Goal: Information Seeking & Learning: Find contact information

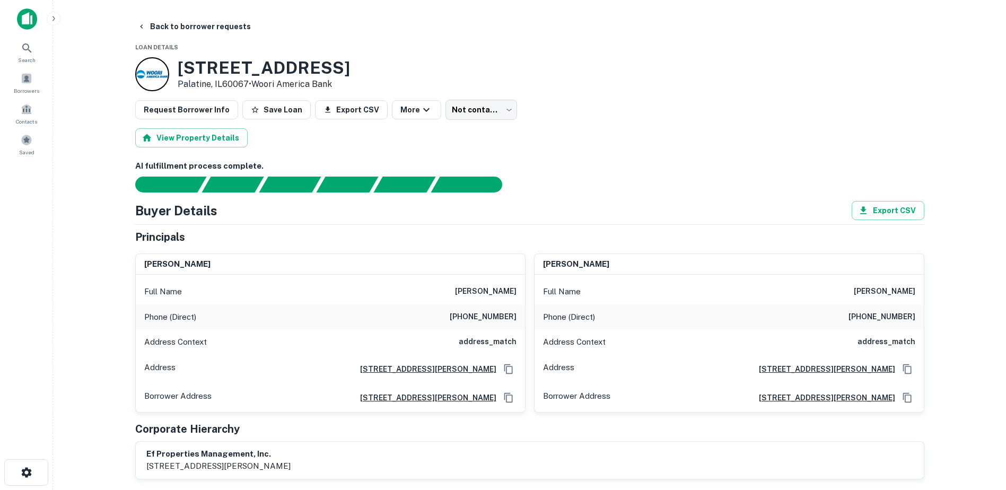
click at [211, 23] on button "Back to borrower requests" at bounding box center [194, 26] width 122 height 19
click at [37, 89] on span "Borrowers" at bounding box center [26, 88] width 47 height 8
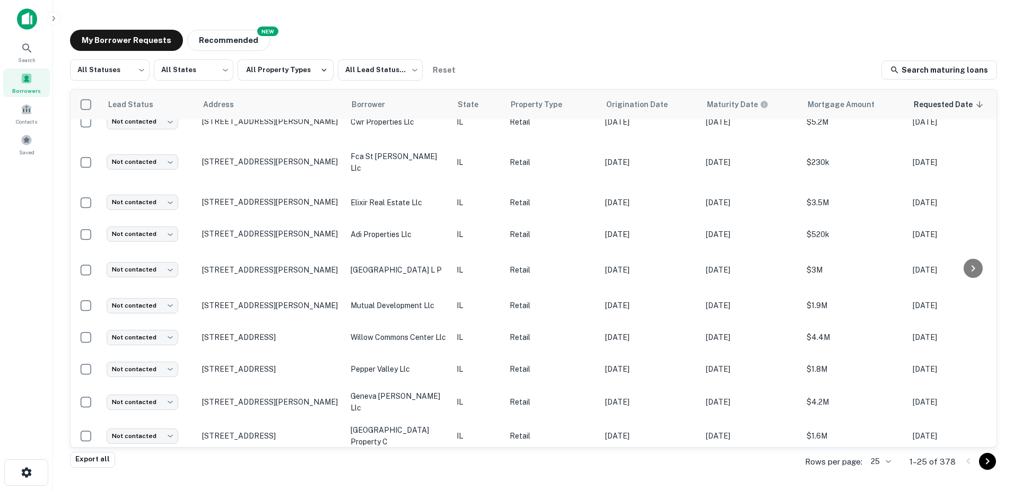
scroll to position [511, 0]
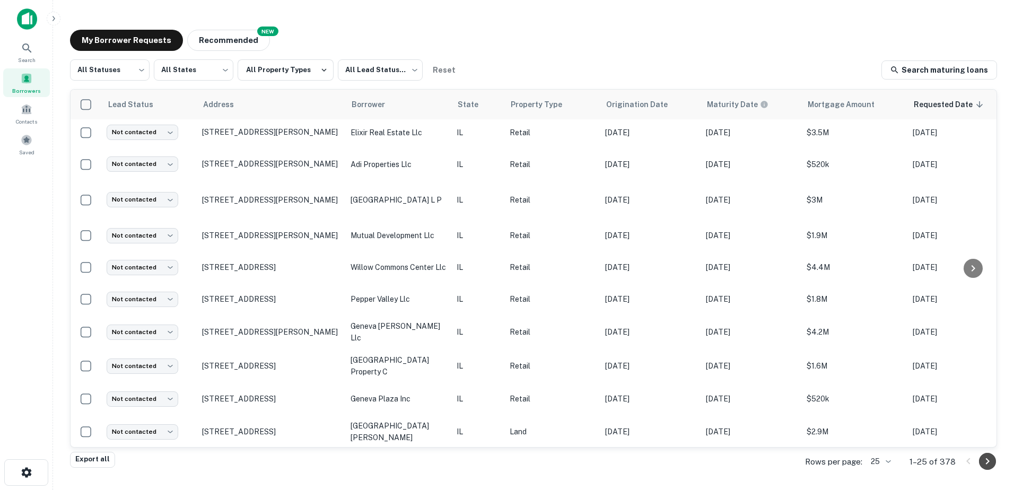
click at [995, 464] on button "Go to next page" at bounding box center [987, 461] width 17 height 17
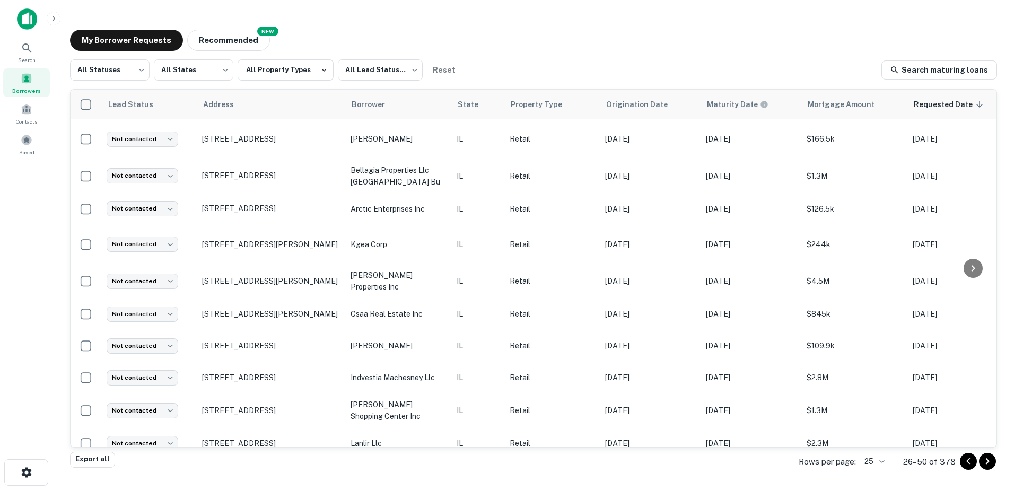
click at [966, 459] on icon "Go to previous page" at bounding box center [968, 461] width 13 height 13
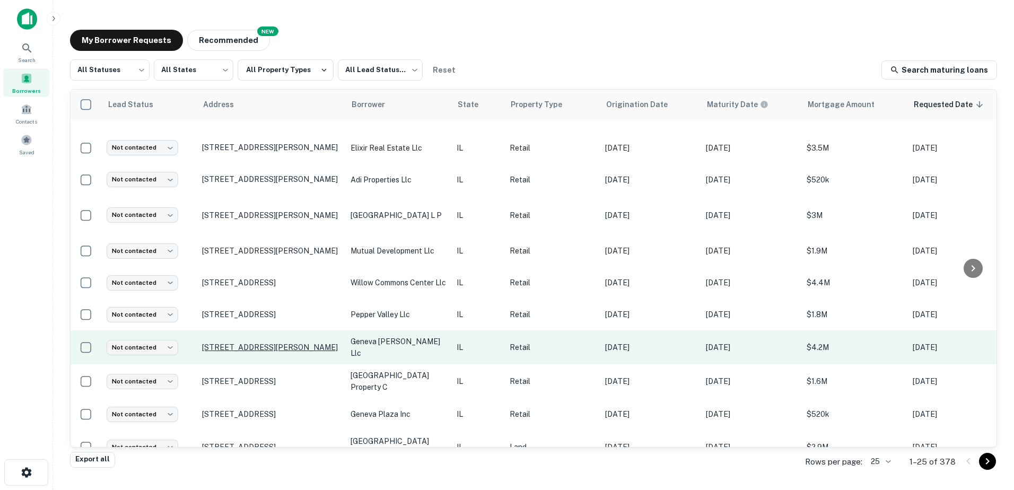
scroll to position [511, 0]
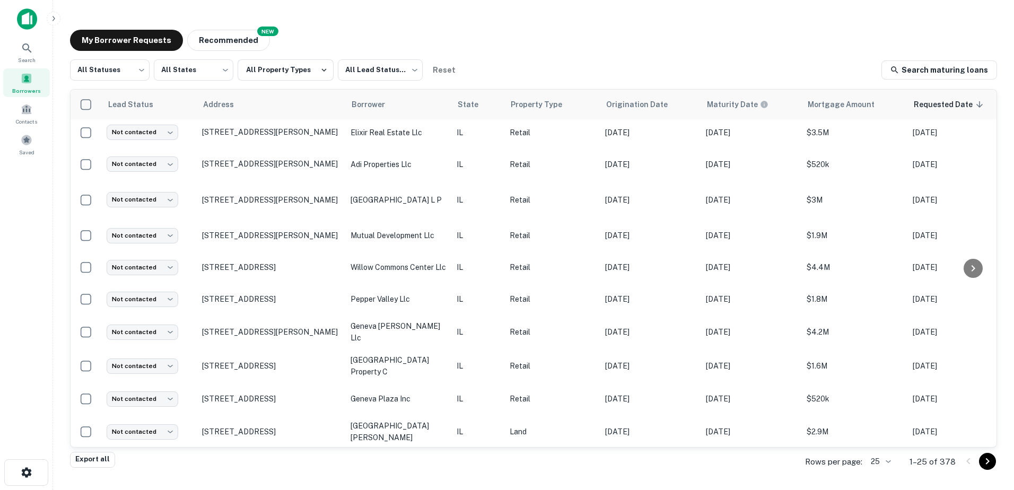
click at [983, 459] on icon "Go to next page" at bounding box center [987, 461] width 13 height 13
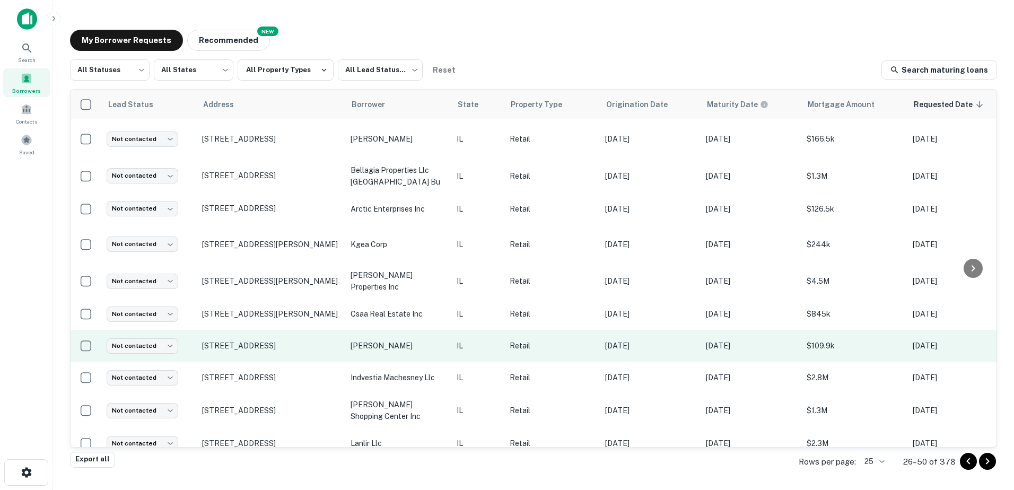
click at [306, 349] on td "1400 N Seminary Ave Woodstock, IL60098" at bounding box center [271, 346] width 149 height 32
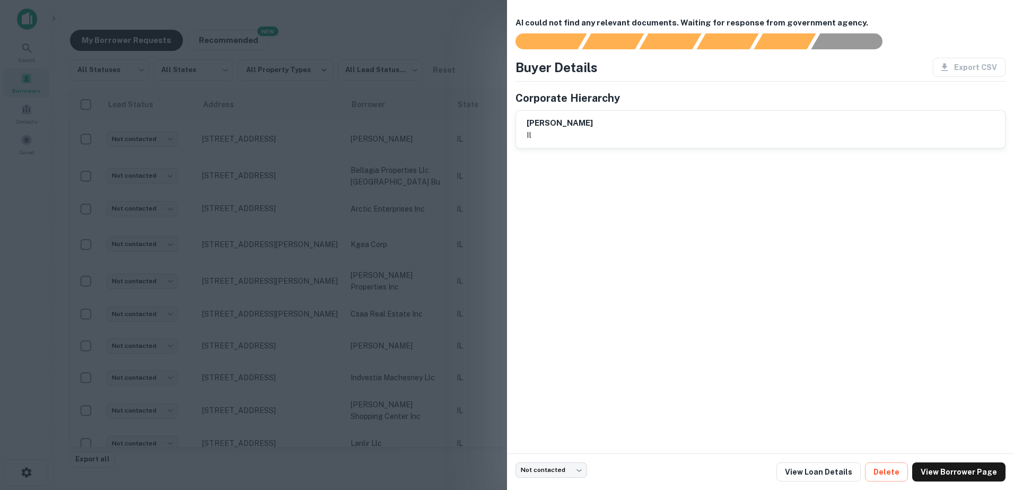
click at [306, 349] on div at bounding box center [507, 245] width 1014 height 490
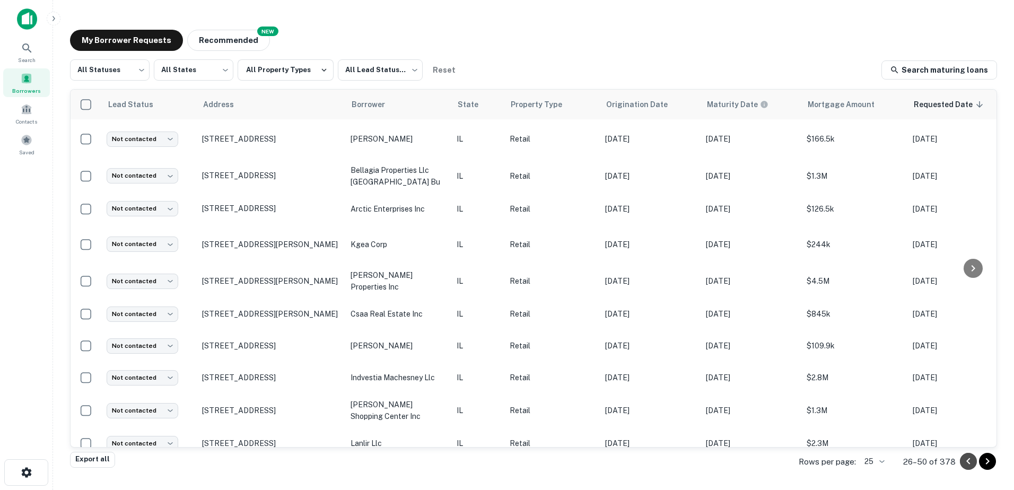
click at [968, 460] on icon "Go to previous page" at bounding box center [969, 461] width 4 height 6
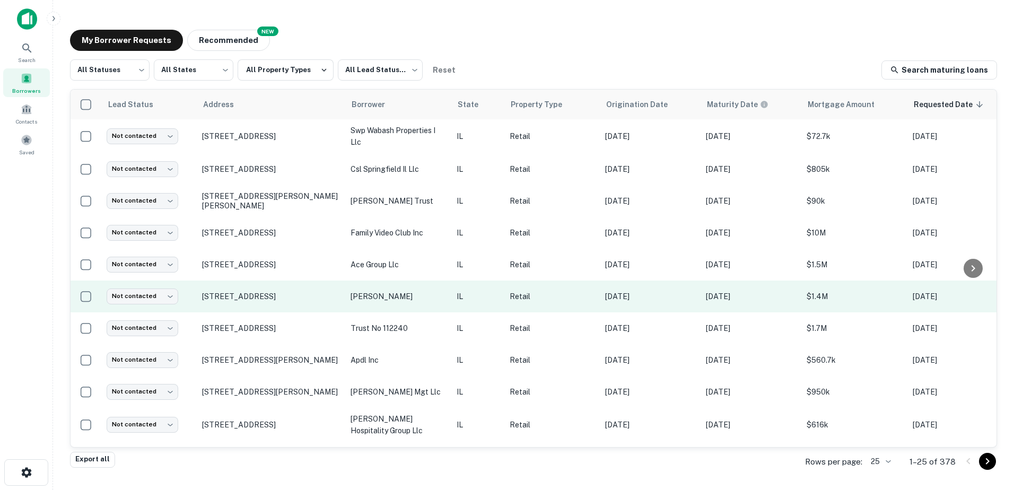
click at [453, 300] on td "IL" at bounding box center [477, 297] width 53 height 32
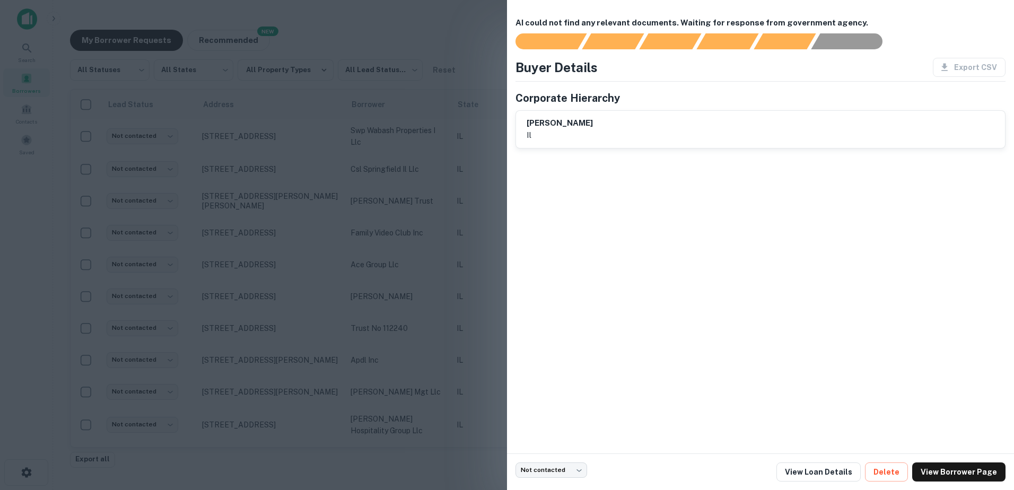
click at [451, 301] on div at bounding box center [507, 245] width 1014 height 490
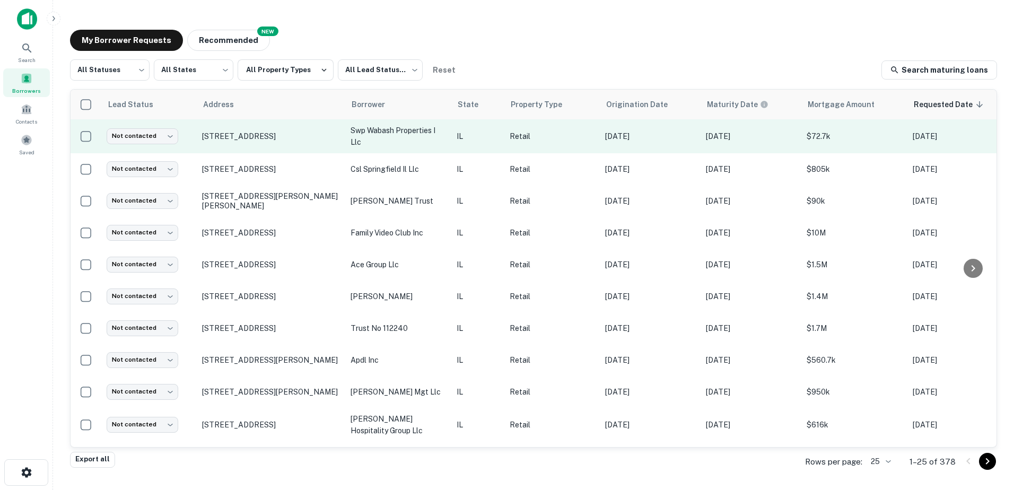
click at [416, 142] on p "swp wabash properties i llc" at bounding box center [398, 136] width 95 height 23
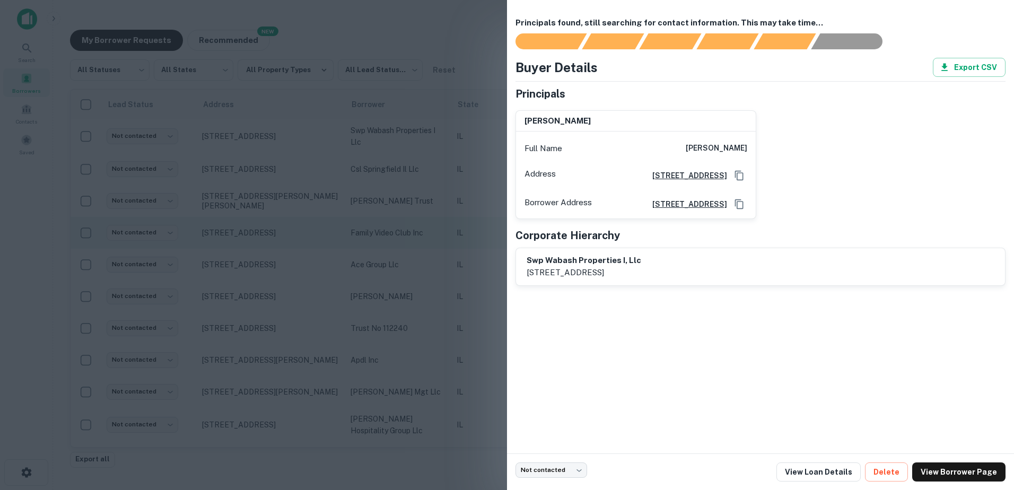
click at [395, 237] on div at bounding box center [507, 245] width 1014 height 490
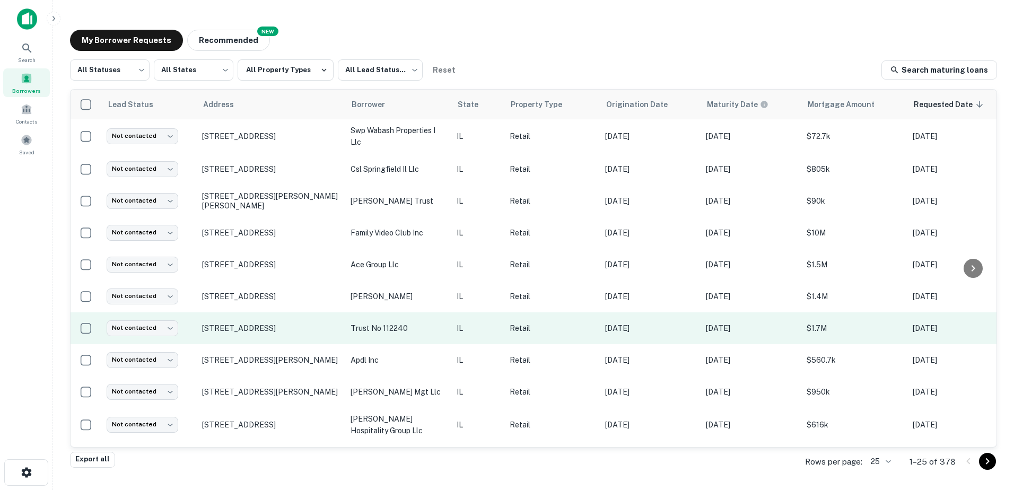
click at [383, 333] on p "trust no 112240" at bounding box center [398, 329] width 95 height 12
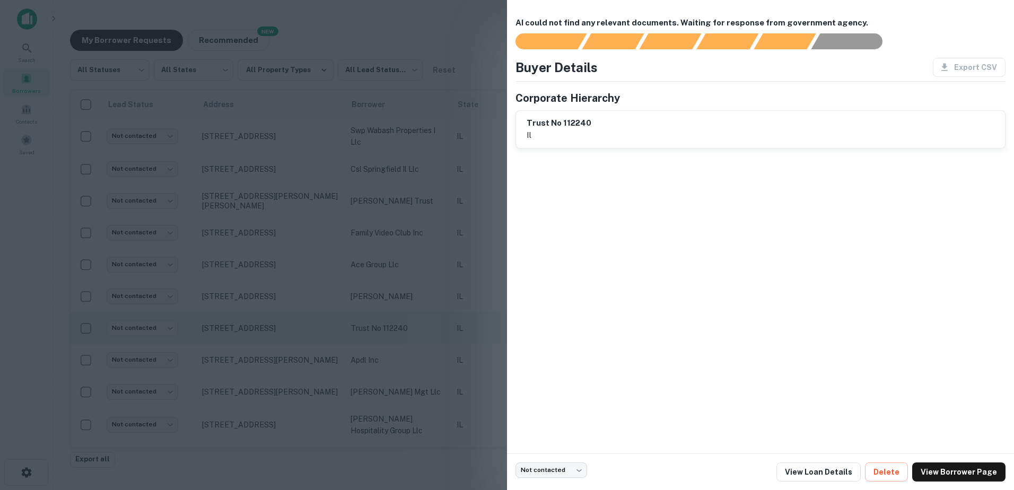
click at [383, 333] on div at bounding box center [507, 245] width 1014 height 490
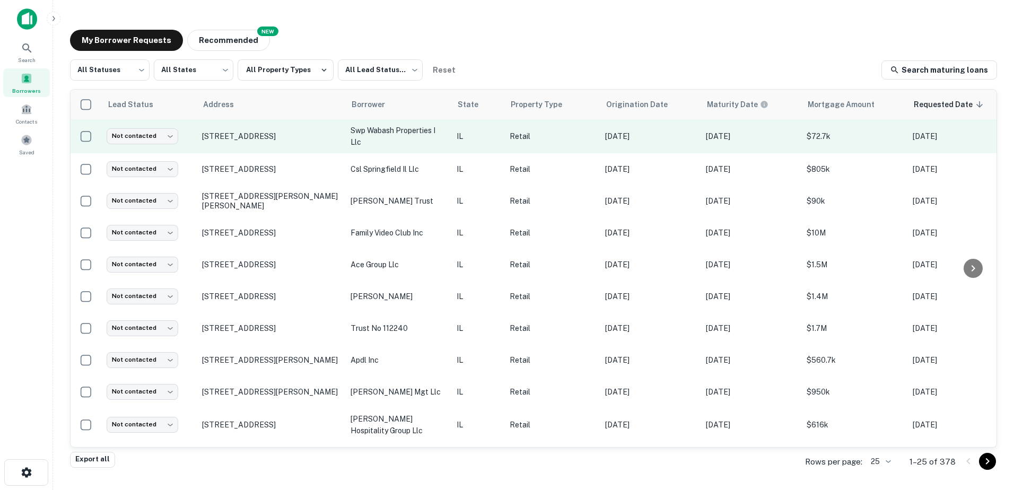
click at [423, 146] on p "swp wabash properties i llc" at bounding box center [398, 136] width 95 height 23
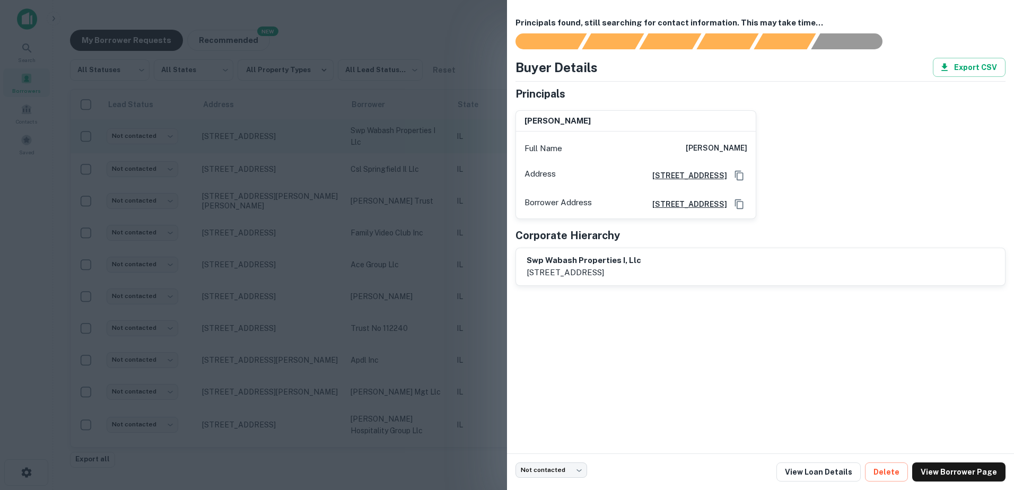
click at [423, 146] on div at bounding box center [507, 245] width 1014 height 490
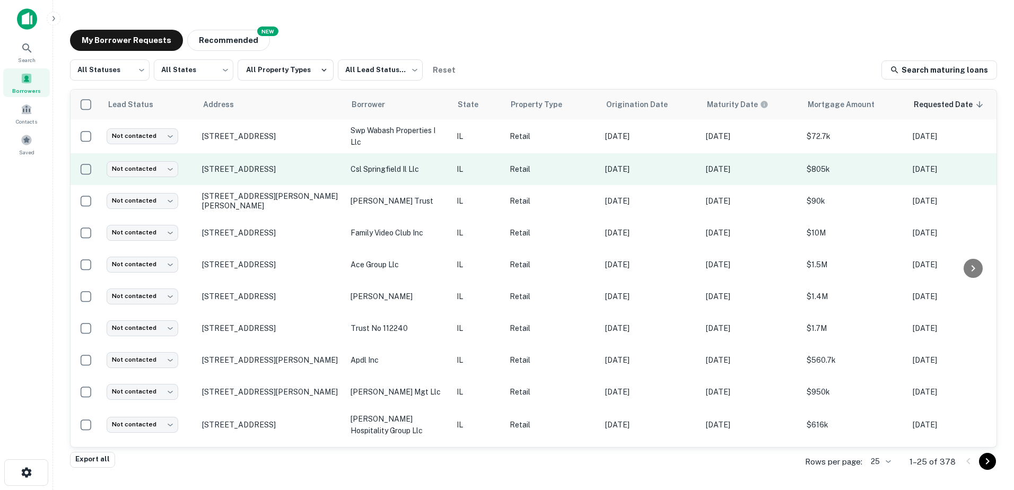
click at [421, 175] on td "csl springfield il llc" at bounding box center [398, 169] width 106 height 32
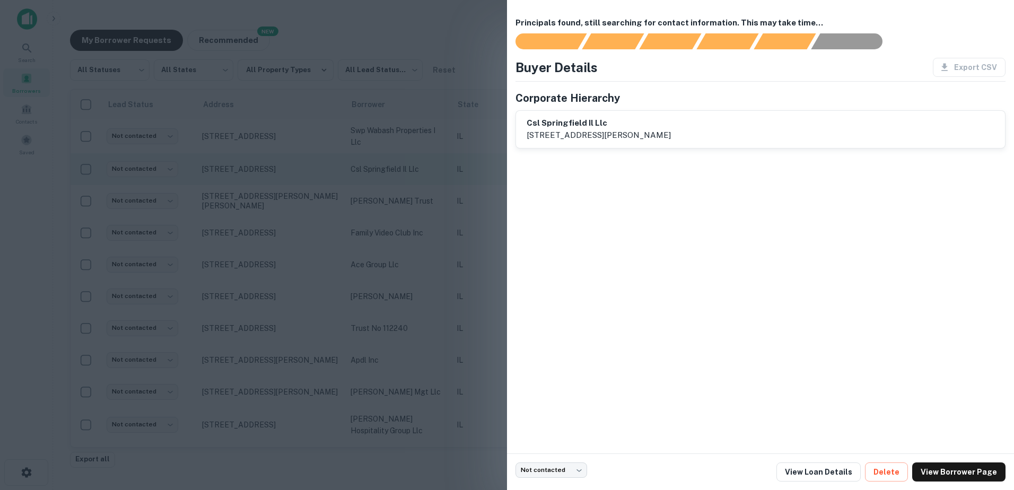
click at [421, 175] on div at bounding box center [507, 245] width 1014 height 490
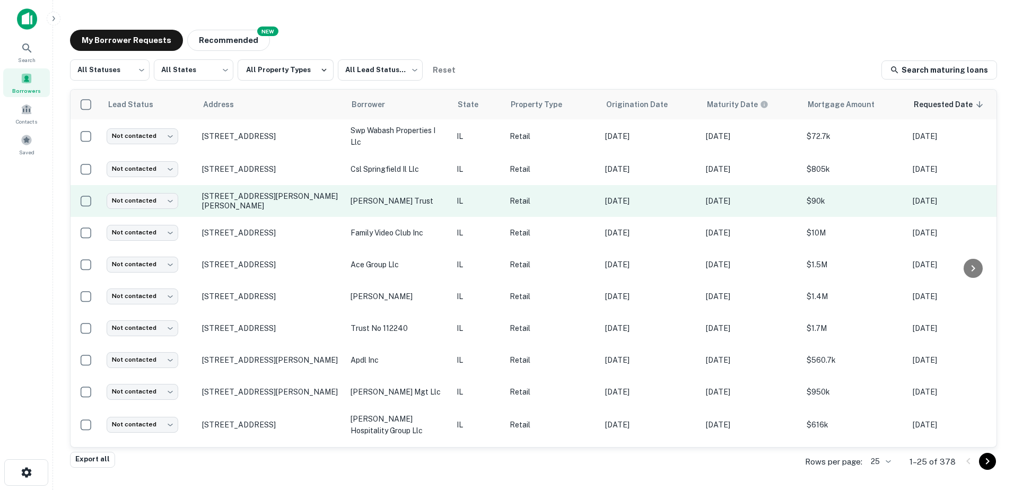
click at [423, 193] on td "[PERSON_NAME] trust" at bounding box center [398, 201] width 106 height 32
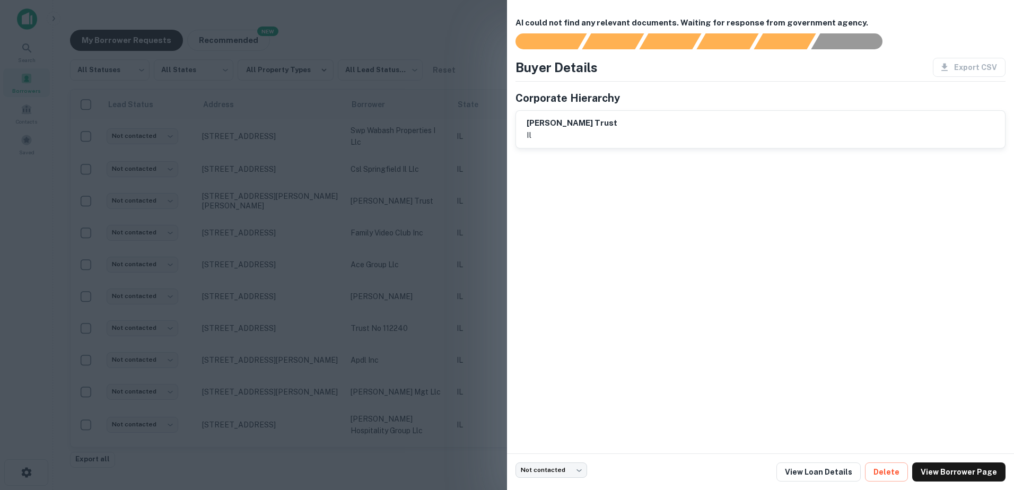
click at [423, 195] on div at bounding box center [507, 245] width 1014 height 490
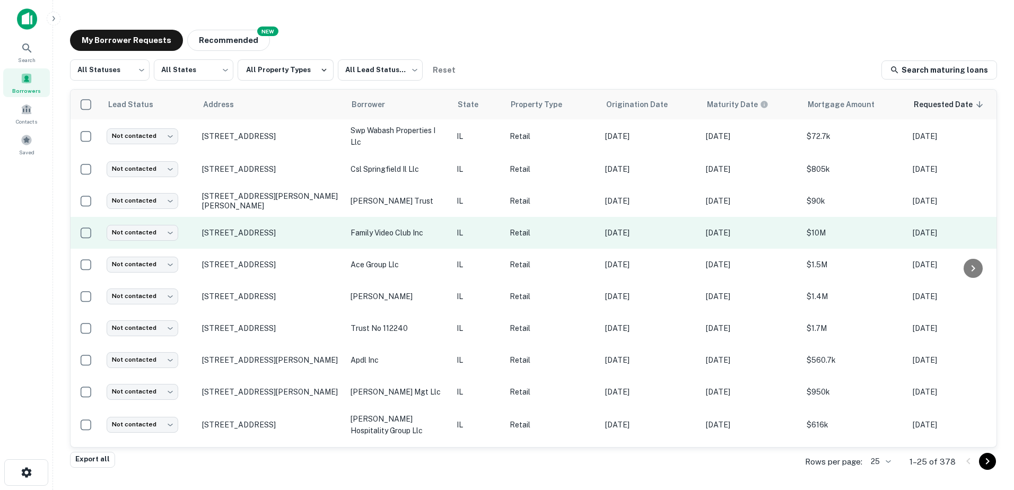
click at [429, 228] on p "family video club inc" at bounding box center [398, 233] width 95 height 12
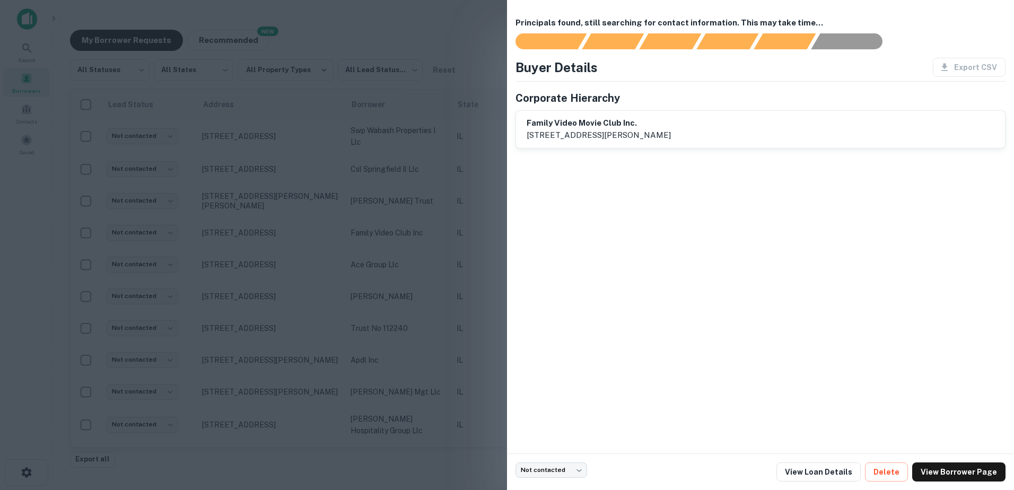
click at [428, 236] on div at bounding box center [507, 245] width 1014 height 490
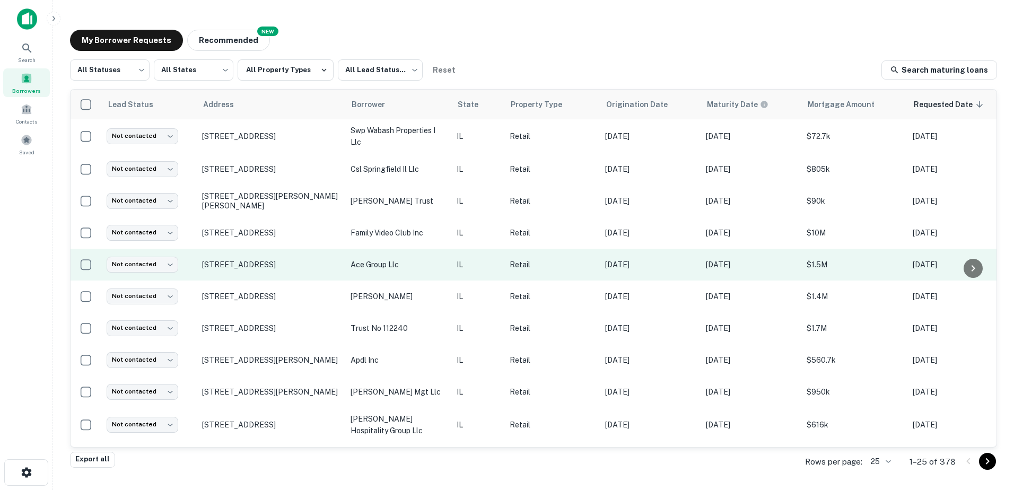
click at [432, 268] on p "ace group llc" at bounding box center [398, 265] width 95 height 12
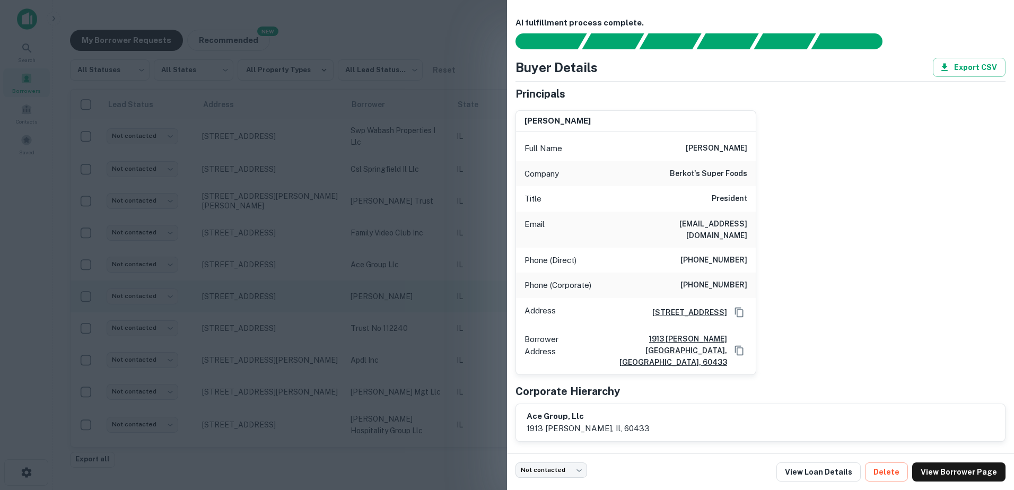
click at [424, 281] on div at bounding box center [507, 245] width 1014 height 490
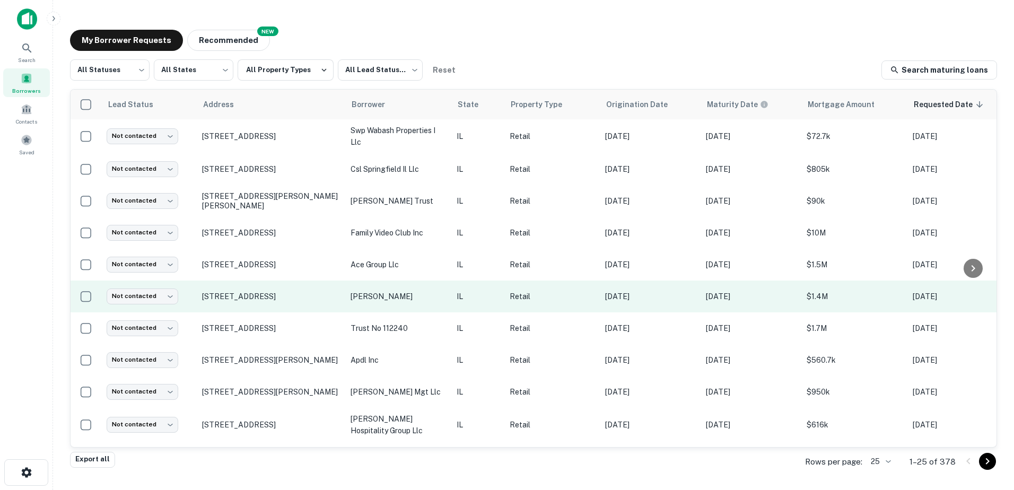
click at [423, 302] on p "[PERSON_NAME]" at bounding box center [398, 297] width 95 height 12
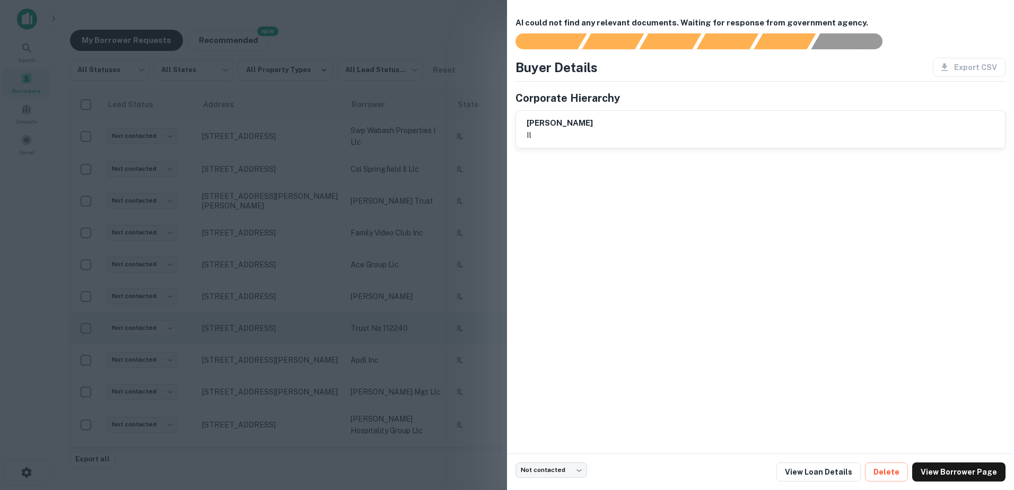
drag, startPoint x: 413, startPoint y: 310, endPoint x: 410, endPoint y: 316, distance: 6.2
click at [412, 310] on div at bounding box center [507, 245] width 1014 height 490
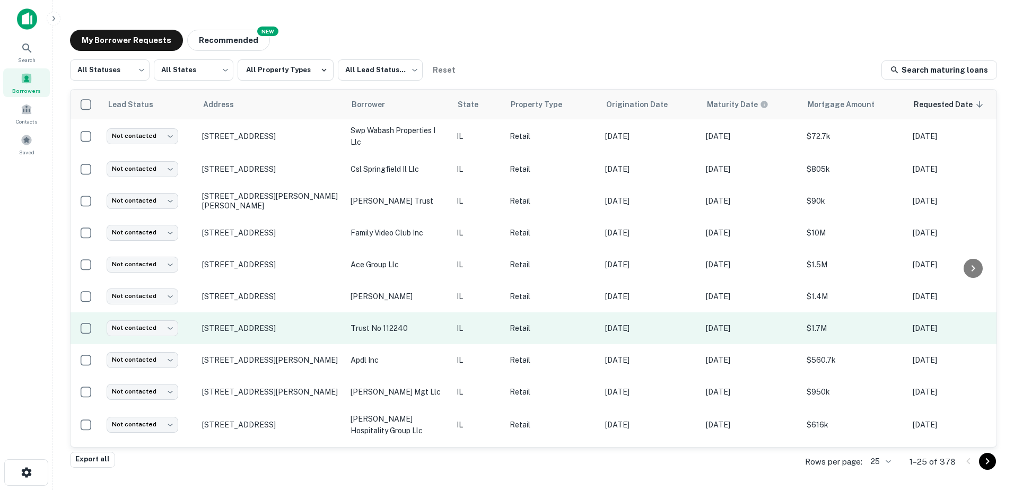
click at [410, 321] on td "trust no 112240" at bounding box center [398, 328] width 106 height 32
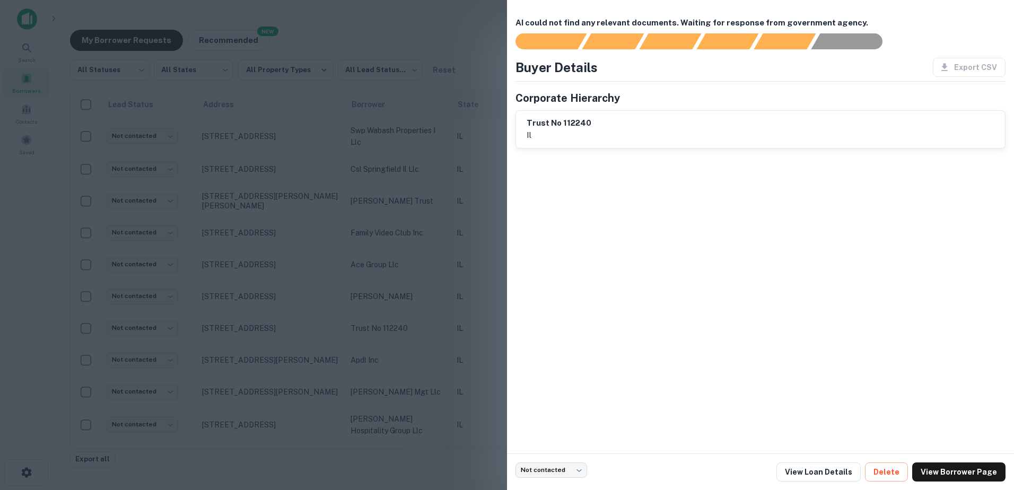
click at [412, 342] on div at bounding box center [507, 245] width 1014 height 490
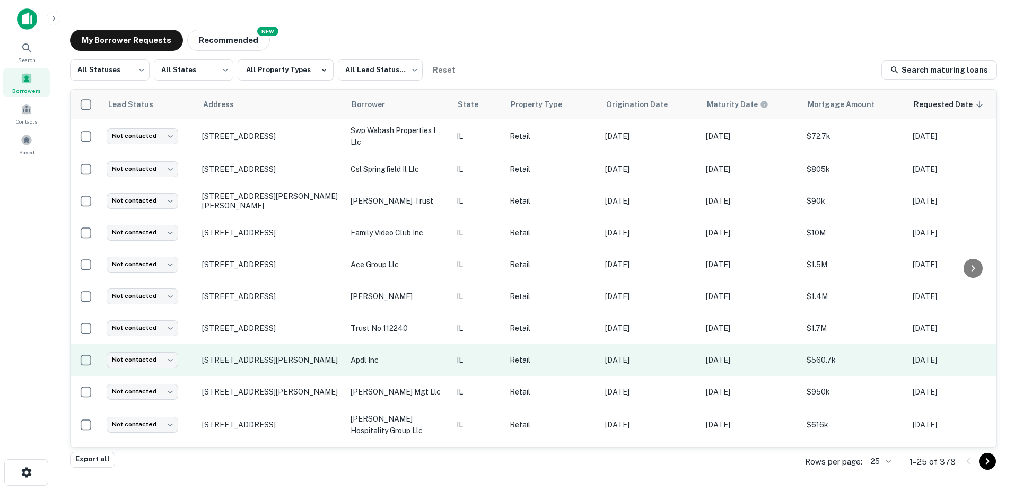
click at [411, 357] on p "apdl inc" at bounding box center [398, 360] width 95 height 12
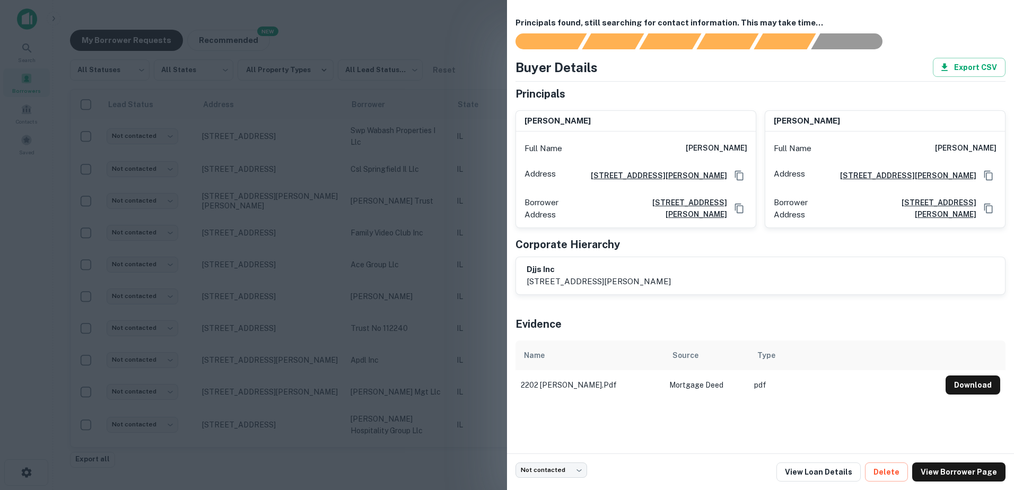
click at [399, 341] on div at bounding box center [507, 245] width 1014 height 490
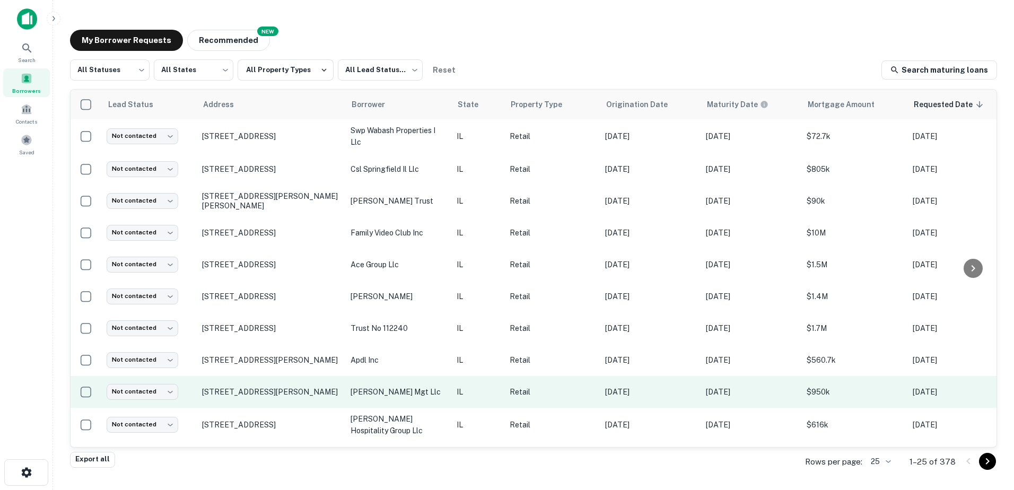
click at [406, 392] on p "[PERSON_NAME] mgt llc" at bounding box center [398, 392] width 95 height 12
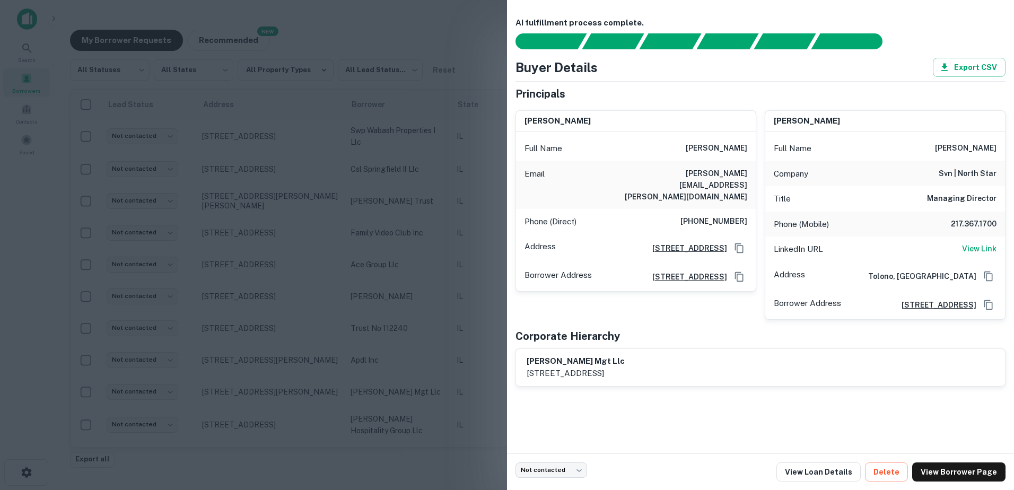
click at [413, 384] on div at bounding box center [507, 245] width 1014 height 490
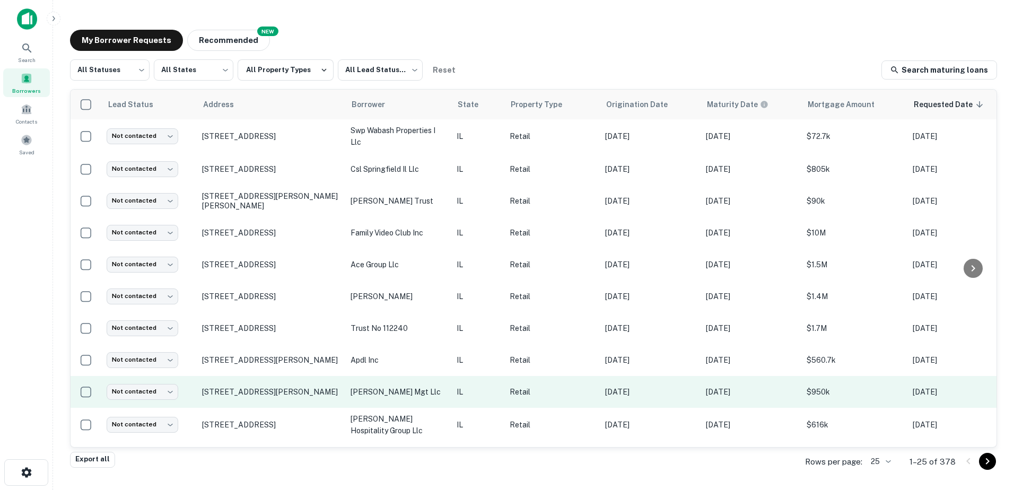
click at [411, 391] on p "[PERSON_NAME] mgt llc" at bounding box center [398, 392] width 95 height 12
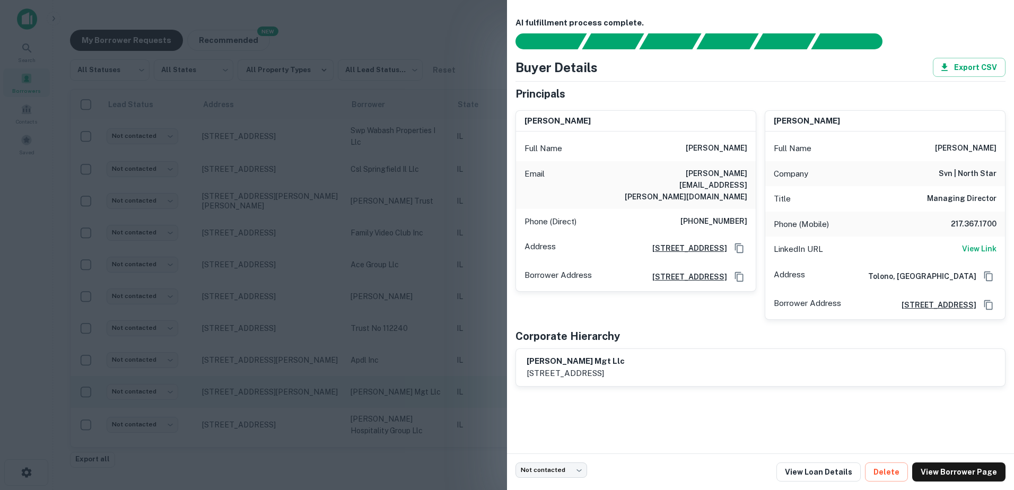
click at [410, 390] on div at bounding box center [507, 245] width 1014 height 490
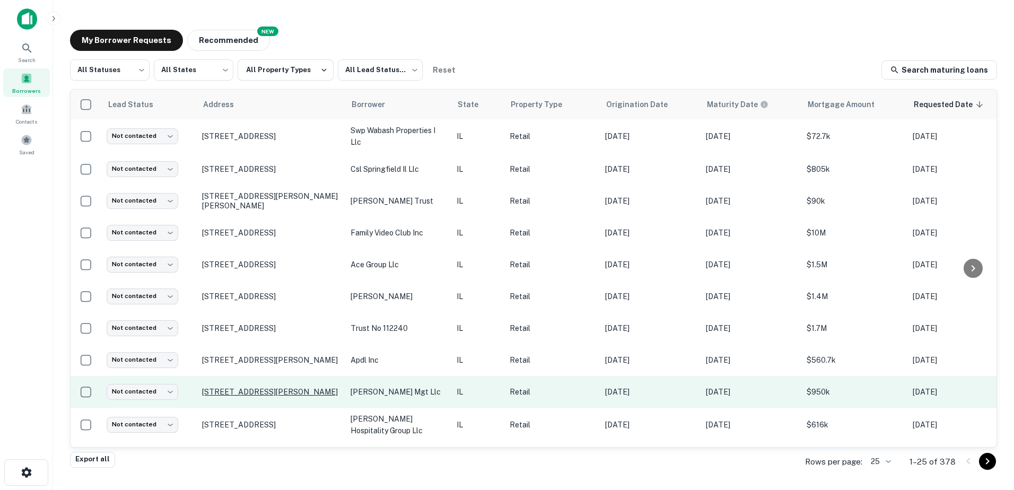
click at [300, 389] on p "[STREET_ADDRESS][PERSON_NAME]" at bounding box center [271, 392] width 138 height 10
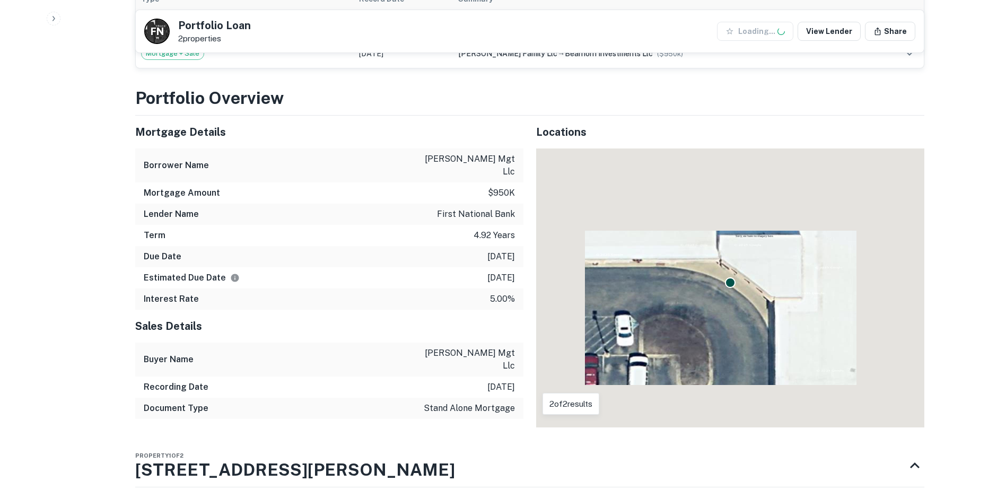
scroll to position [584, 0]
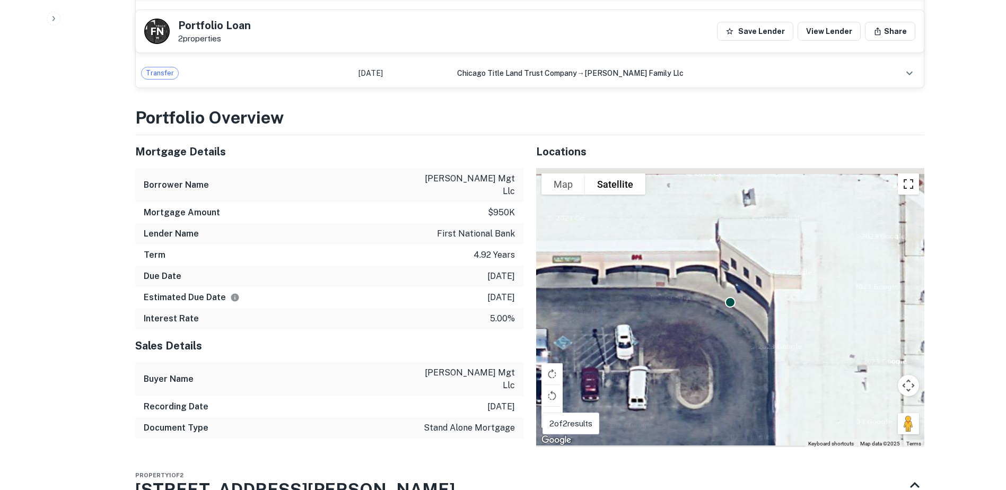
click at [911, 185] on button "Toggle fullscreen view" at bounding box center [908, 183] width 21 height 21
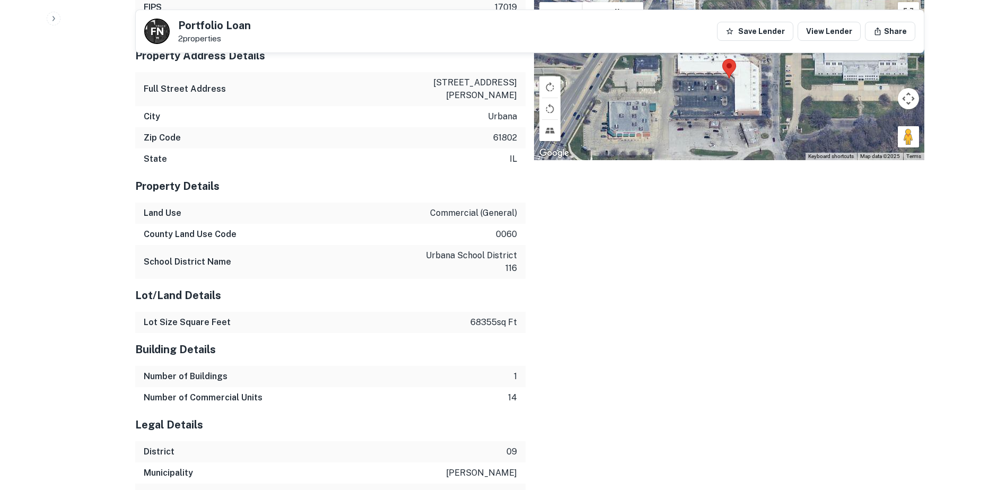
scroll to position [1222, 0]
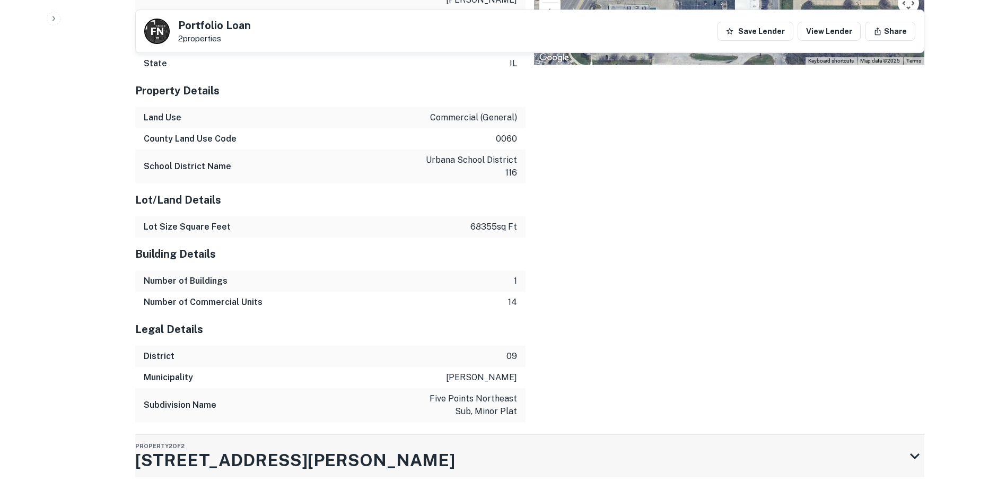
click at [528, 435] on div "Property 2 of 2 510 N Cunningham Ave" at bounding box center [520, 456] width 770 height 42
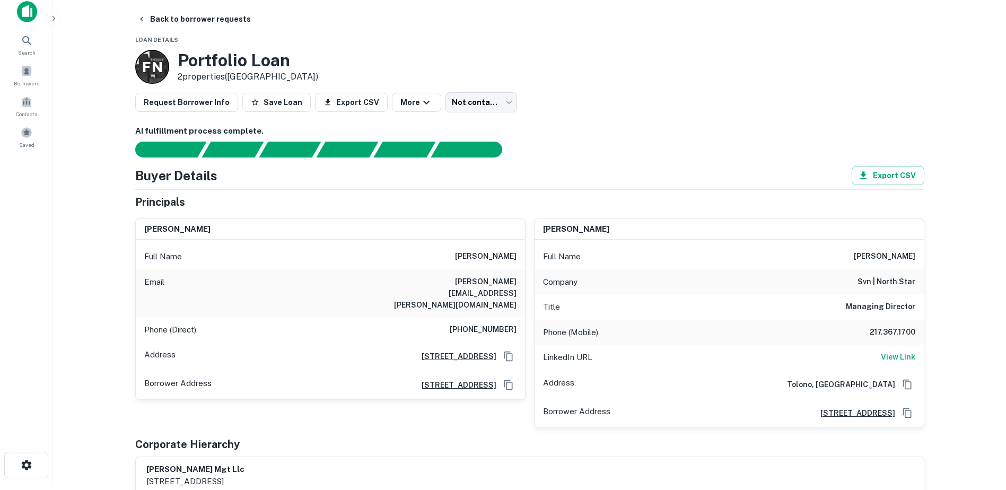
scroll to position [0, 0]
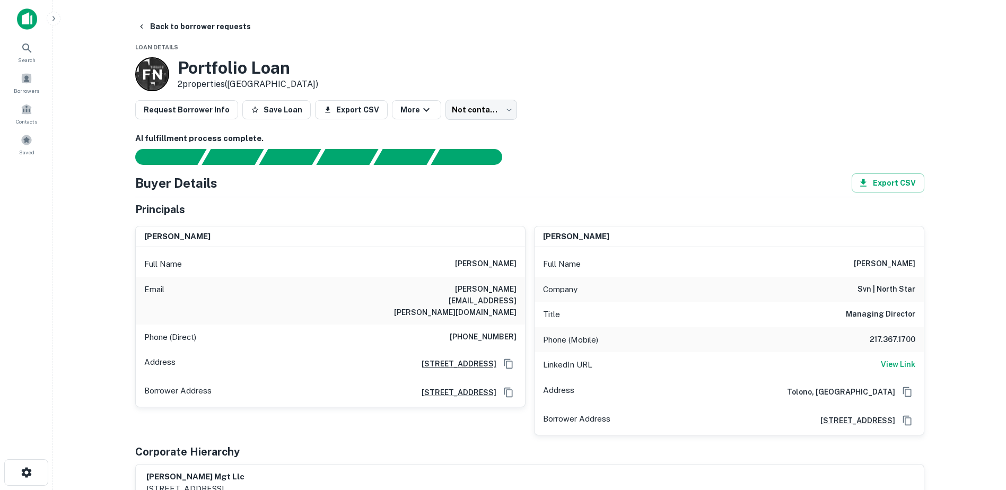
click at [891, 263] on h6 "noah ruggieri" at bounding box center [885, 264] width 62 height 13
copy h6 "noah ruggieri"
click at [211, 234] on h6 "alexander j ruggieri" at bounding box center [177, 237] width 66 height 12
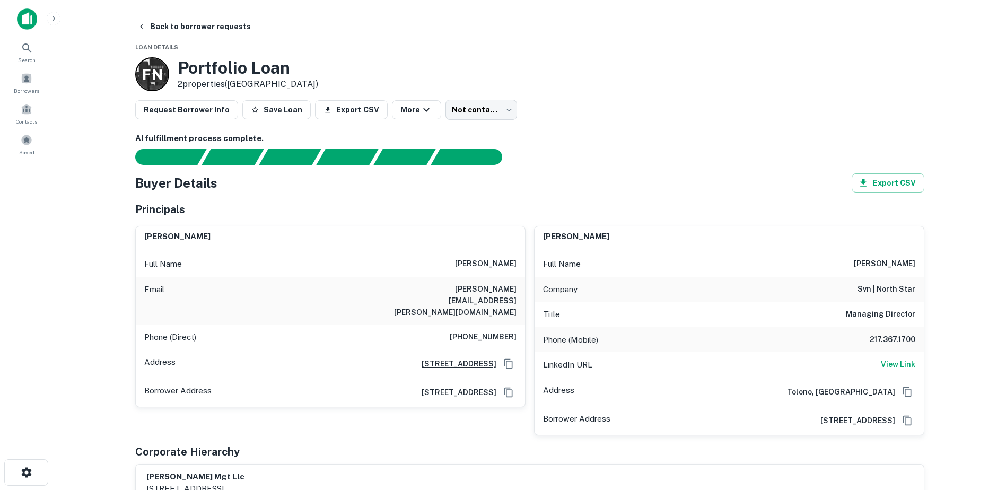
click at [211, 234] on h6 "alexander j ruggieri" at bounding box center [177, 237] width 66 height 12
click at [874, 293] on h6 "svn | north star" at bounding box center [887, 289] width 58 height 13
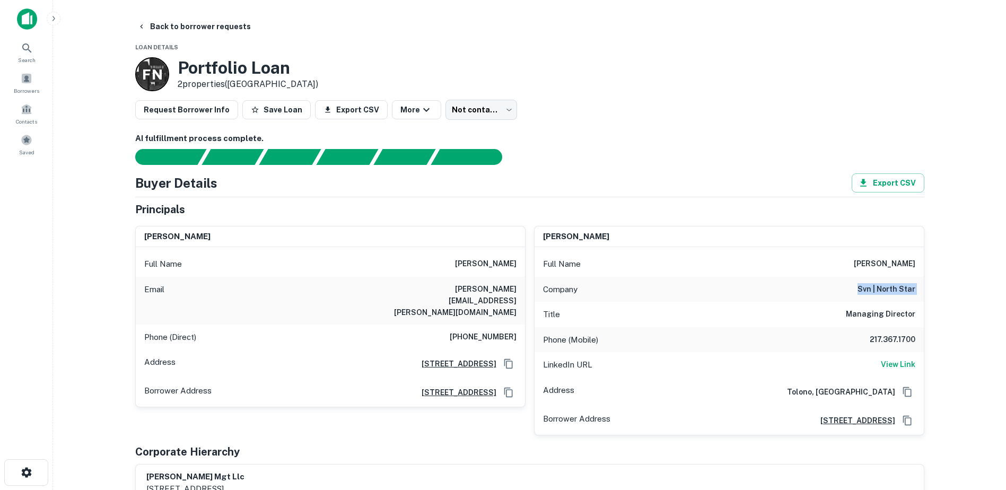
copy h6 "svn | north star"
click at [181, 36] on button "Back to borrower requests" at bounding box center [194, 26] width 122 height 19
click at [29, 90] on span "Borrowers" at bounding box center [26, 90] width 25 height 8
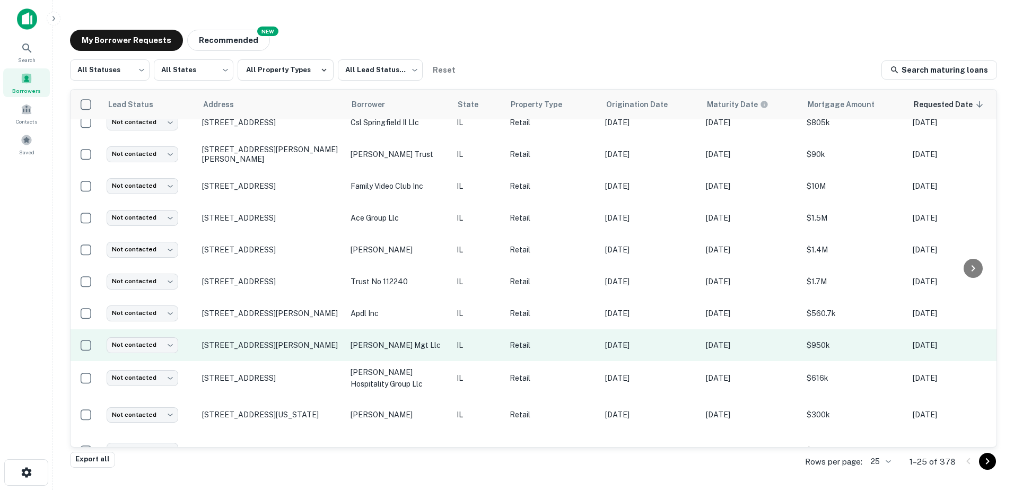
scroll to position [106, 0]
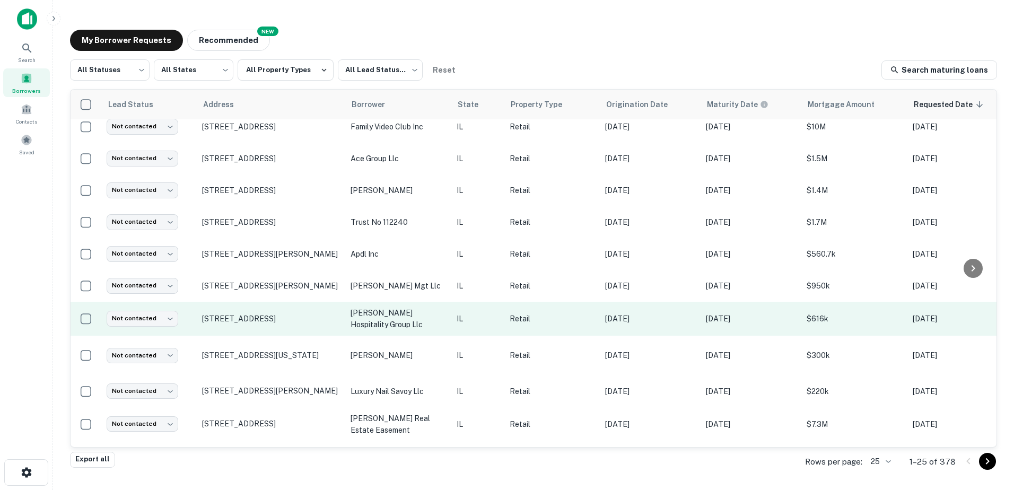
click at [359, 327] on td "smith hospitality group llc" at bounding box center [398, 319] width 106 height 34
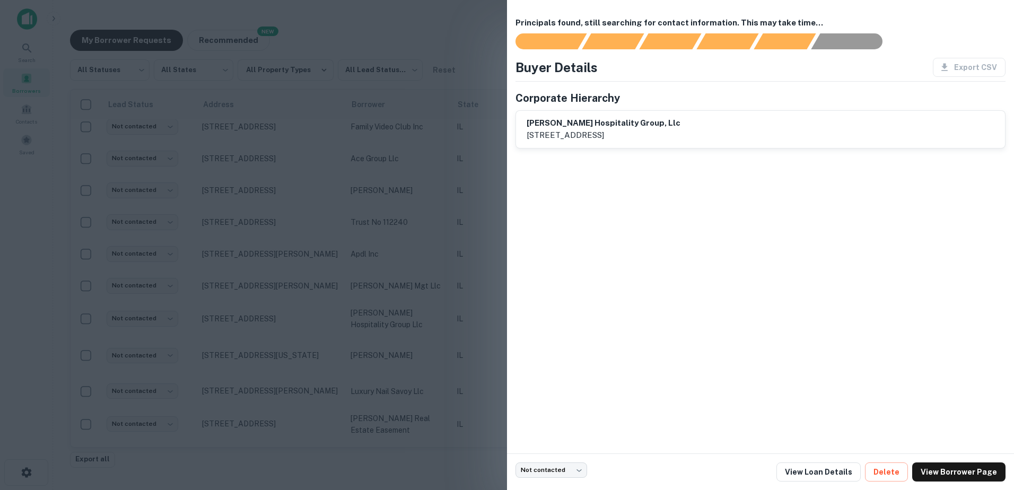
click at [366, 350] on div at bounding box center [507, 245] width 1014 height 490
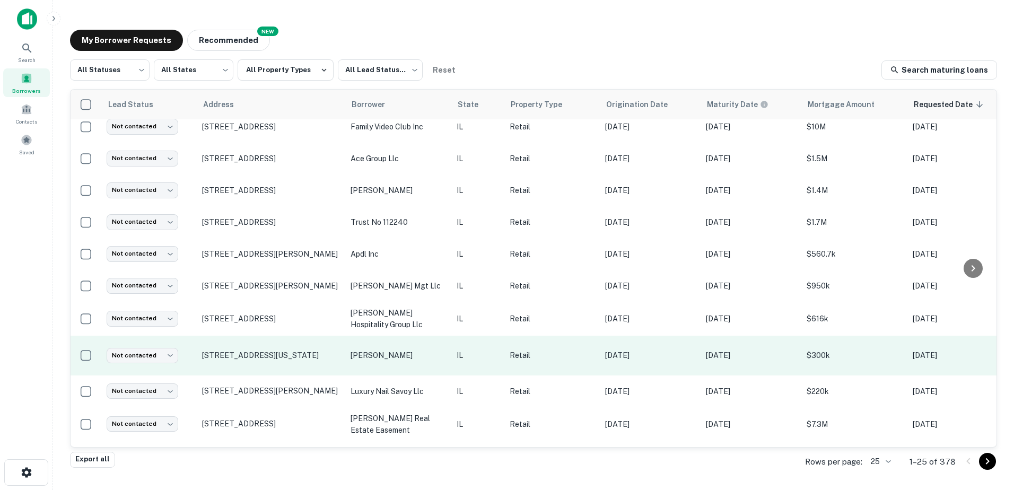
click at [368, 354] on p "inman tamra" at bounding box center [398, 356] width 95 height 12
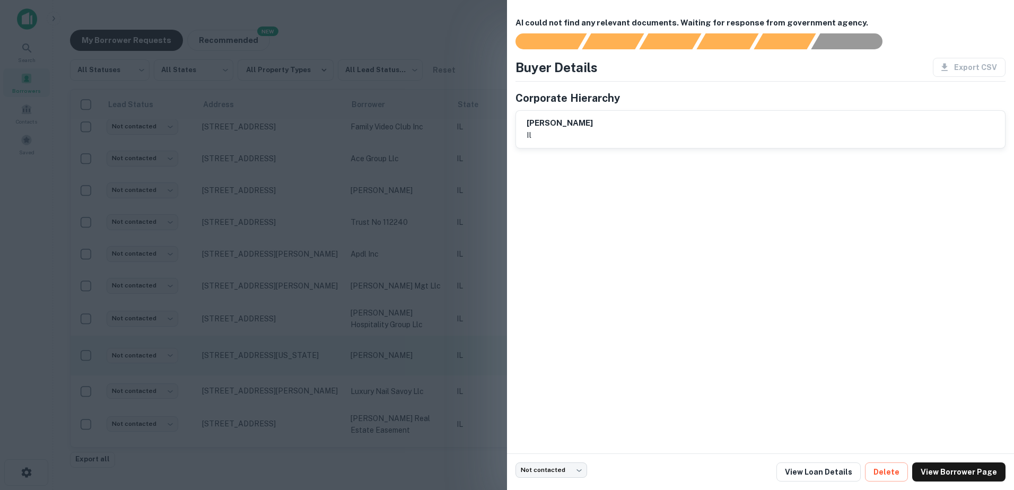
click at [370, 359] on div at bounding box center [507, 245] width 1014 height 490
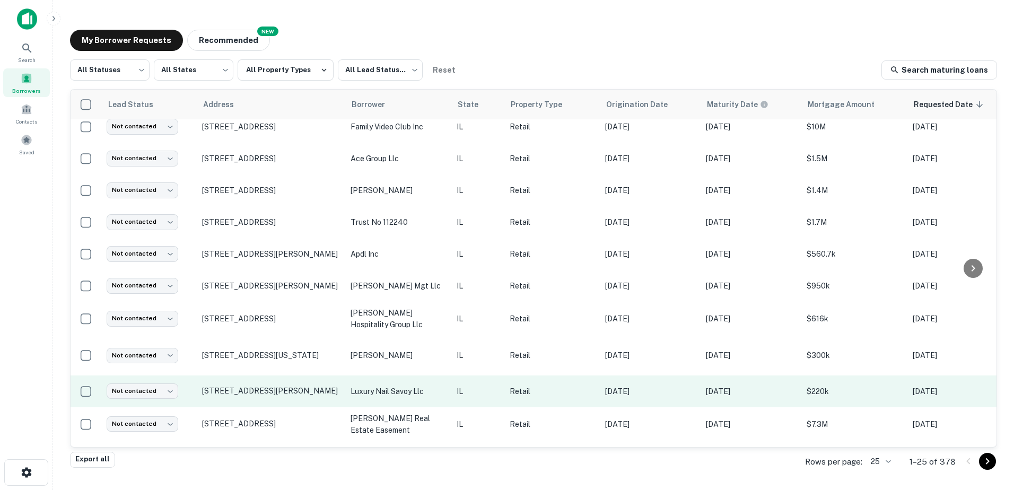
click at [377, 386] on p "luxury nail savoy llc" at bounding box center [398, 392] width 95 height 12
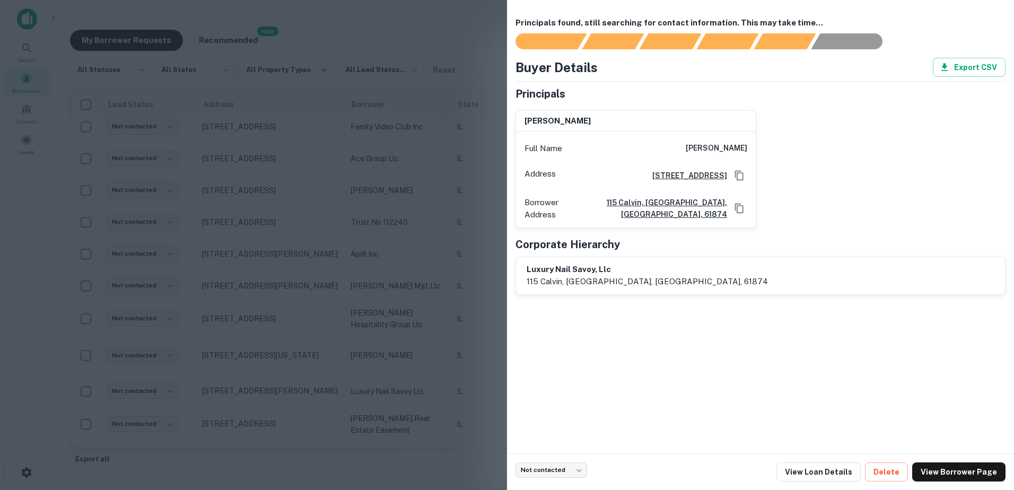
click at [377, 381] on div at bounding box center [507, 245] width 1014 height 490
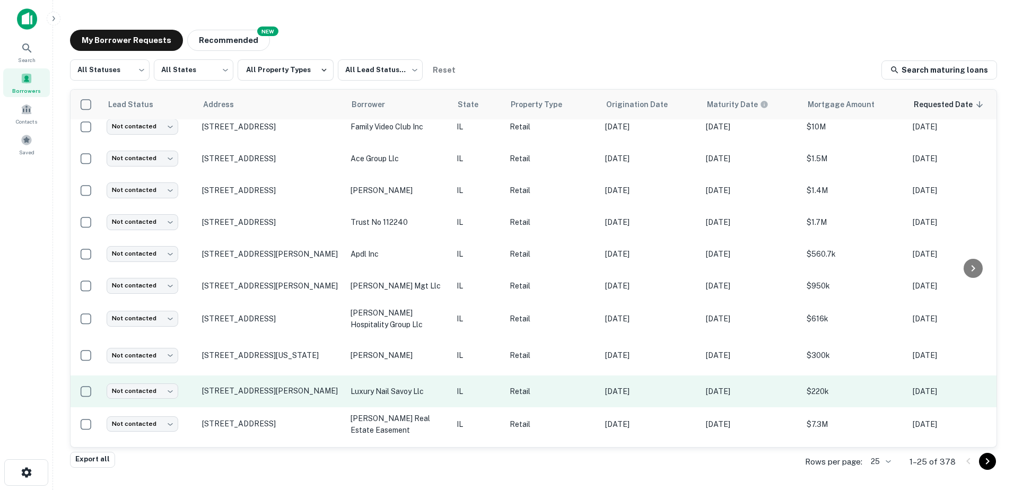
click at [383, 386] on p "luxury nail savoy llc" at bounding box center [398, 392] width 95 height 12
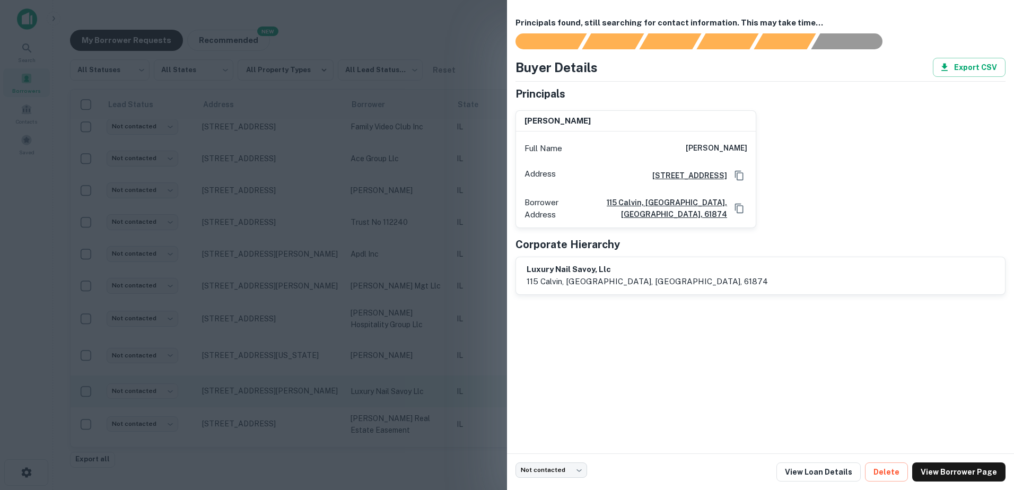
click at [383, 383] on div at bounding box center [507, 245] width 1014 height 490
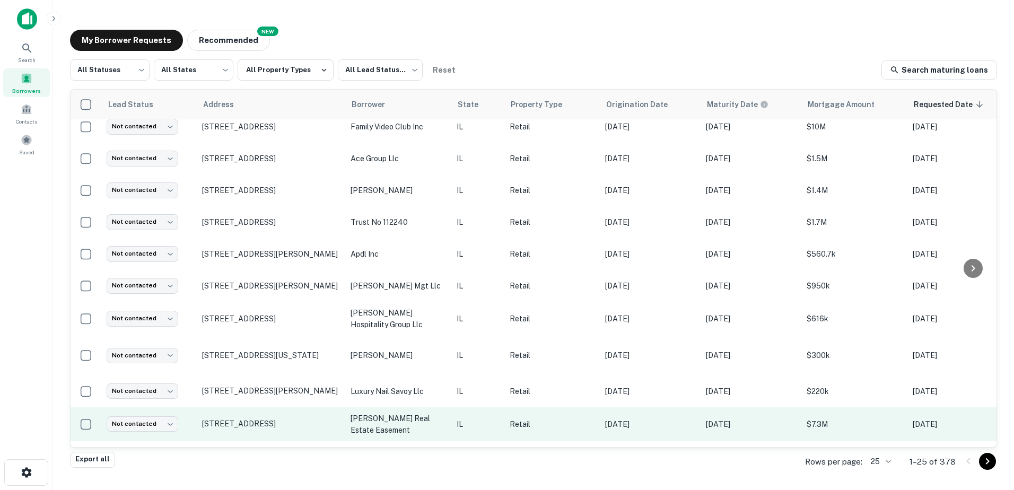
click at [389, 413] on p "[PERSON_NAME] real estate easement" at bounding box center [398, 424] width 95 height 23
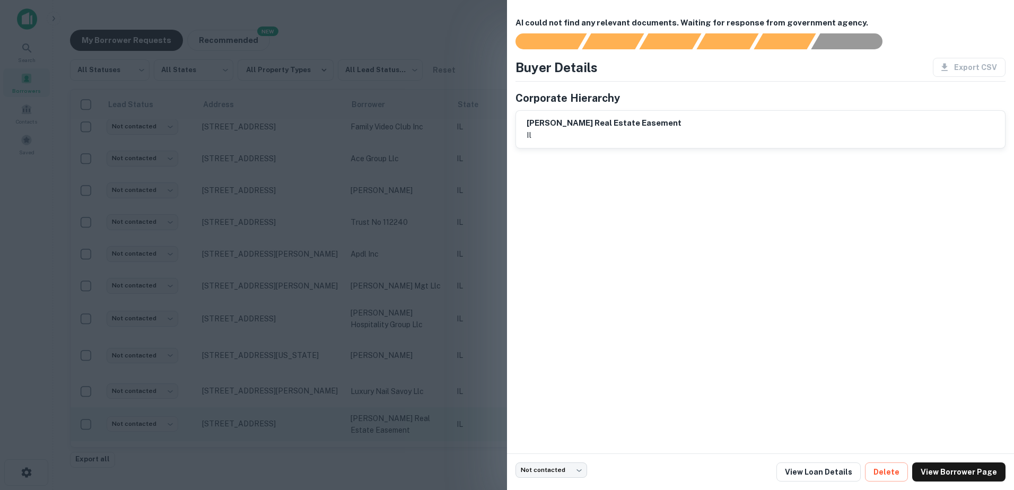
click at [389, 412] on div at bounding box center [507, 245] width 1014 height 490
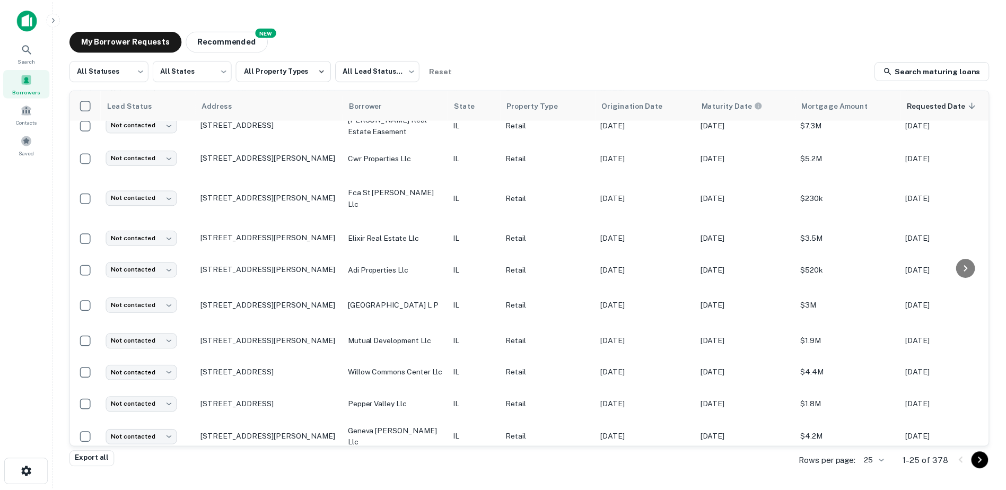
scroll to position [405, 0]
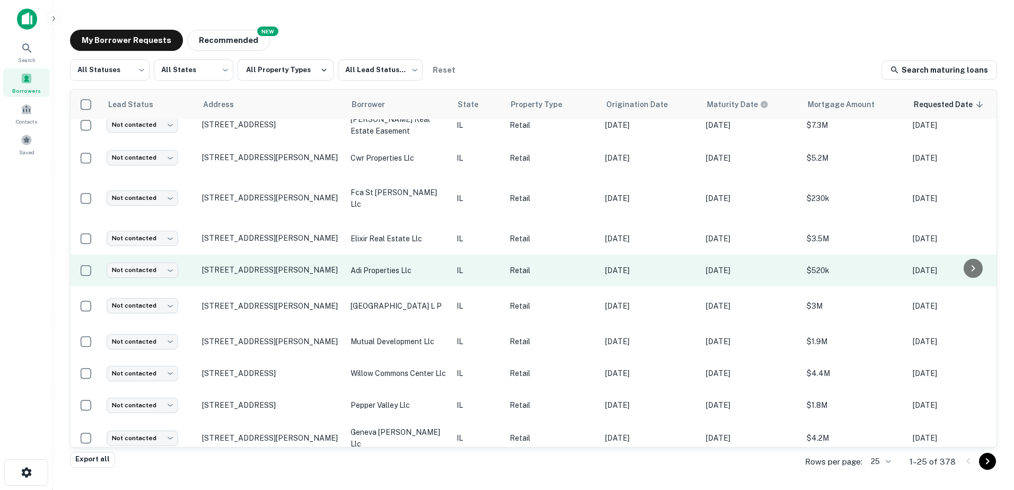
click at [423, 265] on p "adi properties llc" at bounding box center [398, 271] width 95 height 12
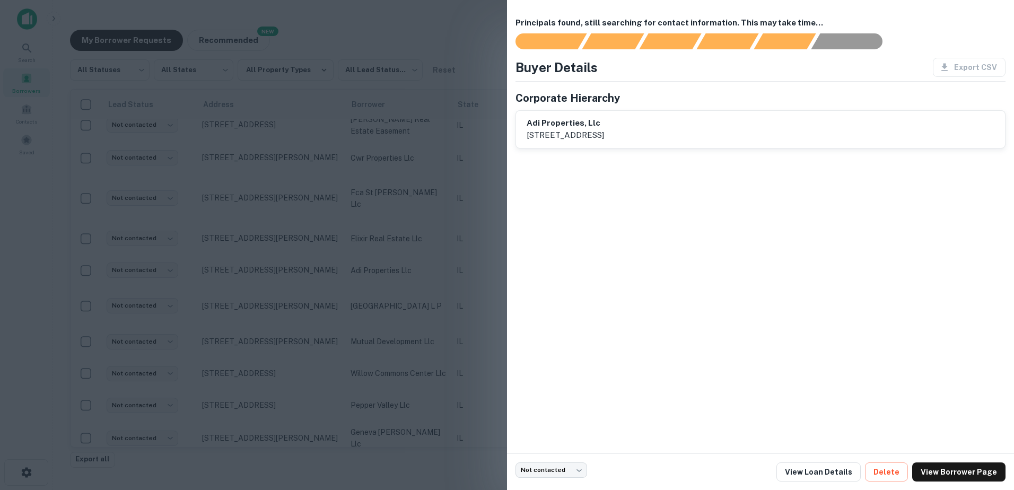
click at [424, 296] on div at bounding box center [507, 245] width 1014 height 490
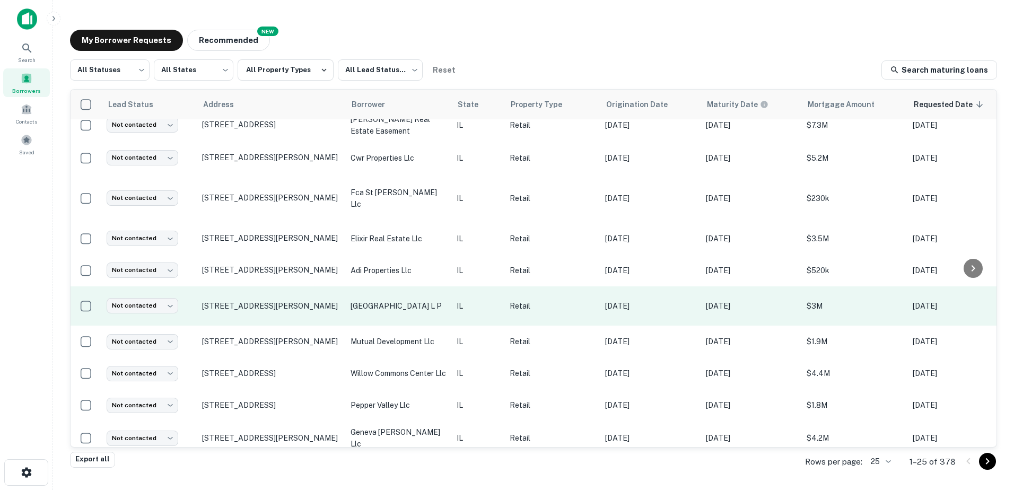
click at [424, 300] on p "[GEOGRAPHIC_DATA] l p" at bounding box center [398, 306] width 95 height 12
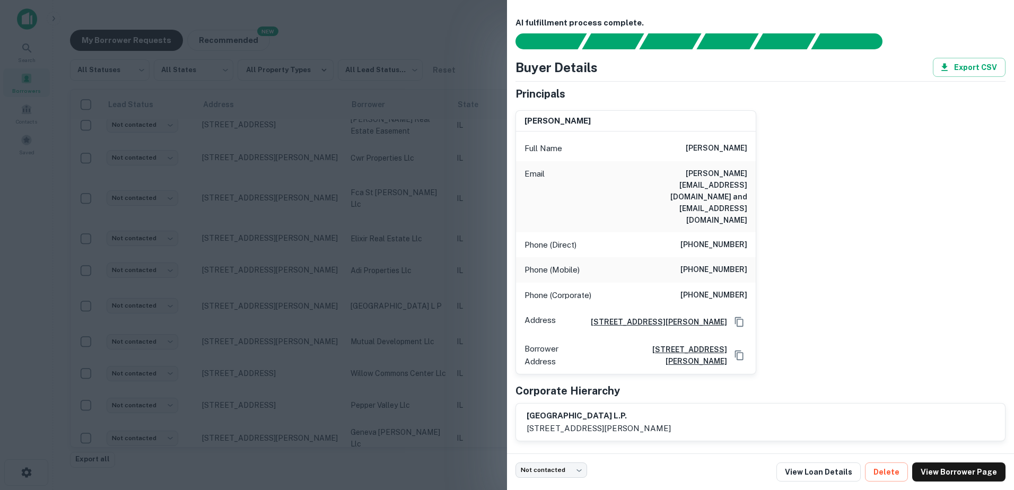
click at [425, 310] on div at bounding box center [507, 245] width 1014 height 490
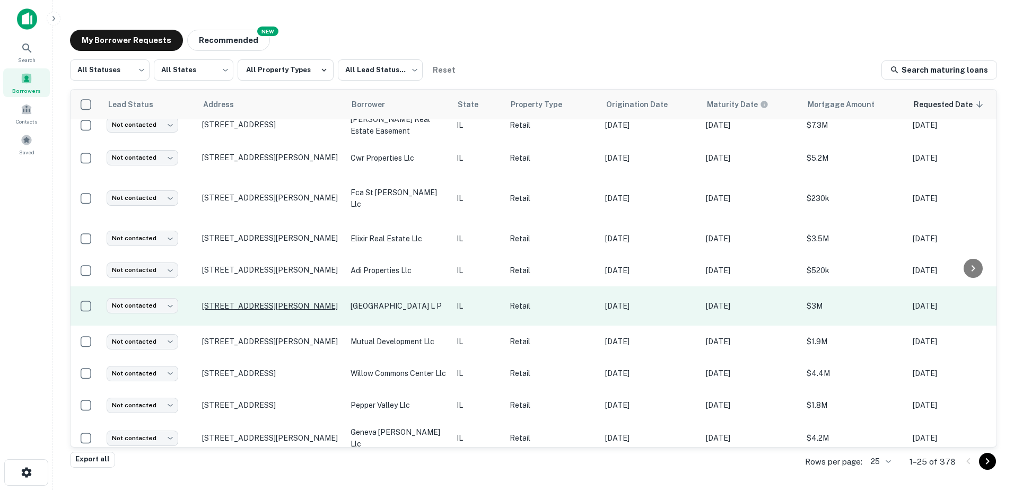
click at [230, 301] on p "[STREET_ADDRESS][PERSON_NAME]" at bounding box center [271, 306] width 138 height 10
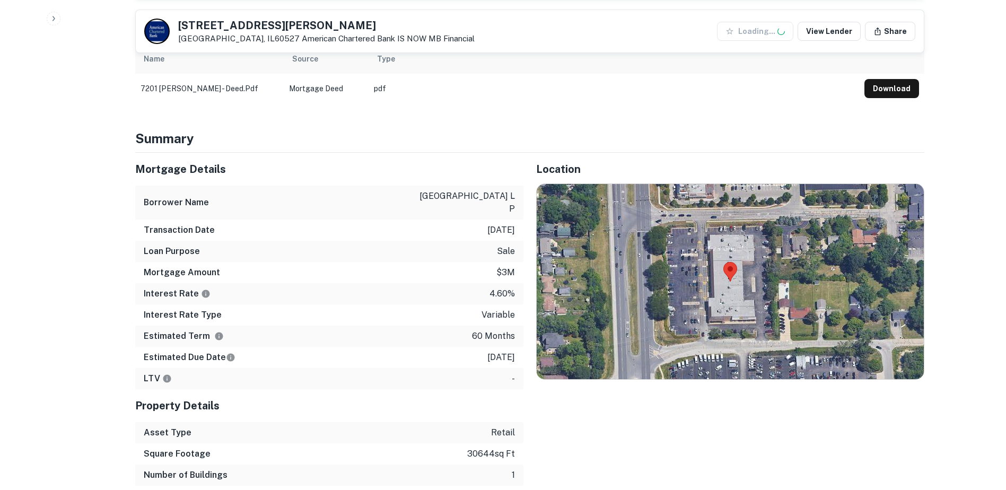
scroll to position [584, 0]
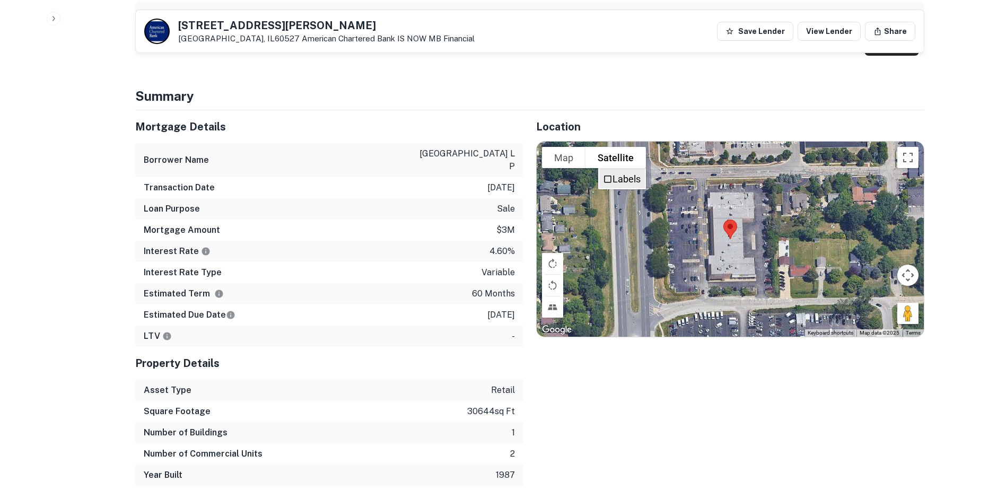
click at [613, 173] on label "Labels" at bounding box center [627, 178] width 28 height 11
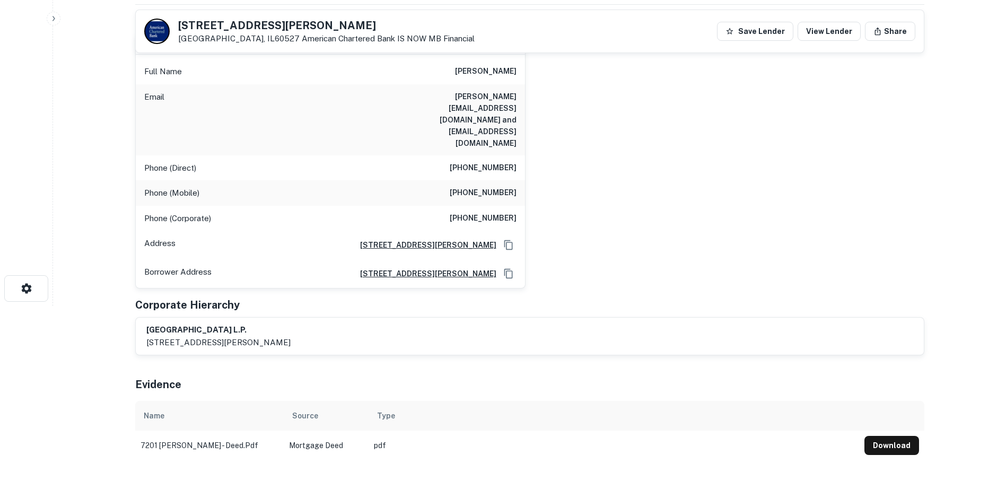
scroll to position [106, 0]
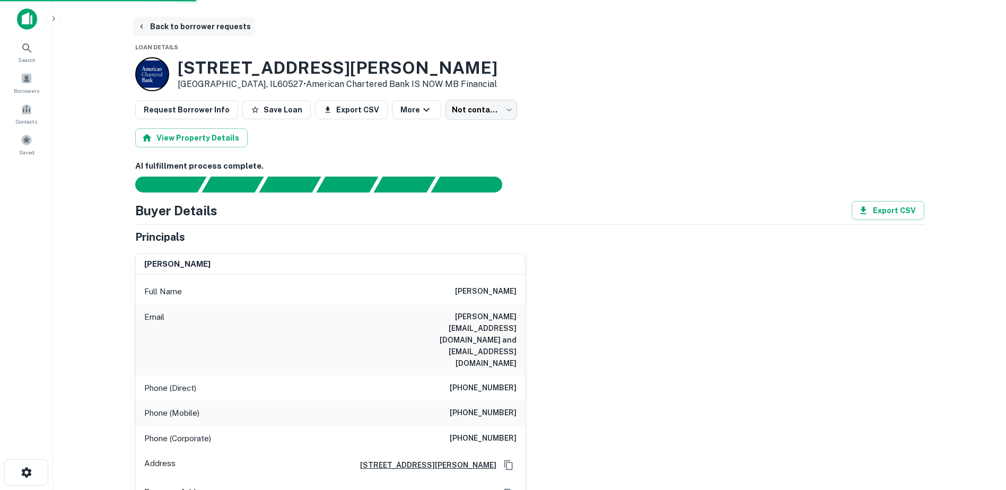
click at [168, 27] on button "Back to borrower requests" at bounding box center [194, 26] width 122 height 19
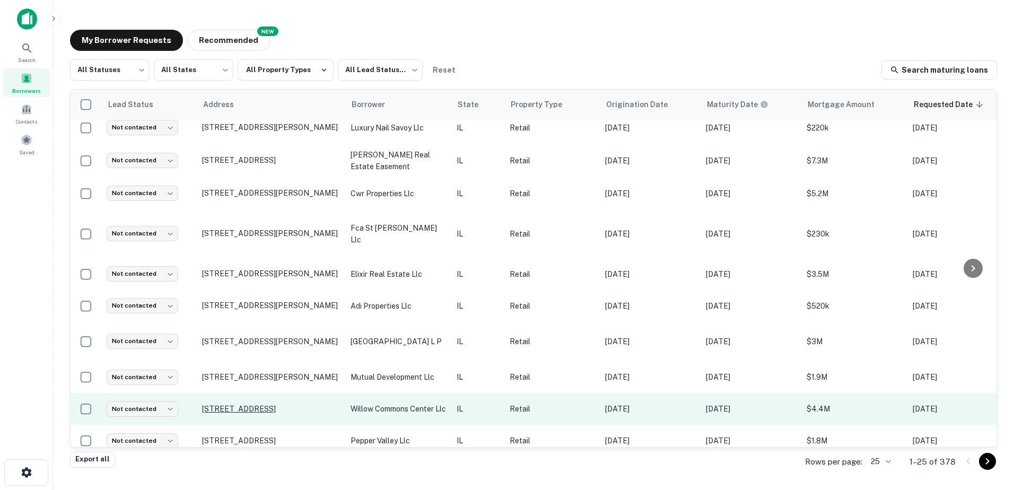
click at [311, 404] on p "305 75th St Willowbrook, IL60527" at bounding box center [271, 409] width 138 height 10
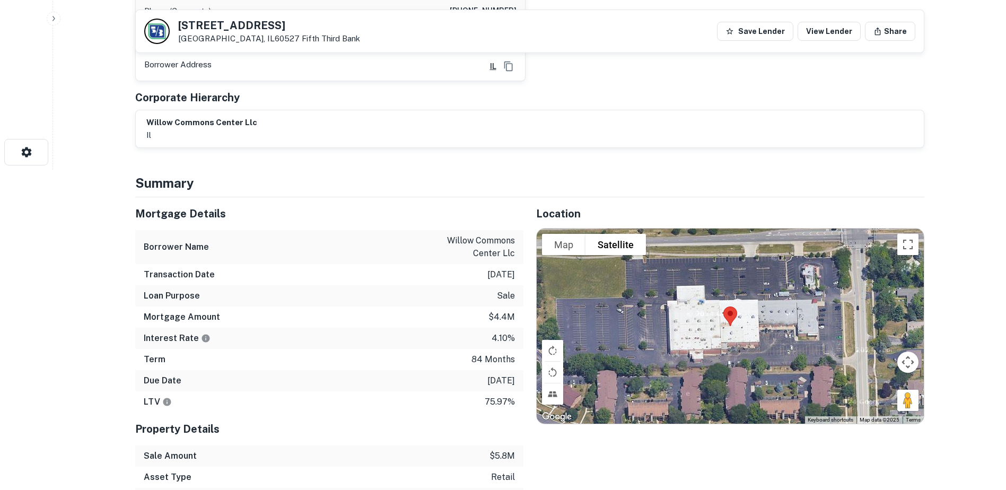
scroll to position [318, 0]
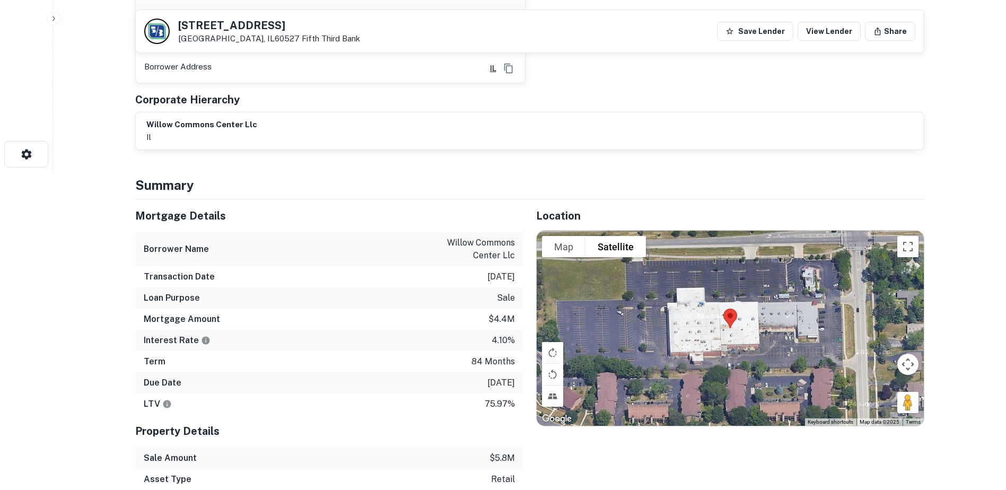
drag, startPoint x: 367, startPoint y: 332, endPoint x: 373, endPoint y: 325, distance: 9.8
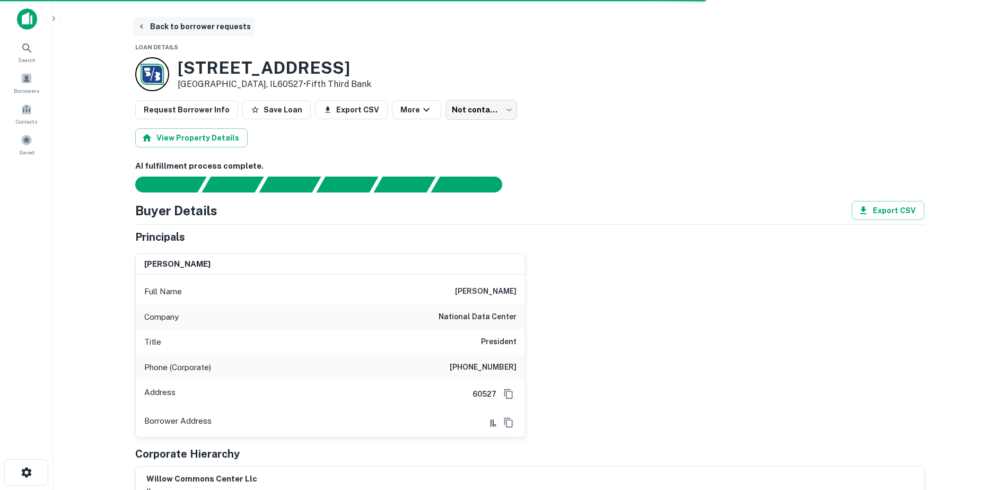
click at [165, 31] on button "Back to borrower requests" at bounding box center [194, 26] width 122 height 19
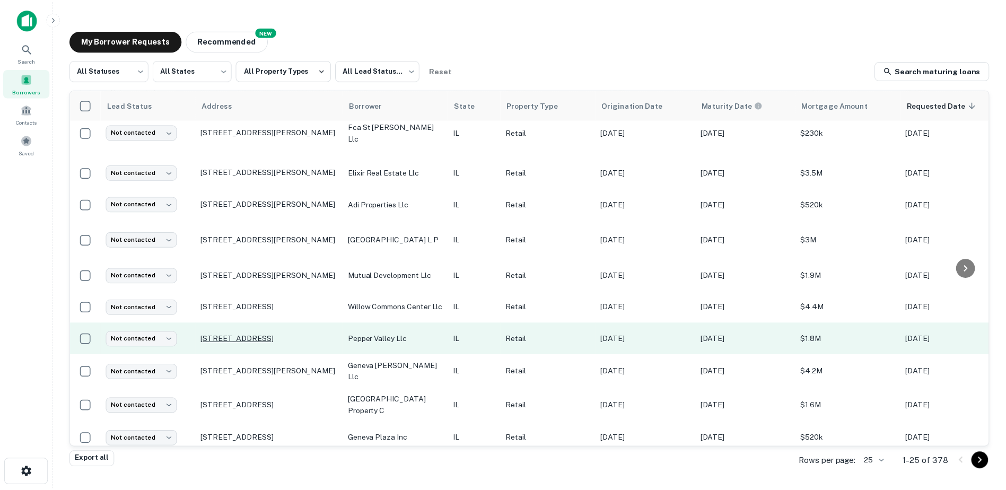
scroll to position [511, 0]
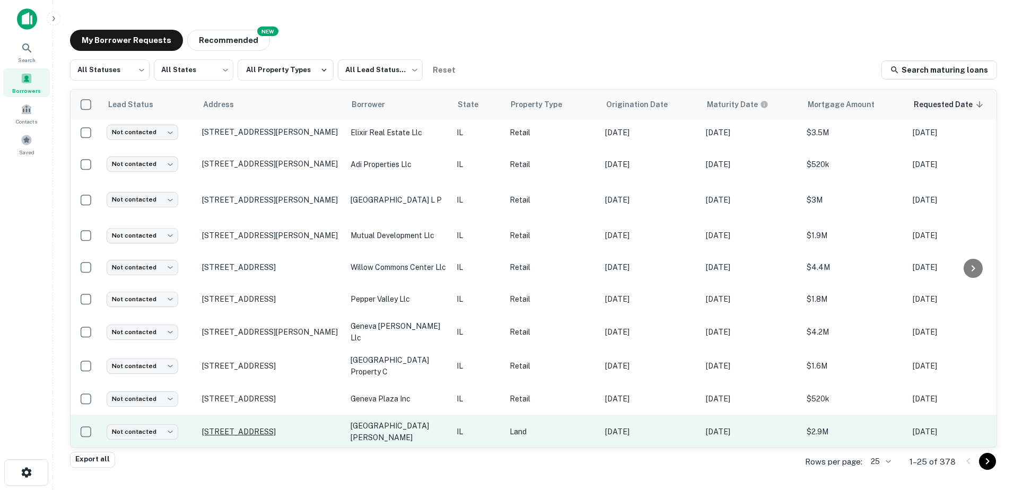
click at [321, 427] on p "[STREET_ADDRESS]" at bounding box center [271, 432] width 138 height 10
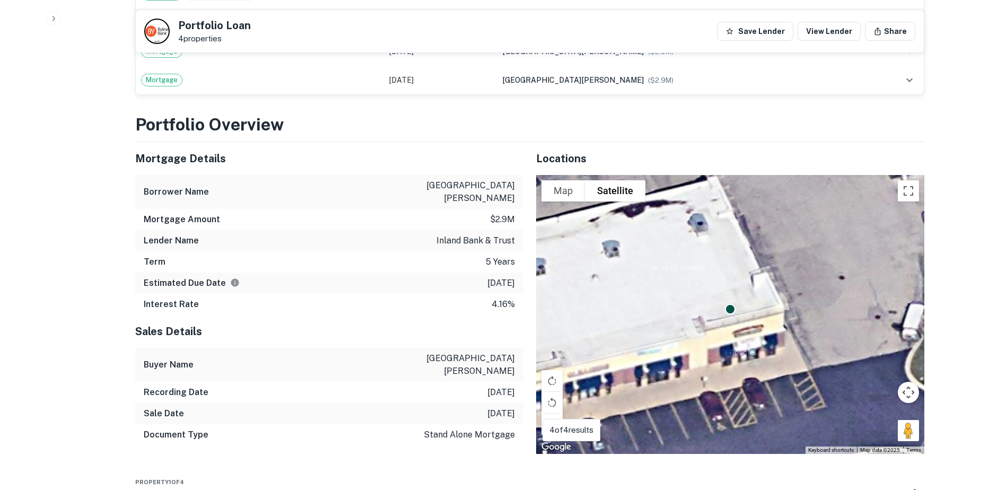
scroll to position [584, 0]
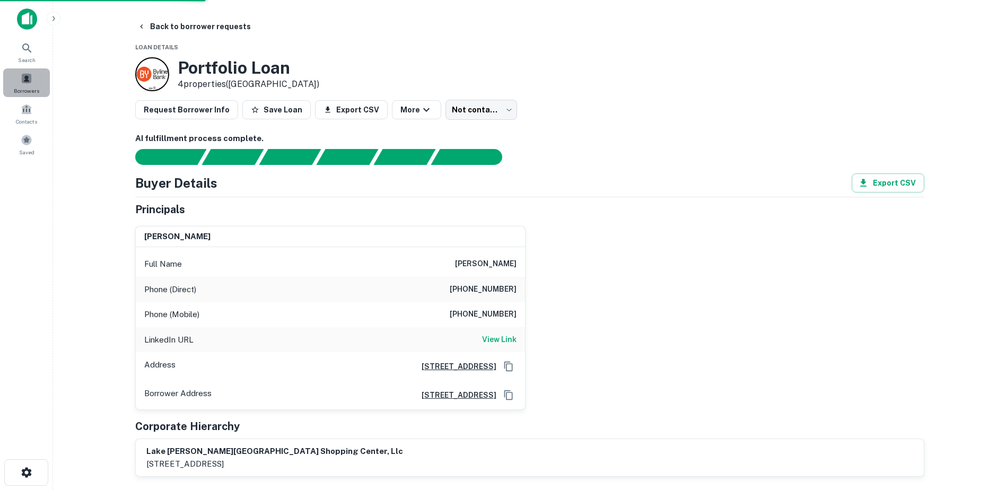
click at [35, 80] on div "Borrowers" at bounding box center [26, 82] width 47 height 29
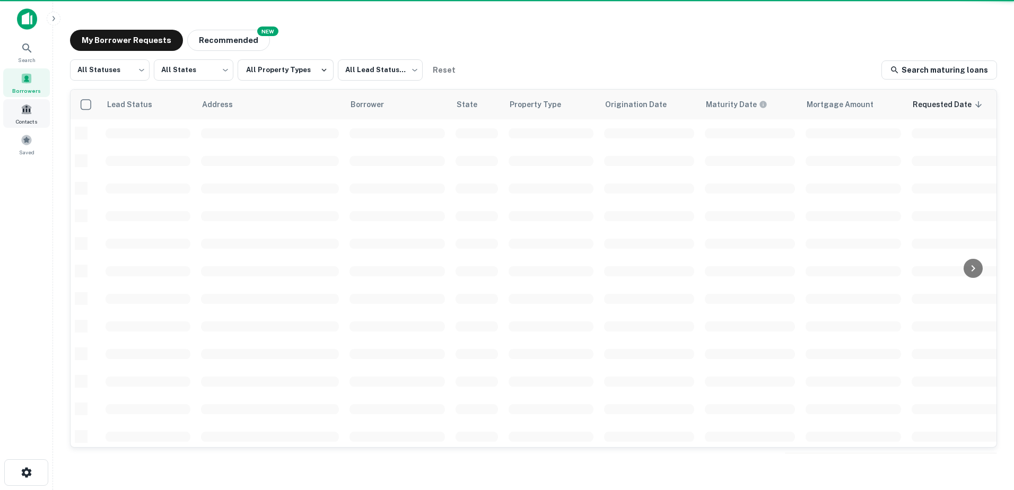
scroll to position [370, 0]
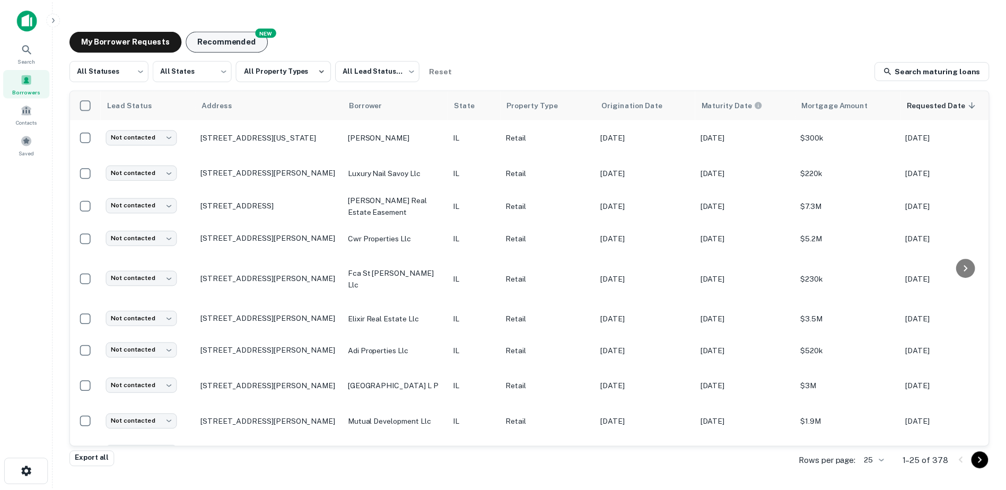
scroll to position [370, 0]
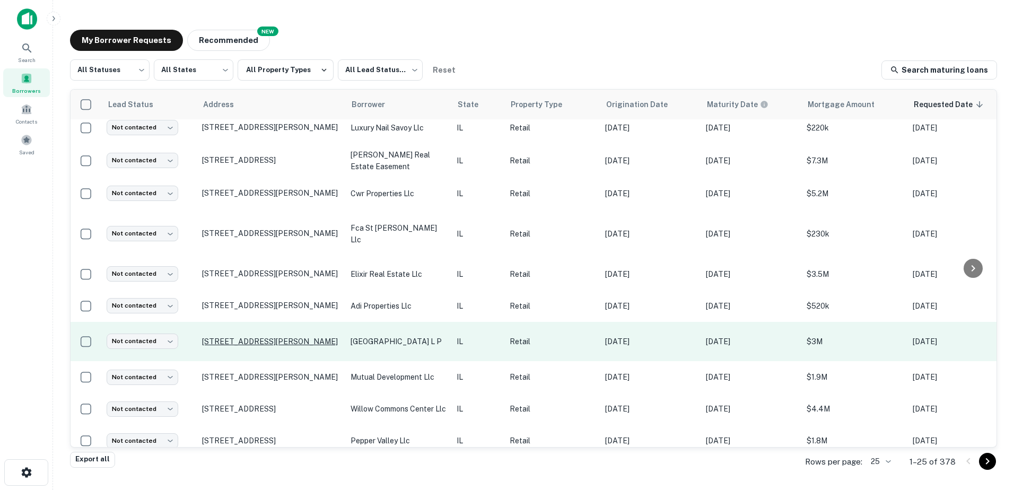
click at [283, 337] on p "[STREET_ADDRESS][PERSON_NAME]" at bounding box center [271, 342] width 138 height 10
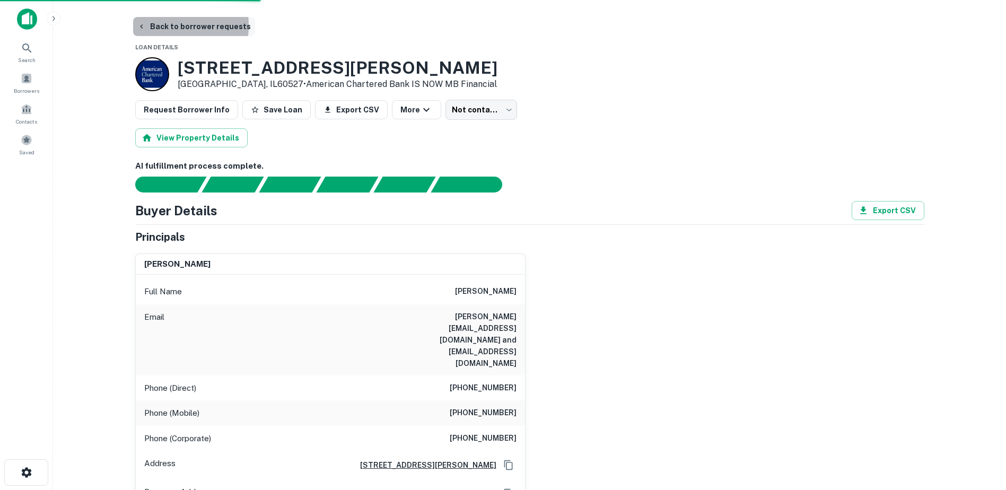
click at [147, 25] on button "Back to borrower requests" at bounding box center [194, 26] width 122 height 19
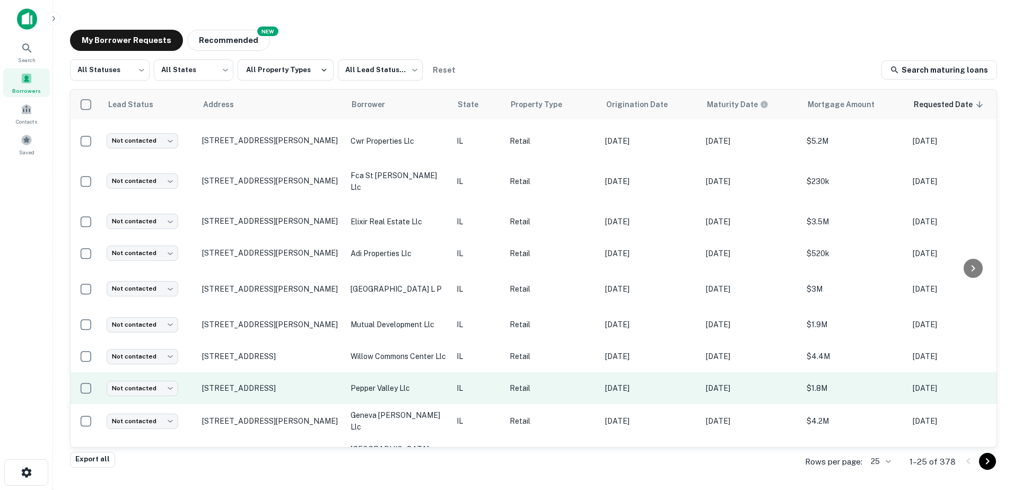
scroll to position [423, 0]
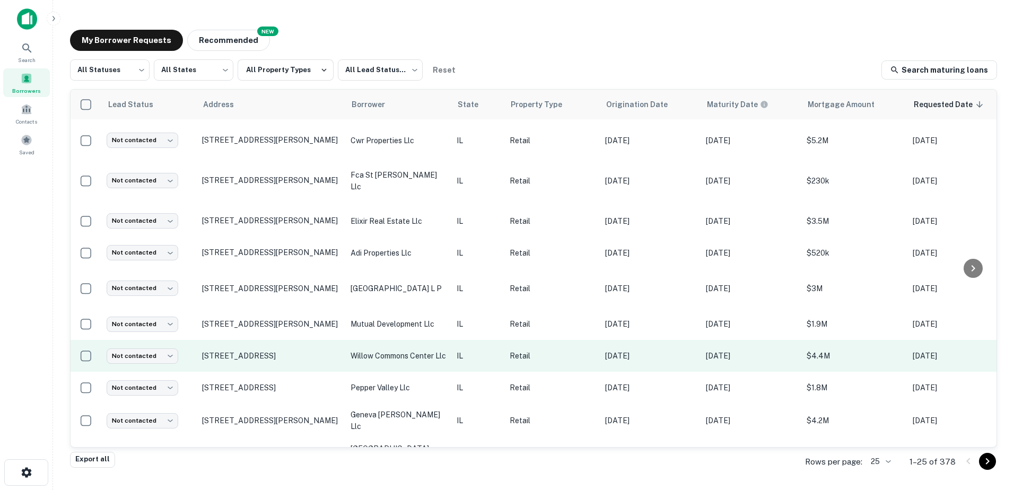
click at [346, 349] on td "willow commons center llc" at bounding box center [398, 356] width 106 height 32
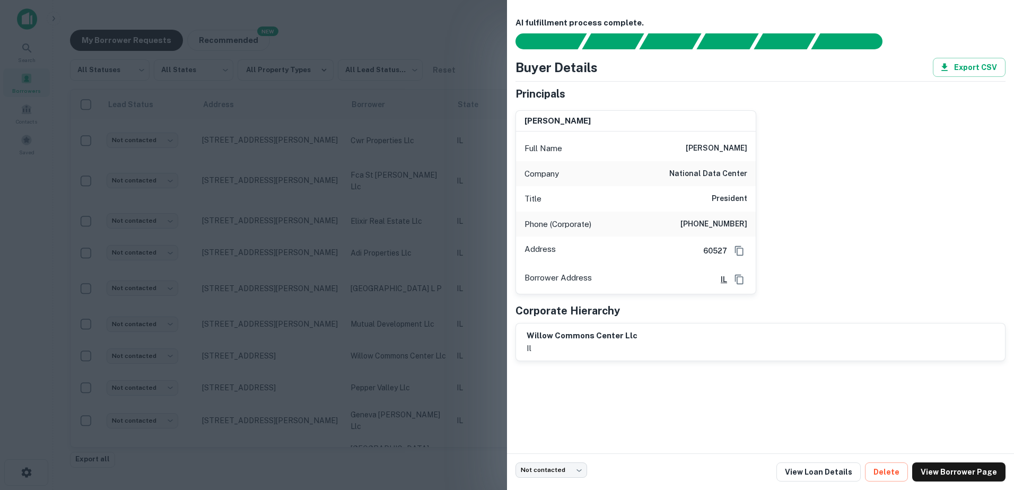
click at [344, 354] on div at bounding box center [507, 245] width 1014 height 490
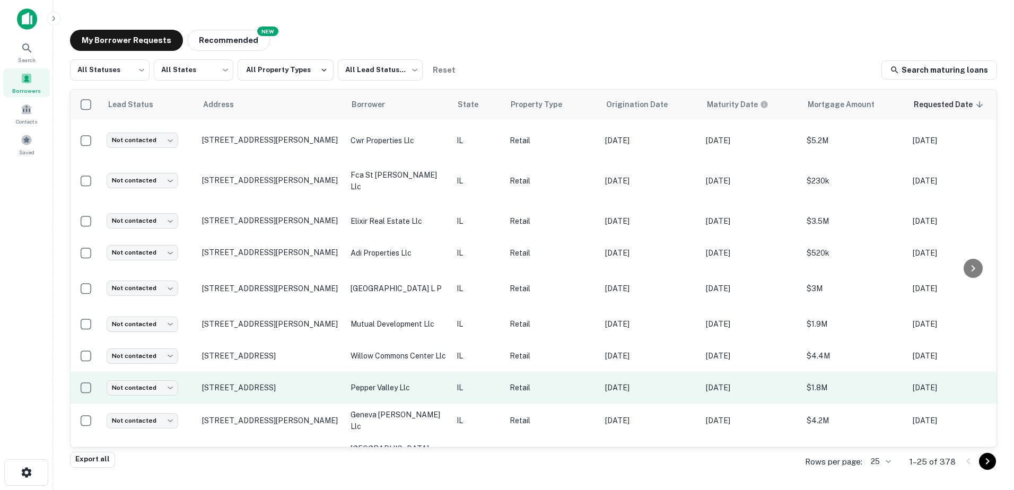
click at [377, 385] on p "pepper valley llc" at bounding box center [398, 388] width 95 height 12
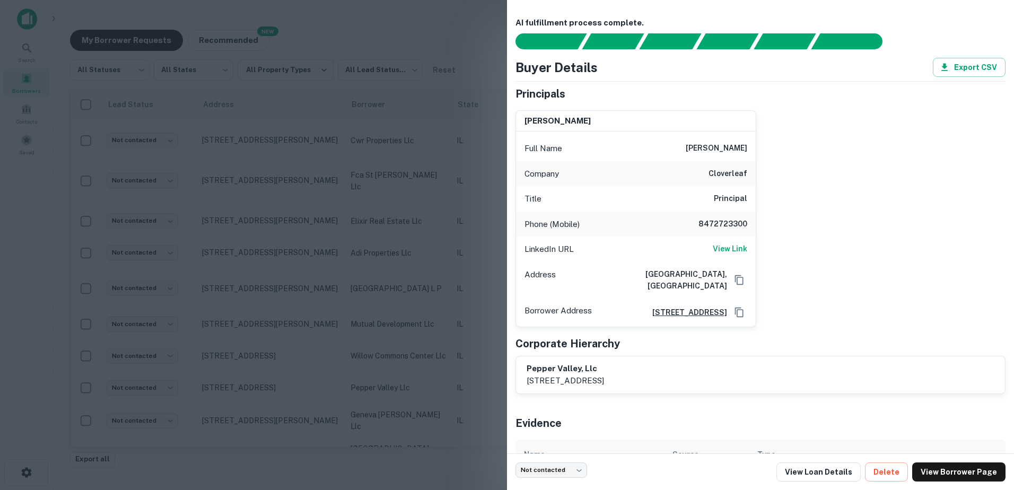
click at [384, 402] on div at bounding box center [507, 245] width 1014 height 490
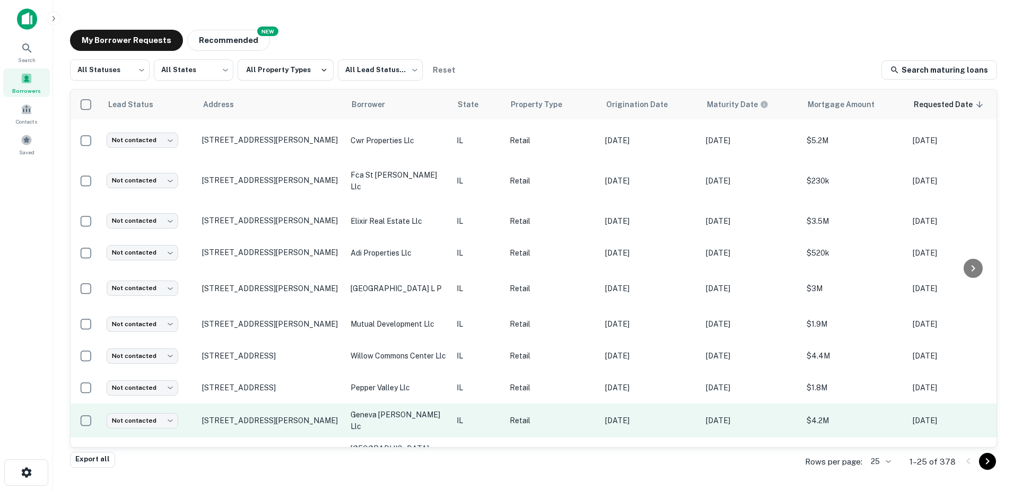
click at [387, 417] on p "geneva [PERSON_NAME] llc" at bounding box center [398, 420] width 95 height 23
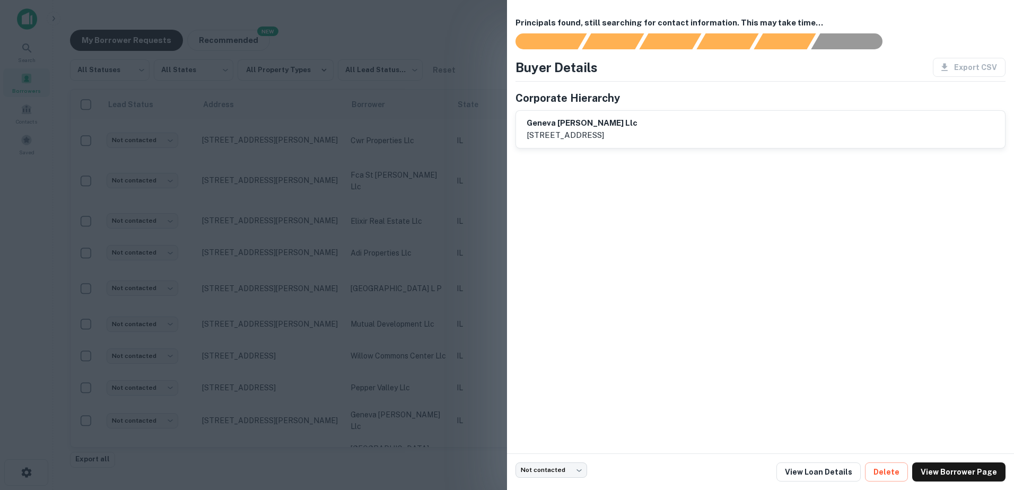
click at [387, 421] on div at bounding box center [507, 245] width 1014 height 490
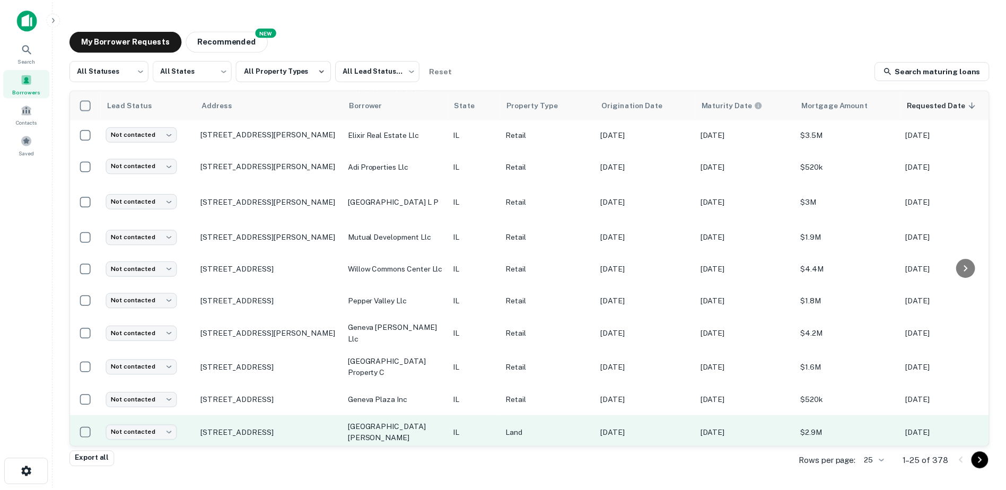
scroll to position [511, 0]
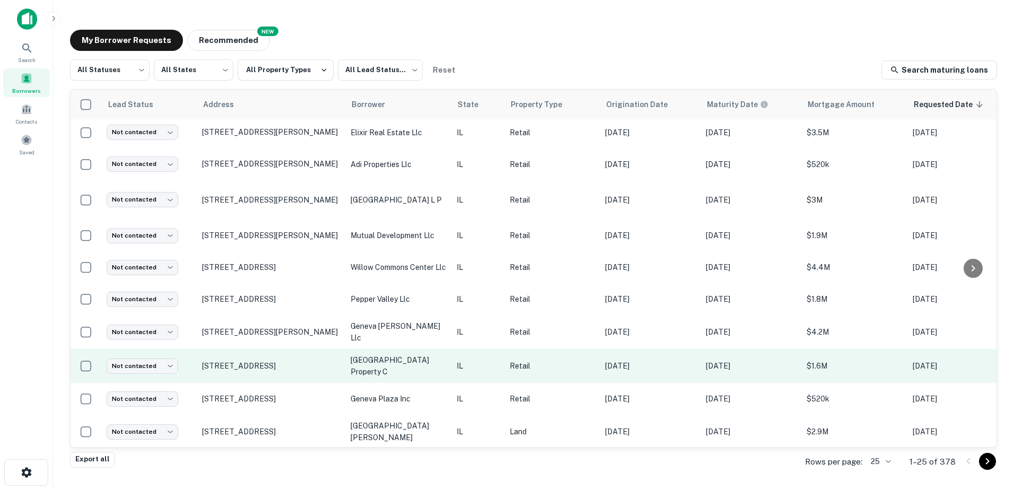
click at [396, 364] on p "[GEOGRAPHIC_DATA] property c" at bounding box center [398, 365] width 95 height 23
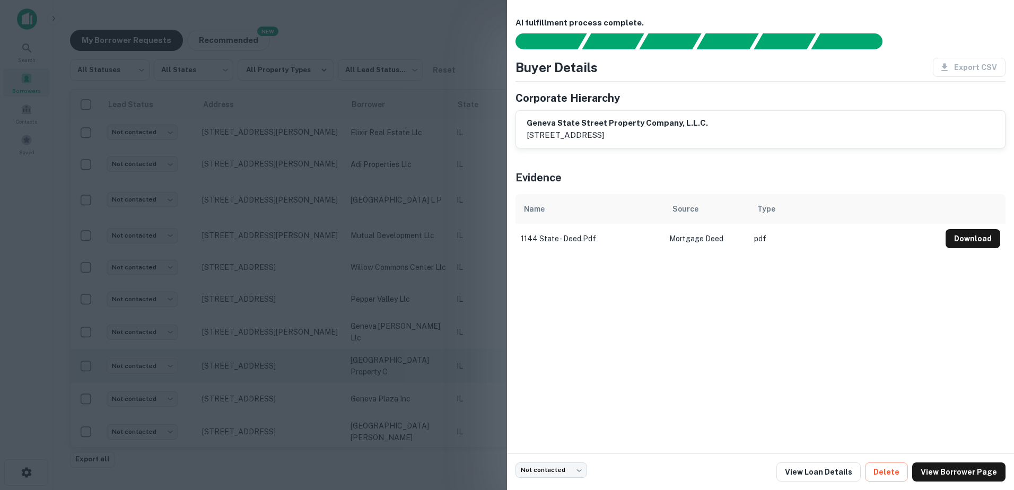
click at [396, 364] on div at bounding box center [507, 245] width 1014 height 490
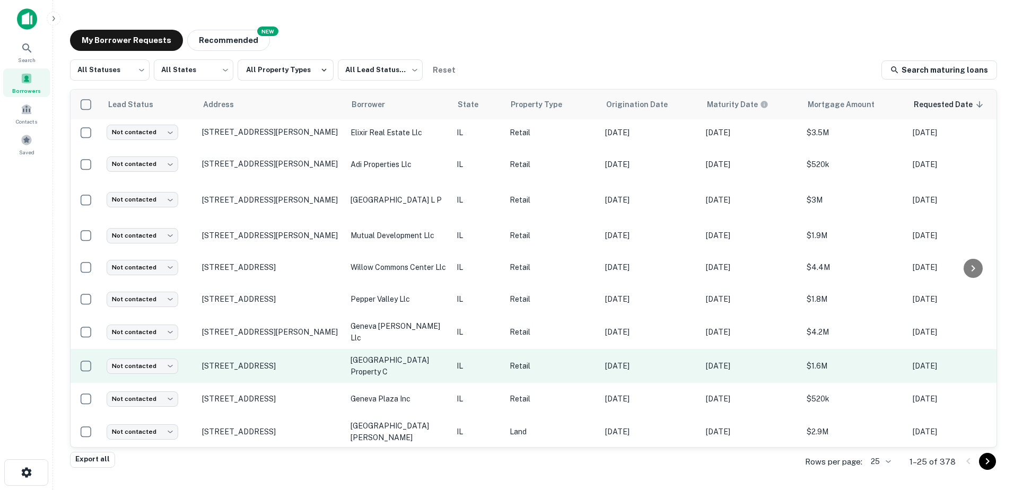
click at [434, 363] on p "[GEOGRAPHIC_DATA] property c" at bounding box center [398, 365] width 95 height 23
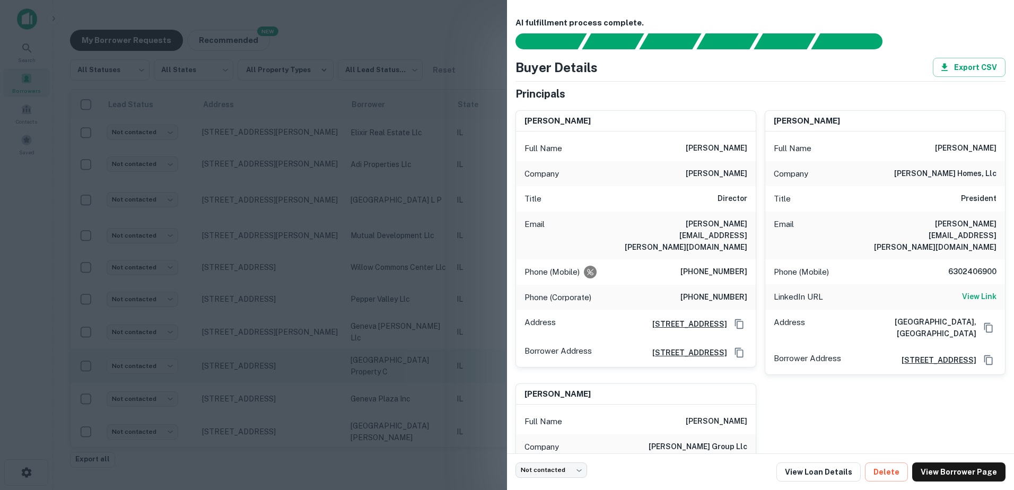
click at [397, 343] on div at bounding box center [507, 245] width 1014 height 490
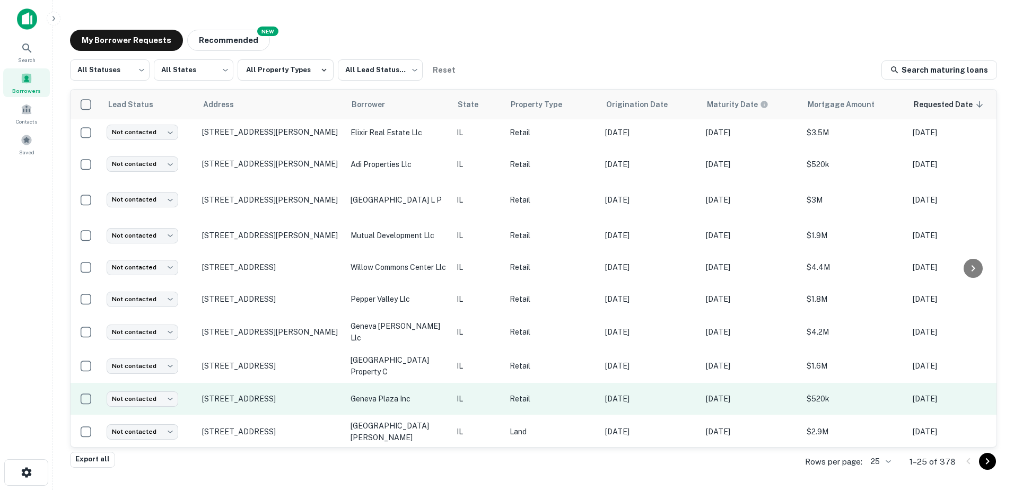
click at [416, 393] on p "geneva plaza inc" at bounding box center [398, 399] width 95 height 12
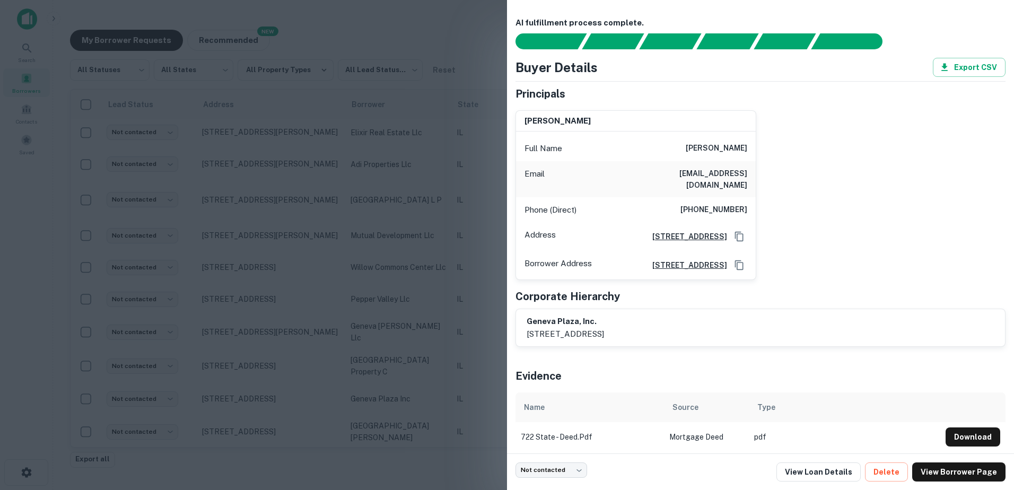
click at [415, 390] on div at bounding box center [507, 245] width 1014 height 490
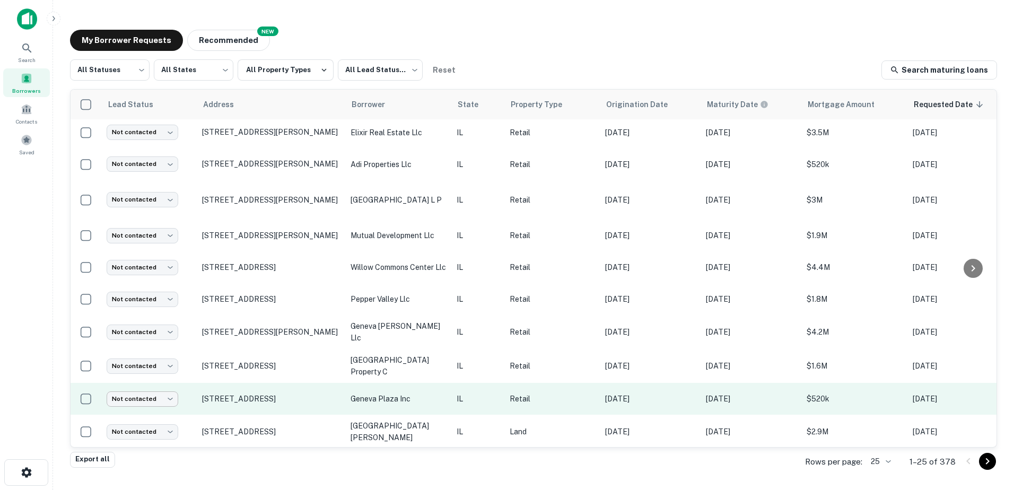
click at [154, 389] on body "Search Borrowers Contacts Saved My Borrower Requests NEW Recommended All Status…" at bounding box center [507, 245] width 1014 height 490
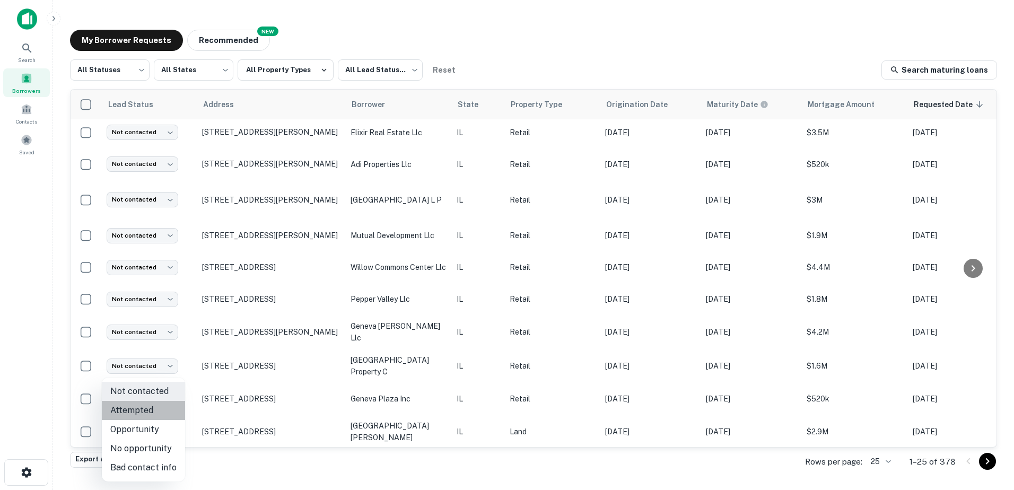
click at [152, 410] on li "Attempted" at bounding box center [143, 410] width 83 height 19
type input "*********"
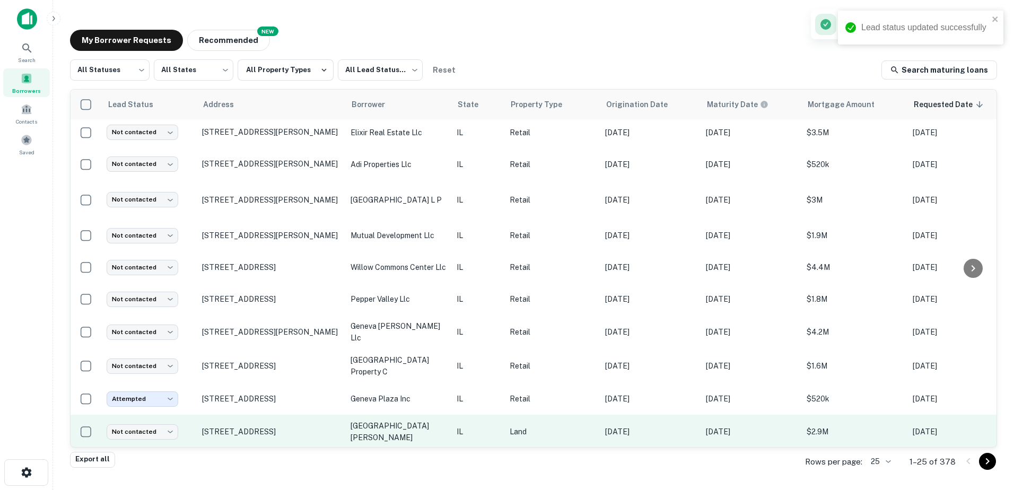
click at [360, 426] on p "lake cook garrity square shopping center" at bounding box center [398, 431] width 95 height 23
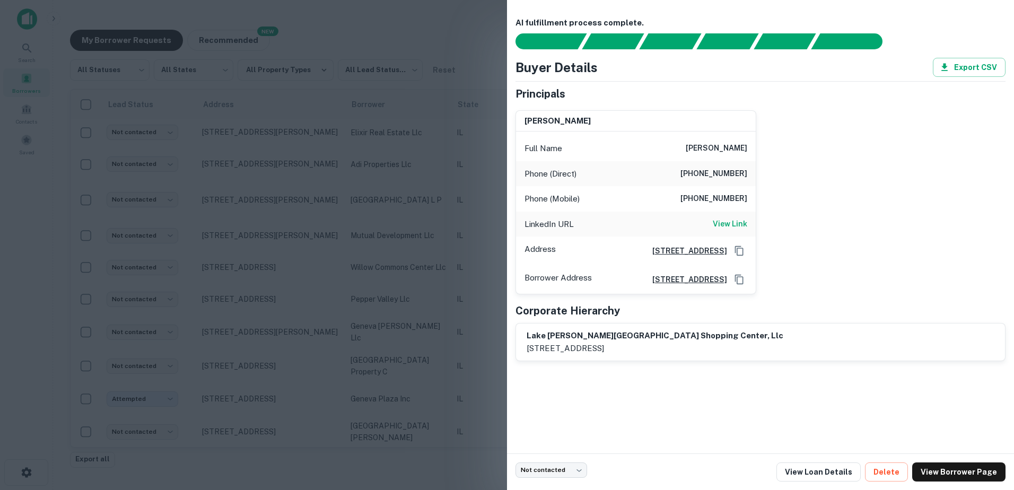
click at [359, 427] on div at bounding box center [507, 245] width 1014 height 490
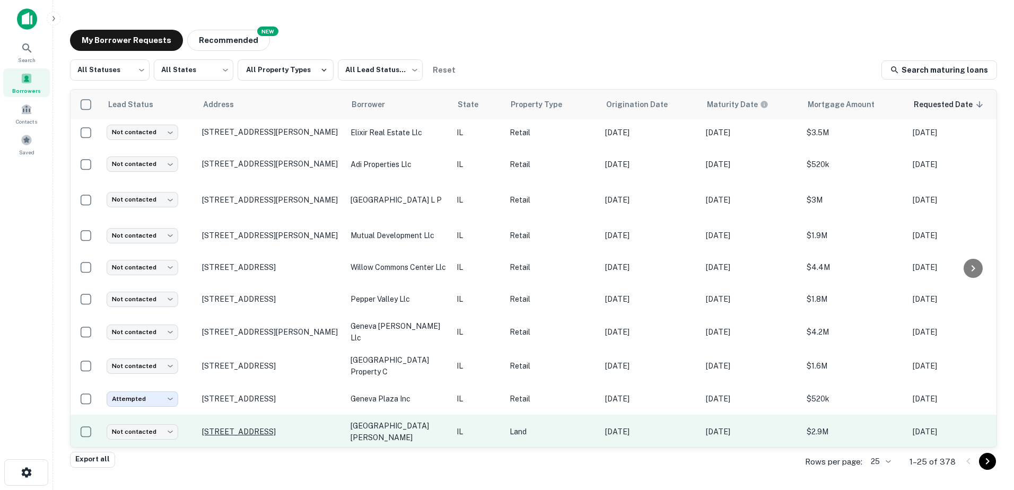
click at [264, 427] on p "28924 W Il Route 120 Lakemoor, IL60051" at bounding box center [271, 432] width 138 height 10
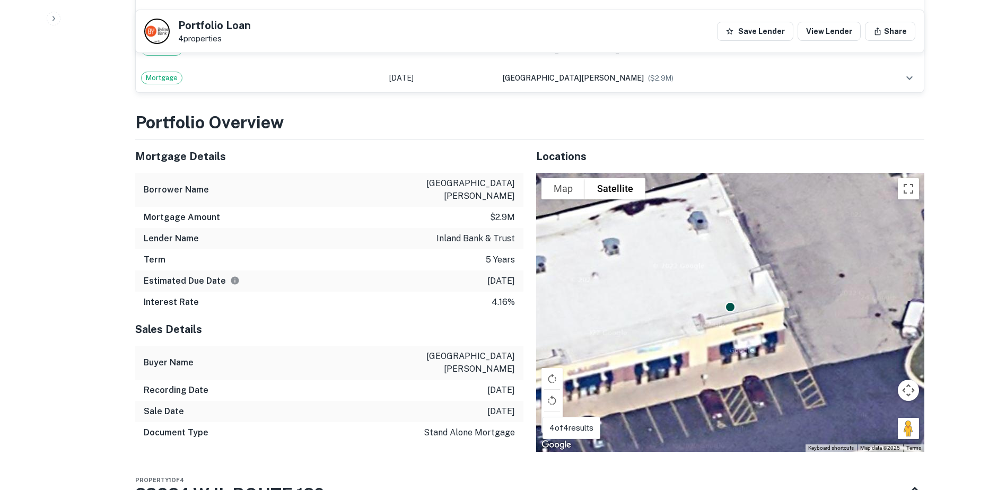
scroll to position [584, 0]
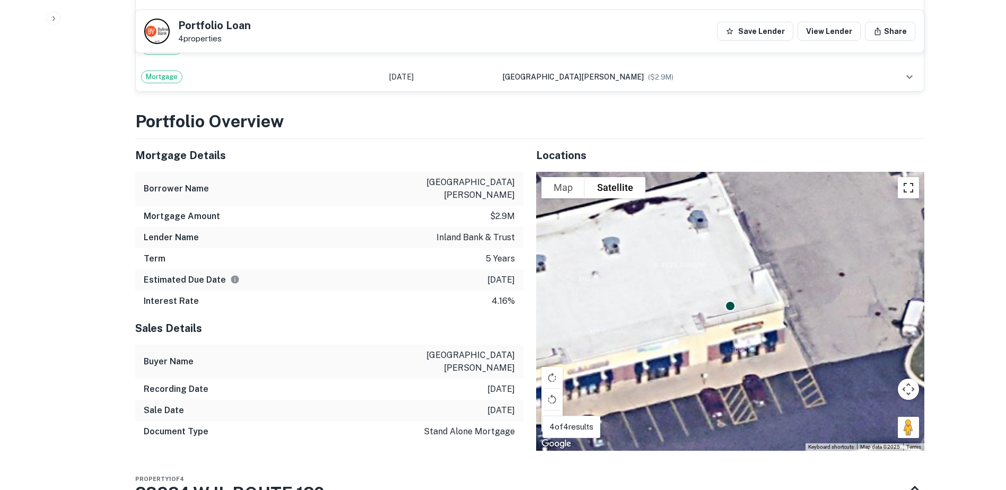
drag, startPoint x: 911, startPoint y: 188, endPoint x: 911, endPoint y: 244, distance: 56.2
click at [911, 188] on button "Toggle fullscreen view" at bounding box center [908, 187] width 21 height 21
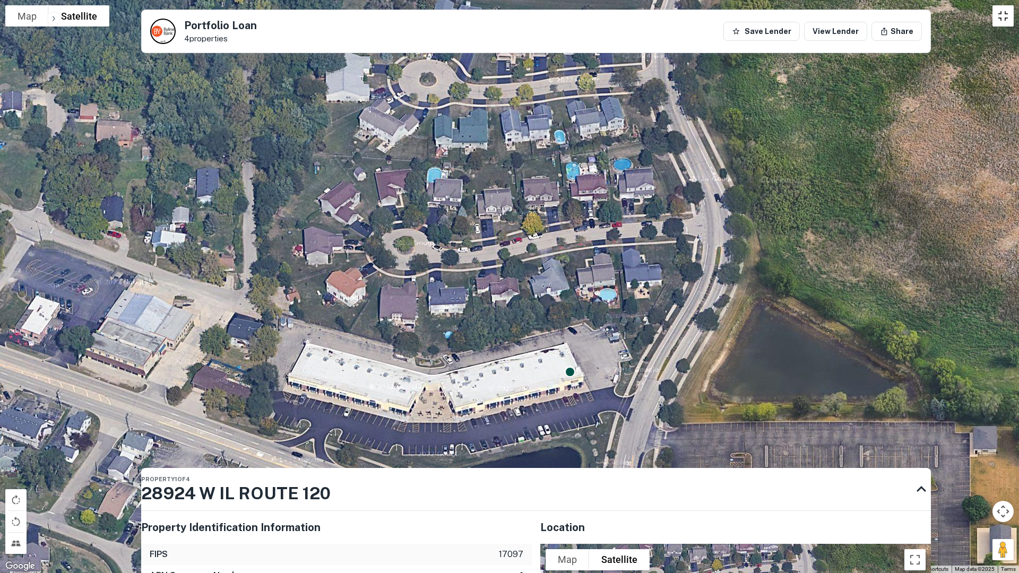
click at [996, 22] on button "Toggle fullscreen view" at bounding box center [1002, 15] width 21 height 21
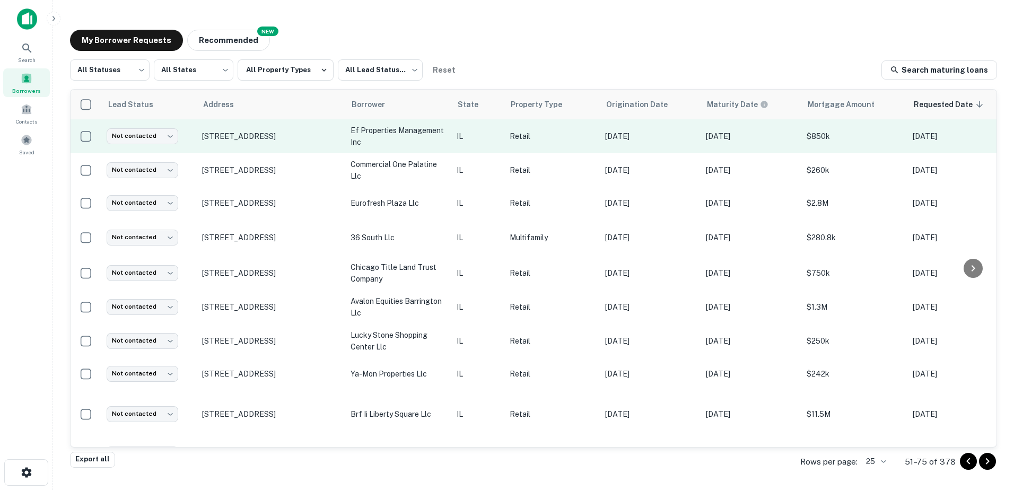
click at [352, 134] on p "ef properties management inc" at bounding box center [398, 136] width 95 height 23
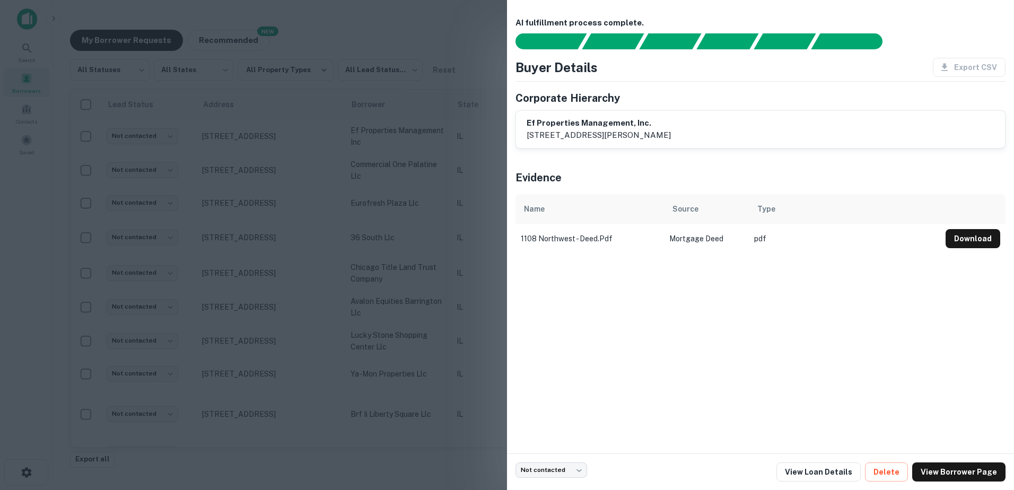
click at [354, 141] on div at bounding box center [507, 245] width 1014 height 490
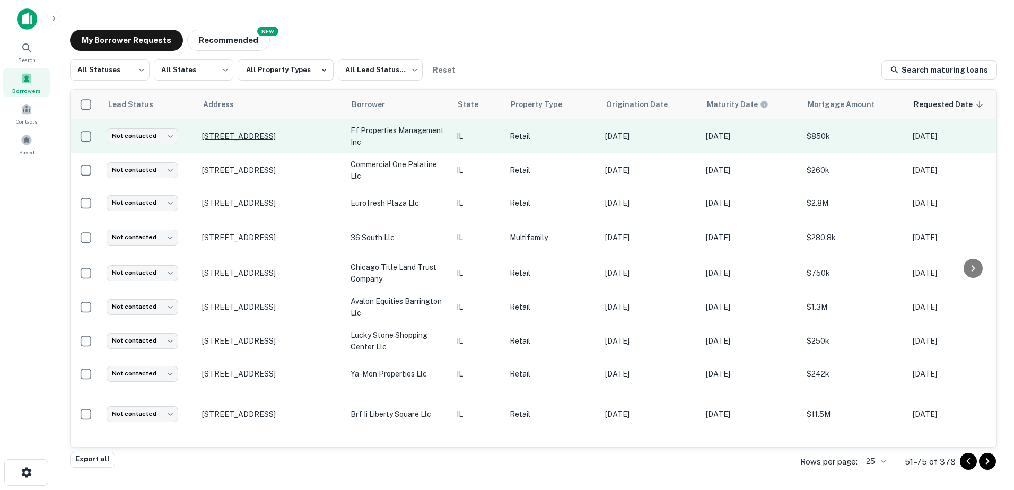
click at [259, 141] on p "1108 W Northwest Hwy Palatine, IL60067" at bounding box center [271, 137] width 138 height 10
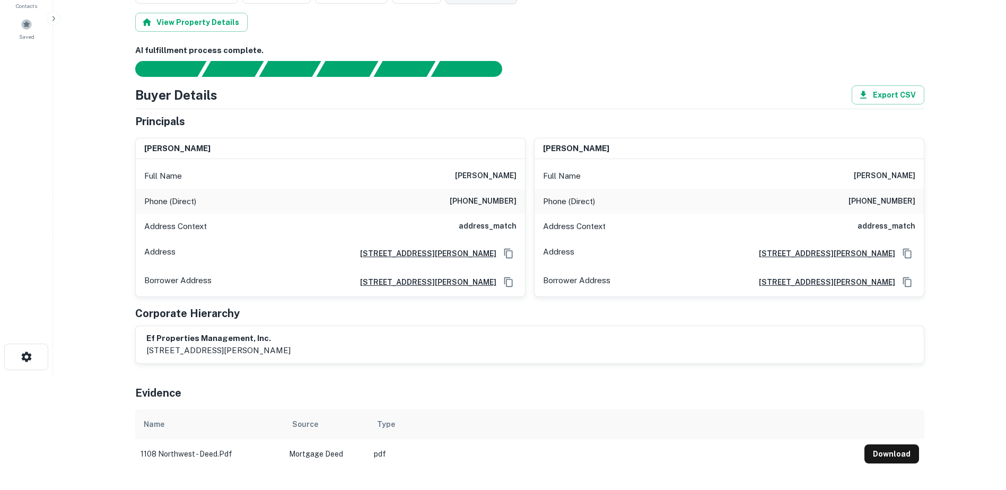
scroll to position [53, 0]
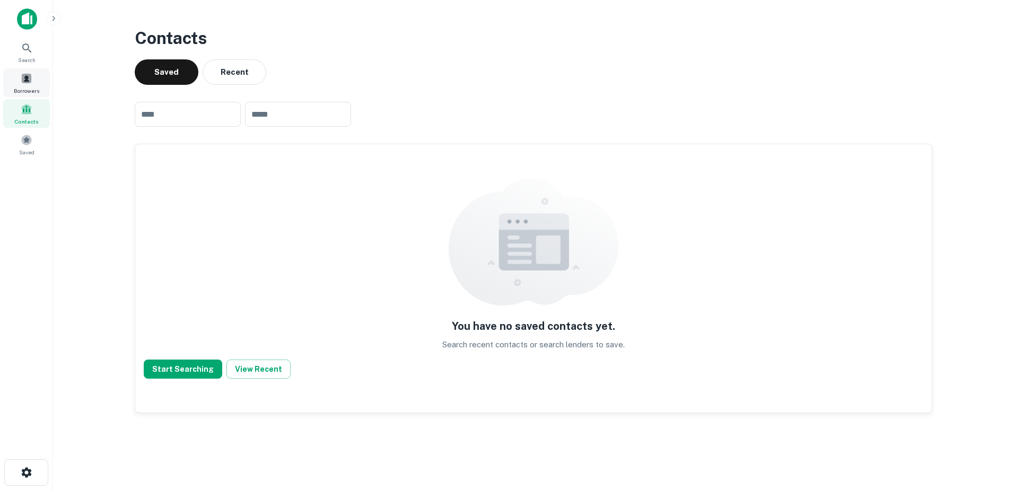
click at [32, 92] on span "Borrowers" at bounding box center [26, 90] width 25 height 8
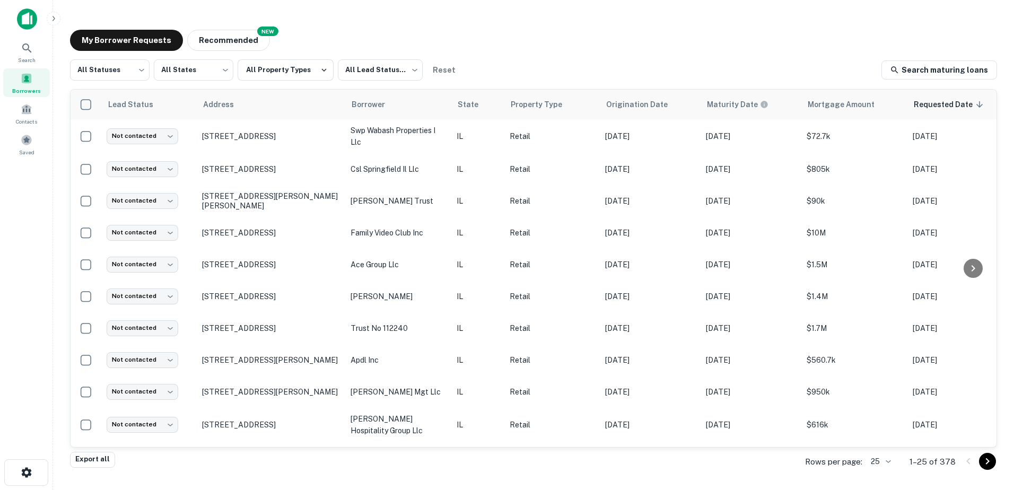
click at [987, 458] on icon "Go to next page" at bounding box center [987, 461] width 13 height 13
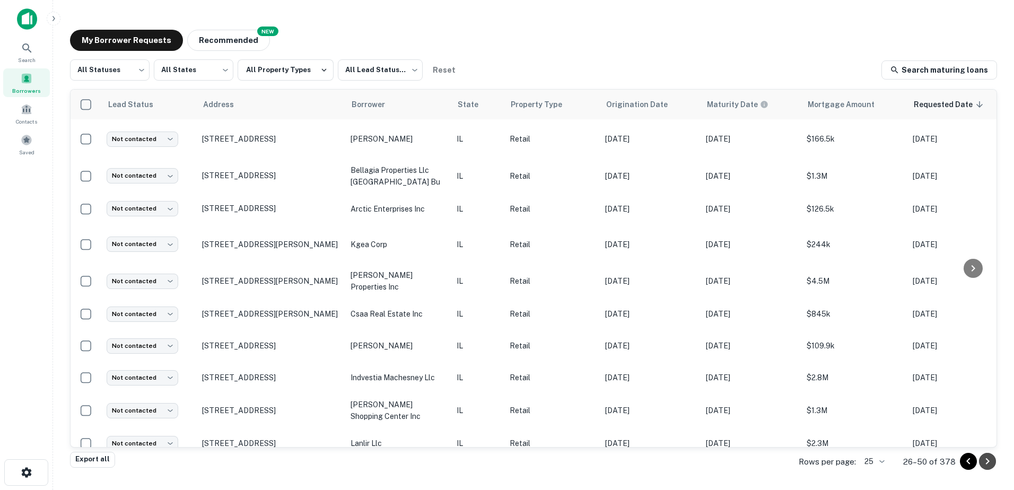
click at [984, 464] on icon "Go to next page" at bounding box center [987, 461] width 13 height 13
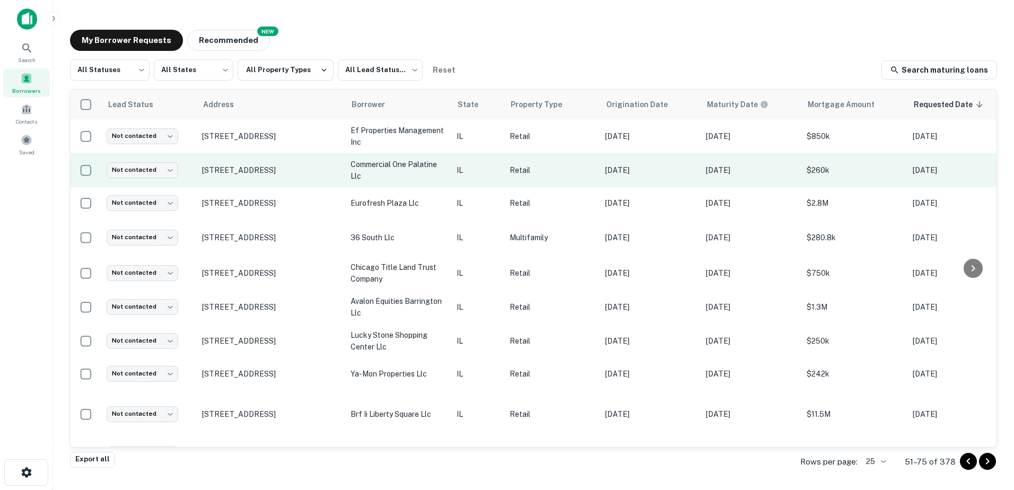
click at [361, 167] on p "commercial one palatine llc" at bounding box center [398, 170] width 95 height 23
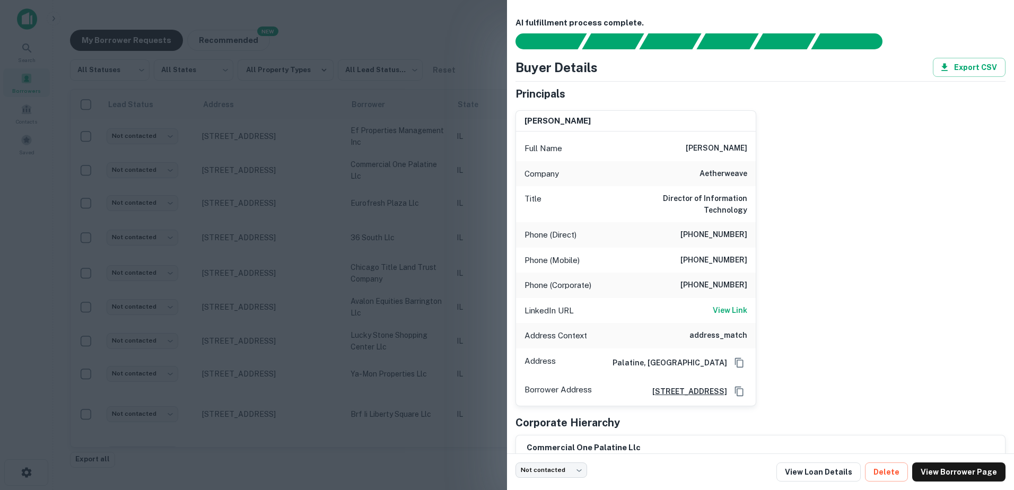
click at [386, 208] on div at bounding box center [507, 245] width 1014 height 490
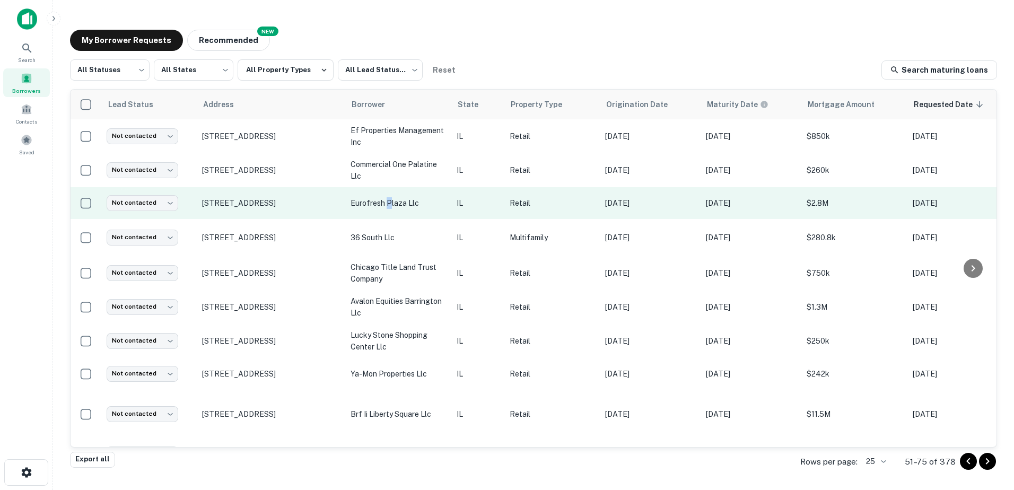
click at [389, 215] on td "eurofresh plaza llc" at bounding box center [398, 203] width 106 height 32
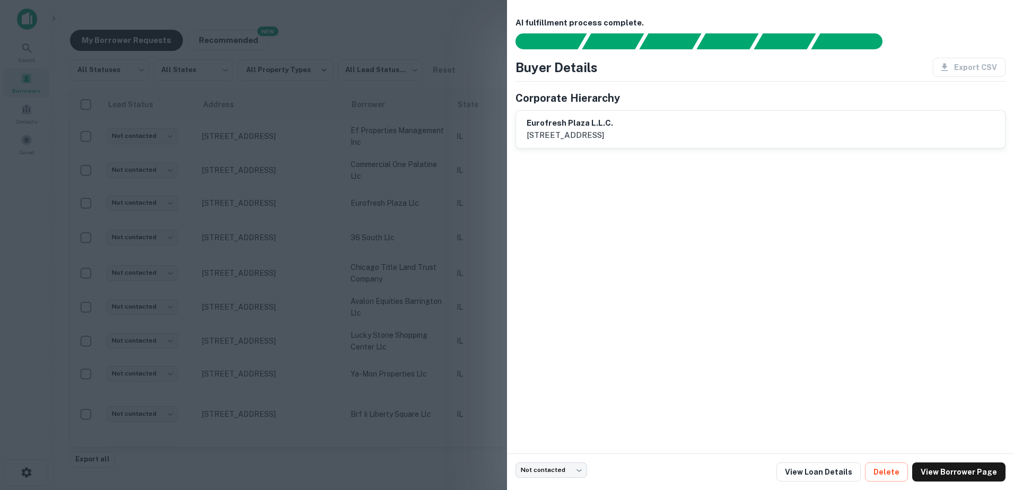
drag, startPoint x: 389, startPoint y: 215, endPoint x: 393, endPoint y: 239, distance: 24.2
click at [393, 239] on div at bounding box center [507, 245] width 1014 height 490
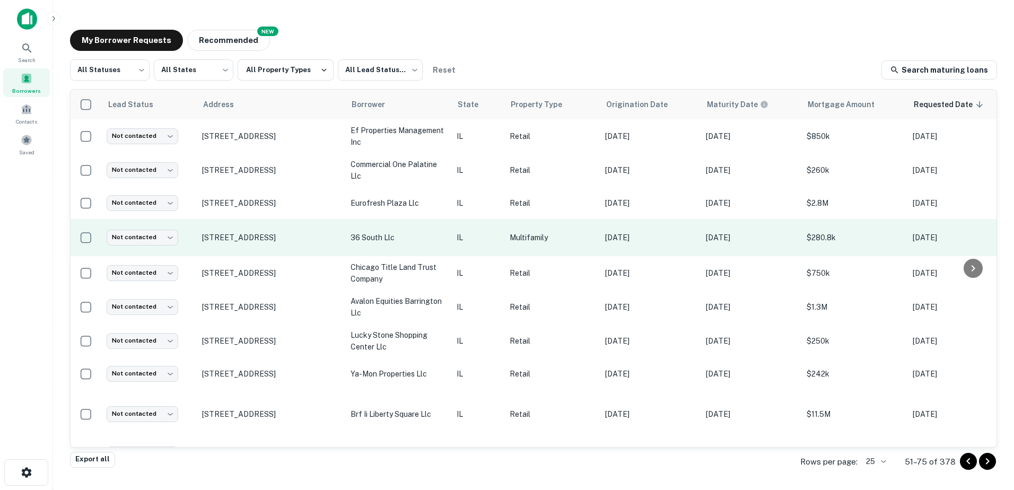
click at [403, 244] on p "36 south llc" at bounding box center [398, 238] width 95 height 12
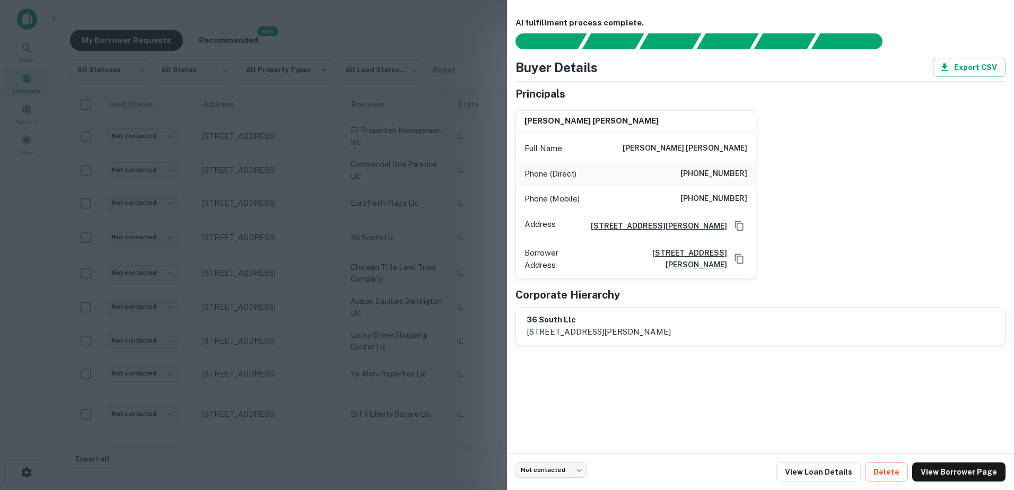
click at [405, 253] on div at bounding box center [507, 245] width 1014 height 490
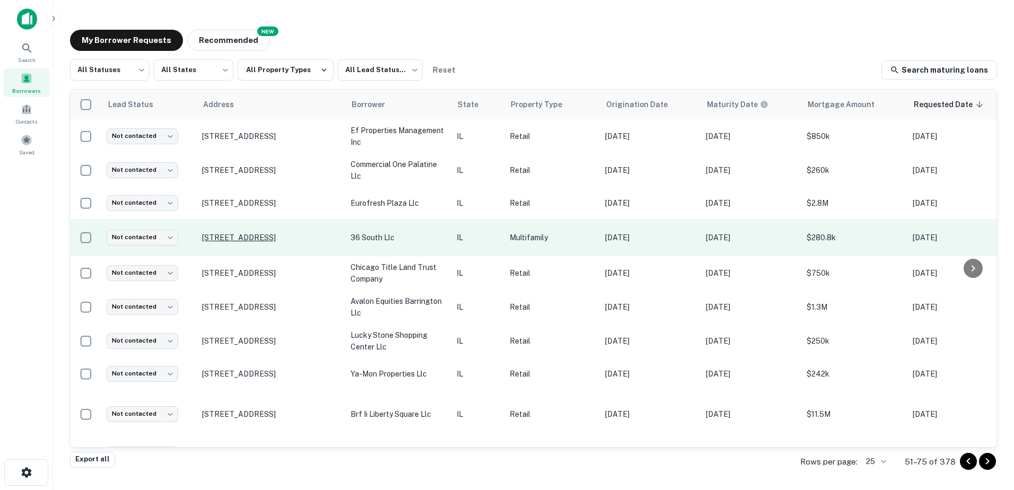
click at [308, 242] on p "26 S Northwest Hwy Palatine, IL60074" at bounding box center [271, 238] width 138 height 10
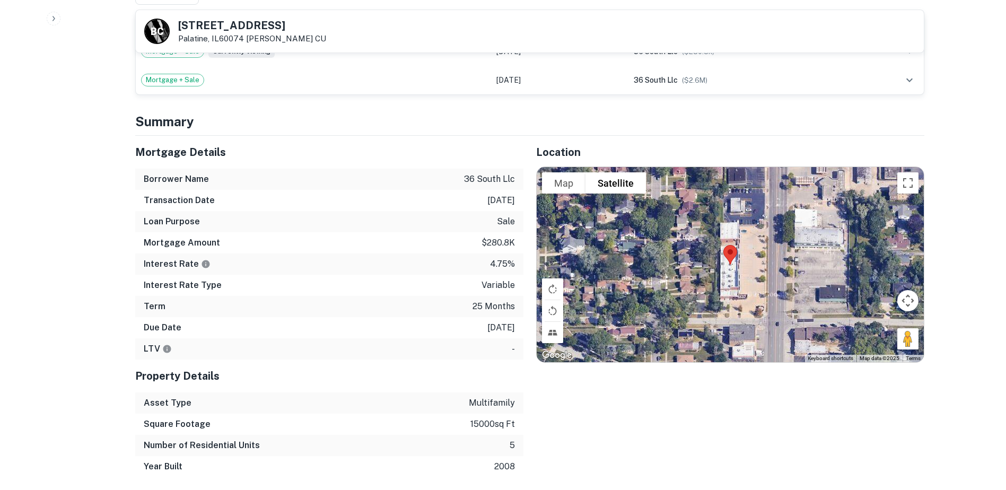
scroll to position [531, 0]
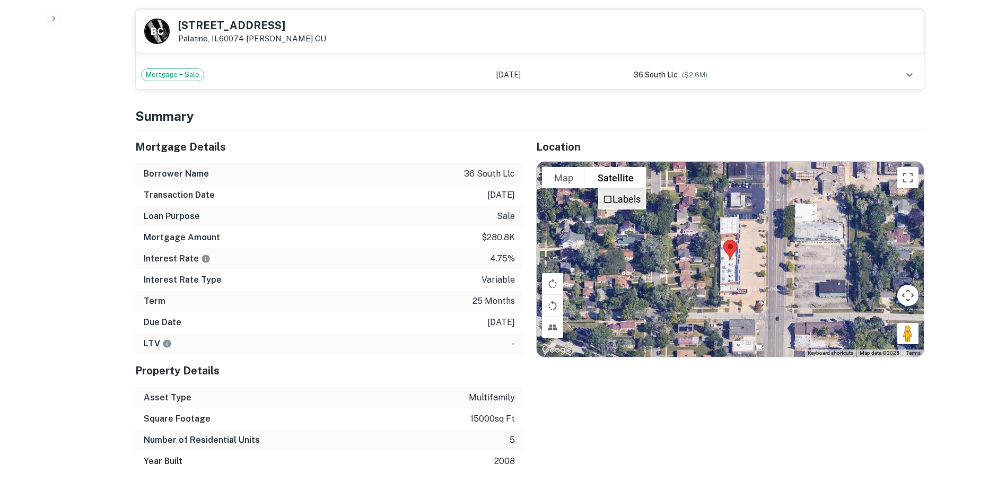
click at [607, 194] on span "Labels" at bounding box center [608, 199] width 10 height 11
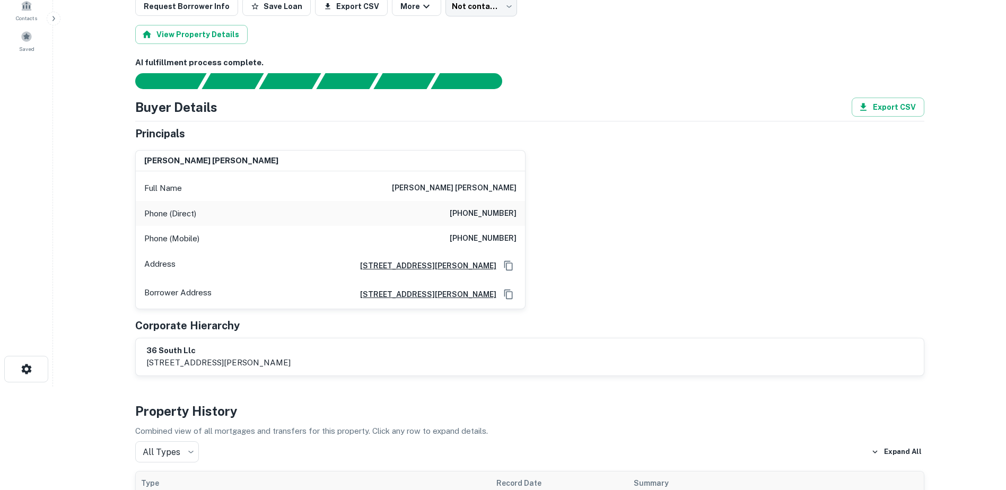
scroll to position [0, 0]
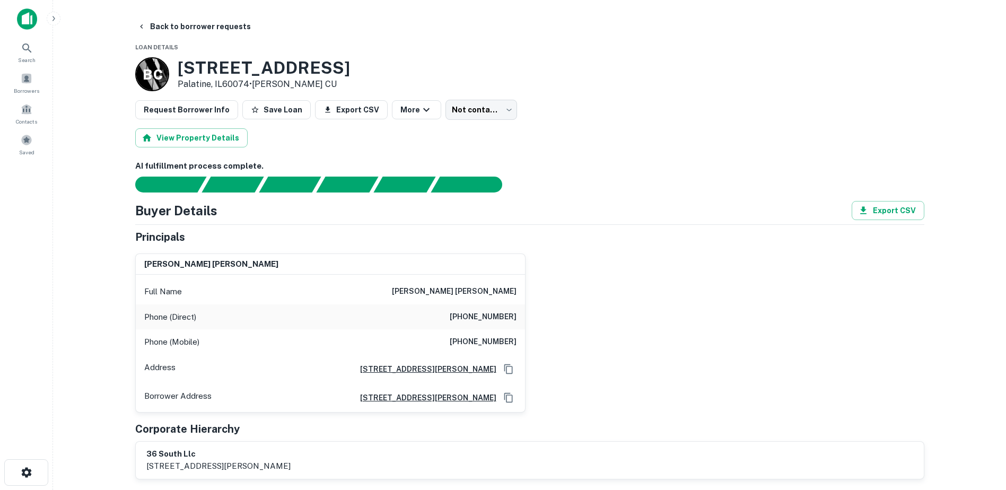
click at [496, 289] on h6 "jose jr barrutia" at bounding box center [454, 291] width 125 height 13
click at [495, 293] on h6 "jose jr barrutia" at bounding box center [454, 291] width 125 height 13
copy h6 "jose jr barrutia"
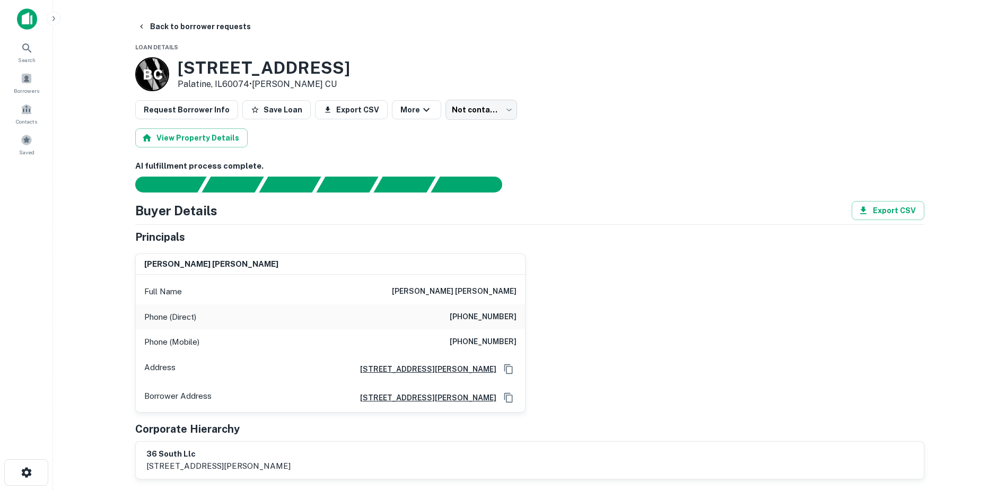
click at [489, 317] on h6 "(262) 275-2226" at bounding box center [483, 317] width 67 height 13
click at [492, 336] on h6 "(773) 339-0041" at bounding box center [483, 342] width 67 height 13
copy h6 "(773) 339-0041"
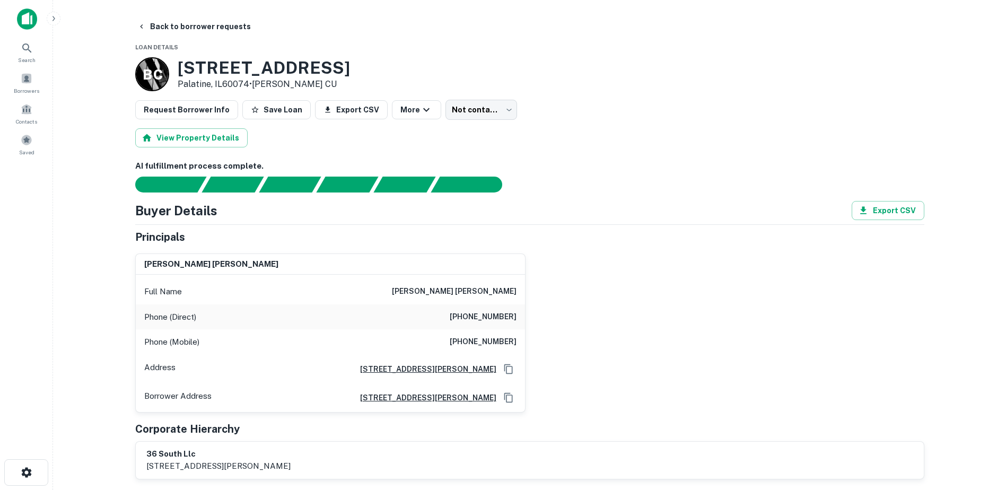
click at [234, 75] on h3 "26 S Northwest Hwy" at bounding box center [264, 68] width 172 height 20
copy h3 "26 S Northwest Hwy"
click at [189, 19] on button "Back to borrower requests" at bounding box center [194, 26] width 122 height 19
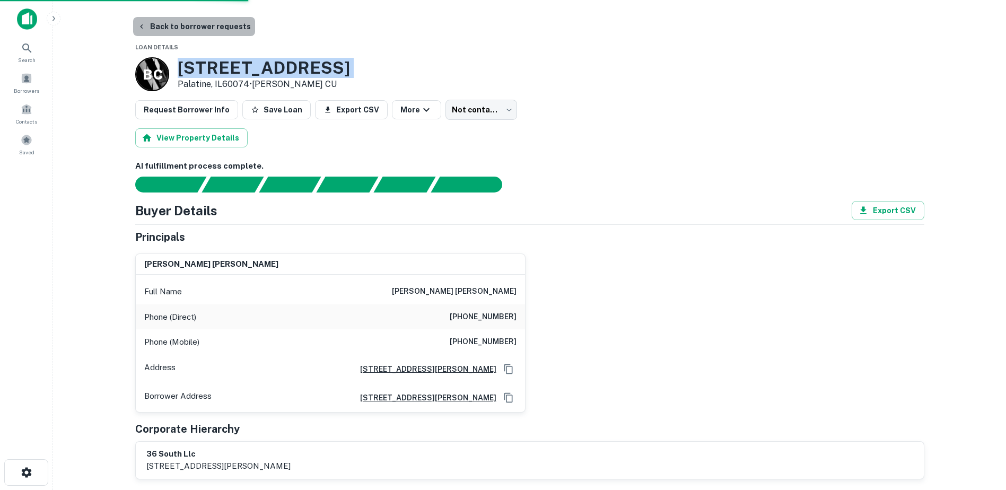
click at [196, 27] on button "Back to borrower requests" at bounding box center [194, 26] width 122 height 19
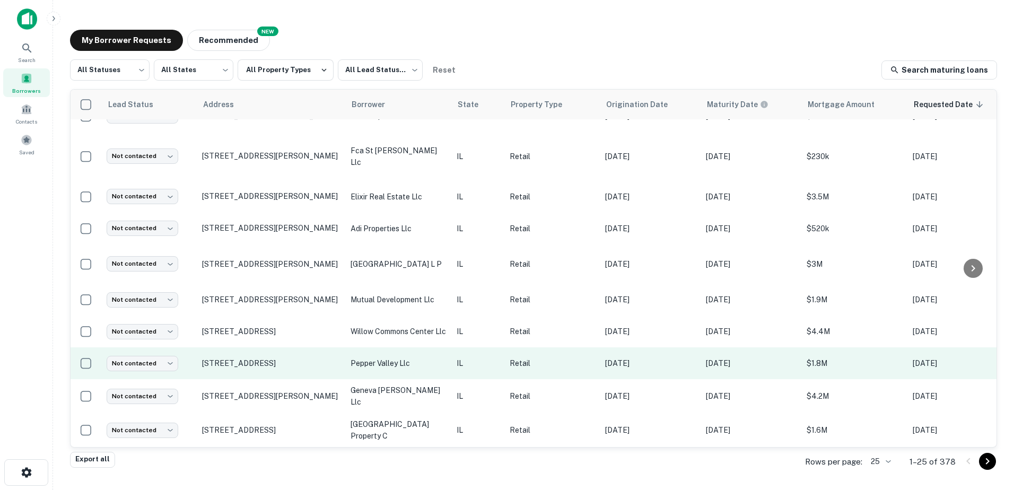
scroll to position [511, 0]
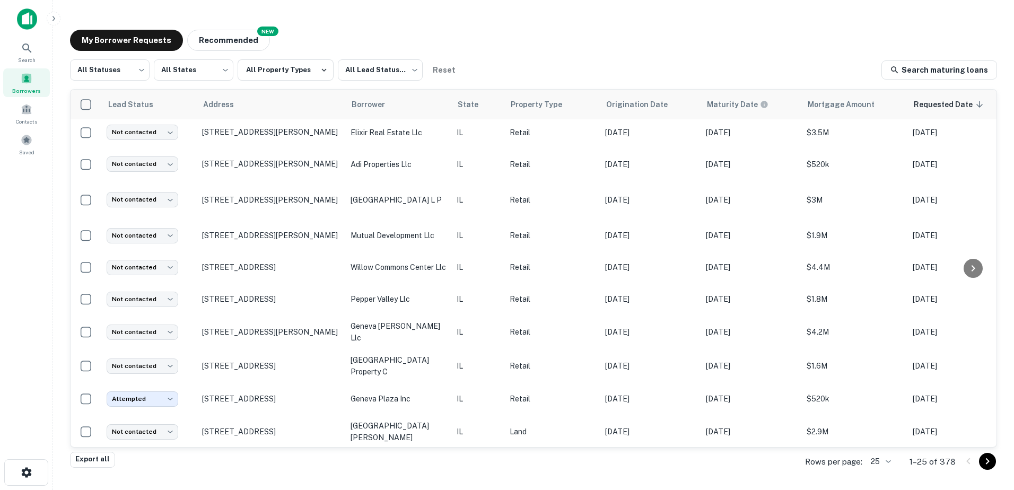
click at [990, 462] on icon "Go to next page" at bounding box center [987, 461] width 13 height 13
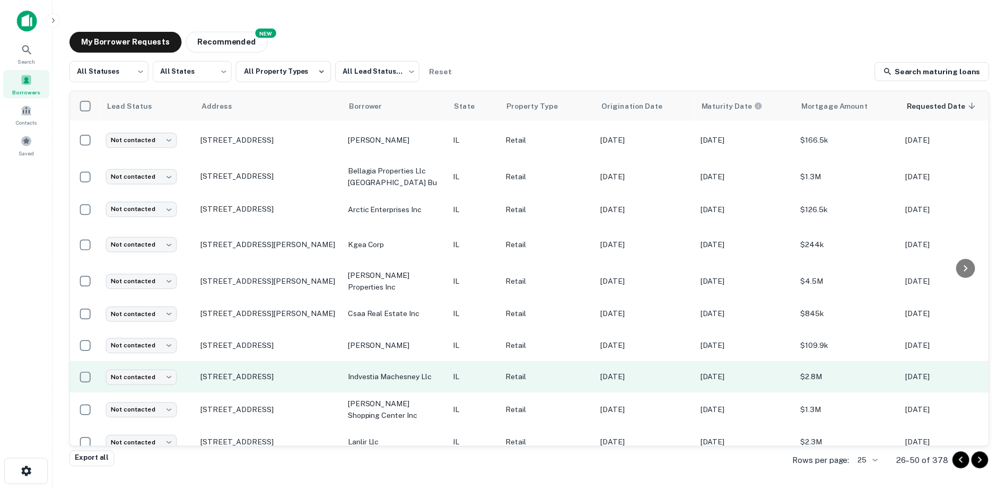
scroll to position [212, 0]
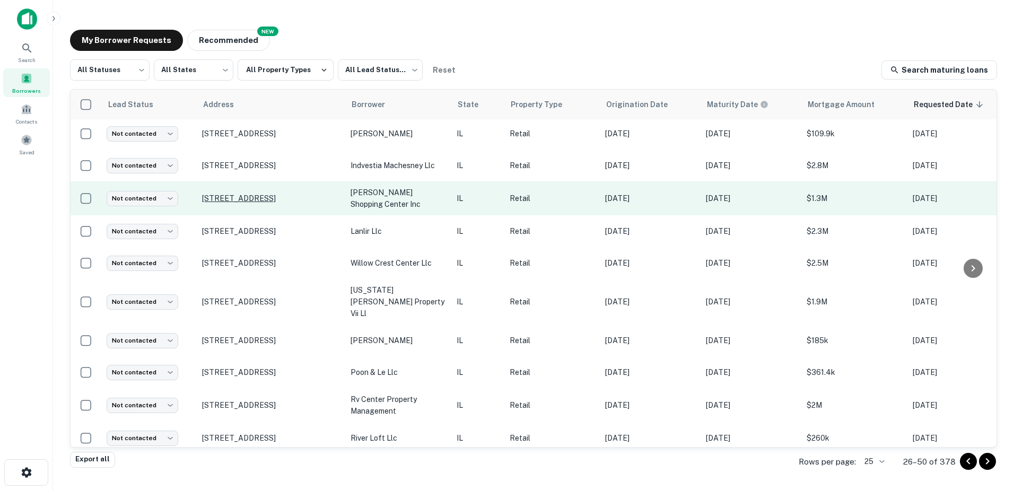
click at [283, 194] on p "[STREET_ADDRESS]" at bounding box center [271, 199] width 138 height 10
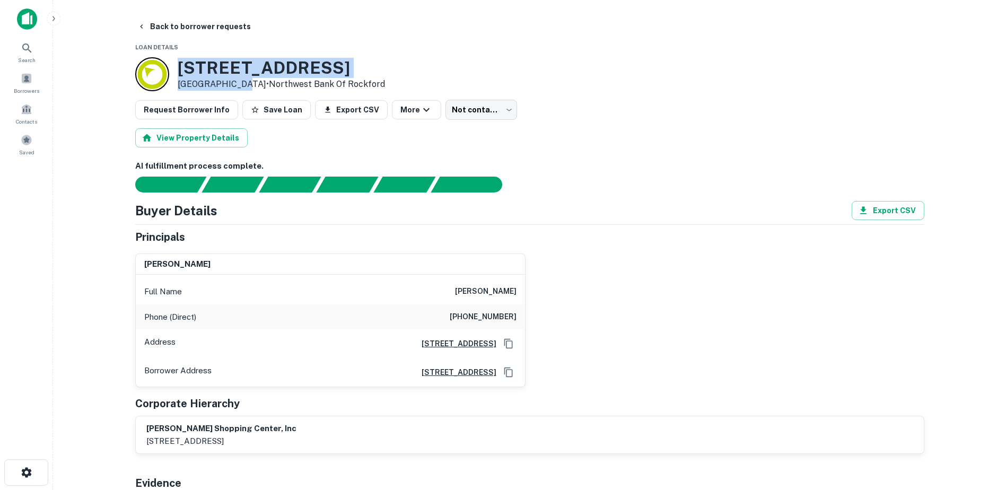
drag, startPoint x: 176, startPoint y: 67, endPoint x: 242, endPoint y: 82, distance: 67.4
click at [242, 82] on div "10201 23 N 2ND ST Machesney Park, IL61115 • Northwest Bank Of Rockford" at bounding box center [260, 74] width 250 height 34
copy div "10201 23 N 2ND ST Machesney Park"
click at [262, 81] on p "Machesney Park, IL61115 • Northwest Bank Of Rockford" at bounding box center [281, 84] width 207 height 13
drag, startPoint x: 274, startPoint y: 83, endPoint x: 175, endPoint y: 59, distance: 102.0
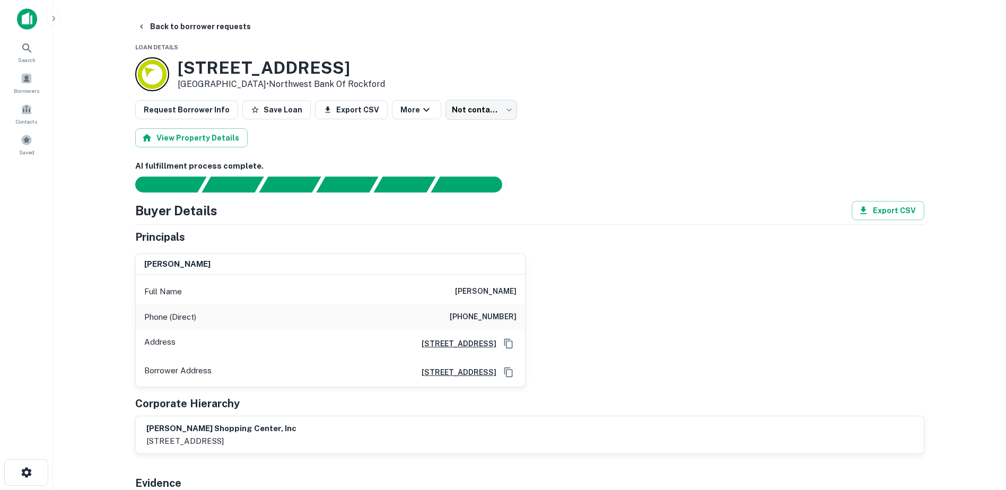
click at [175, 59] on div "10201 23 N 2ND ST Machesney Park, IL61115 • Northwest Bank Of Rockford" at bounding box center [260, 74] width 250 height 34
copy div "10201 23 N 2ND ST Machesney Park, IL61115"
click at [139, 18] on button "Back to borrower requests" at bounding box center [194, 26] width 122 height 19
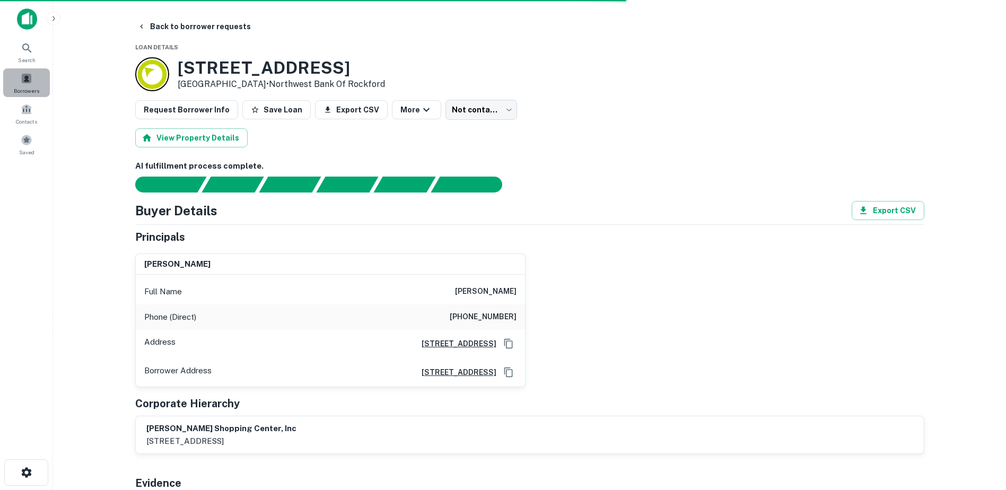
click at [42, 81] on div "Borrowers" at bounding box center [26, 82] width 47 height 29
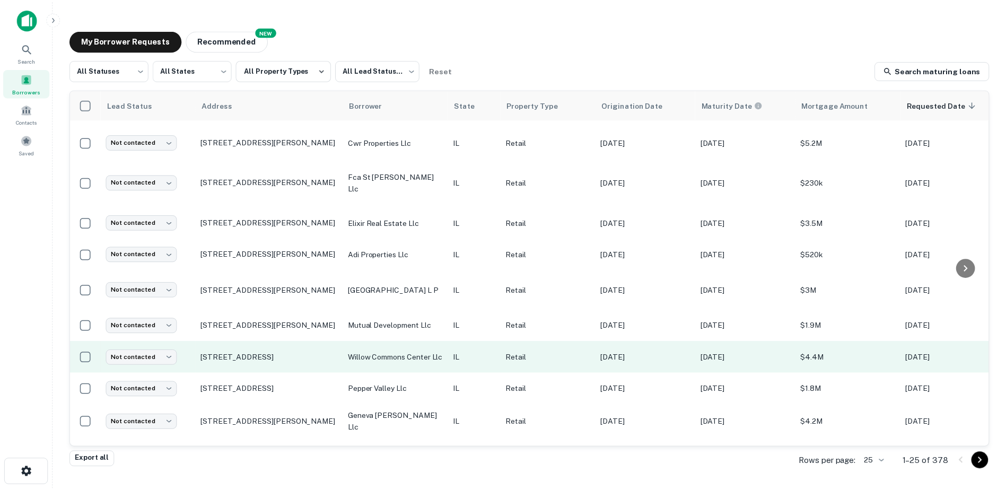
scroll to position [424, 0]
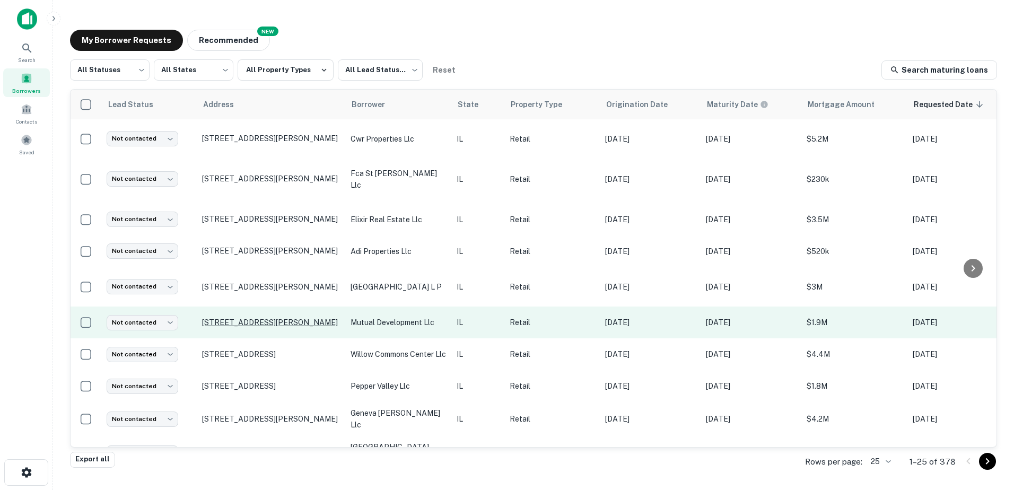
click at [289, 321] on p "[STREET_ADDRESS][PERSON_NAME]" at bounding box center [271, 323] width 138 height 10
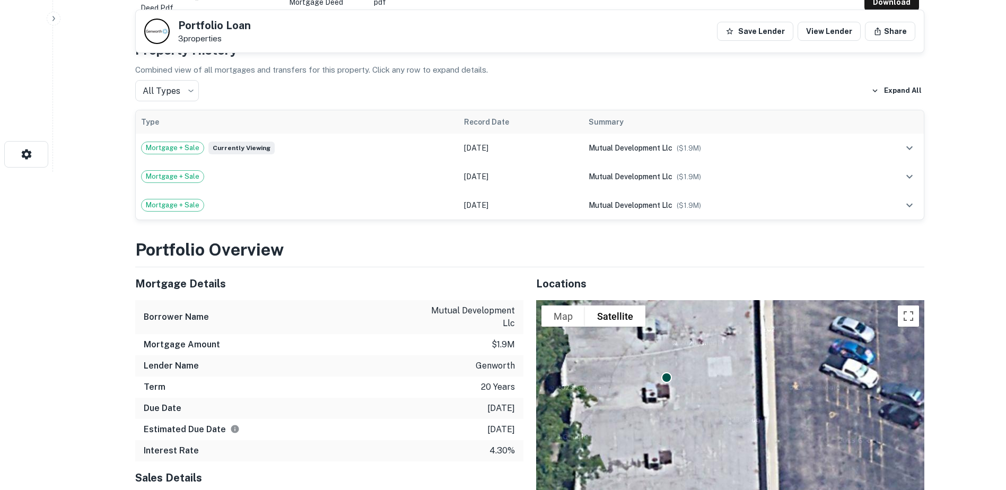
scroll to position [690, 0]
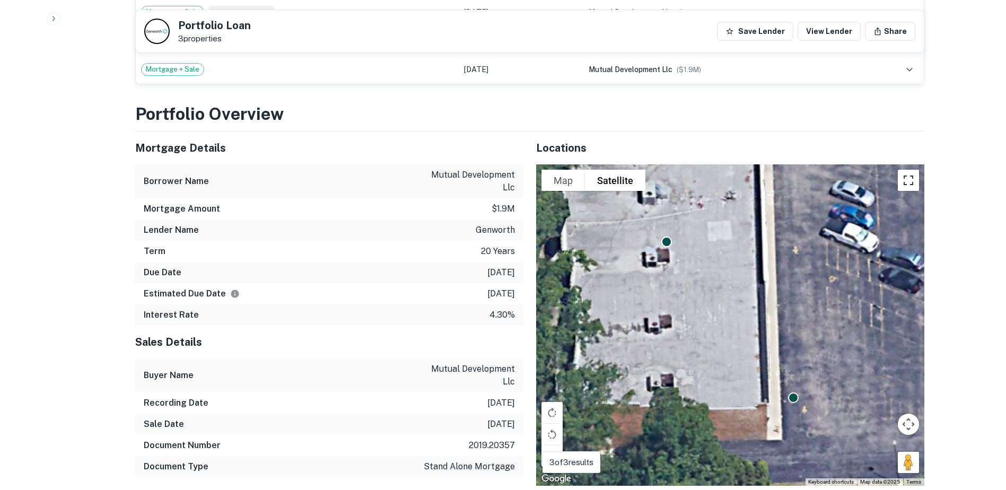
drag, startPoint x: 911, startPoint y: 175, endPoint x: 913, endPoint y: 230, distance: 55.2
click at [911, 175] on button "Toggle fullscreen view" at bounding box center [908, 180] width 21 height 21
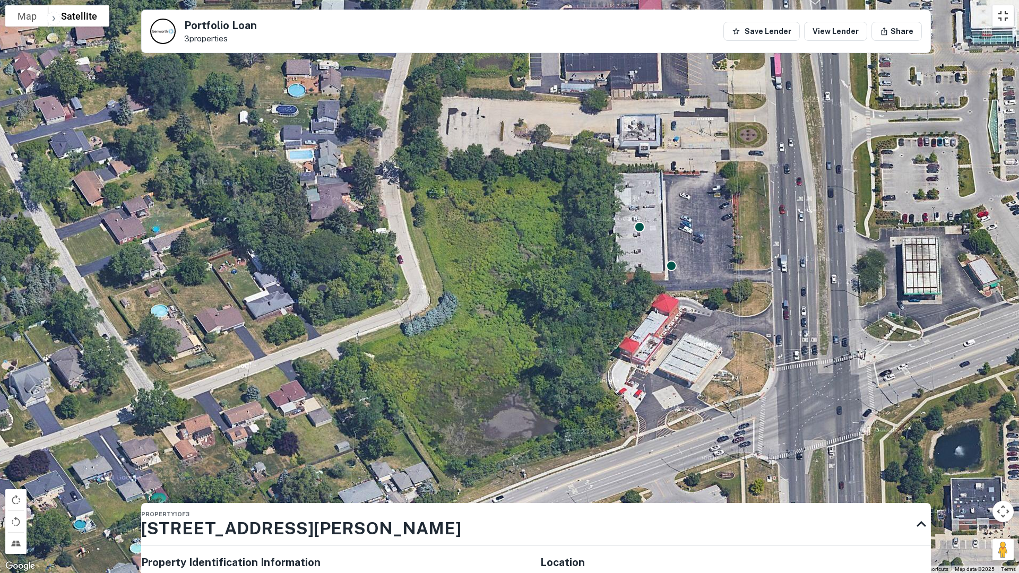
click at [1010, 17] on button "Toggle fullscreen view" at bounding box center [1002, 15] width 21 height 21
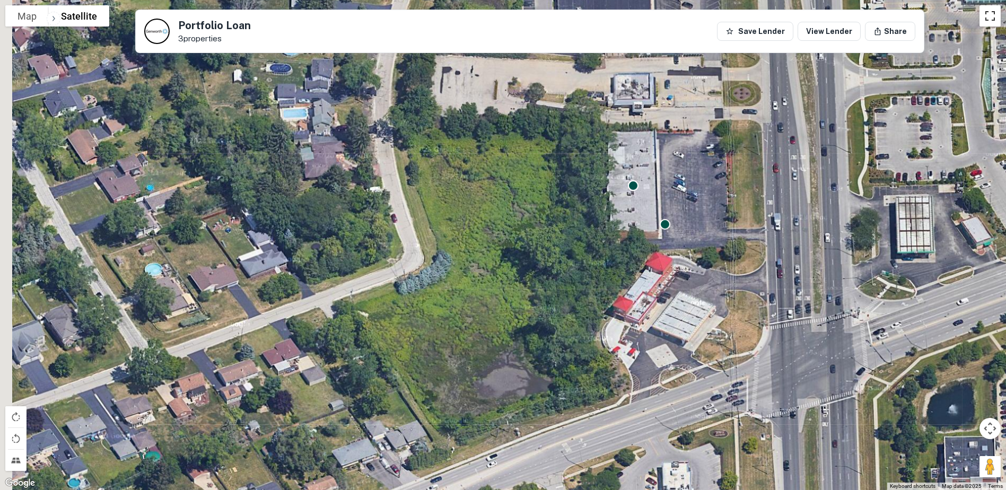
scroll to position [0, 0]
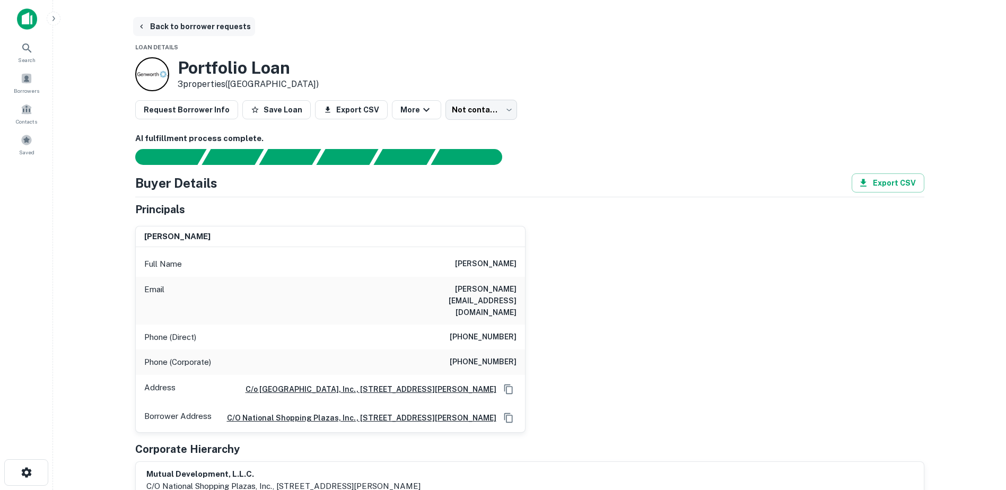
click at [181, 23] on button "Back to borrower requests" at bounding box center [194, 26] width 122 height 19
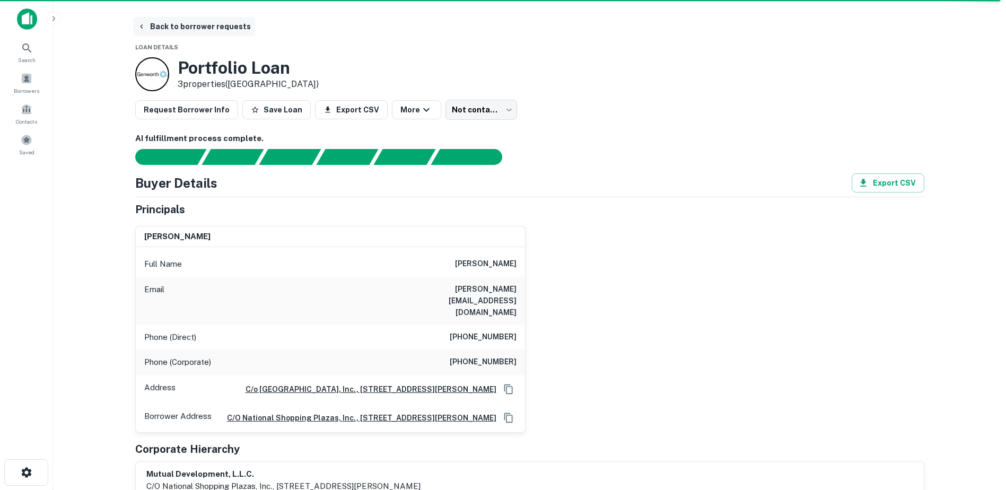
click at [204, 29] on button "Back to borrower requests" at bounding box center [194, 26] width 122 height 19
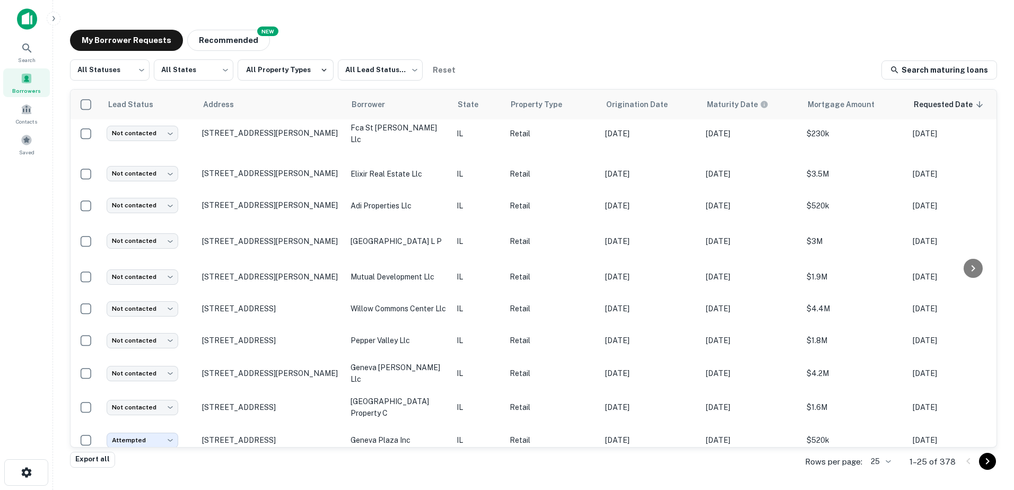
scroll to position [511, 0]
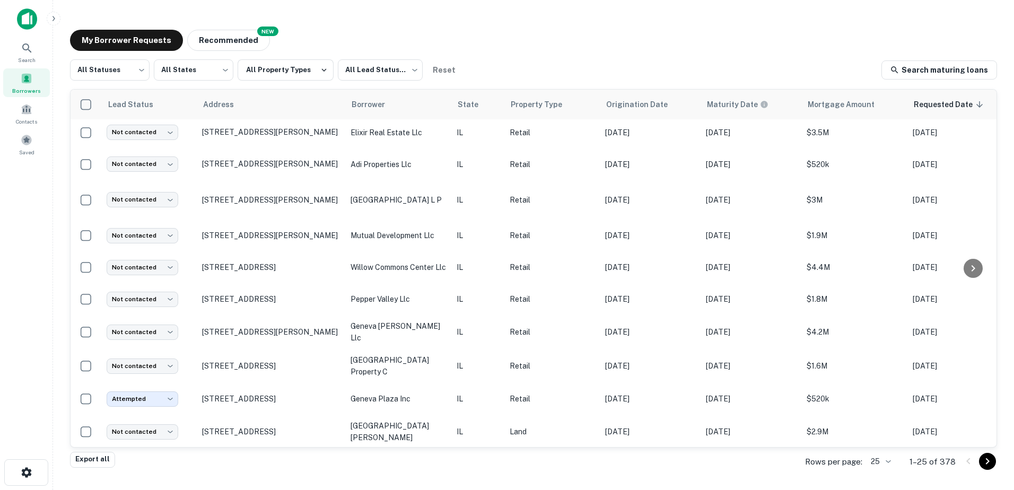
click at [988, 467] on icon "Go to next page" at bounding box center [987, 461] width 13 height 13
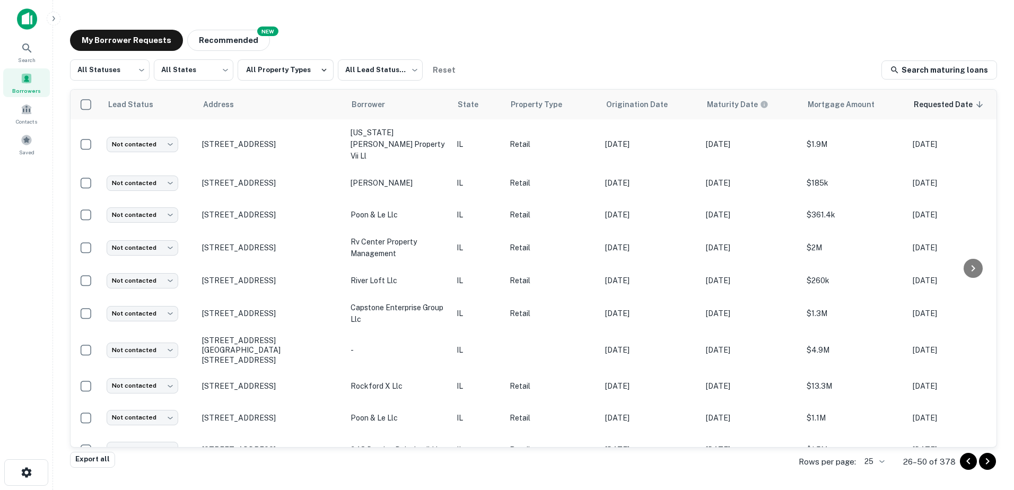
scroll to position [494, 0]
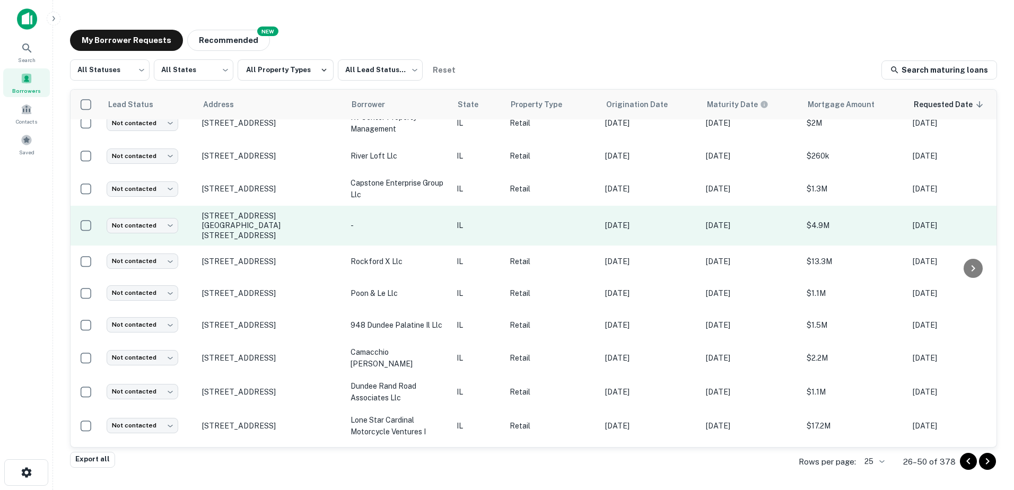
click at [315, 206] on td "[STREET_ADDRESS][GEOGRAPHIC_DATA][STREET_ADDRESS]" at bounding box center [271, 226] width 149 height 40
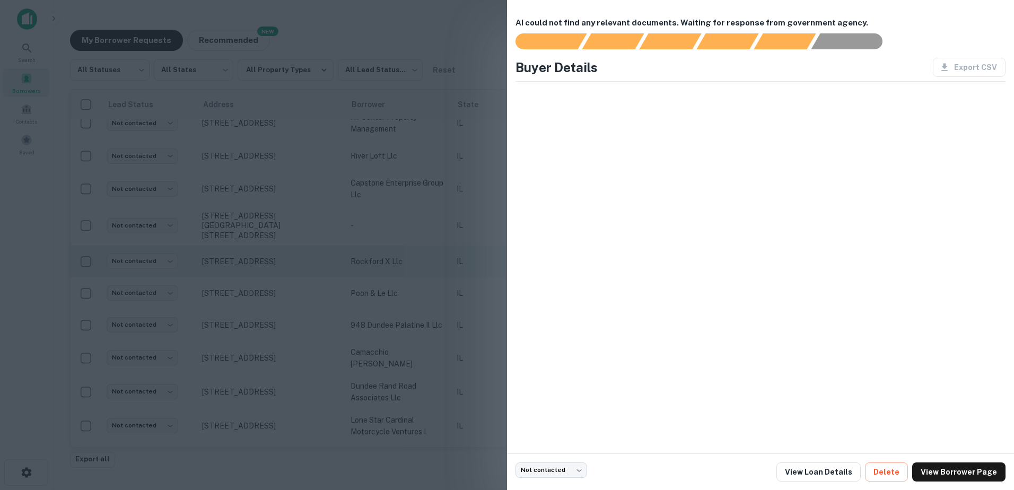
click at [324, 203] on div at bounding box center [507, 245] width 1014 height 490
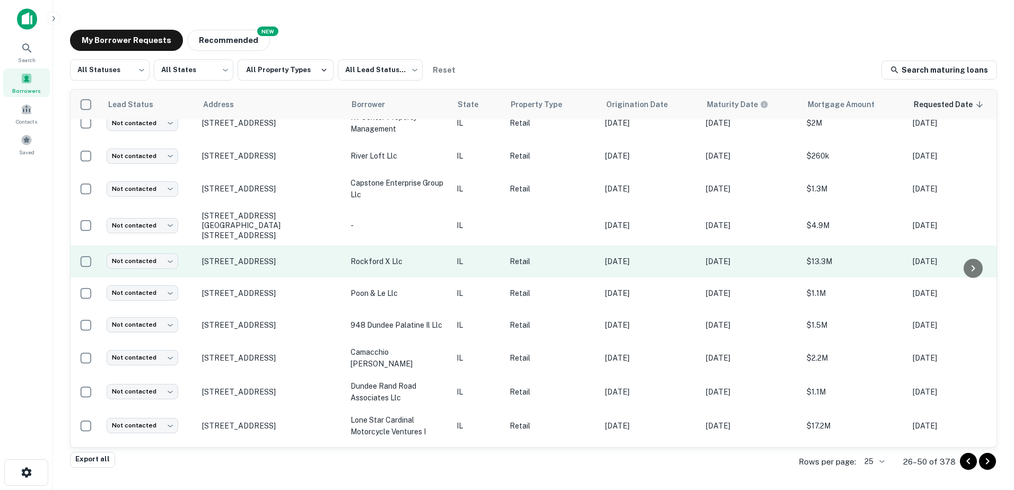
click at [329, 246] on td "[STREET_ADDRESS]" at bounding box center [271, 262] width 149 height 32
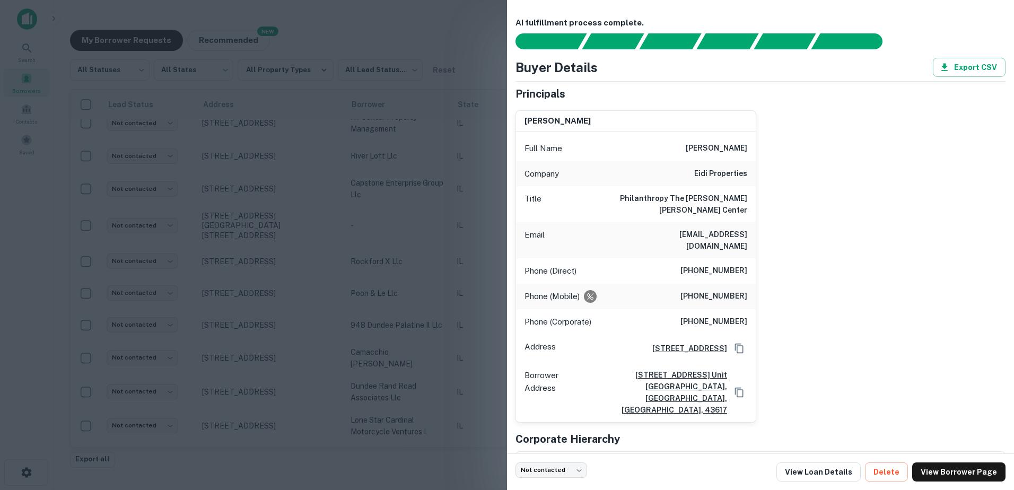
click at [380, 123] on div at bounding box center [507, 245] width 1014 height 490
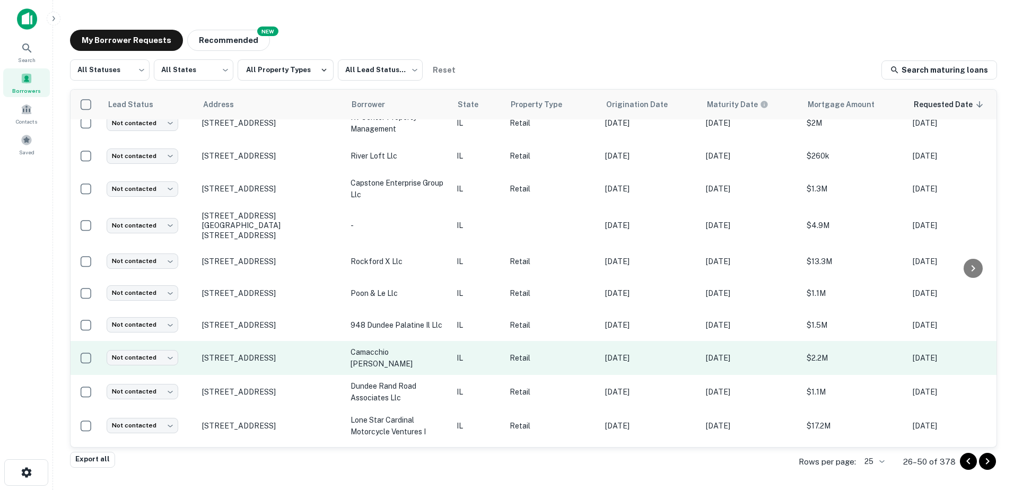
click at [383, 341] on td "camacchio [PERSON_NAME]" at bounding box center [398, 358] width 106 height 34
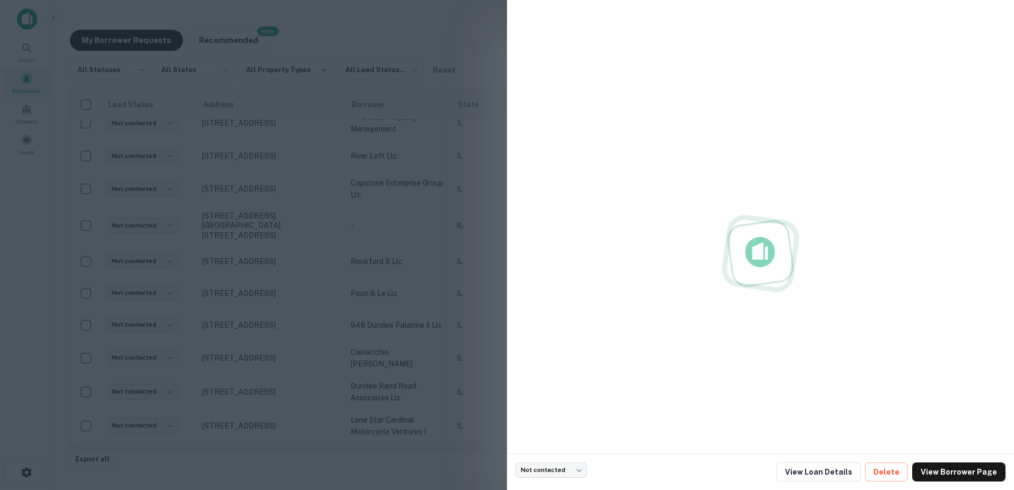
click at [388, 338] on div at bounding box center [507, 245] width 1014 height 490
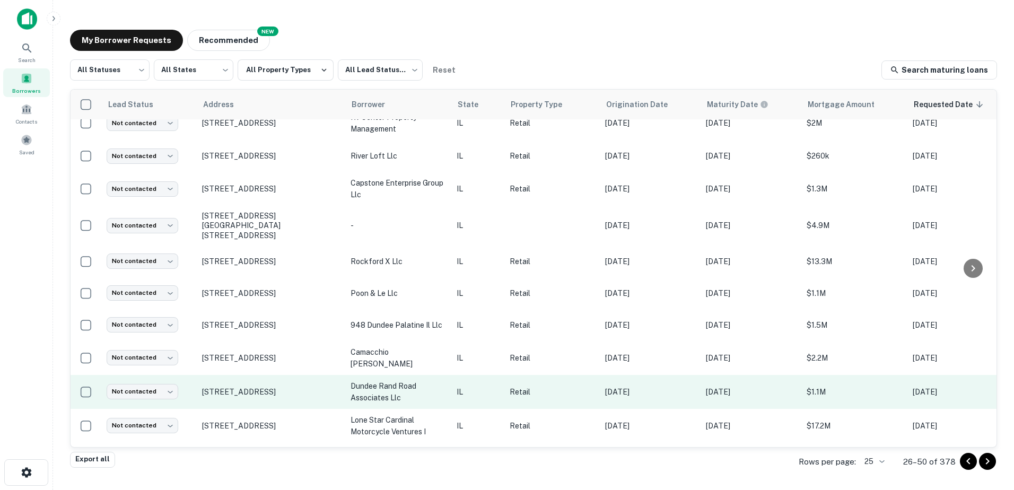
click at [384, 380] on p "dundee rand road associates llc" at bounding box center [398, 391] width 95 height 23
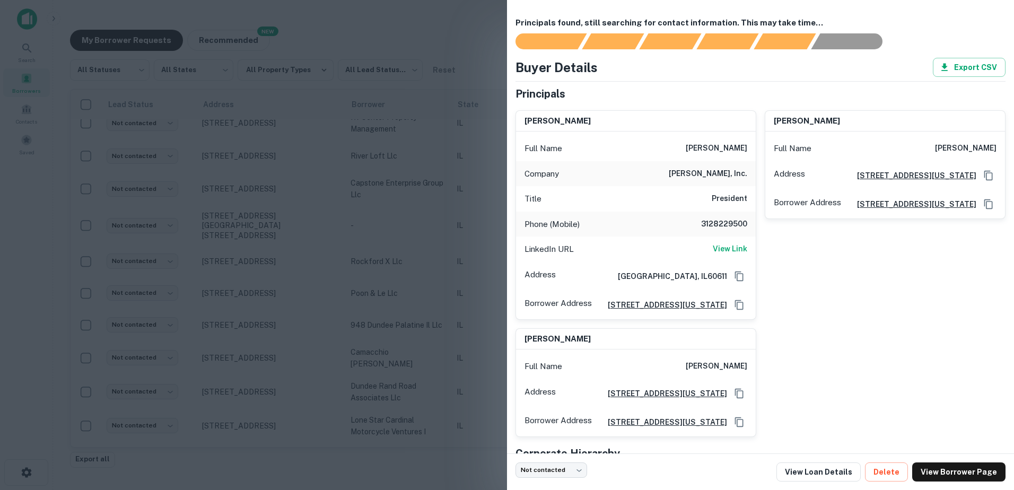
click at [436, 225] on div at bounding box center [507, 245] width 1014 height 490
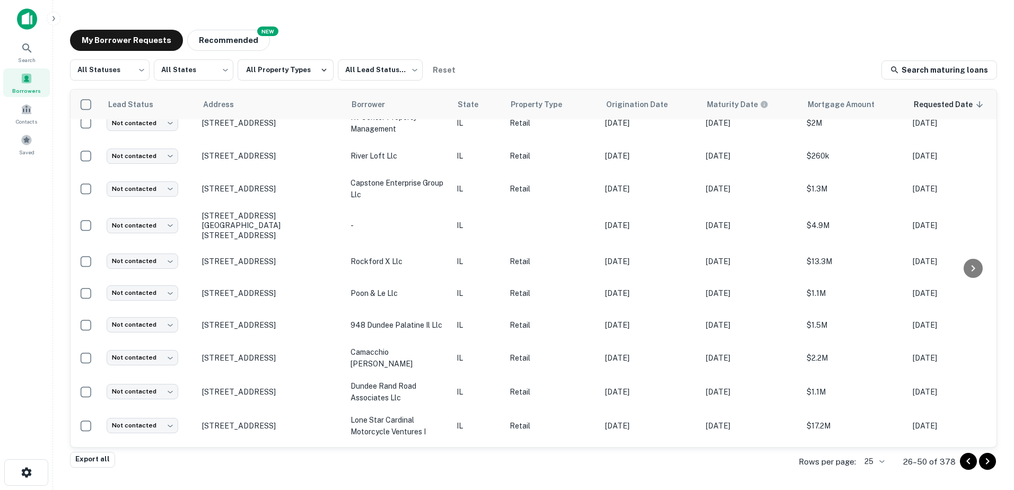
click at [989, 467] on icon "Go to next page" at bounding box center [987, 461] width 13 height 13
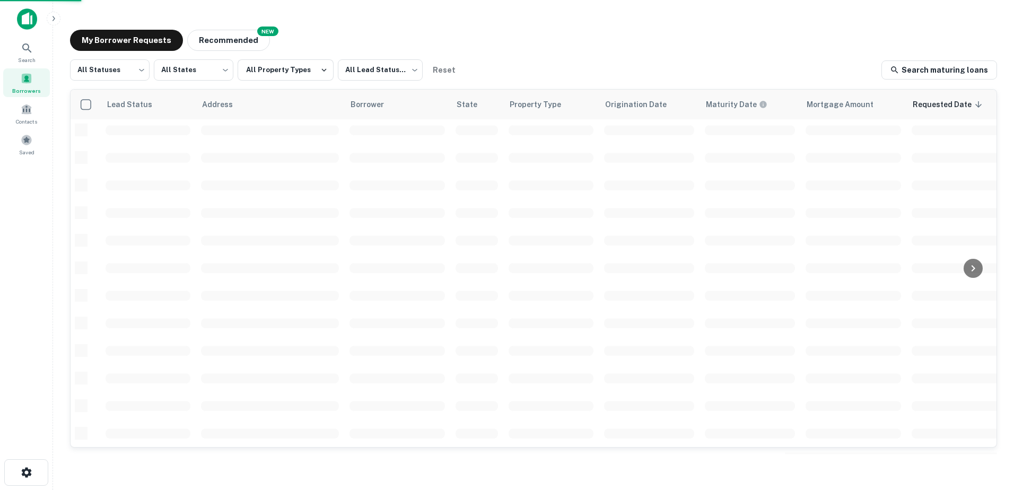
scroll to position [370, 0]
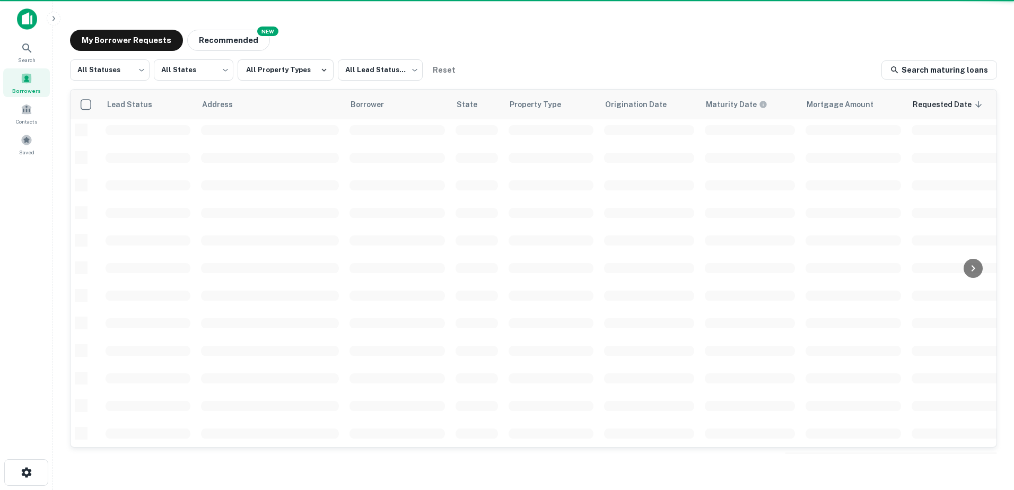
click at [989, 467] on main "My Borrower Requests NEW Recommended All Statuses *** ​ All States *** ​ All Pr…" at bounding box center [533, 245] width 961 height 490
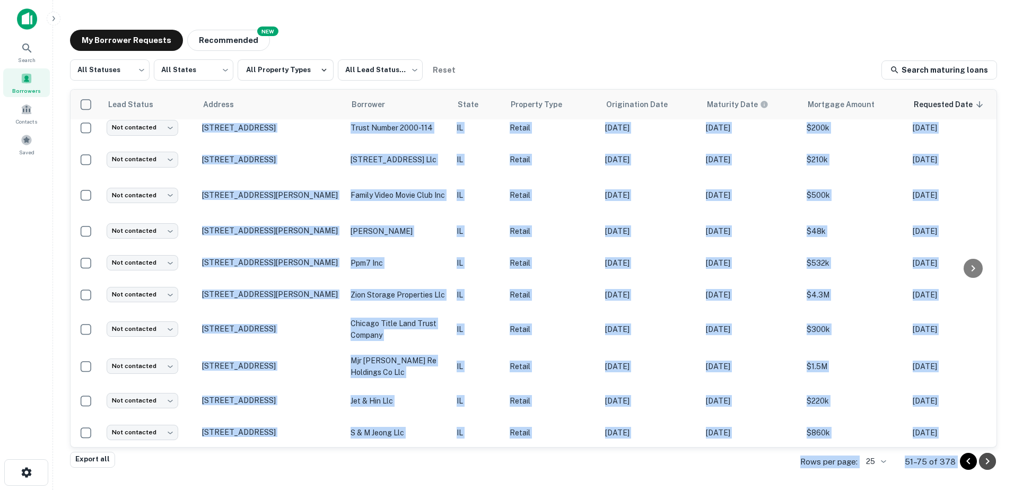
click at [989, 464] on icon "Go to next page" at bounding box center [987, 461] width 13 height 13
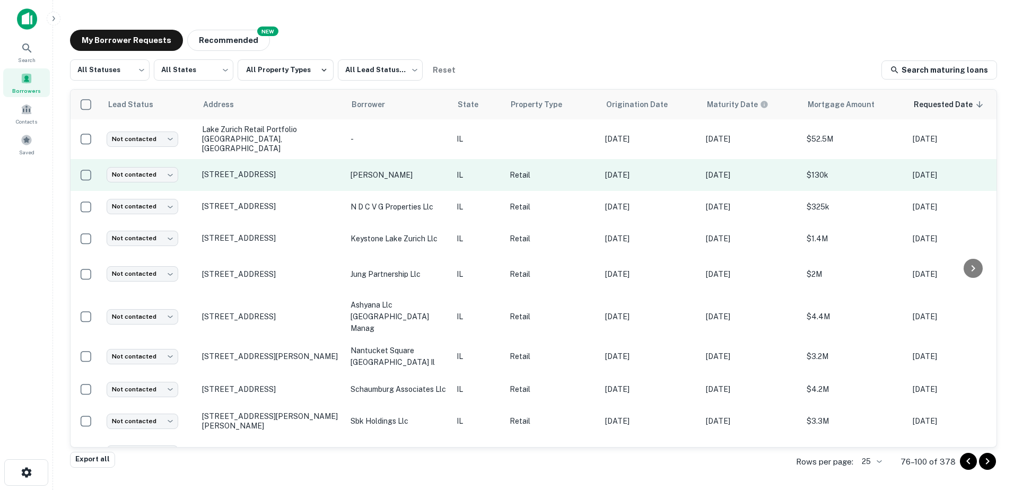
click at [436, 172] on p "deemer dorothy m" at bounding box center [398, 175] width 95 height 12
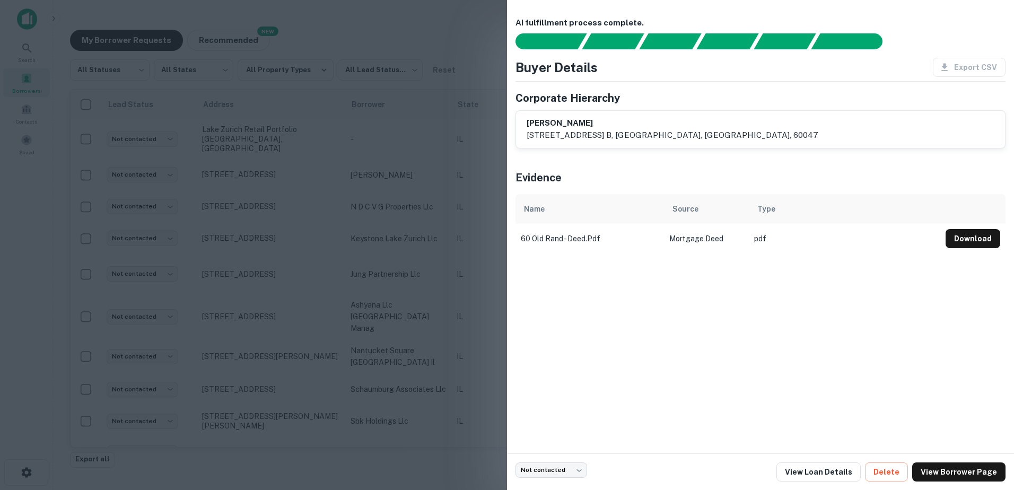
click at [437, 178] on div at bounding box center [507, 245] width 1014 height 490
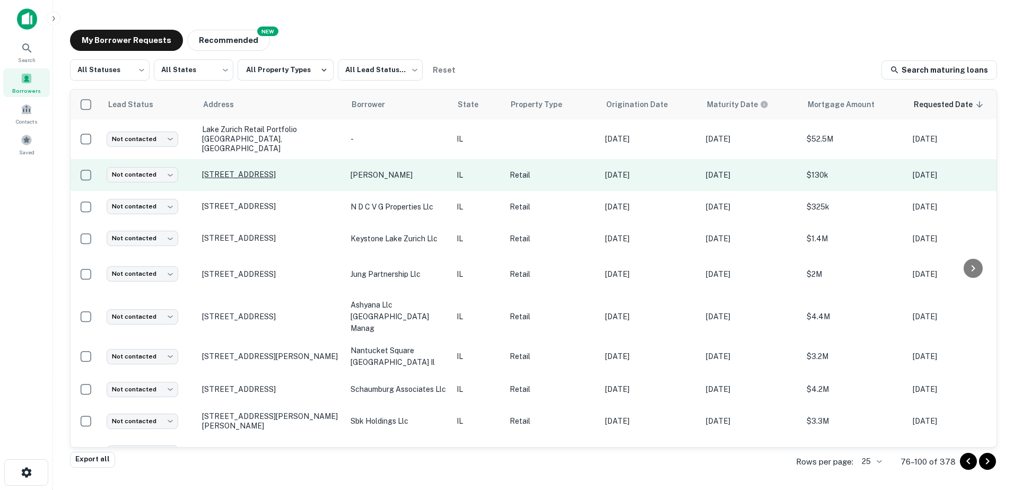
click at [314, 170] on p "60 S Old Rand Rd Lake Zurich, IL60047" at bounding box center [271, 175] width 138 height 10
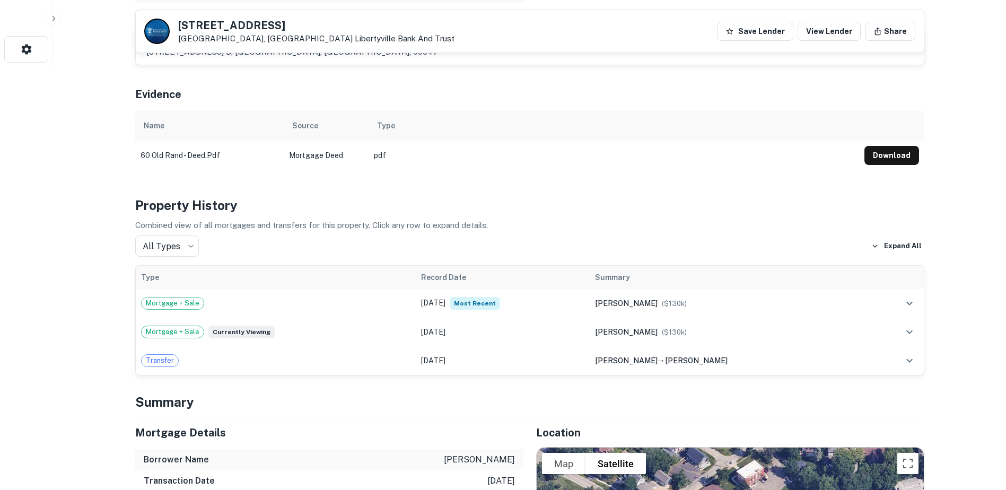
scroll to position [584, 0]
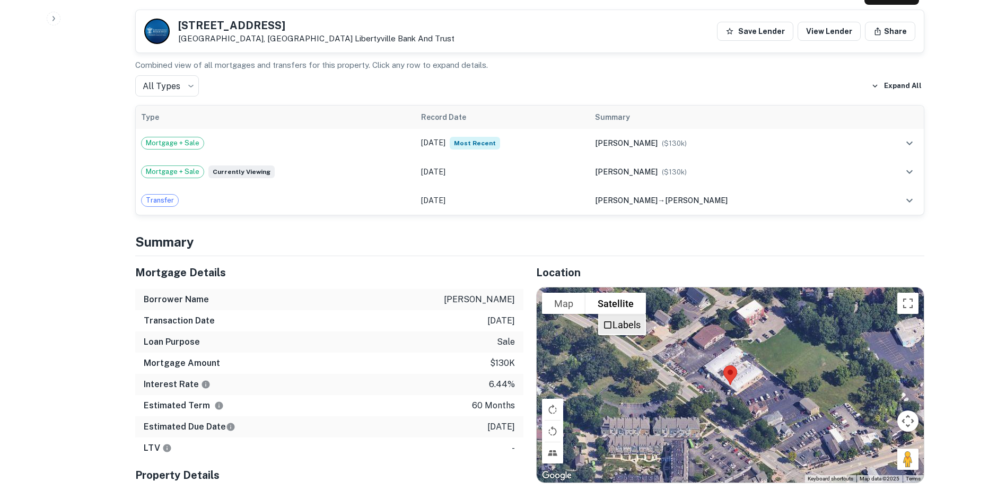
click at [643, 315] on li "Labels" at bounding box center [622, 324] width 46 height 19
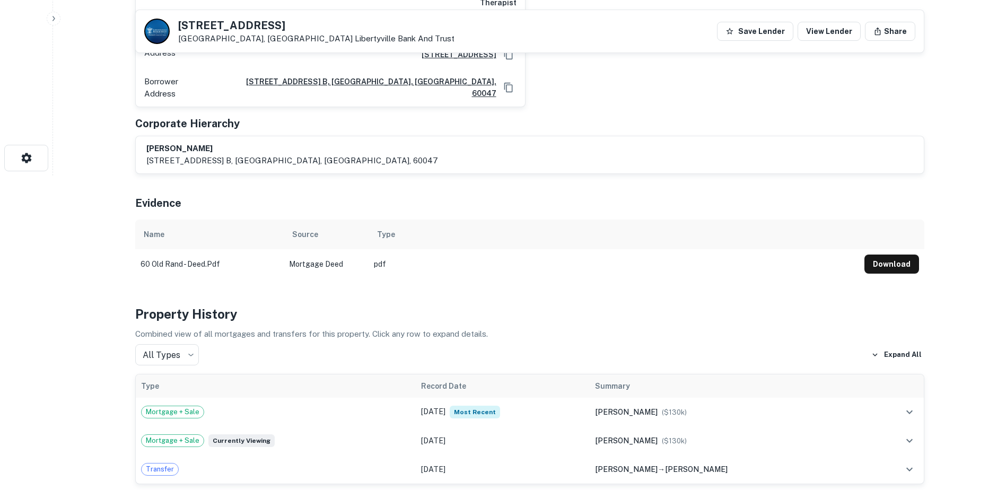
scroll to position [0, 0]
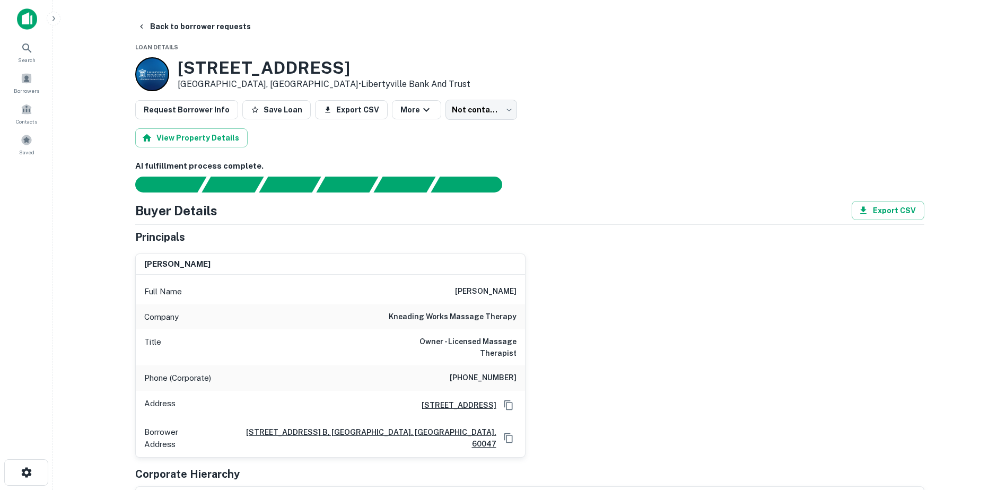
click at [251, 72] on h3 "60 S Old Rand Rd" at bounding box center [324, 68] width 293 height 20
click at [251, 71] on h3 "60 S Old Rand Rd" at bounding box center [324, 68] width 293 height 20
click at [252, 69] on h3 "60 S Old Rand Rd" at bounding box center [324, 68] width 293 height 20
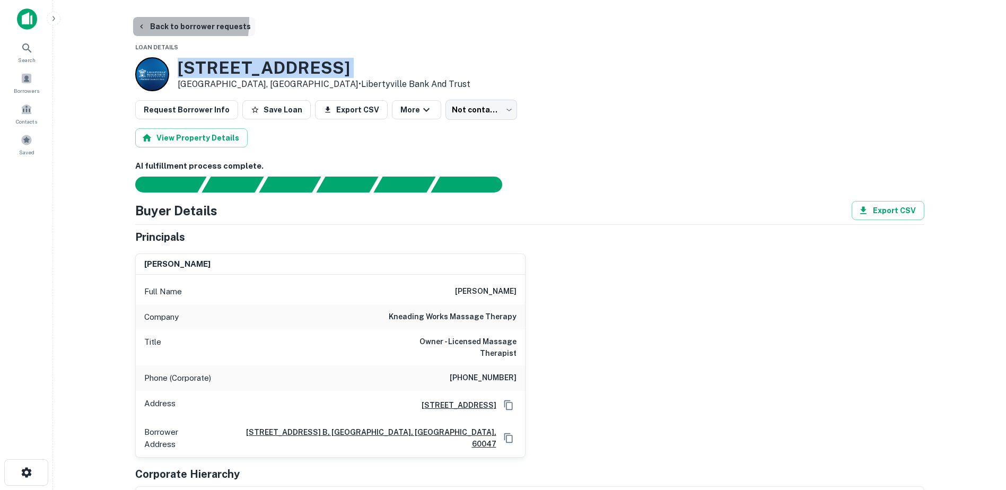
click at [143, 21] on button "Back to borrower requests" at bounding box center [194, 26] width 122 height 19
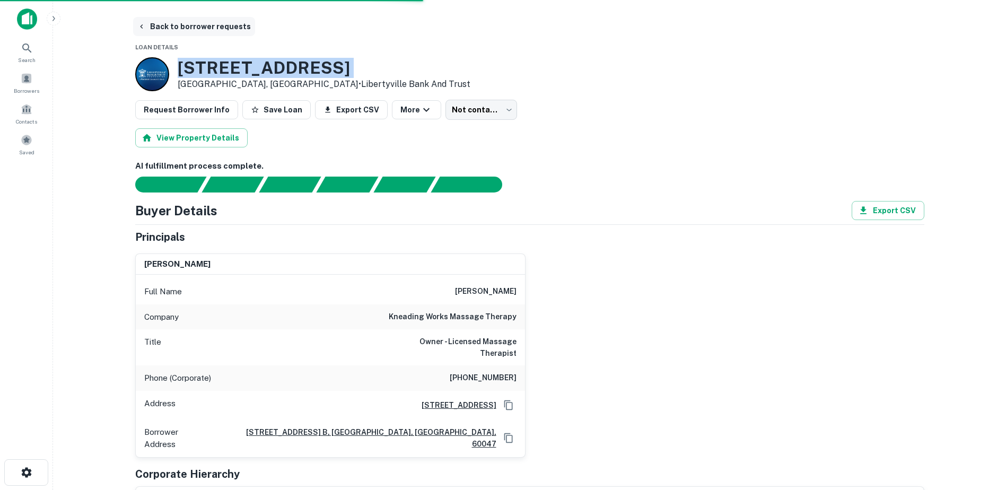
click at [146, 28] on button "Back to borrower requests" at bounding box center [194, 26] width 122 height 19
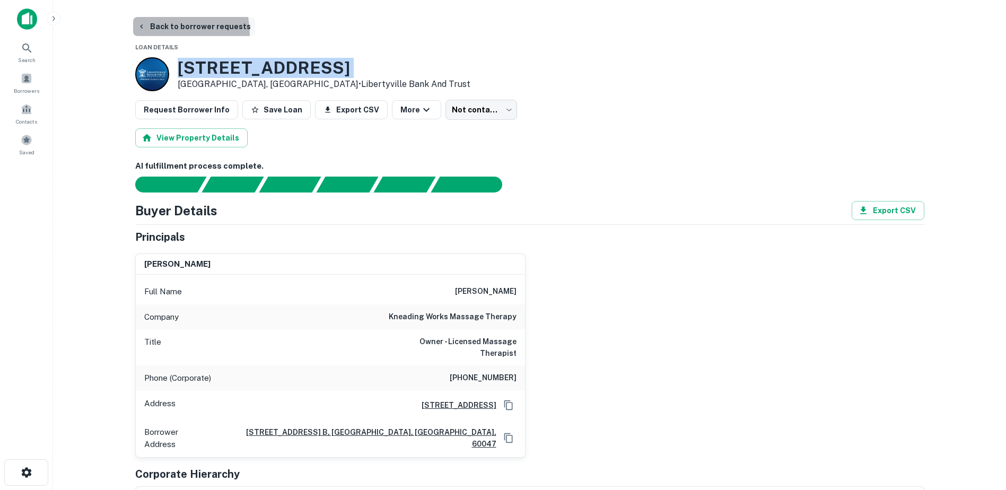
click at [146, 35] on button "Back to borrower requests" at bounding box center [194, 26] width 122 height 19
click at [16, 85] on div "Borrowers" at bounding box center [26, 82] width 47 height 29
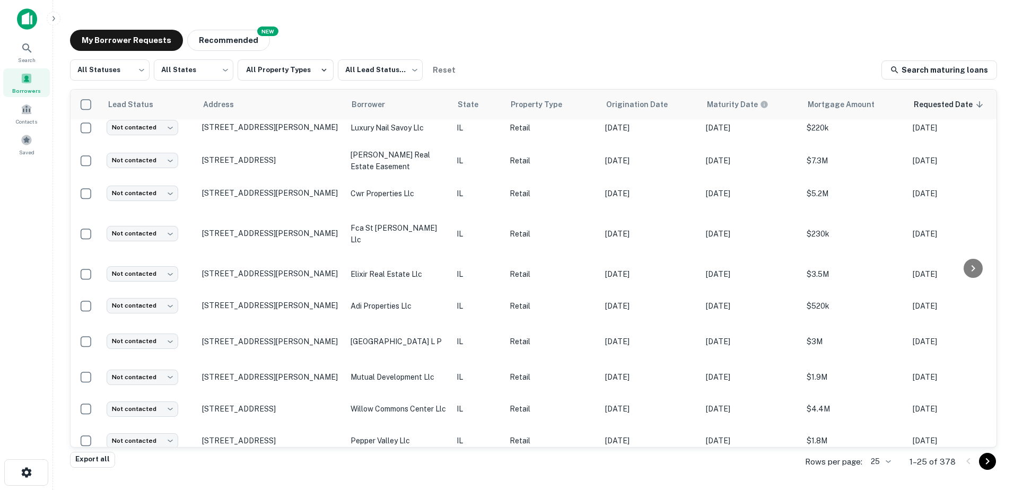
scroll to position [371, 0]
click at [986, 458] on icon "Go to next page" at bounding box center [987, 461] width 13 height 13
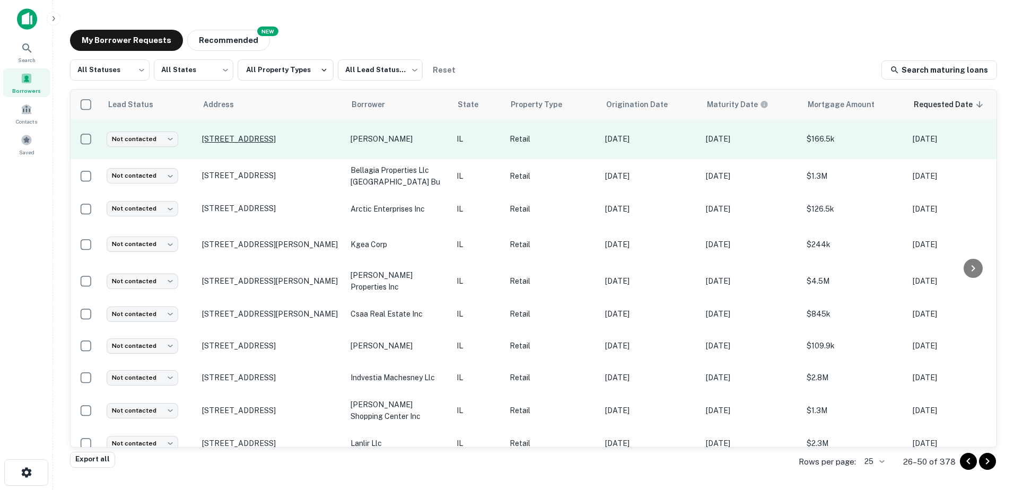
click at [329, 134] on p "[STREET_ADDRESS]" at bounding box center [271, 139] width 138 height 10
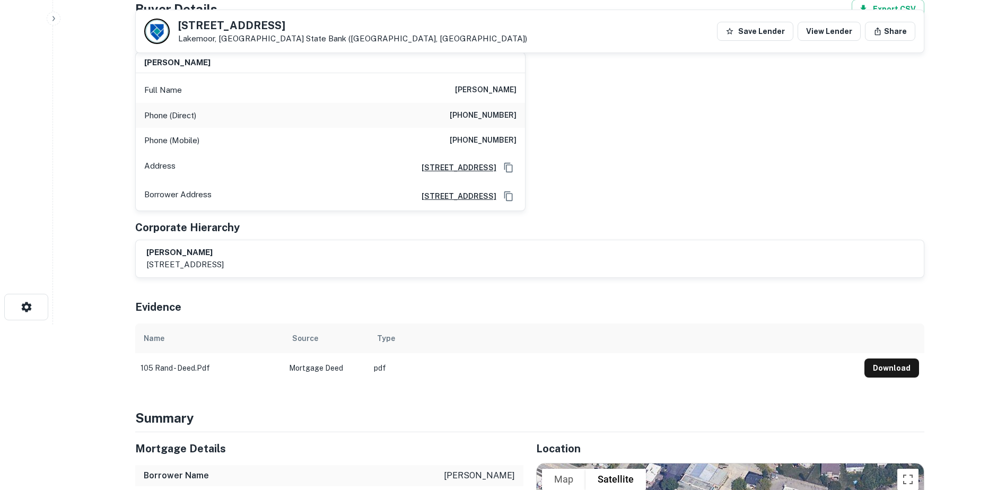
scroll to position [477, 0]
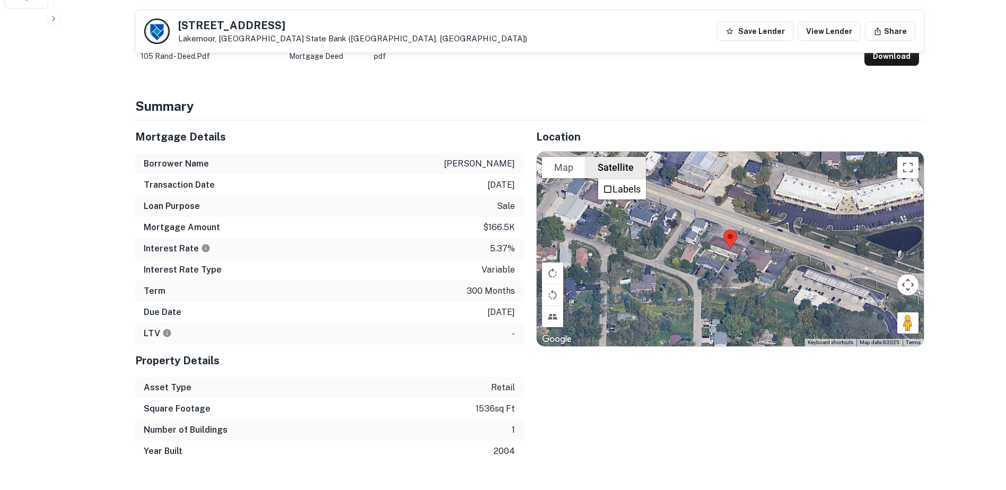
click at [633, 186] on label "Labels" at bounding box center [627, 189] width 28 height 11
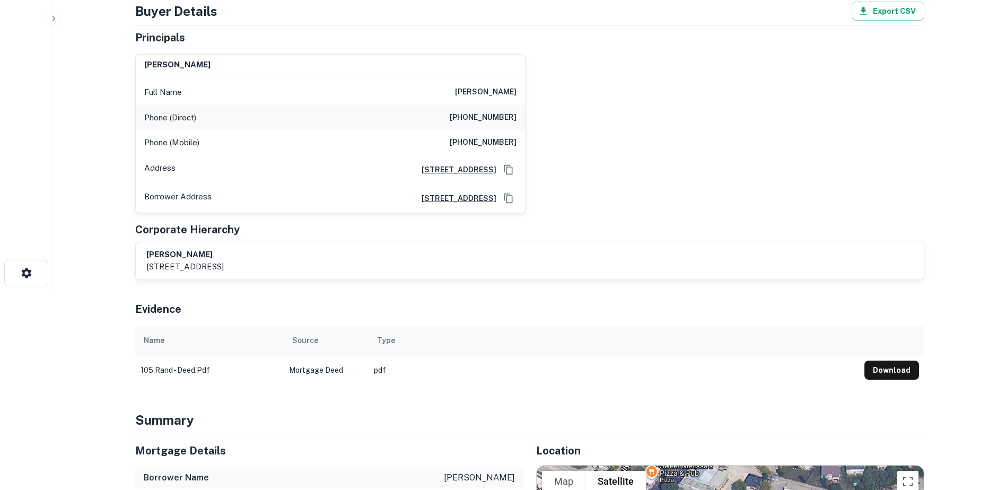
scroll to position [0, 0]
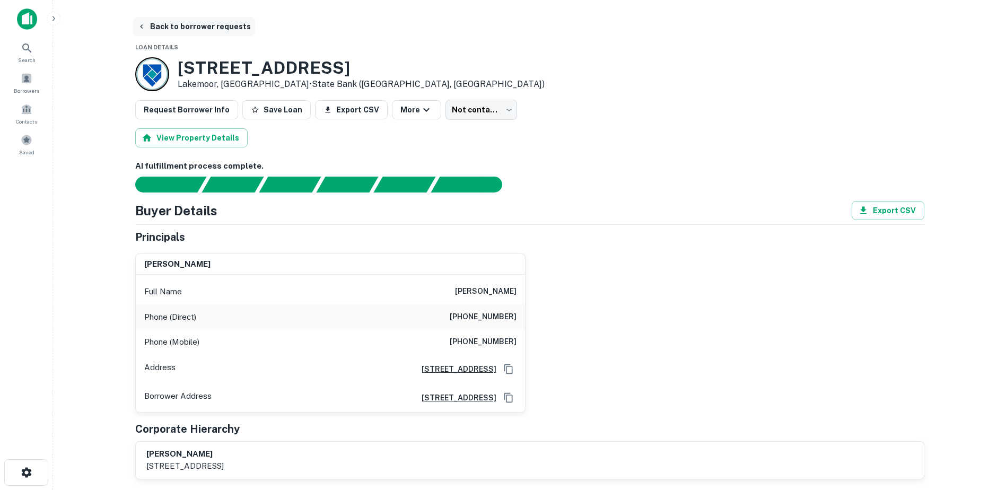
click at [216, 26] on button "Back to borrower requests" at bounding box center [194, 26] width 122 height 19
click at [188, 32] on button "Back to borrower requests" at bounding box center [194, 26] width 122 height 19
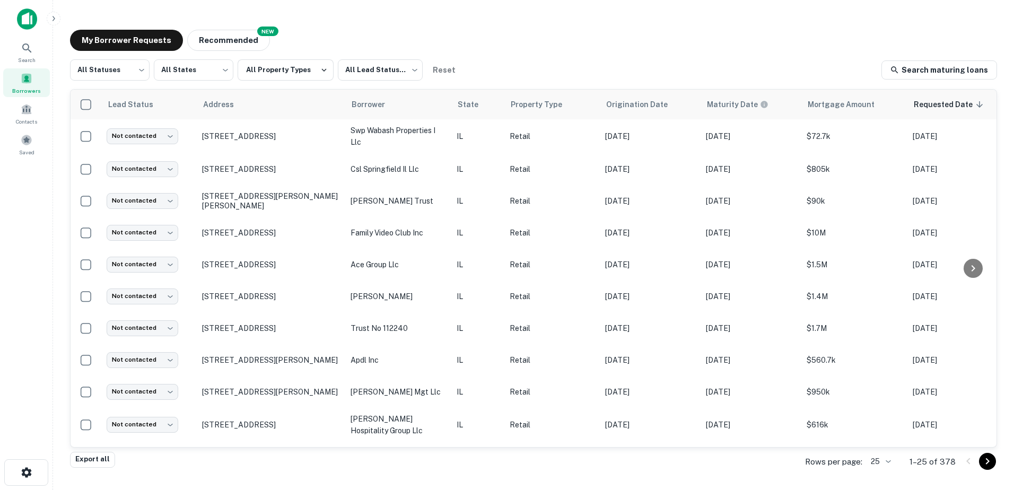
click at [987, 462] on icon "Go to next page" at bounding box center [987, 461] width 13 height 13
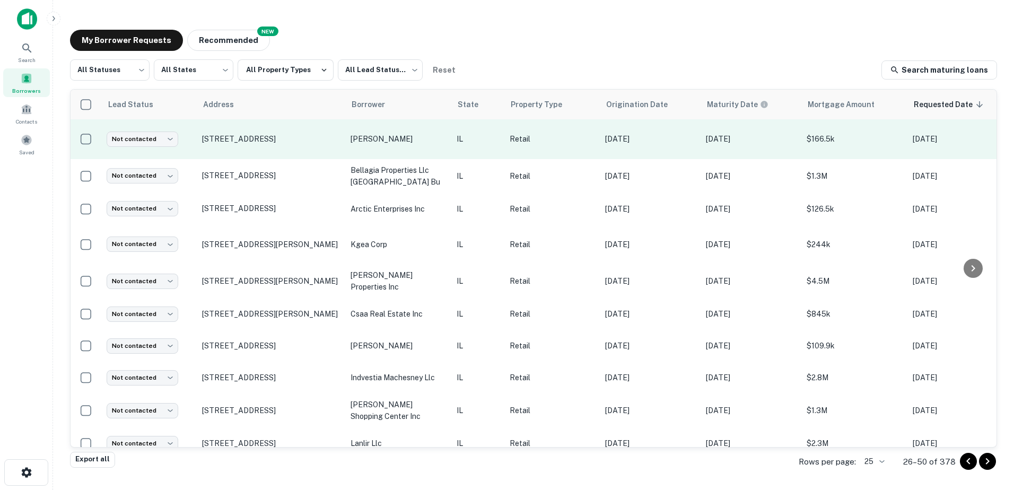
click at [366, 145] on td "lesperance michael a" at bounding box center [398, 139] width 106 height 40
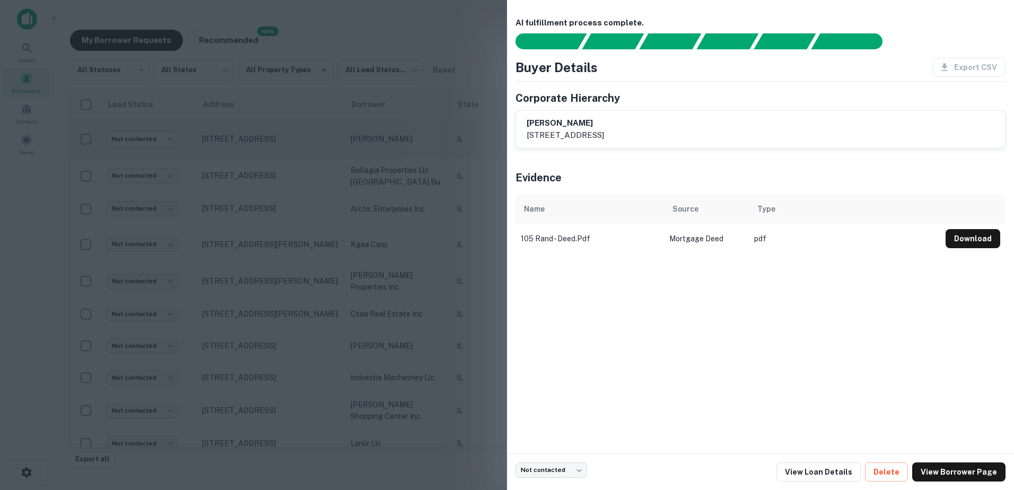
click at [366, 145] on div at bounding box center [507, 245] width 1014 height 490
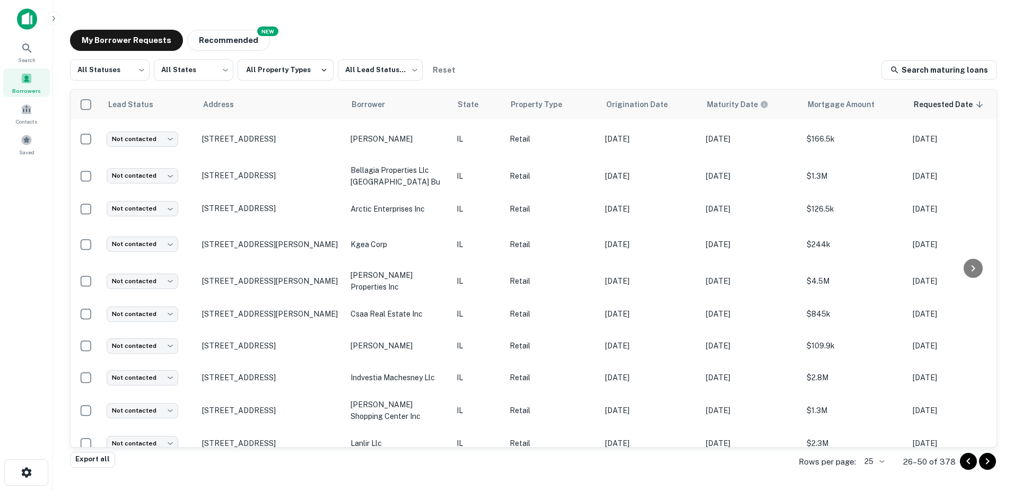
click at [987, 460] on icon "Go to next page" at bounding box center [987, 461] width 13 height 13
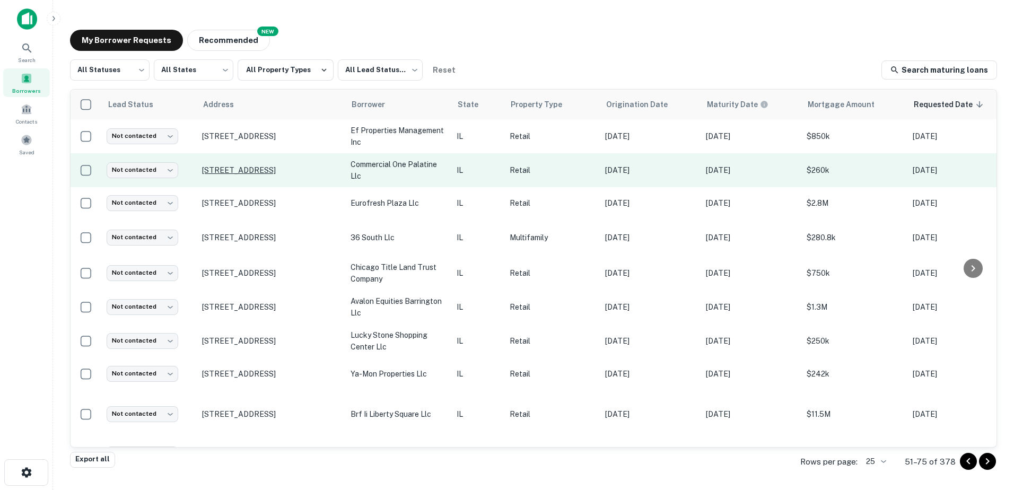
click at [332, 175] on p "[STREET_ADDRESS]" at bounding box center [271, 171] width 138 height 10
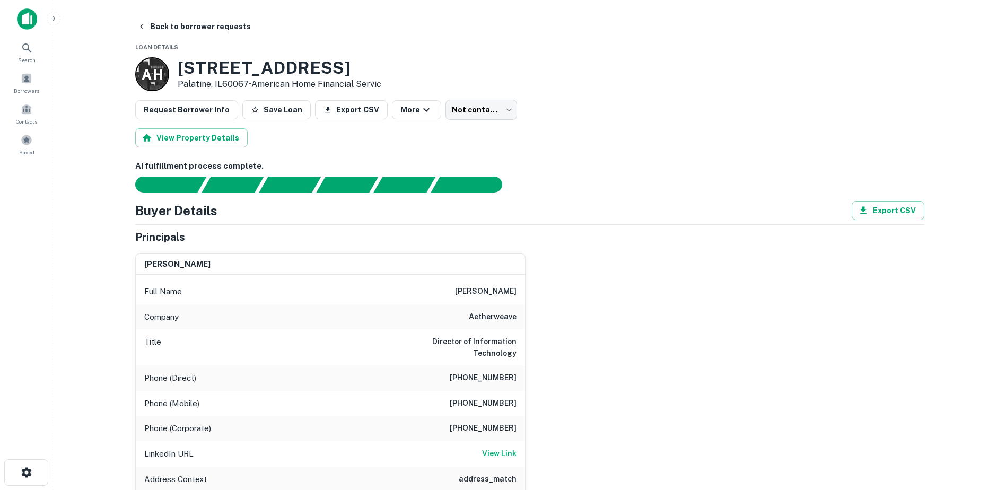
click at [486, 290] on h6 "john ratkovich" at bounding box center [486, 291] width 62 height 13
click at [486, 292] on h6 "john ratkovich" at bounding box center [486, 291] width 62 height 13
click at [486, 293] on h6 "john ratkovich" at bounding box center [486, 291] width 62 height 13
click at [485, 294] on h6 "john ratkovich" at bounding box center [486, 291] width 62 height 13
click at [485, 292] on h6 "john ratkovich" at bounding box center [486, 291] width 62 height 13
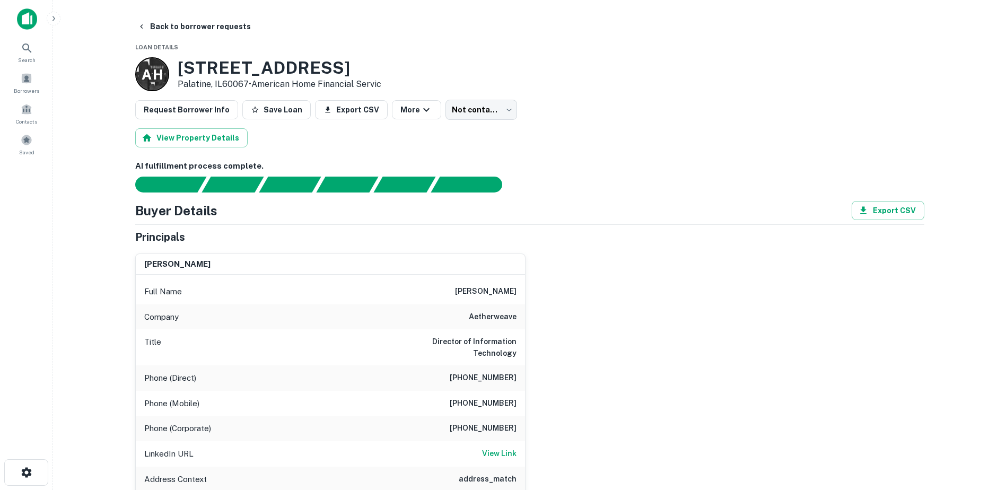
click at [485, 292] on h6 "john ratkovich" at bounding box center [486, 291] width 62 height 13
click at [168, 32] on button "Back to borrower requests" at bounding box center [194, 26] width 122 height 19
click at [482, 296] on h6 "john ratkovich" at bounding box center [486, 291] width 62 height 13
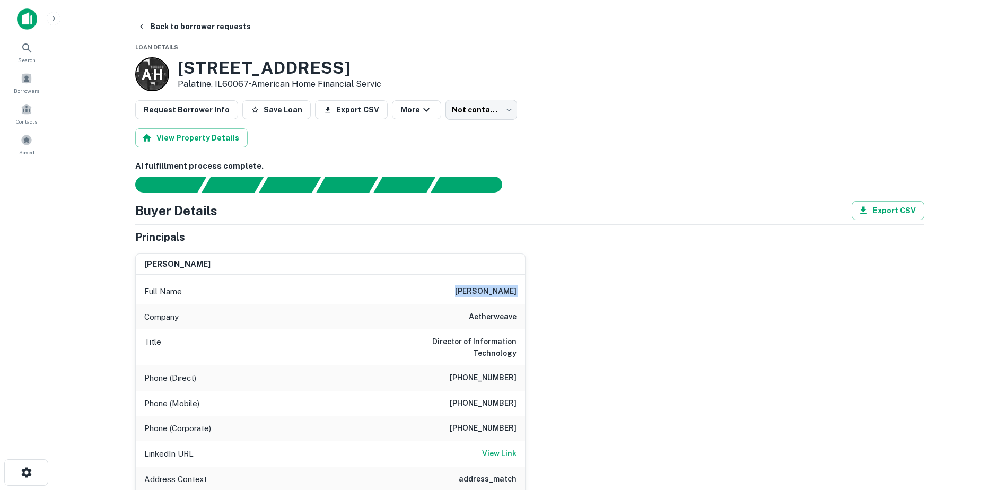
click at [482, 296] on h6 "john ratkovich" at bounding box center [486, 291] width 62 height 13
copy h6 "john ratkovich"
click at [483, 397] on h6 "+2243017324" at bounding box center [483, 403] width 67 height 13
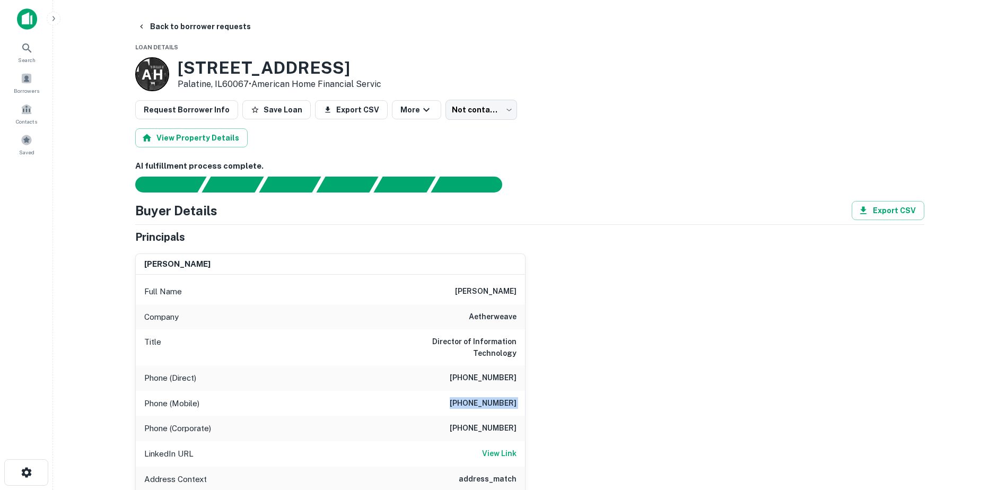
copy h6 "+2243017324"
click at [245, 62] on h3 "830 W NORTHWEST HWY" at bounding box center [280, 68] width 204 height 20
click at [245, 63] on h3 "830 W NORTHWEST HWY" at bounding box center [280, 68] width 204 height 20
copy h3 "830 W NORTHWEST HWY"
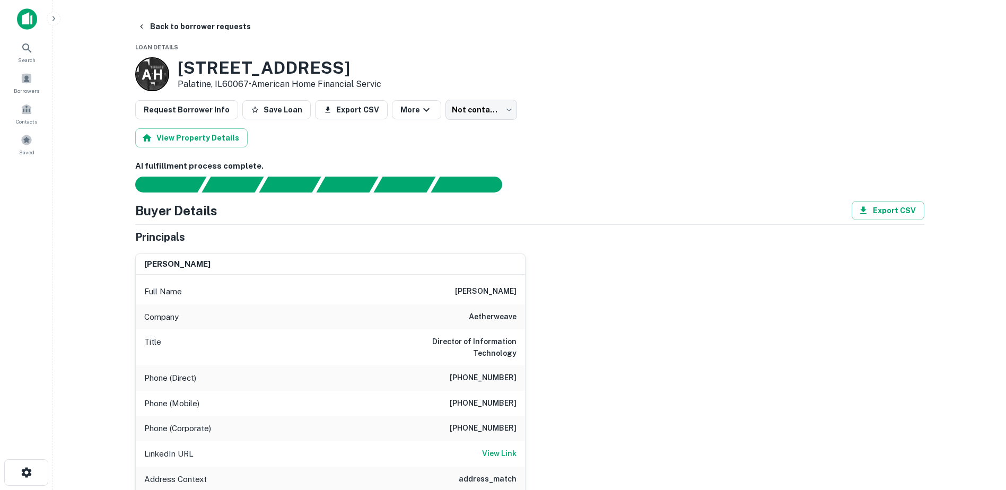
click at [201, 81] on p "Palatine, IL60067 • American Home Financial Servic" at bounding box center [280, 84] width 204 height 13
copy p "Palatine"
click at [220, 32] on button "Back to borrower requests" at bounding box center [194, 26] width 122 height 19
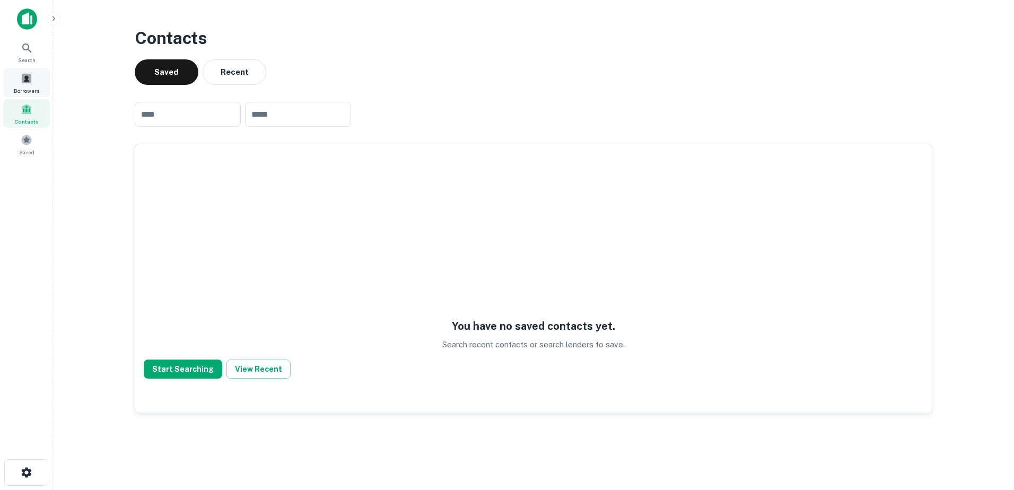
click at [29, 85] on div "Borrowers" at bounding box center [26, 82] width 47 height 29
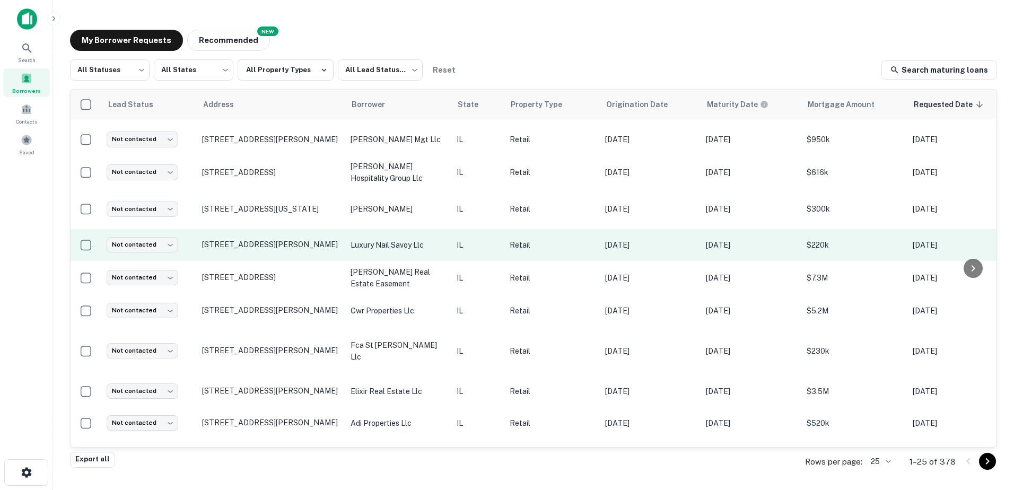
scroll to position [511, 0]
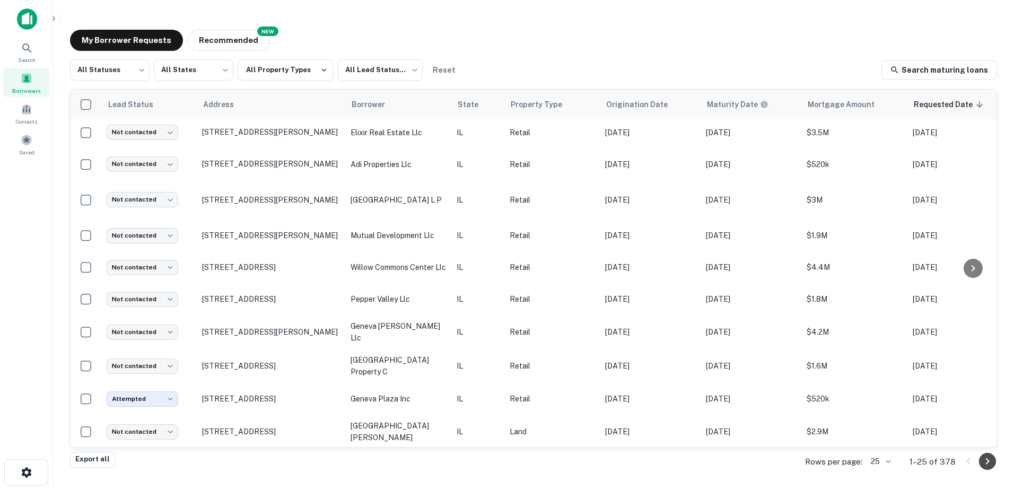
click at [992, 460] on icon "Go to next page" at bounding box center [987, 461] width 13 height 13
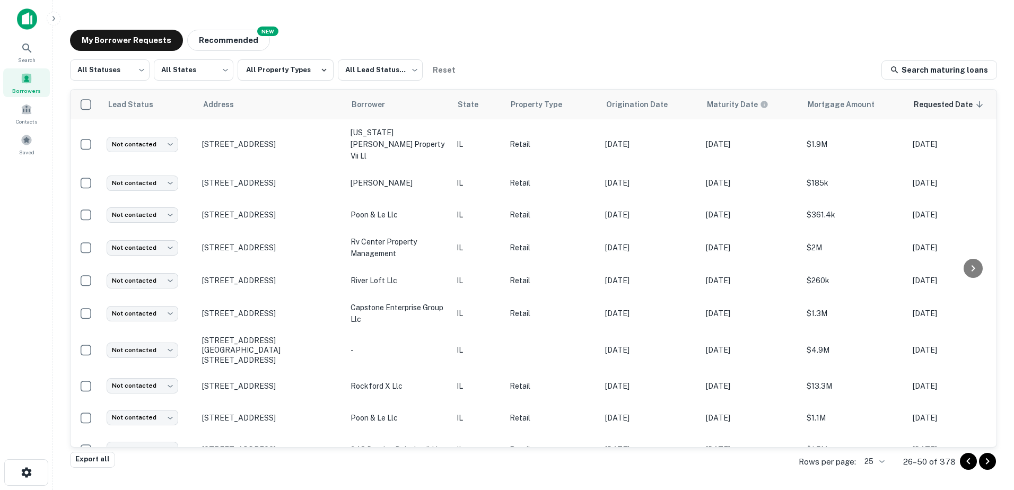
scroll to position [494, 0]
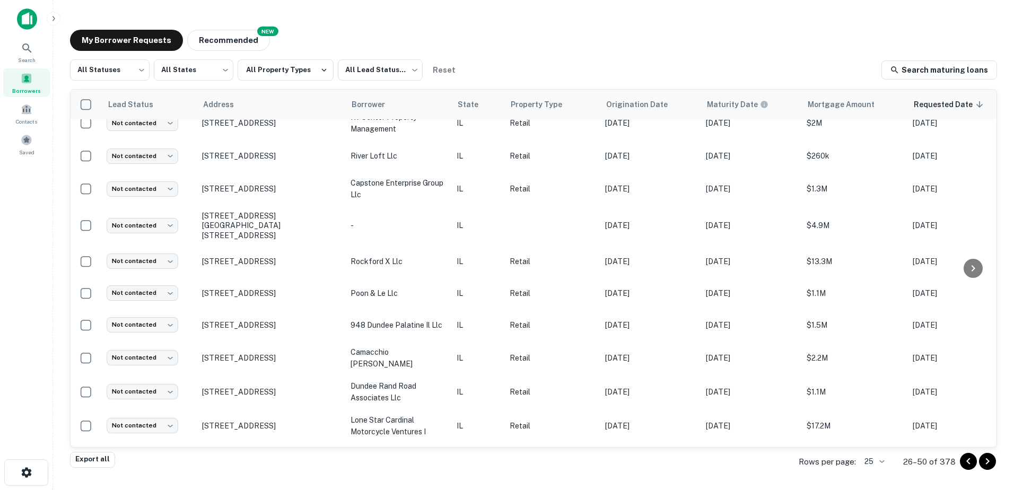
click at [991, 467] on icon "Go to next page" at bounding box center [987, 461] width 13 height 13
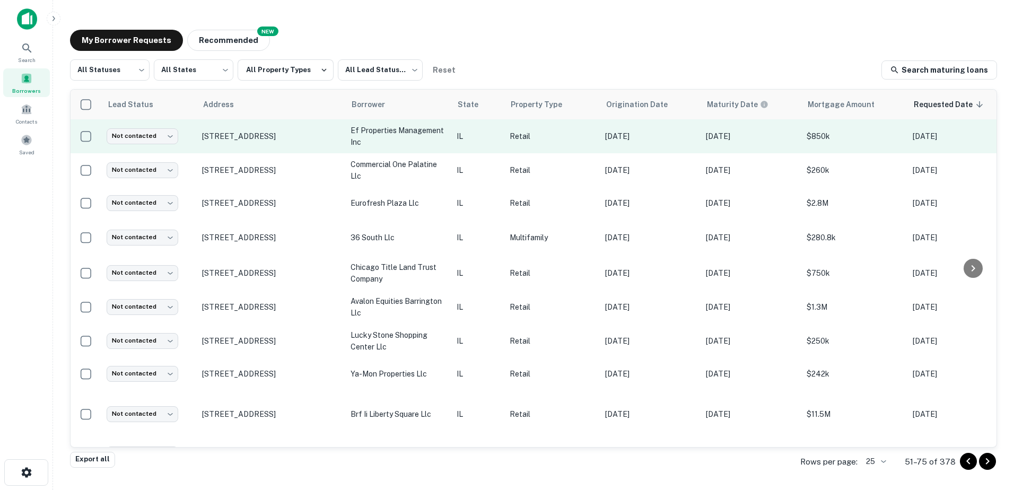
click at [368, 147] on p "ef properties management inc" at bounding box center [398, 136] width 95 height 23
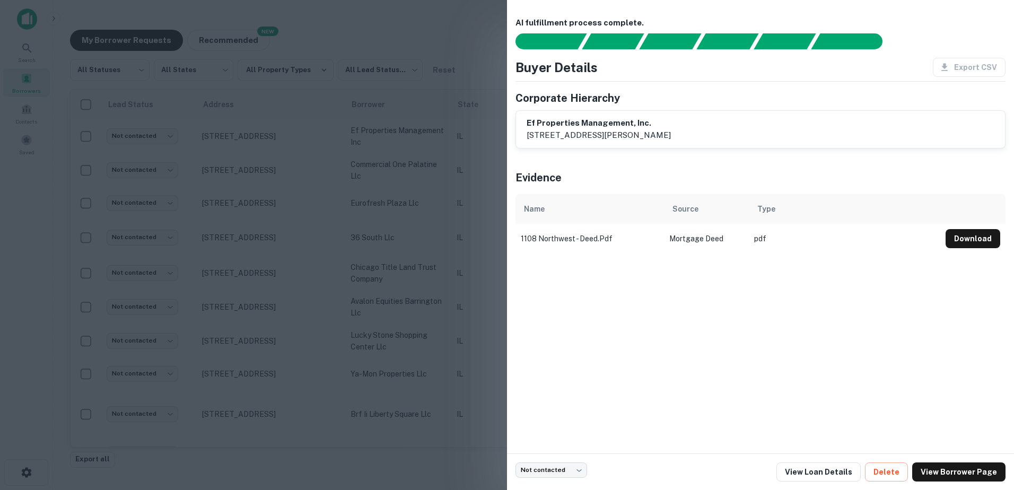
click at [373, 156] on div at bounding box center [507, 245] width 1014 height 490
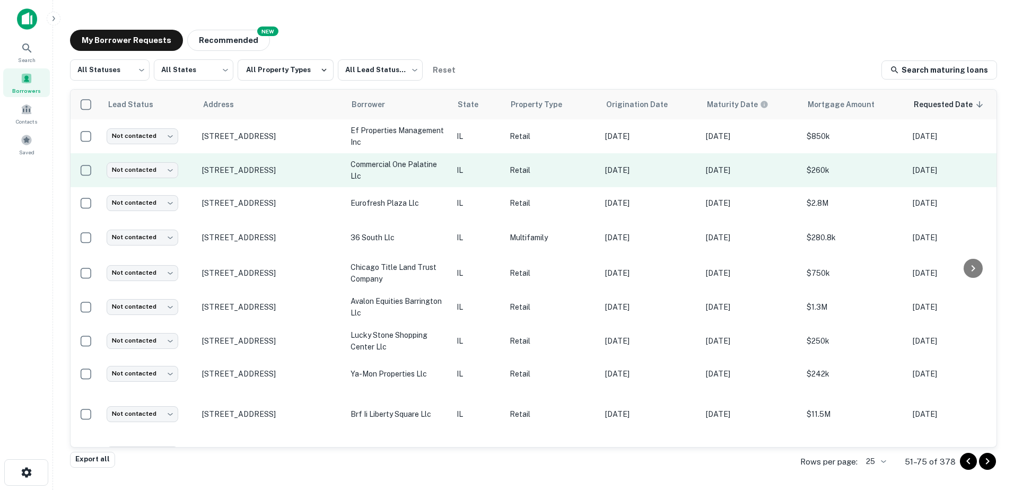
click at [377, 169] on p "commercial one palatine llc" at bounding box center [398, 170] width 95 height 23
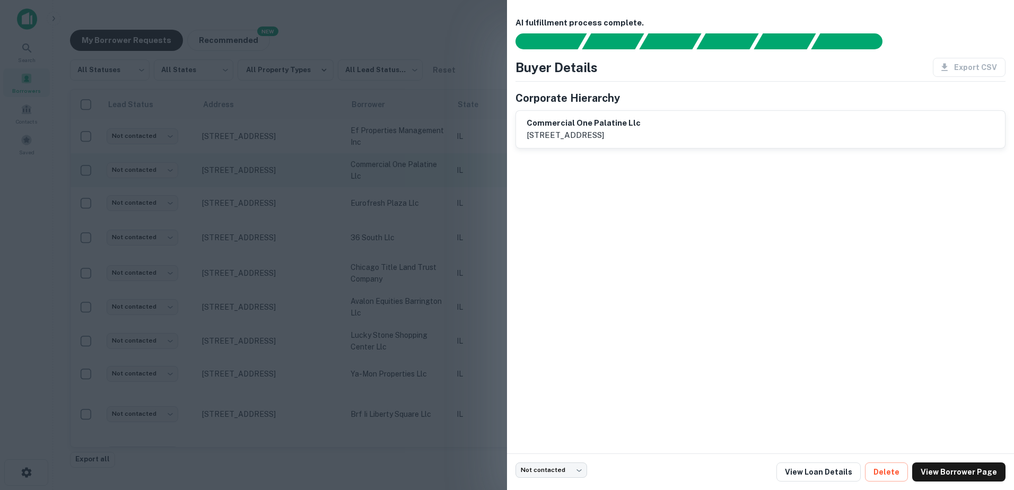
click at [377, 169] on div at bounding box center [507, 245] width 1014 height 490
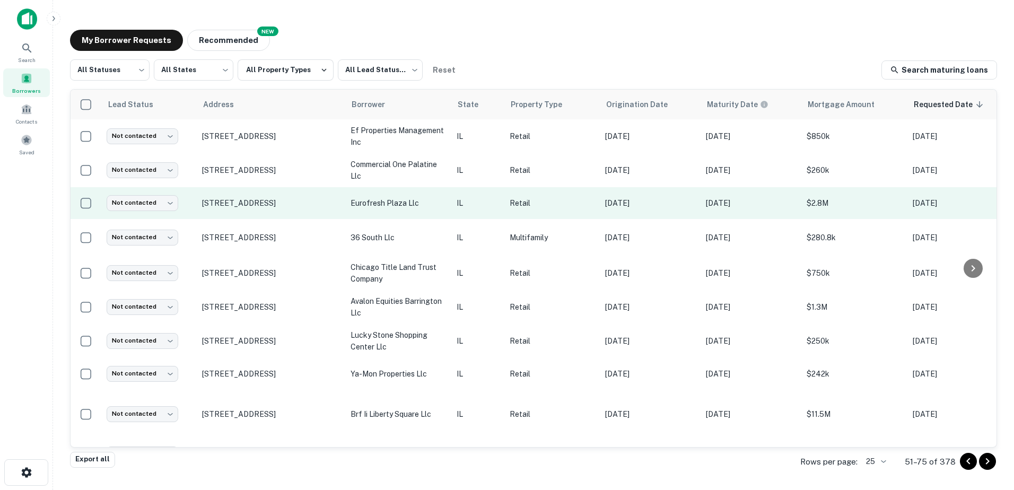
click at [381, 204] on p "eurofresh plaza llc" at bounding box center [398, 203] width 95 height 12
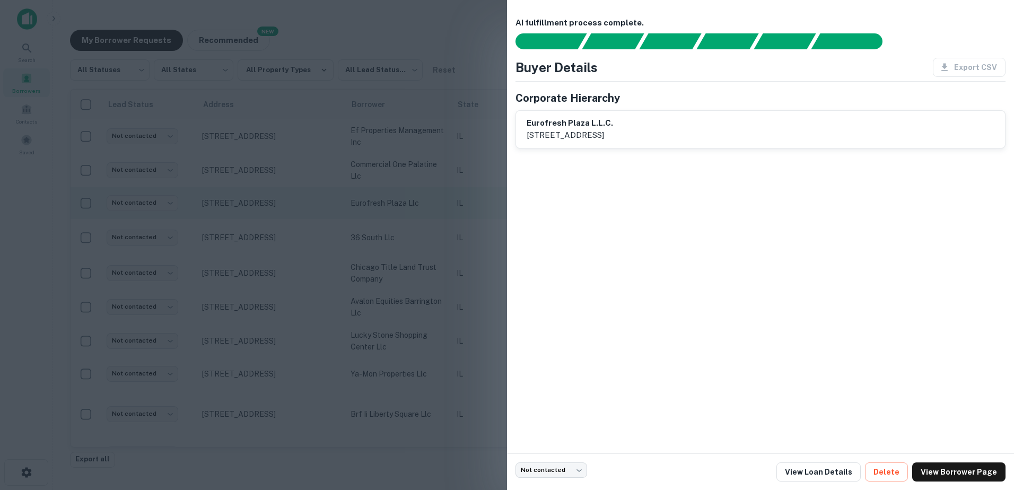
click at [381, 204] on div at bounding box center [507, 245] width 1014 height 490
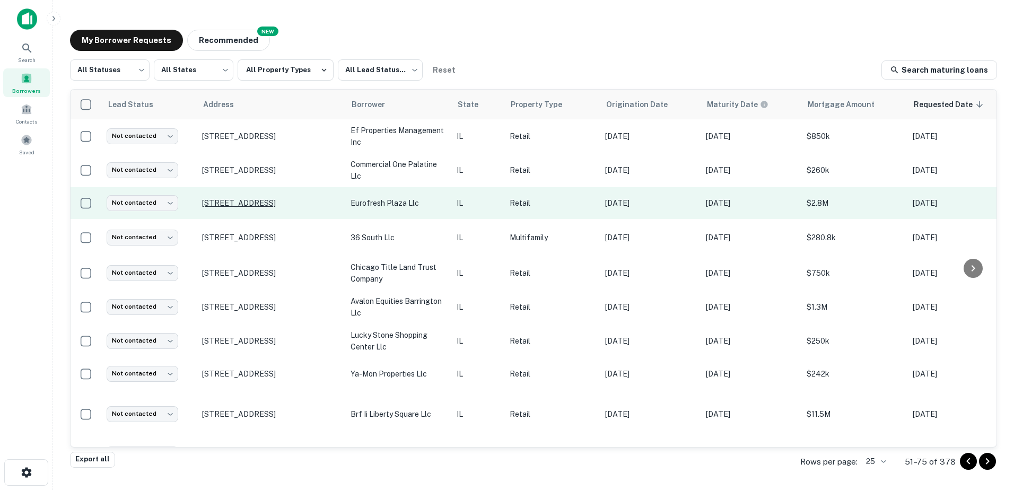
click at [296, 202] on p "134 W Northwest Hwy Palatine, IL60067" at bounding box center [271, 203] width 138 height 10
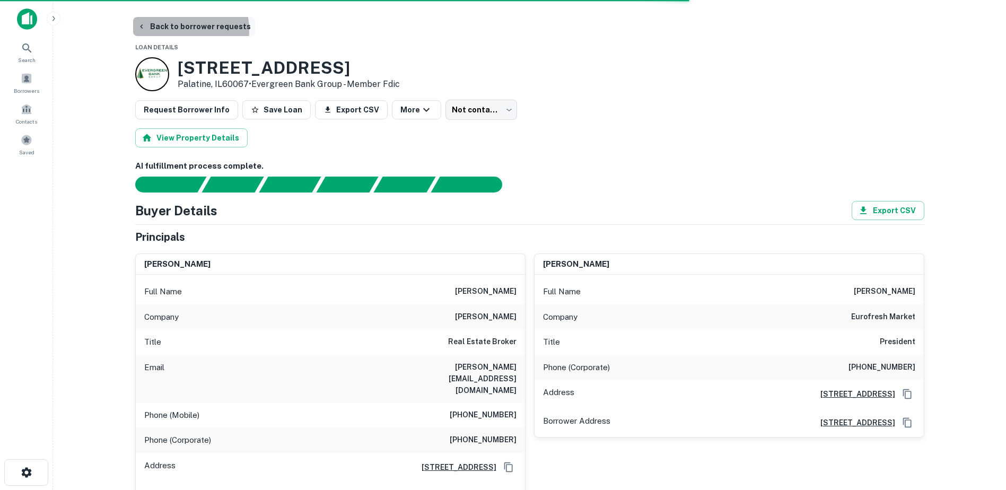
click at [178, 30] on button "Back to borrower requests" at bounding box center [194, 26] width 122 height 19
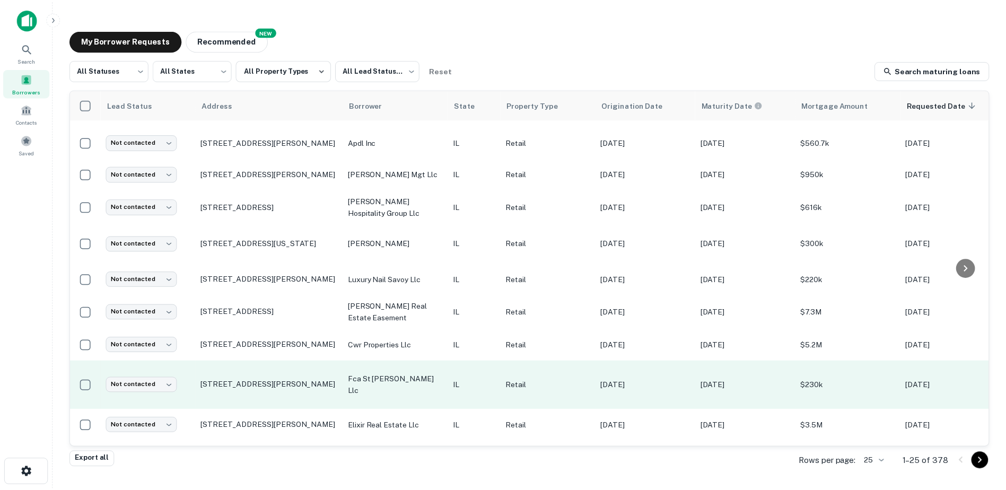
scroll to position [193, 0]
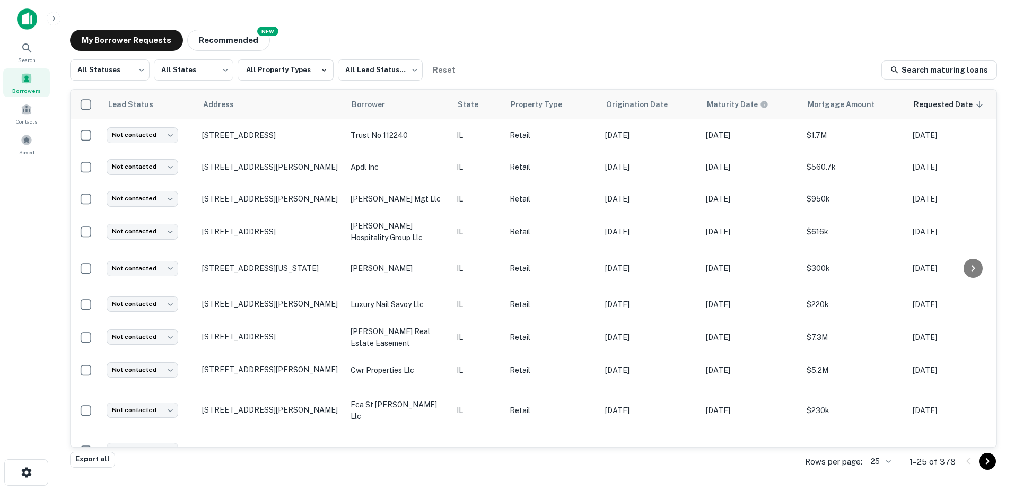
click at [985, 459] on icon "Go to next page" at bounding box center [987, 461] width 13 height 13
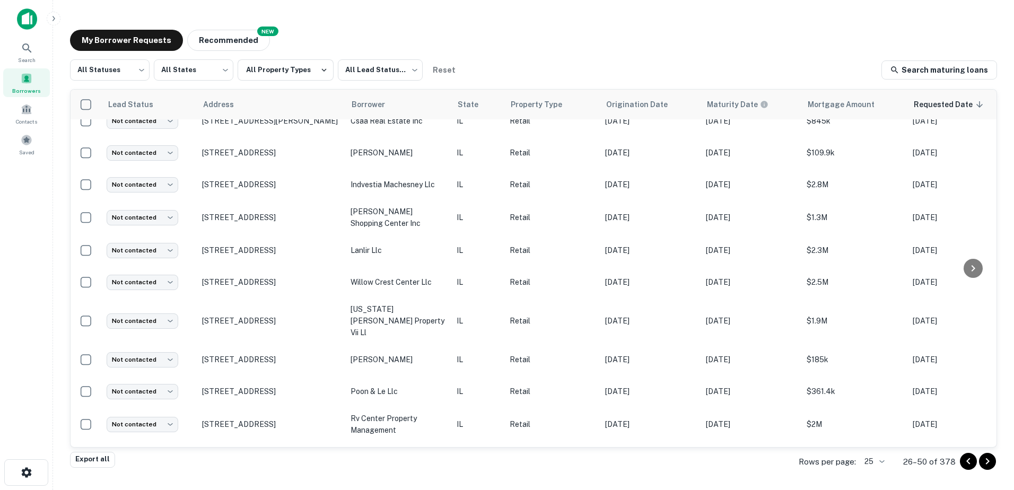
click at [993, 465] on icon "Go to next page" at bounding box center [987, 461] width 13 height 13
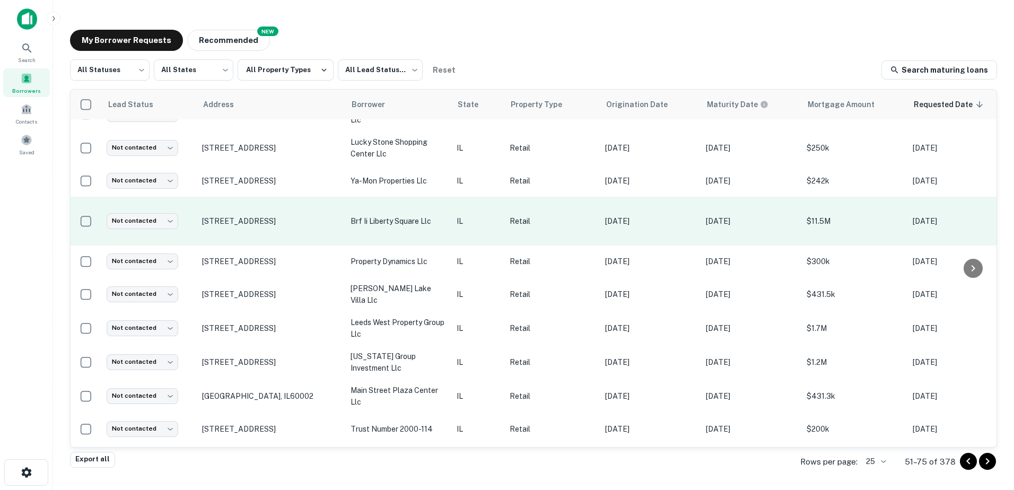
click at [378, 242] on td "brf ii liberty square llc" at bounding box center [398, 221] width 106 height 49
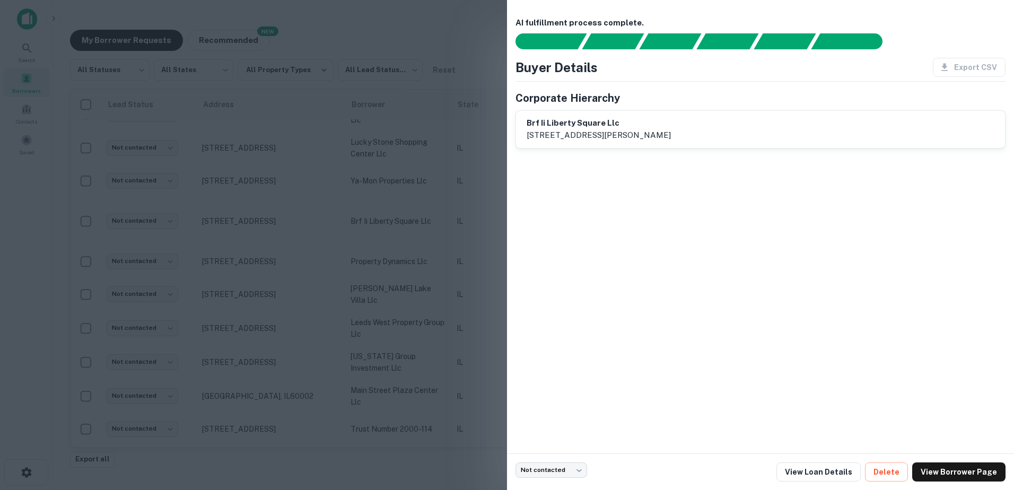
click at [377, 244] on div at bounding box center [507, 245] width 1014 height 490
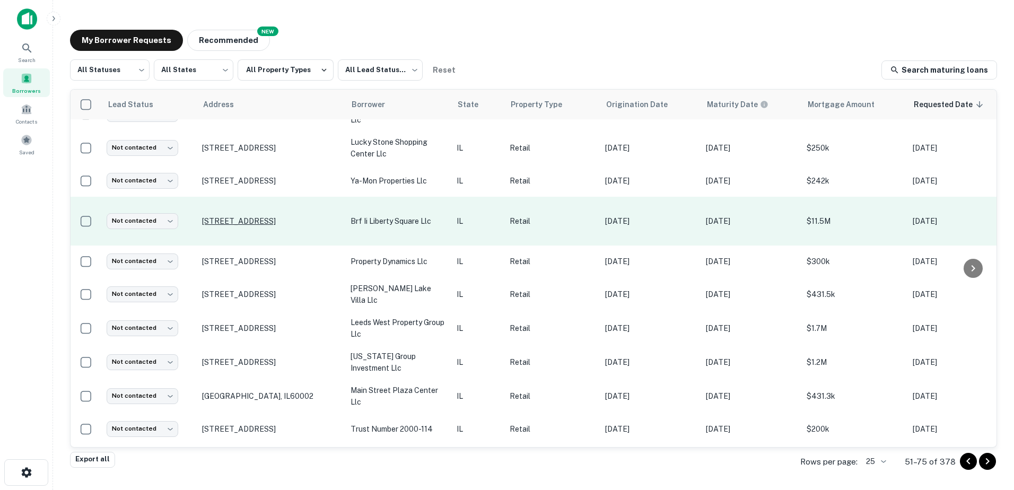
click at [318, 226] on p "571 W Liberty St Wauconda, IL60084" at bounding box center [271, 221] width 138 height 10
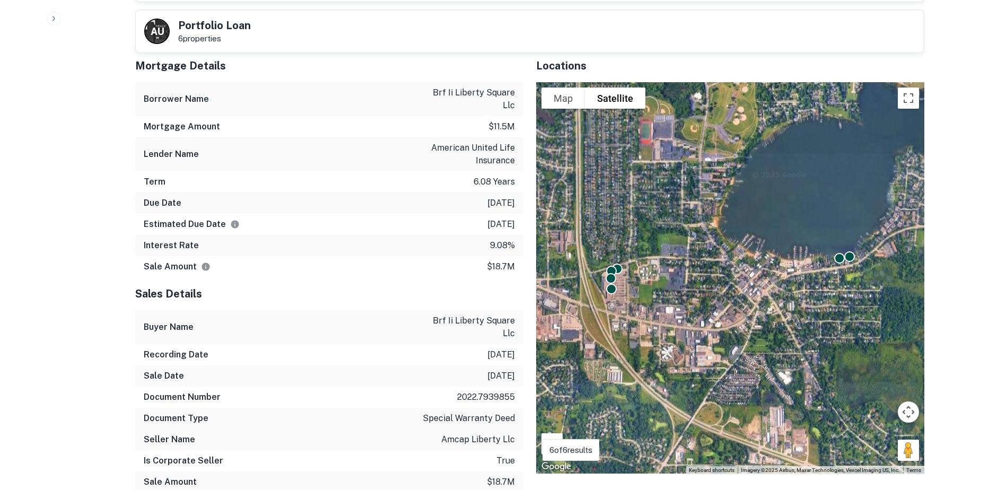
scroll to position [1273, 0]
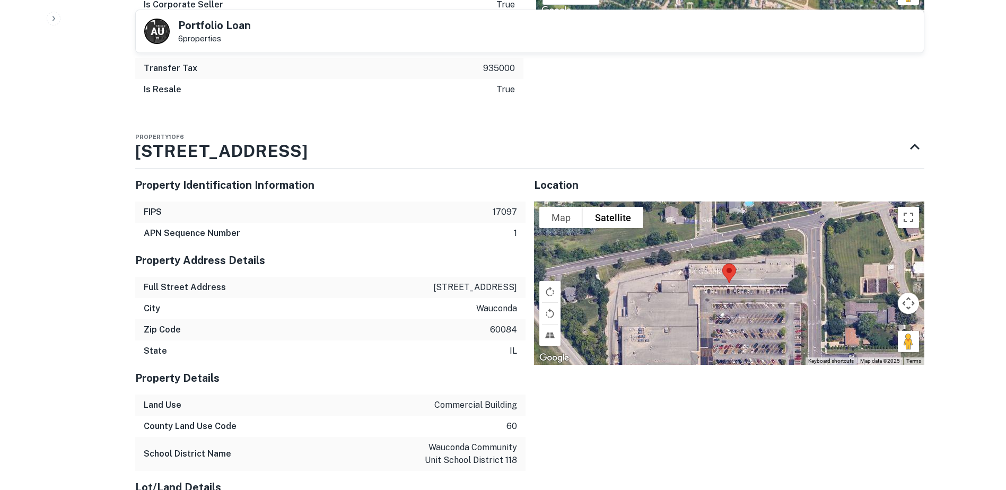
drag, startPoint x: 355, startPoint y: 207, endPoint x: 335, endPoint y: 221, distance: 24.4
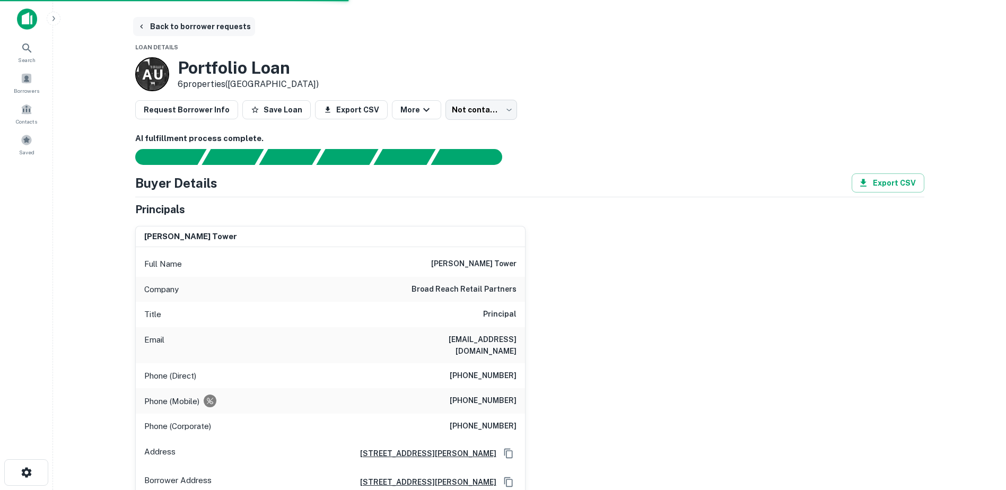
click at [157, 25] on button "Back to borrower requests" at bounding box center [194, 26] width 122 height 19
click at [45, 102] on div "Contacts" at bounding box center [26, 113] width 47 height 29
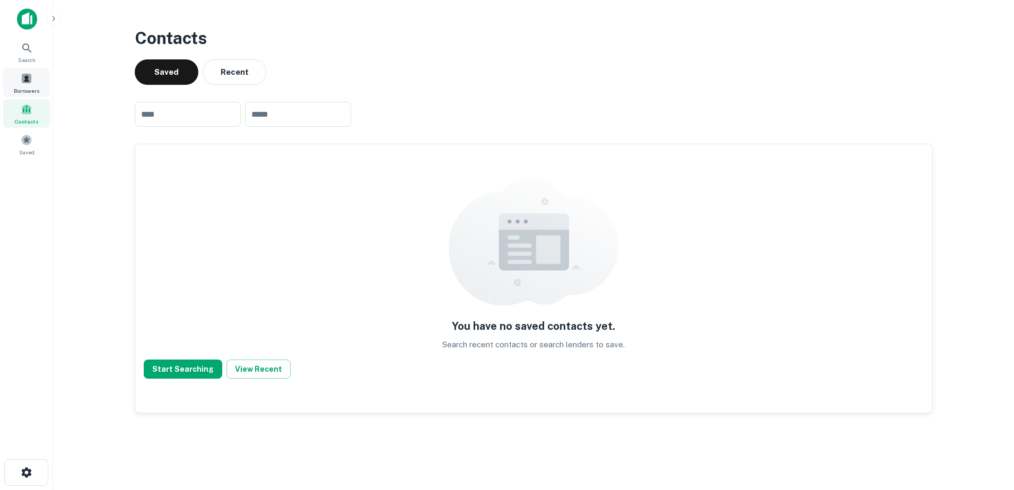
click at [39, 86] on div "Borrowers" at bounding box center [26, 82] width 47 height 29
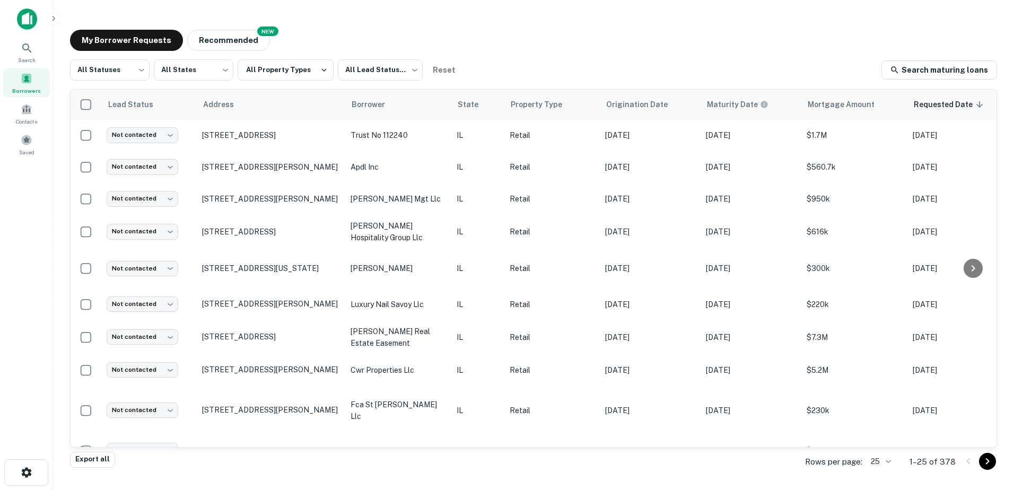
click at [992, 458] on icon "Go to next page" at bounding box center [987, 461] width 13 height 13
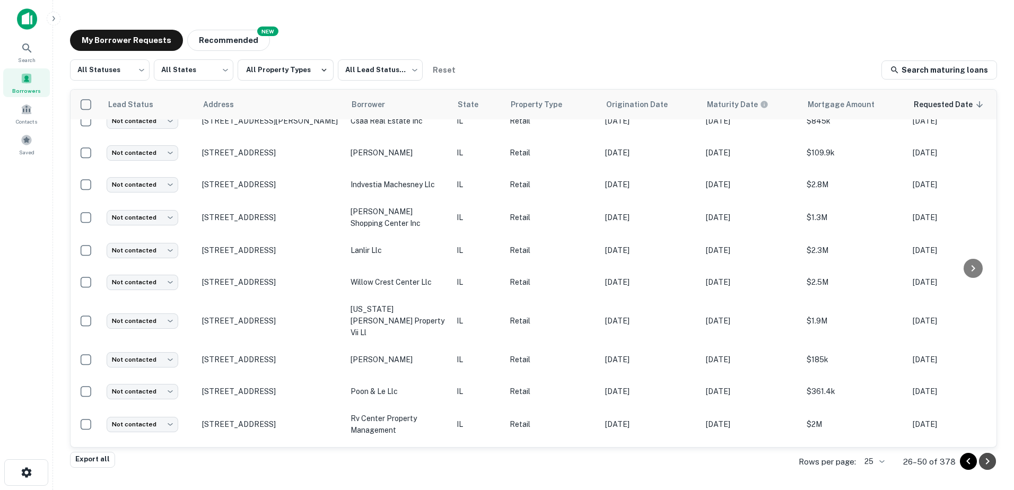
click at [992, 460] on icon "Go to next page" at bounding box center [987, 461] width 13 height 13
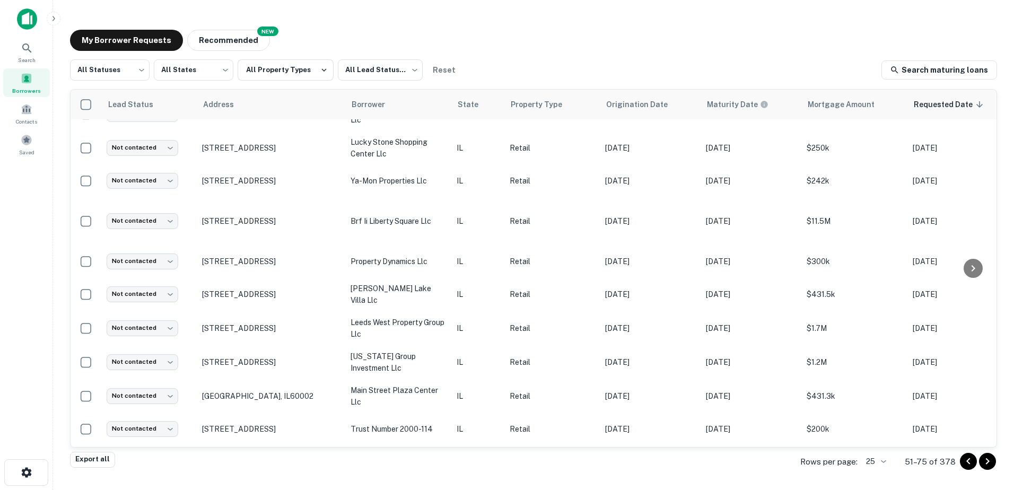
click at [992, 460] on icon "Go to next page" at bounding box center [987, 461] width 13 height 13
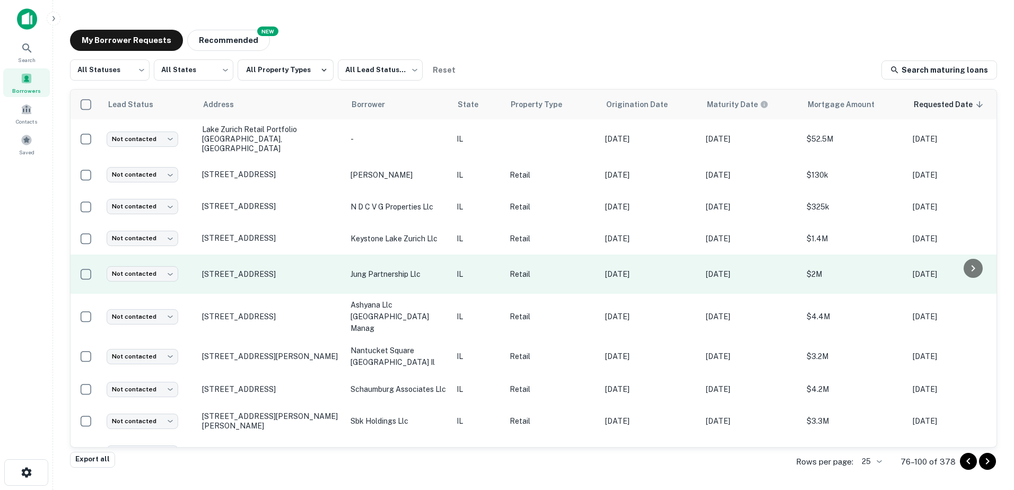
click at [345, 266] on td "520 S Rand Rd Lake Zurich, IL60047" at bounding box center [271, 275] width 149 height 40
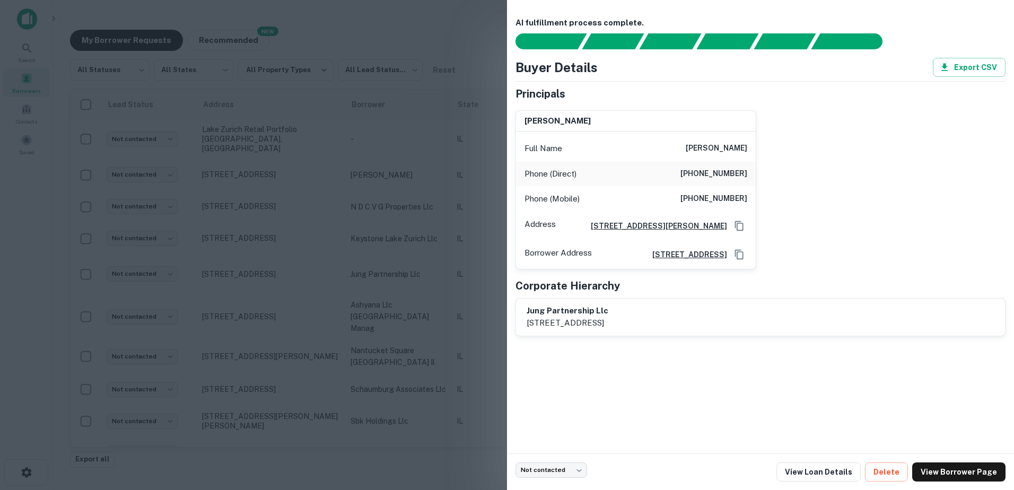
click at [341, 275] on div at bounding box center [507, 245] width 1014 height 490
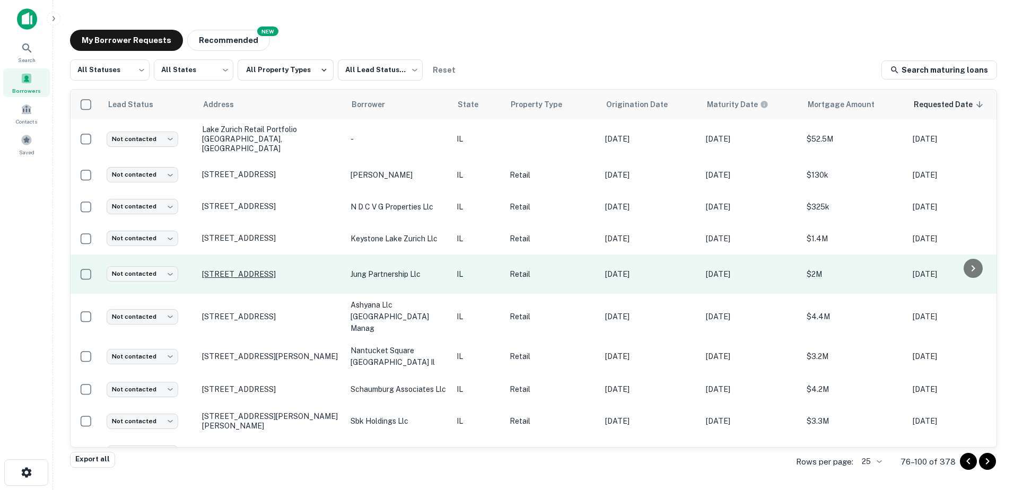
click at [309, 270] on p "520 S Rand Rd Lake Zurich, IL60047" at bounding box center [271, 275] width 138 height 10
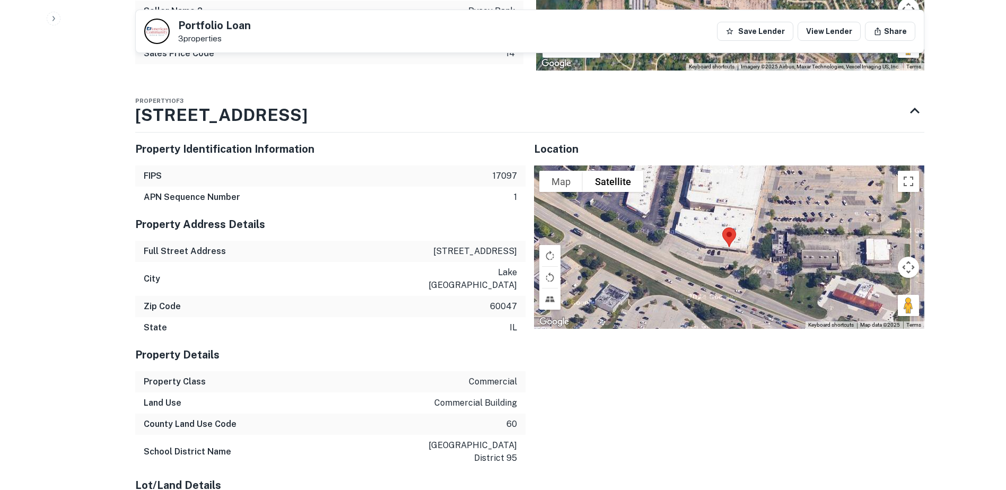
scroll to position [1288, 0]
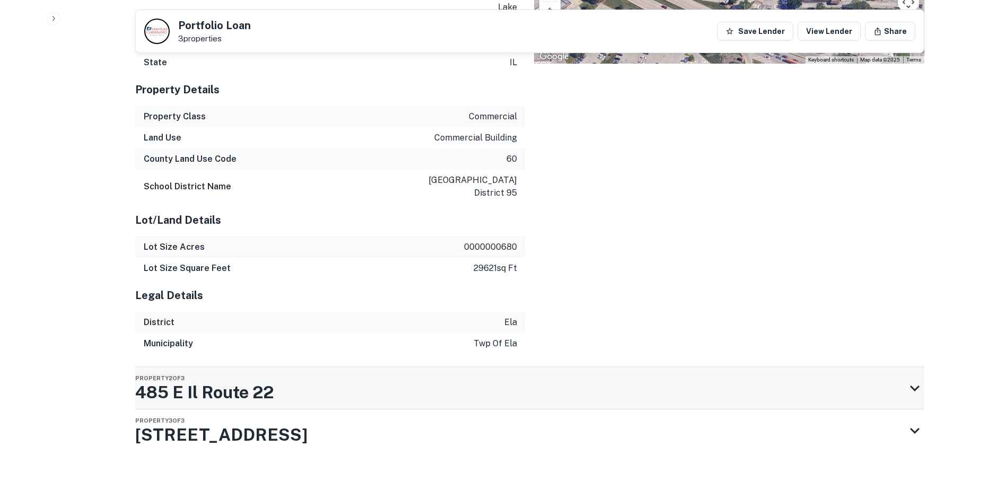
click at [299, 368] on div "Property 2 of 3 485 E Il Route 22" at bounding box center [520, 388] width 770 height 42
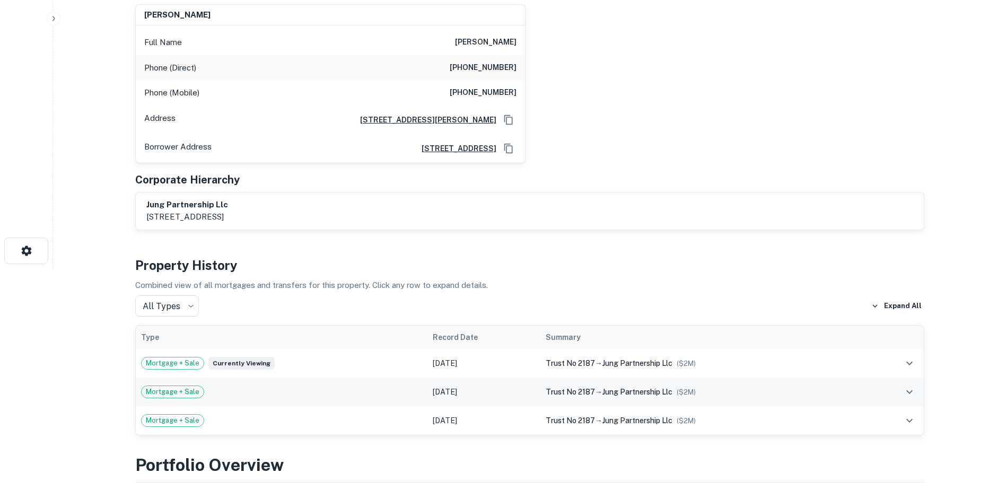
scroll to position [0, 0]
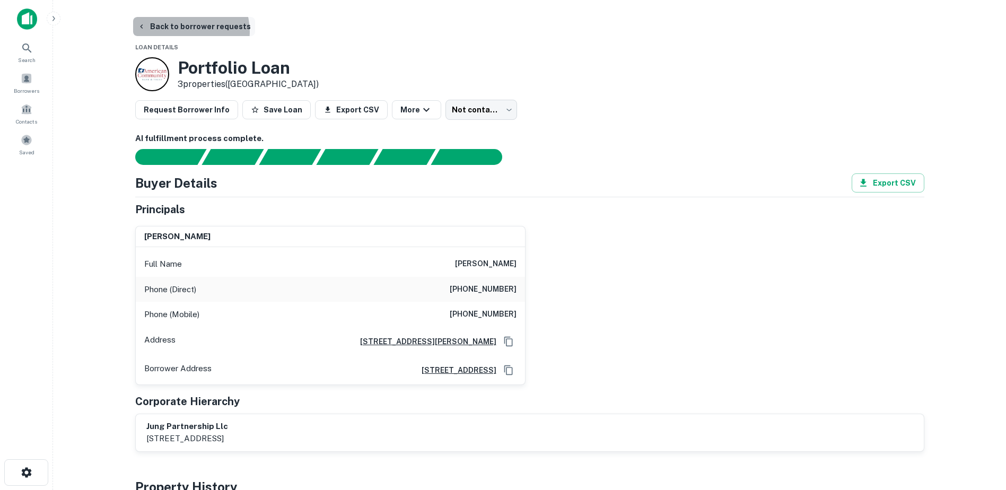
click at [185, 31] on button "Back to borrower requests" at bounding box center [194, 26] width 122 height 19
click at [198, 35] on button "Back to borrower requests" at bounding box center [194, 26] width 122 height 19
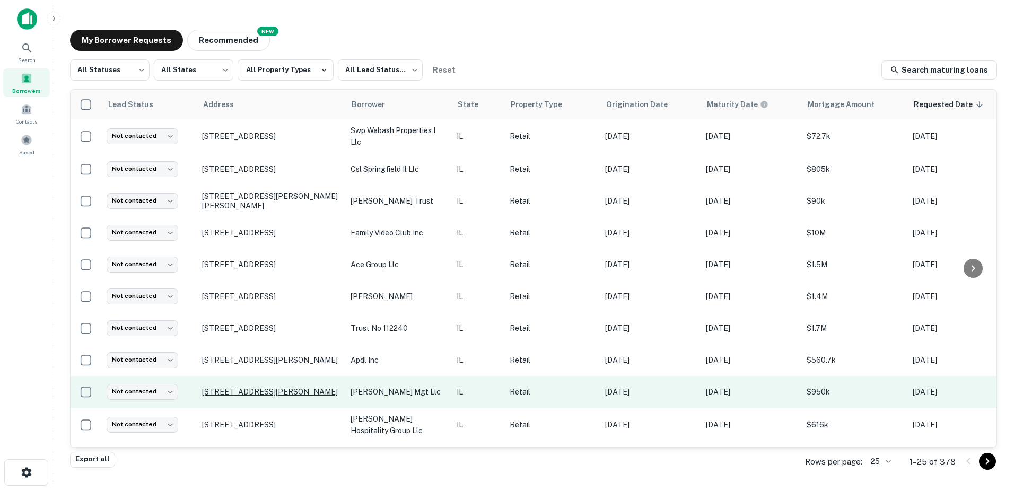
click at [306, 388] on p "[STREET_ADDRESS][PERSON_NAME]" at bounding box center [271, 392] width 138 height 10
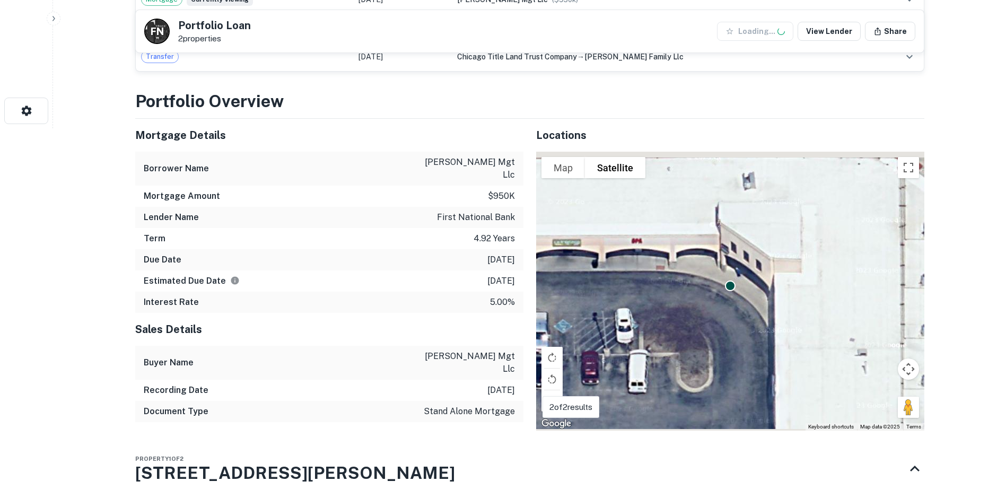
scroll to position [371, 0]
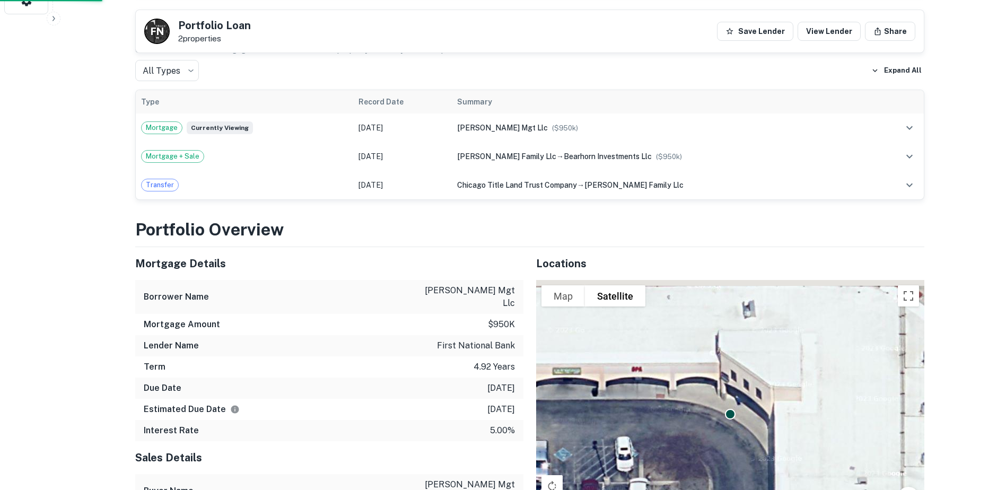
scroll to position [477, 0]
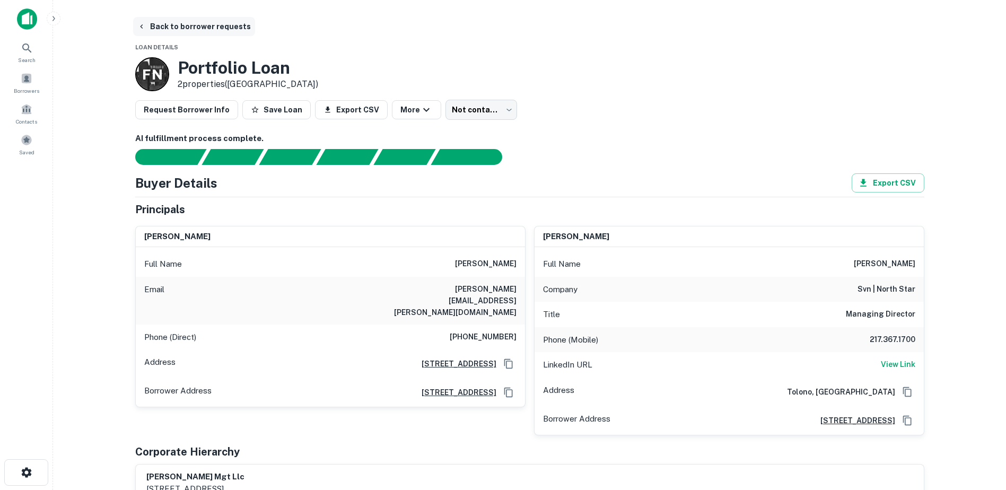
click at [167, 19] on button "Back to borrower requests" at bounding box center [194, 26] width 122 height 19
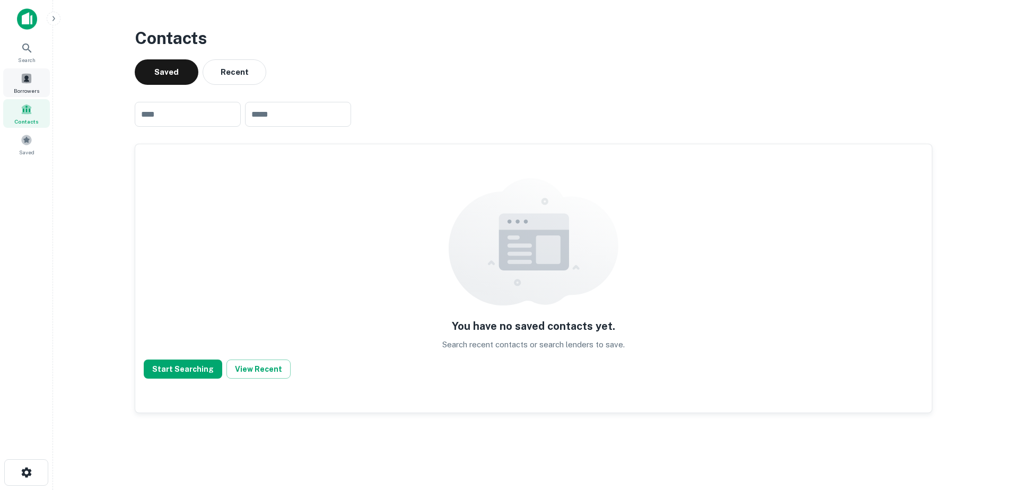
click at [29, 83] on span at bounding box center [27, 79] width 12 height 12
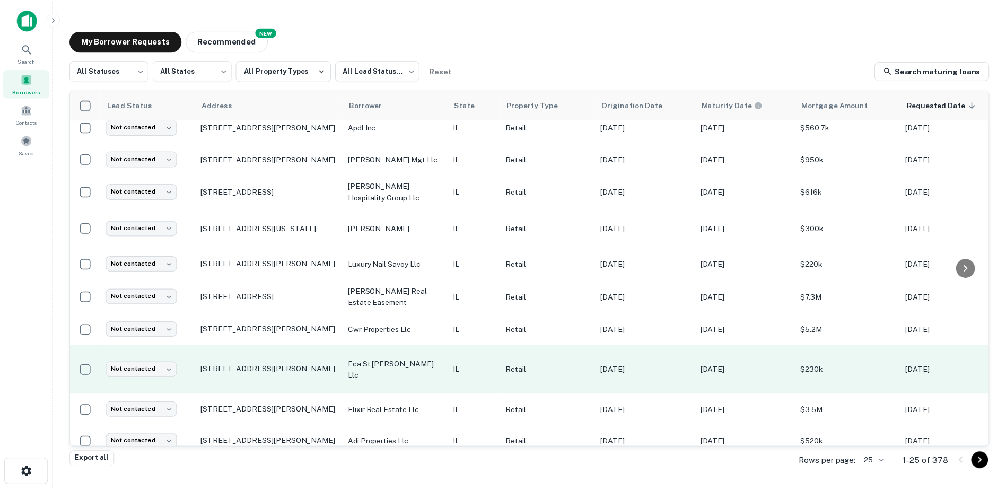
scroll to position [371, 0]
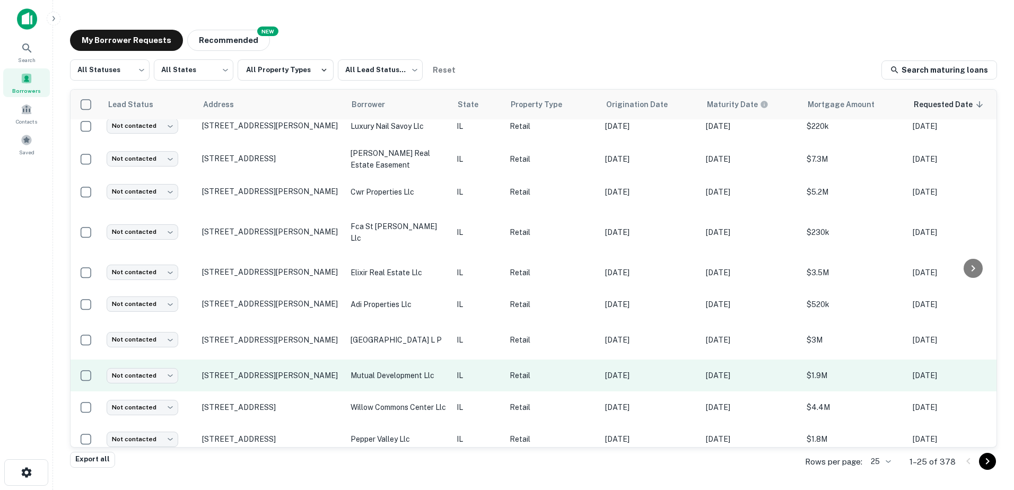
click at [438, 372] on td "mutual development llc" at bounding box center [398, 376] width 106 height 32
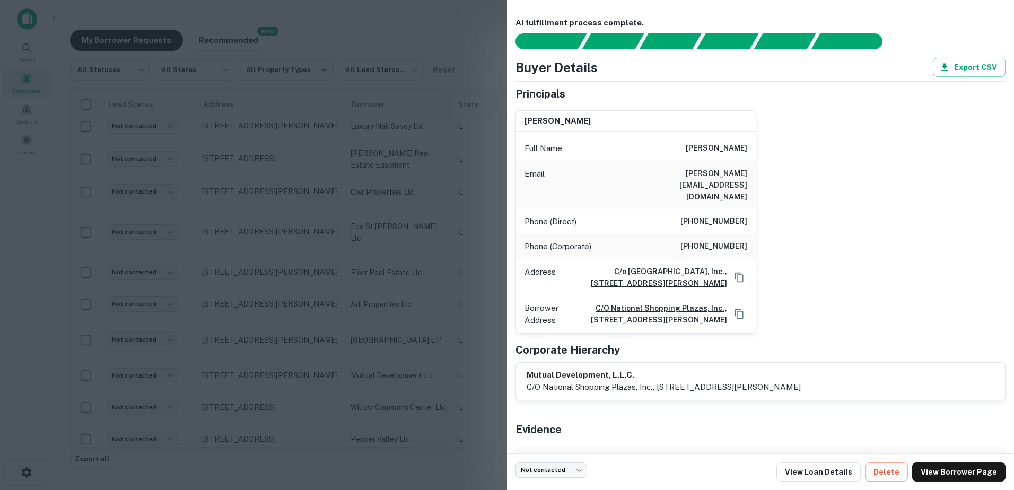
click at [317, 372] on div at bounding box center [507, 245] width 1014 height 490
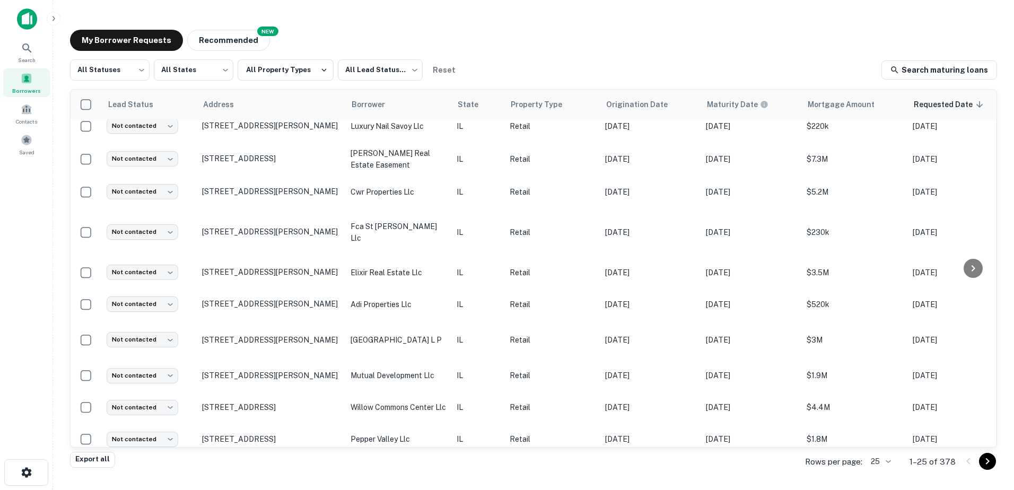
click at [317, 372] on p "[STREET_ADDRESS][PERSON_NAME]" at bounding box center [271, 376] width 138 height 10
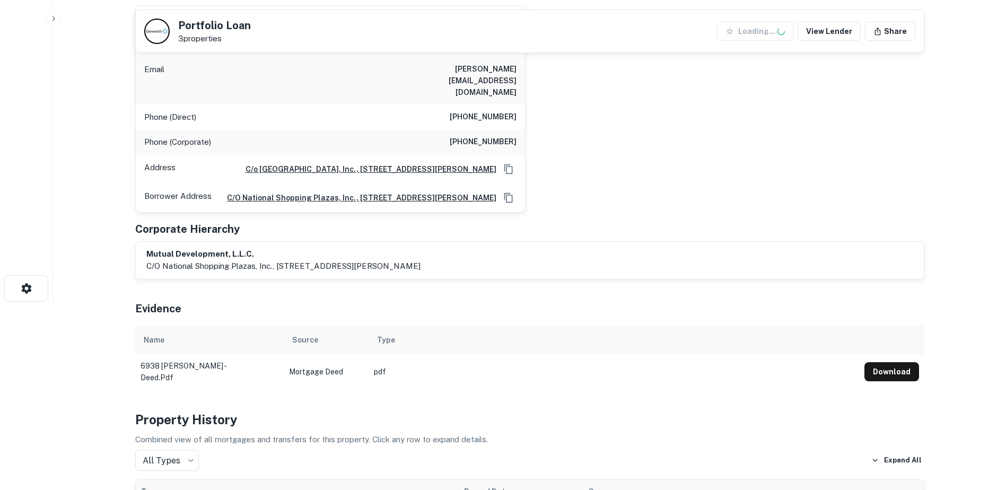
scroll to position [212, 0]
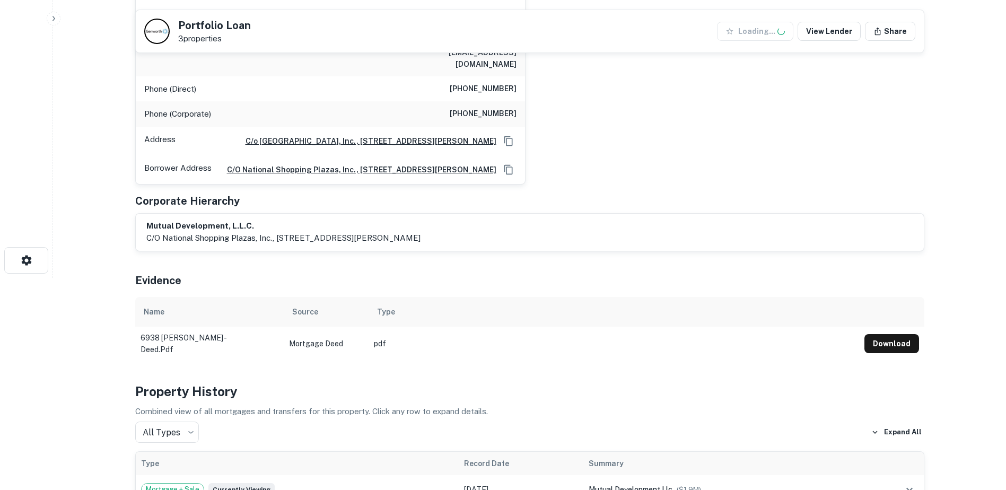
drag, startPoint x: 356, startPoint y: 369, endPoint x: 365, endPoint y: 348, distance: 22.6
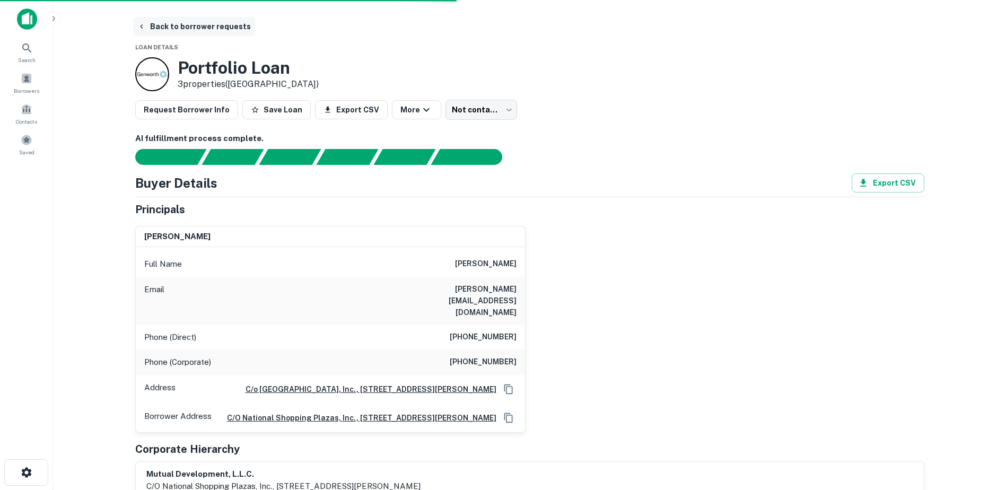
click at [173, 25] on button "Back to borrower requests" at bounding box center [194, 26] width 122 height 19
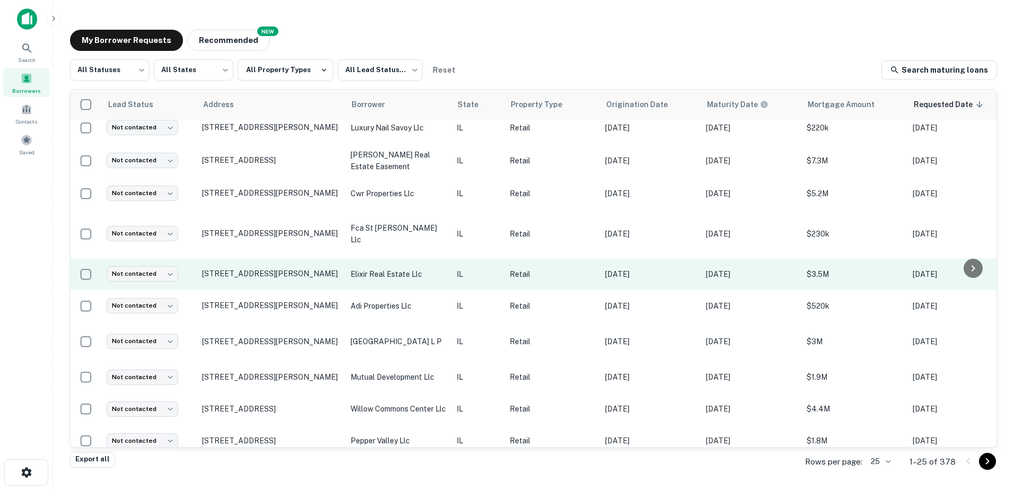
click at [383, 275] on td "elixir real estate llc" at bounding box center [398, 274] width 106 height 32
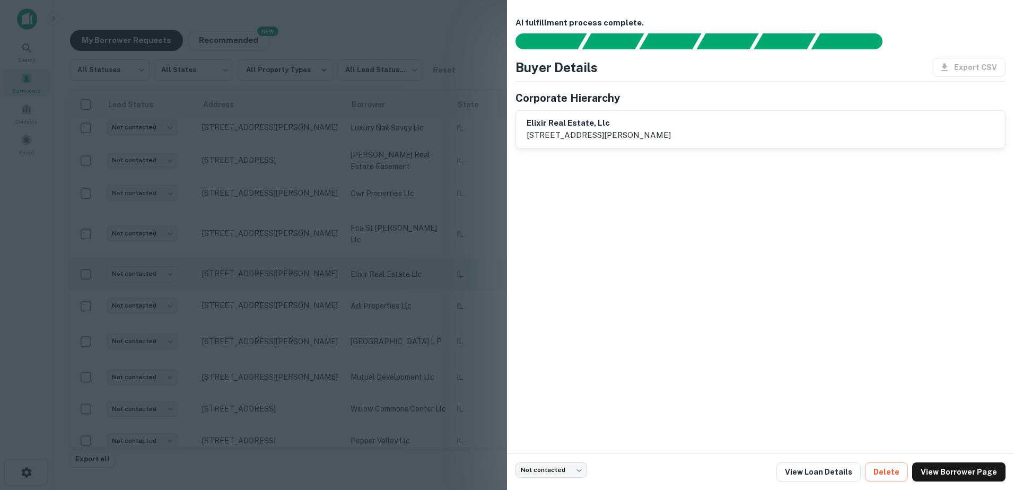
click at [383, 275] on div at bounding box center [507, 245] width 1014 height 490
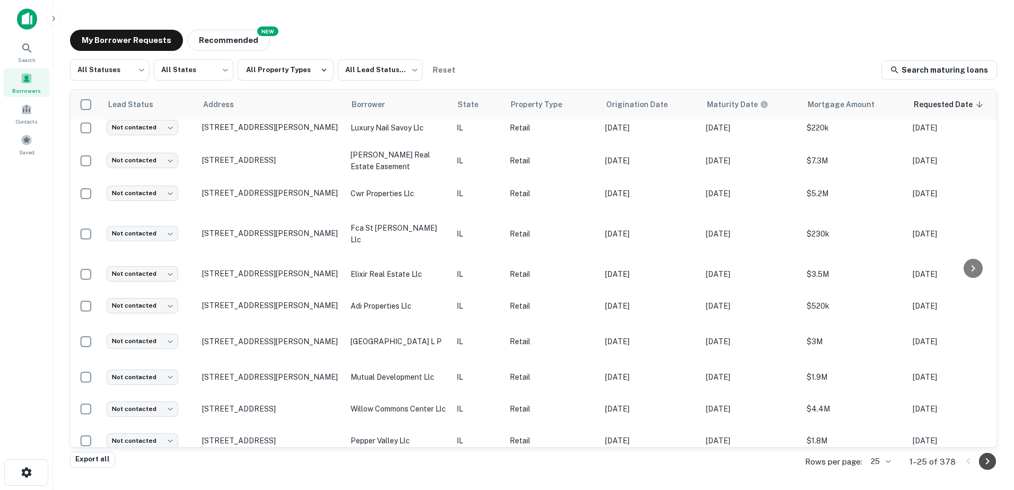
click at [993, 463] on icon "Go to next page" at bounding box center [987, 461] width 13 height 13
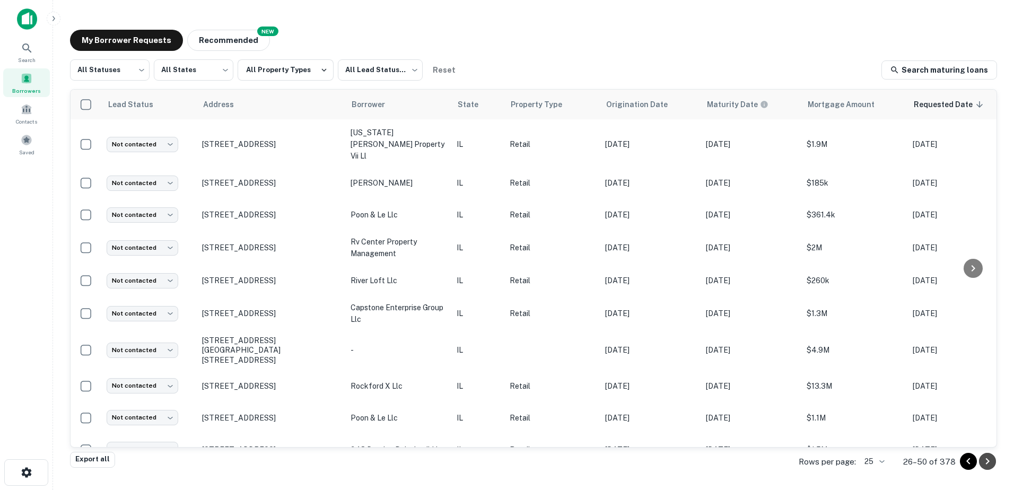
click at [991, 465] on icon "Go to next page" at bounding box center [987, 461] width 13 height 13
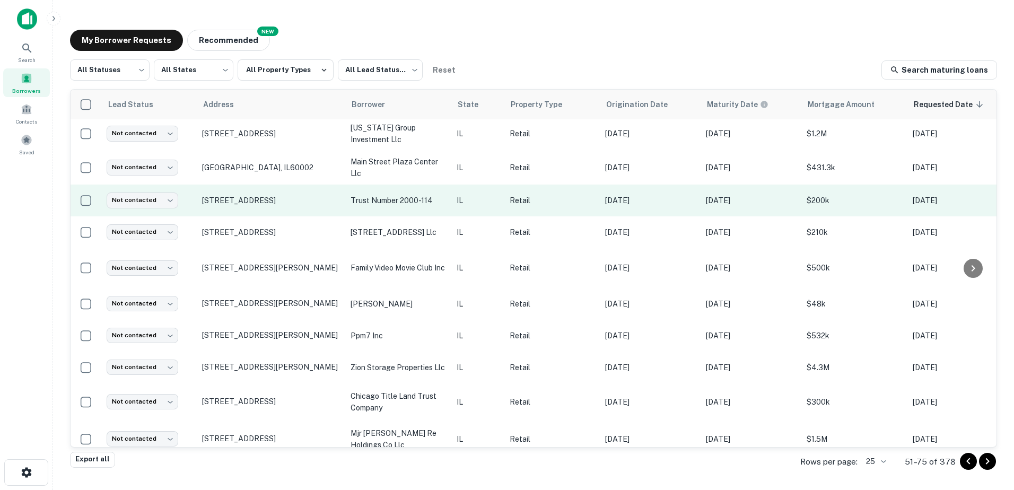
scroll to position [424, 0]
click at [405, 214] on td "trust number 2000-114" at bounding box center [398, 198] width 106 height 32
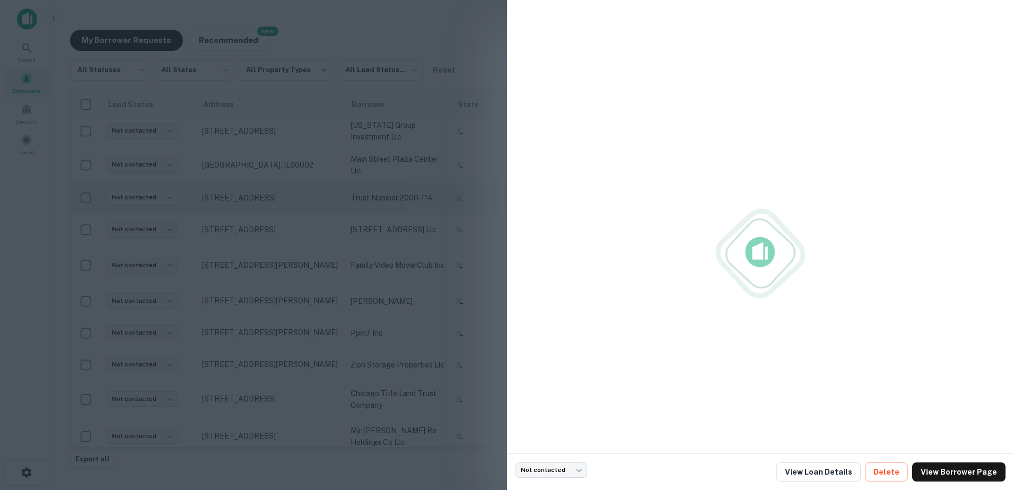
click at [405, 220] on div at bounding box center [507, 245] width 1014 height 490
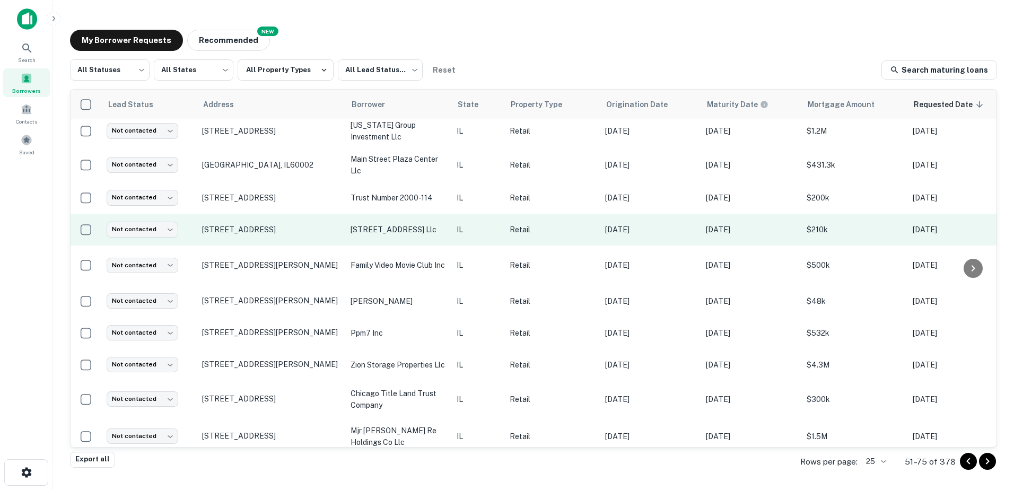
click at [411, 236] on p "1700 7th street llc" at bounding box center [398, 230] width 95 height 12
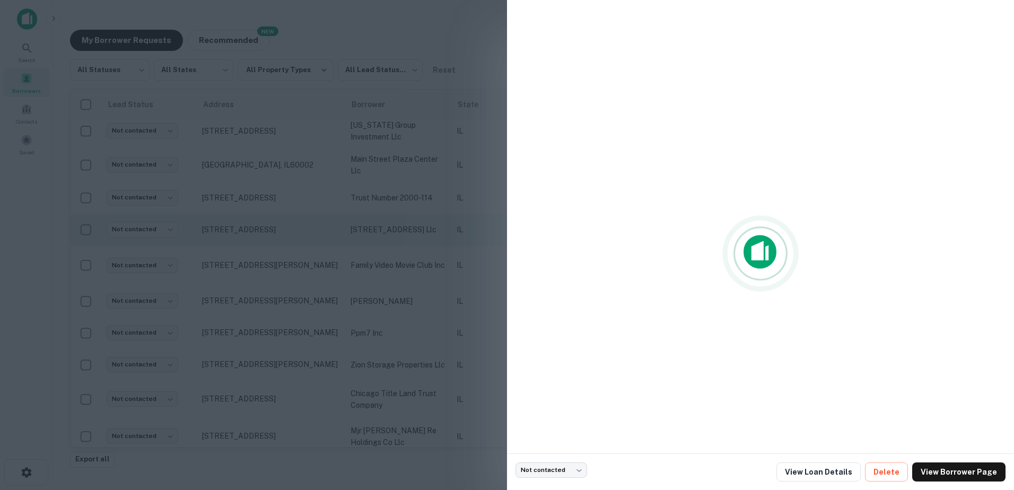
click at [411, 241] on div at bounding box center [507, 245] width 1014 height 490
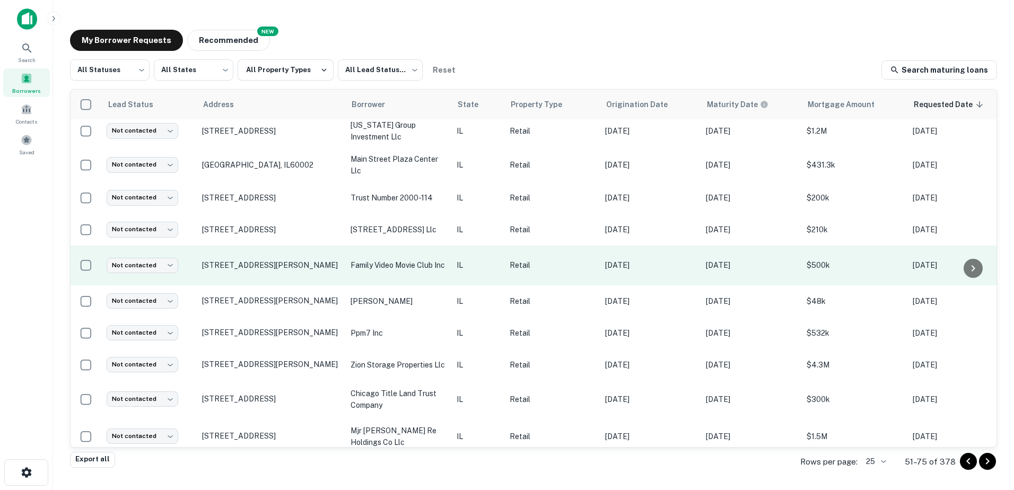
click at [428, 271] on p "family video movie club inc" at bounding box center [398, 265] width 95 height 12
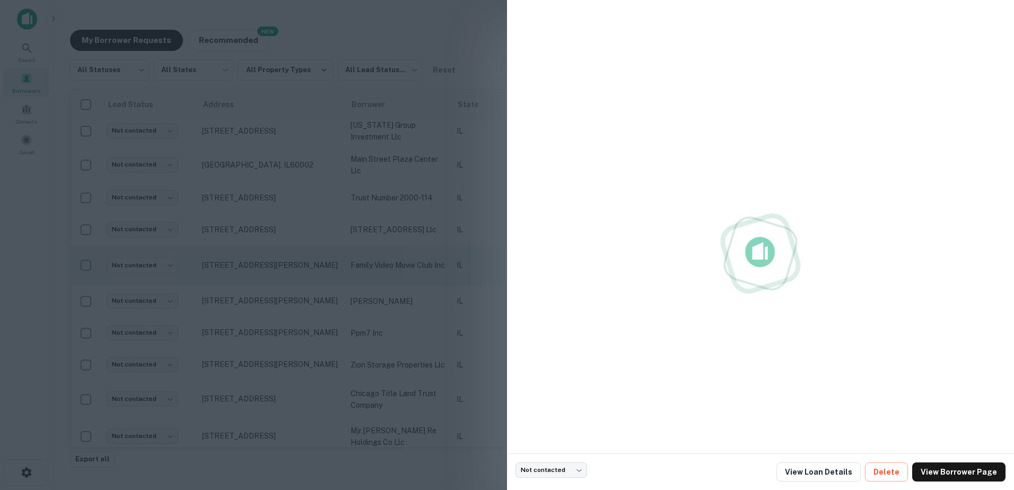
click at [428, 271] on div at bounding box center [507, 245] width 1014 height 490
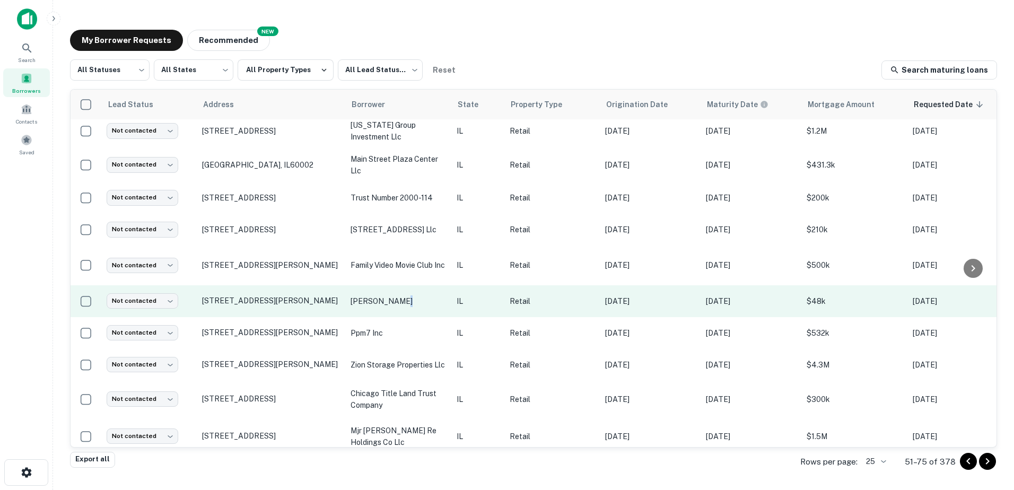
click at [403, 307] on p "henke kenneth h" at bounding box center [398, 302] width 95 height 12
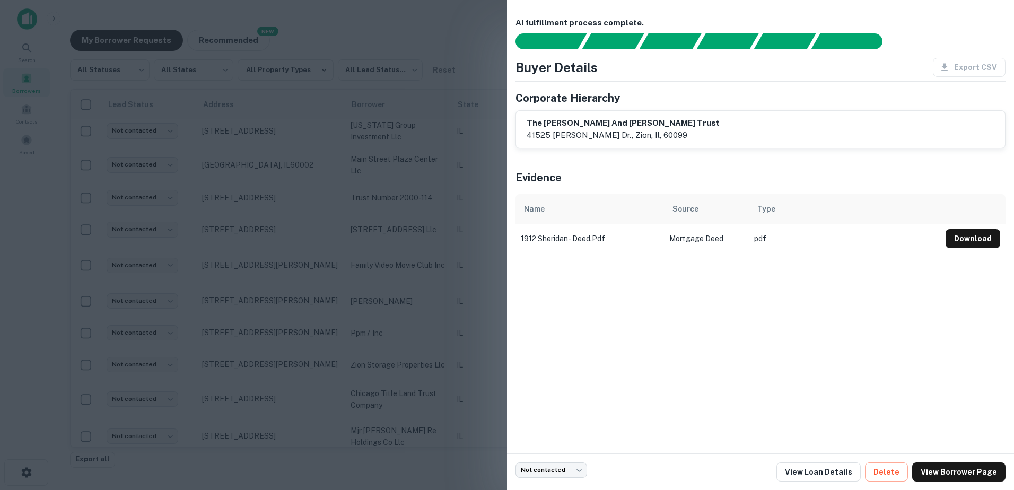
click at [405, 316] on div at bounding box center [507, 245] width 1014 height 490
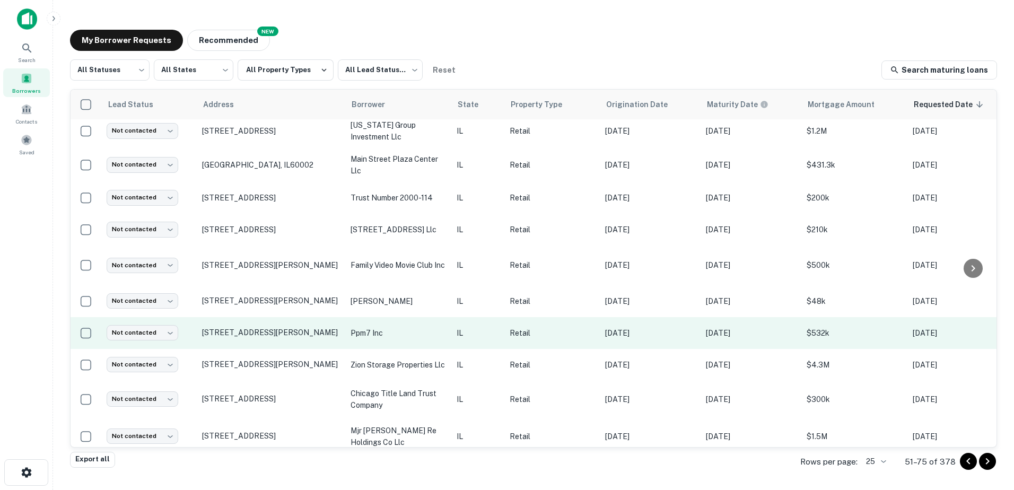
click at [429, 348] on td "ppm7 inc" at bounding box center [398, 333] width 106 height 32
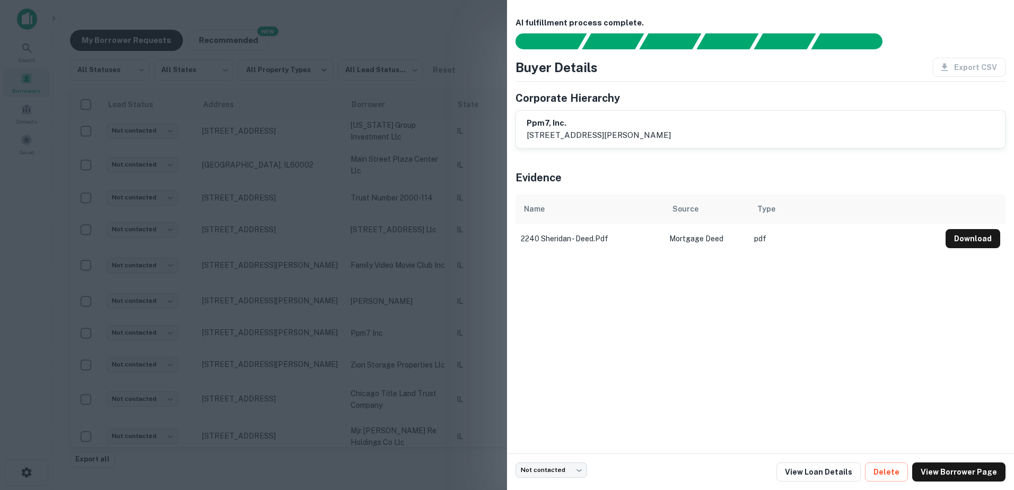
click at [430, 348] on div at bounding box center [507, 245] width 1014 height 490
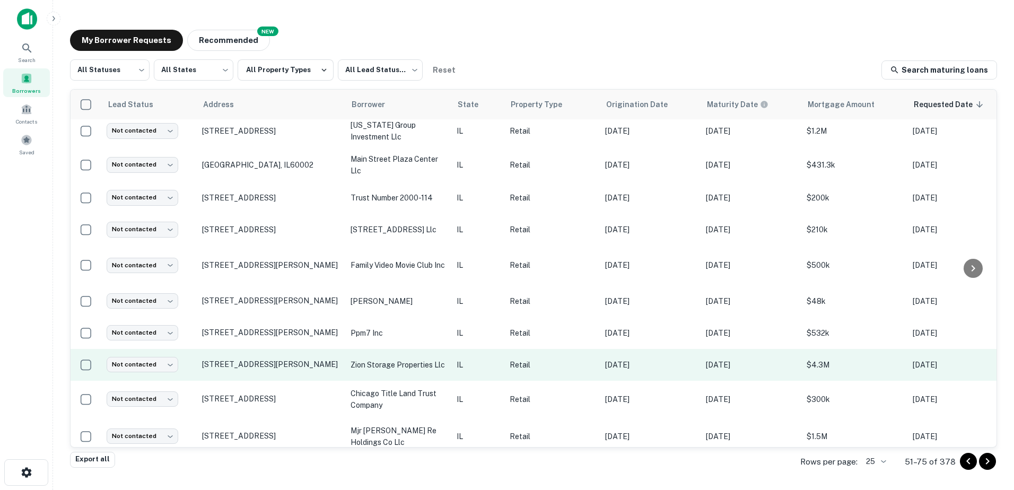
click at [432, 381] on td "zion storage properties llc" at bounding box center [398, 365] width 106 height 32
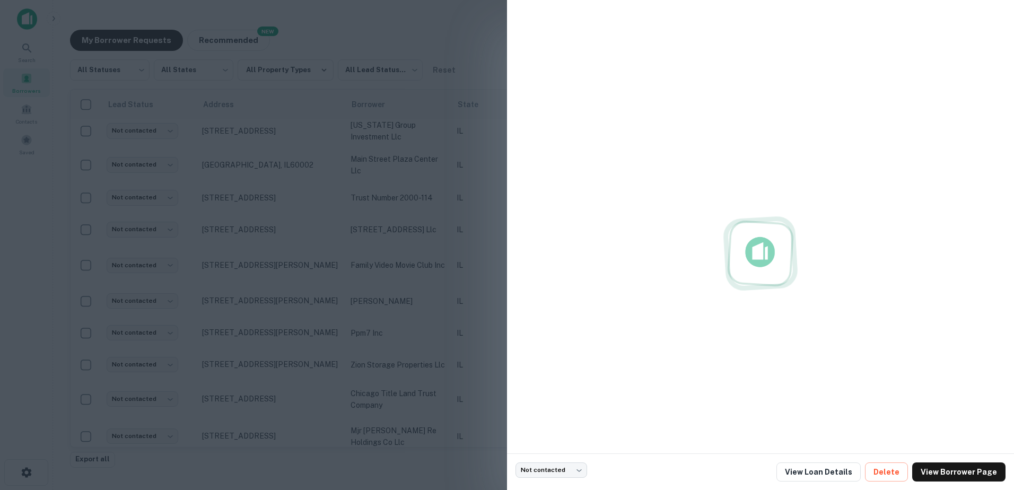
click at [433, 384] on div at bounding box center [507, 245] width 1014 height 490
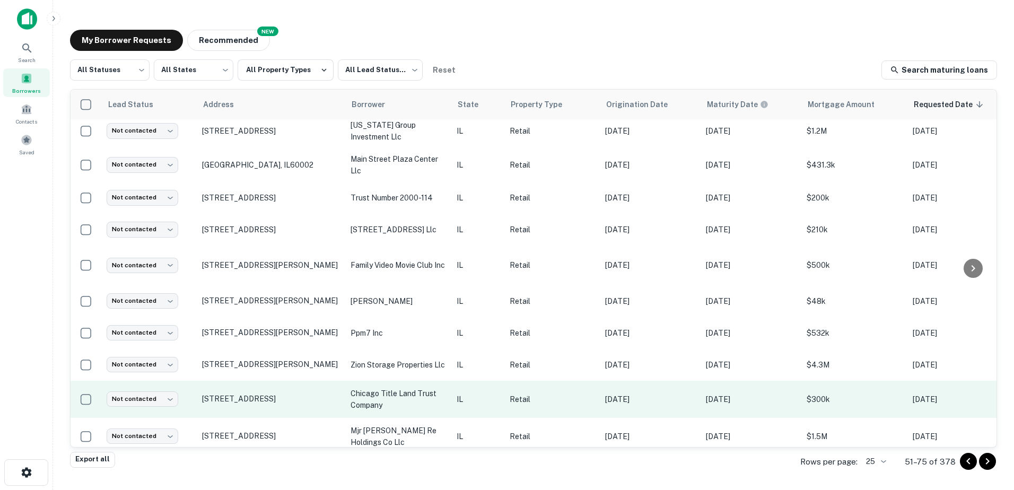
click at [444, 399] on p "chicago title land trust company" at bounding box center [398, 399] width 95 height 23
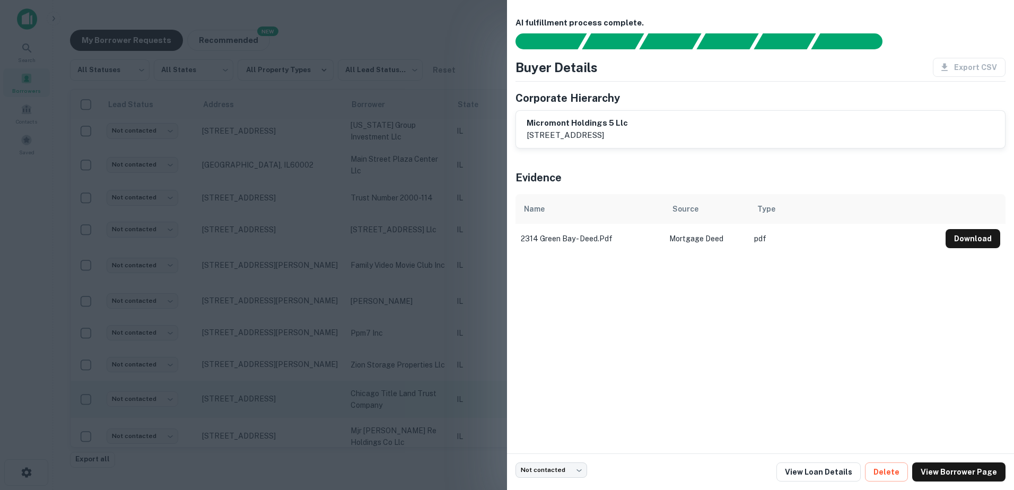
click at [444, 399] on div at bounding box center [507, 245] width 1014 height 490
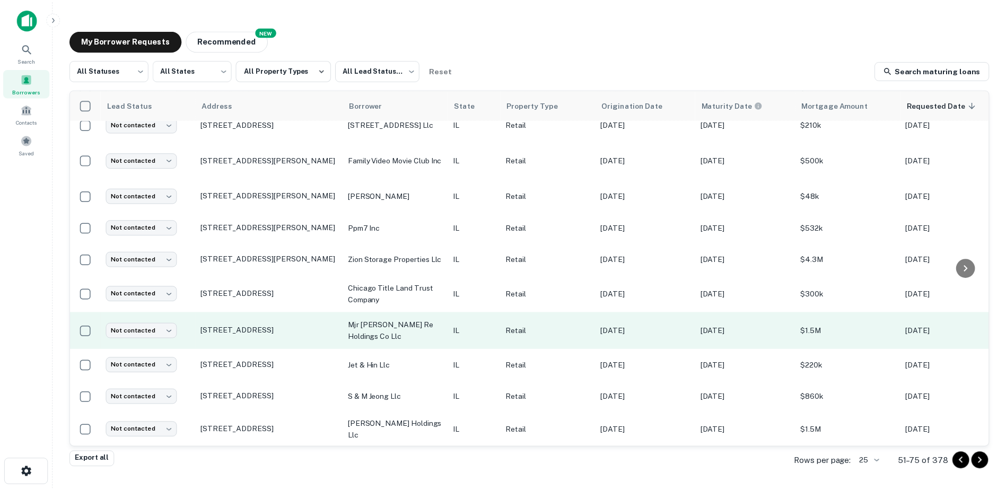
scroll to position [543, 0]
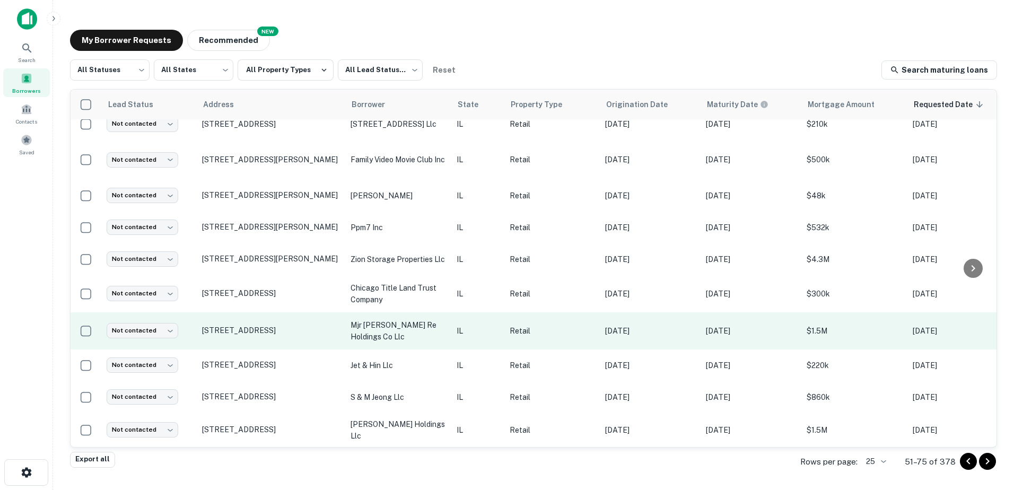
click at [450, 336] on td "mjr [PERSON_NAME] re holdings co llc" at bounding box center [398, 330] width 106 height 37
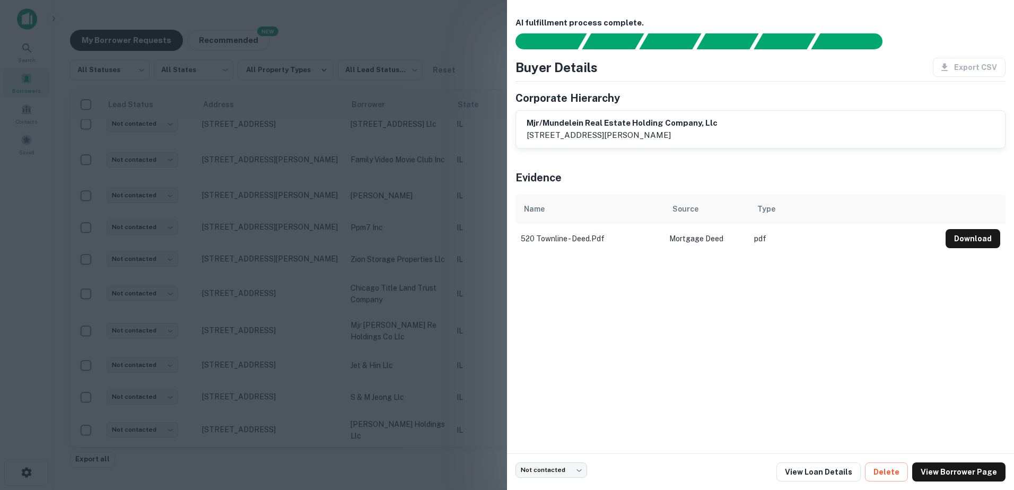
click at [450, 340] on div at bounding box center [507, 245] width 1014 height 490
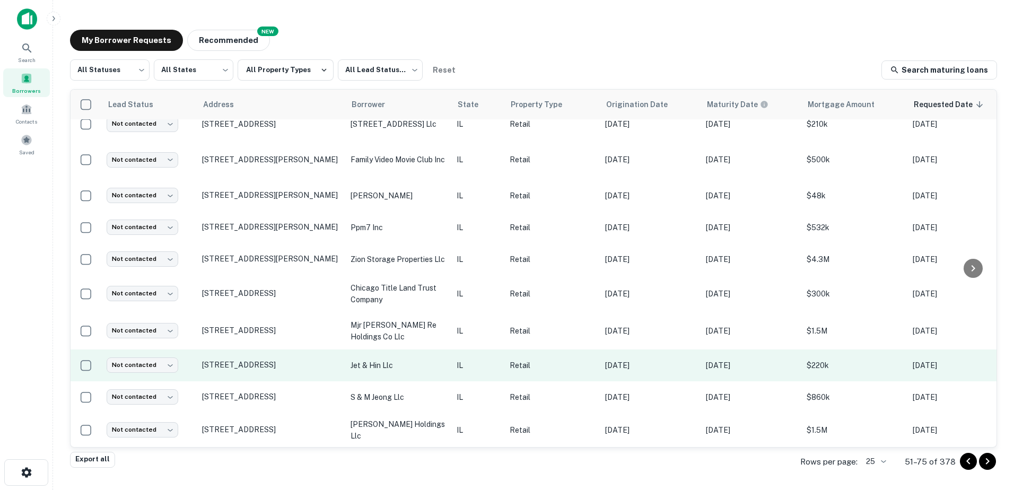
click at [449, 367] on td "jet & hin llc" at bounding box center [398, 366] width 106 height 32
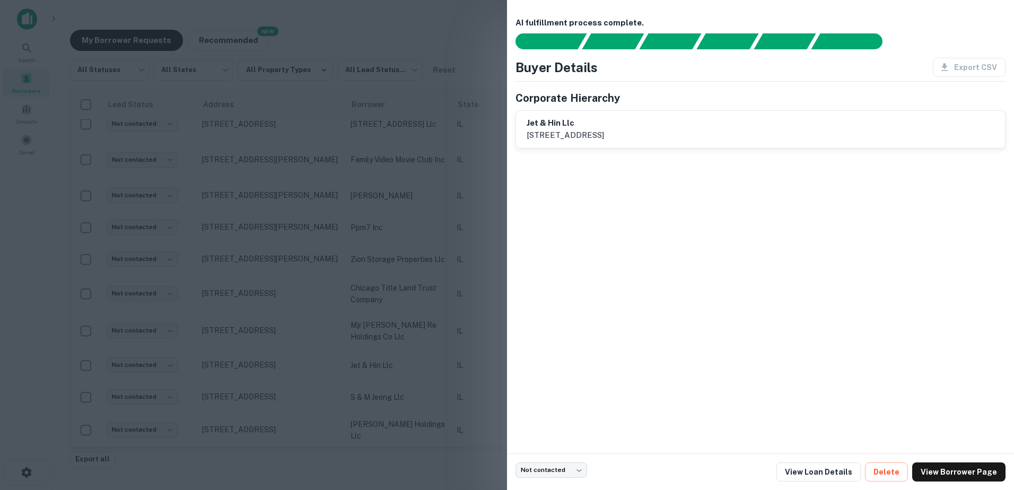
click at [448, 363] on div at bounding box center [507, 245] width 1014 height 490
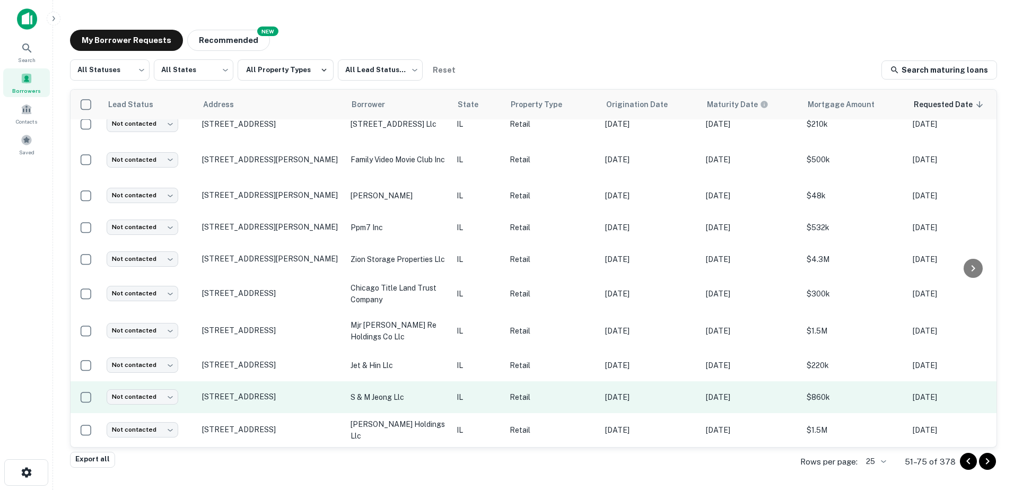
click at [448, 381] on td "s & m jeong llc" at bounding box center [398, 397] width 106 height 32
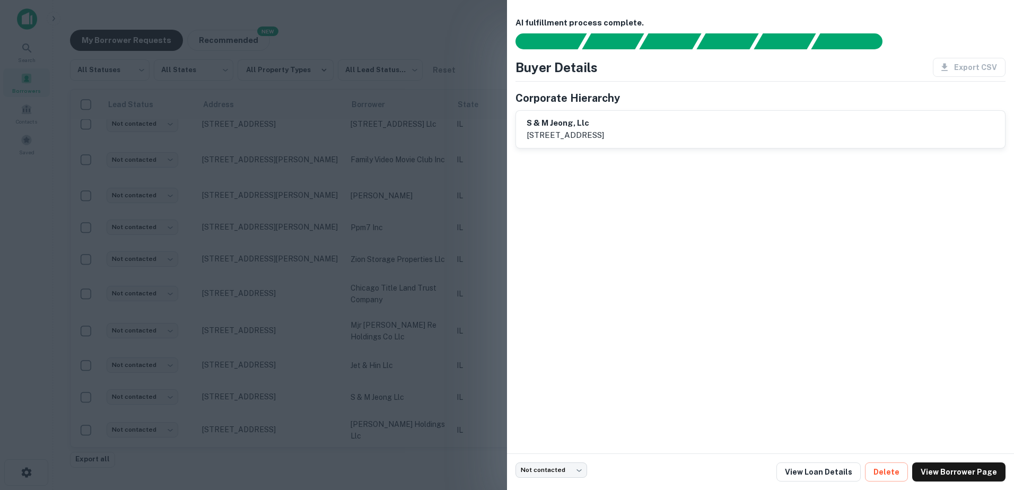
click at [450, 389] on div at bounding box center [507, 245] width 1014 height 490
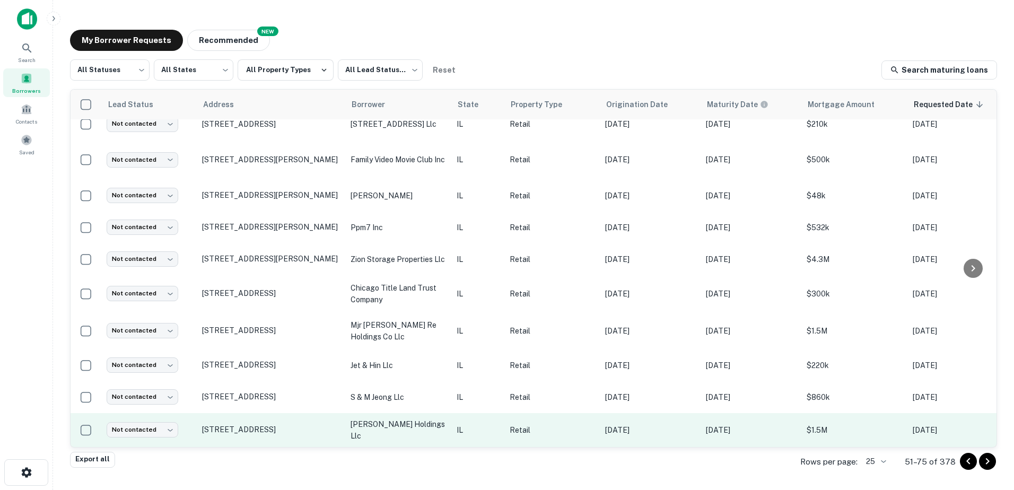
click at [458, 424] on p "IL" at bounding box center [478, 430] width 42 height 12
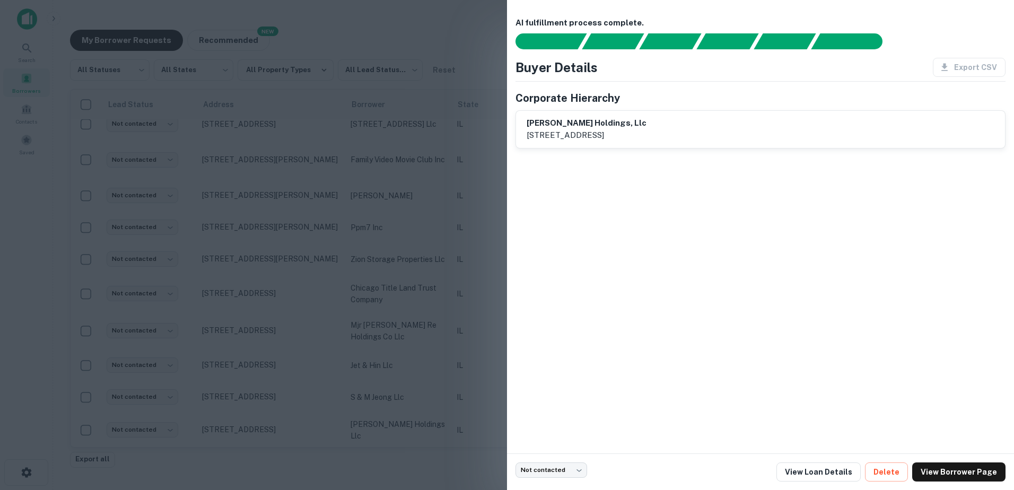
click at [468, 436] on div at bounding box center [507, 245] width 1014 height 490
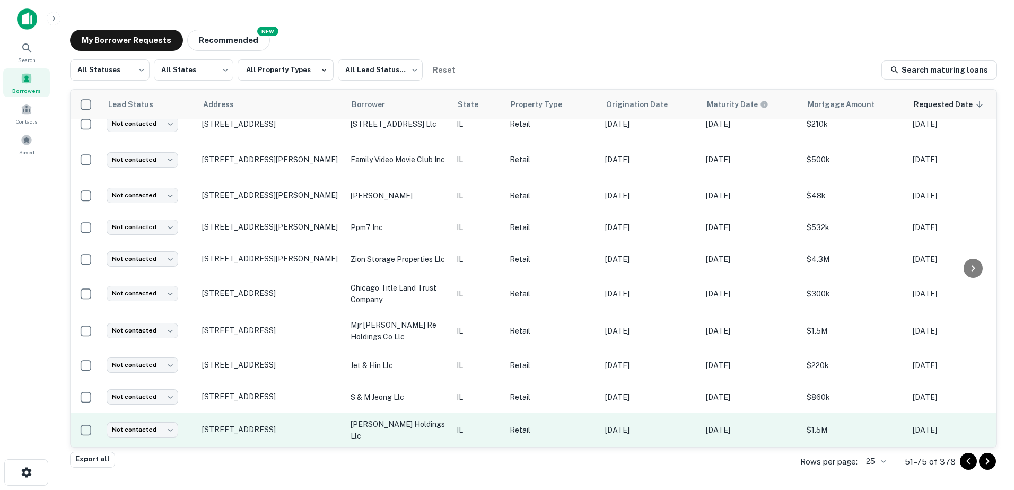
click at [286, 430] on td "[STREET_ADDRESS]" at bounding box center [271, 430] width 149 height 34
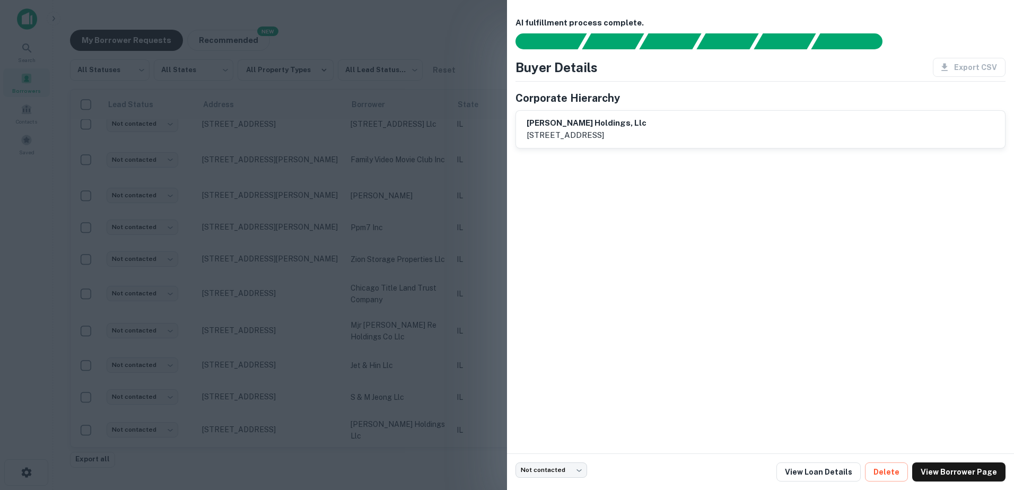
click at [288, 423] on div at bounding box center [507, 245] width 1014 height 490
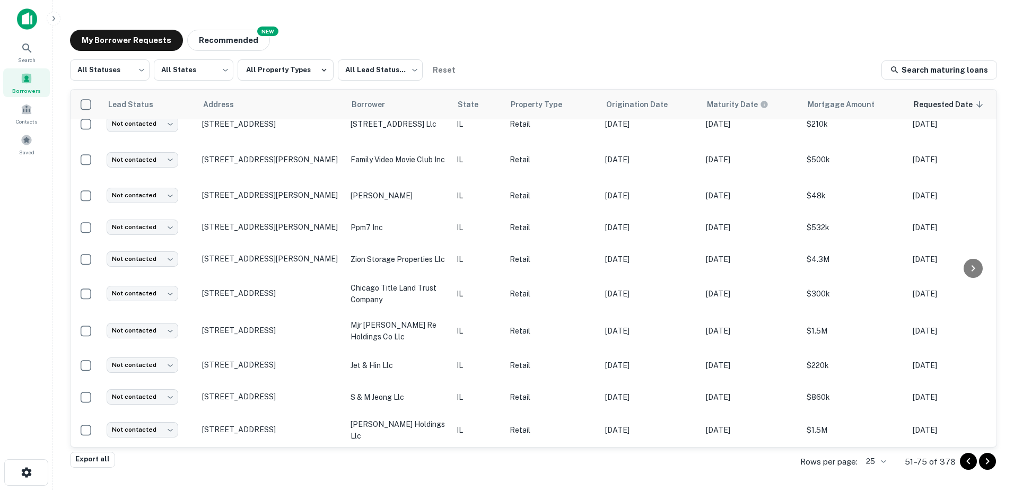
click at [288, 425] on p "[STREET_ADDRESS]" at bounding box center [271, 430] width 138 height 10
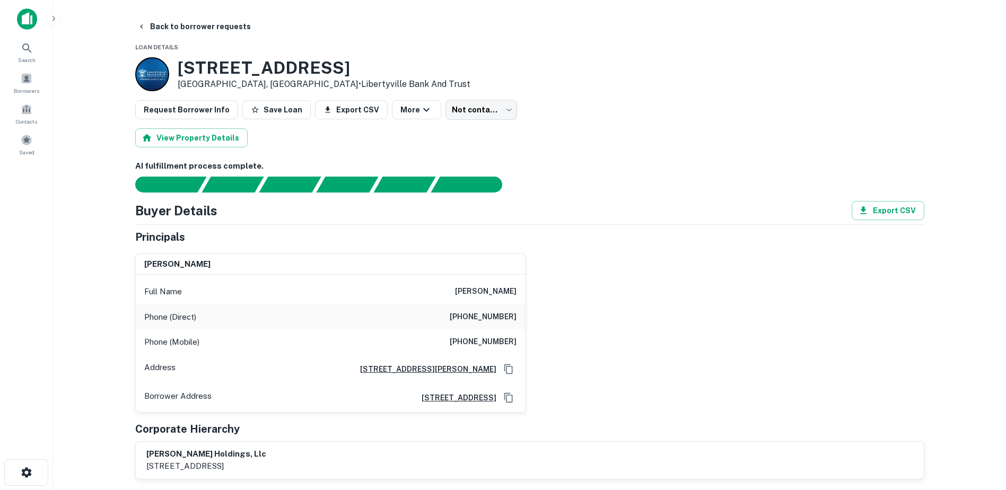
click at [489, 293] on h6 "robert l baker" at bounding box center [486, 291] width 62 height 13
copy h6 "robert l baker"
click at [182, 31] on button "Back to borrower requests" at bounding box center [194, 26] width 122 height 19
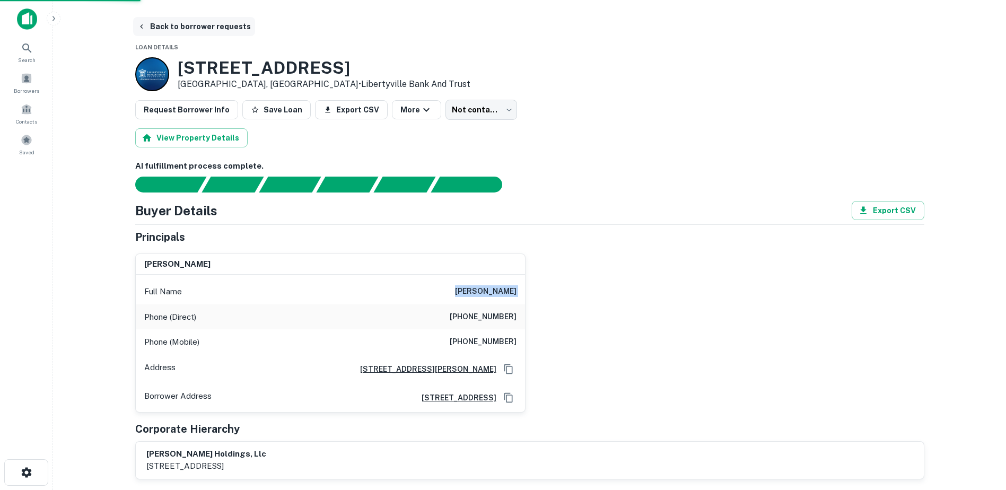
click at [206, 24] on button "Back to borrower requests" at bounding box center [194, 26] width 122 height 19
click at [183, 32] on button "Back to borrower requests" at bounding box center [194, 26] width 122 height 19
click at [181, 32] on button "Back to borrower requests" at bounding box center [194, 26] width 122 height 19
click at [44, 84] on div "Borrowers" at bounding box center [26, 82] width 47 height 29
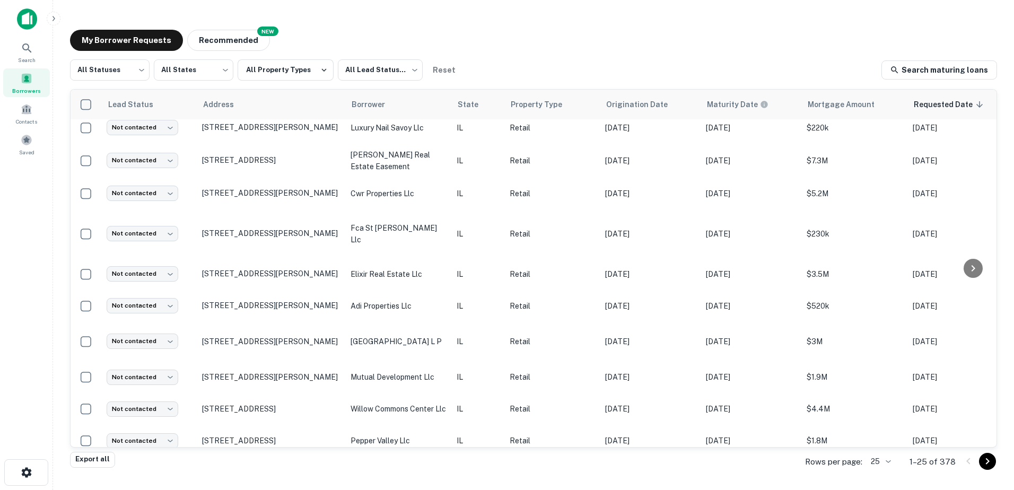
click at [987, 464] on icon "Go to next page" at bounding box center [988, 461] width 4 height 6
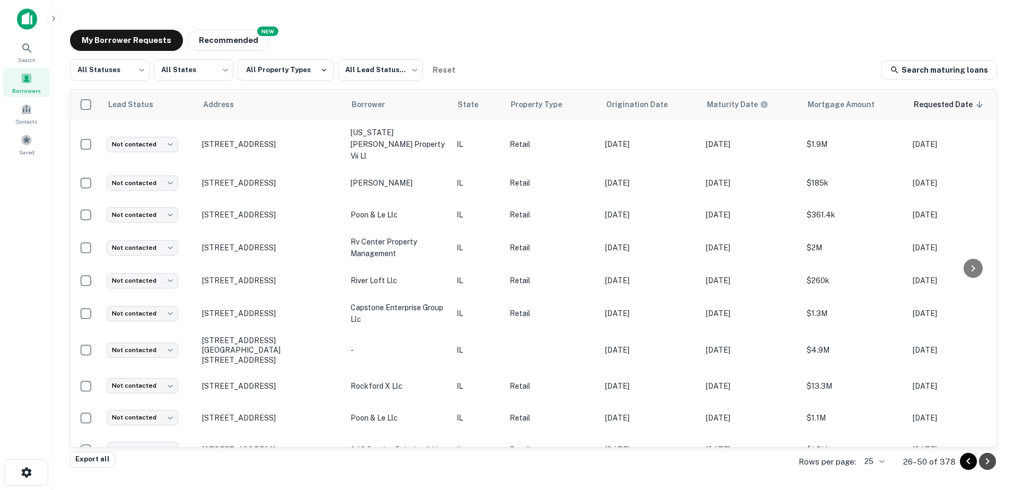
click at [990, 466] on icon "Go to next page" at bounding box center [987, 461] width 13 height 13
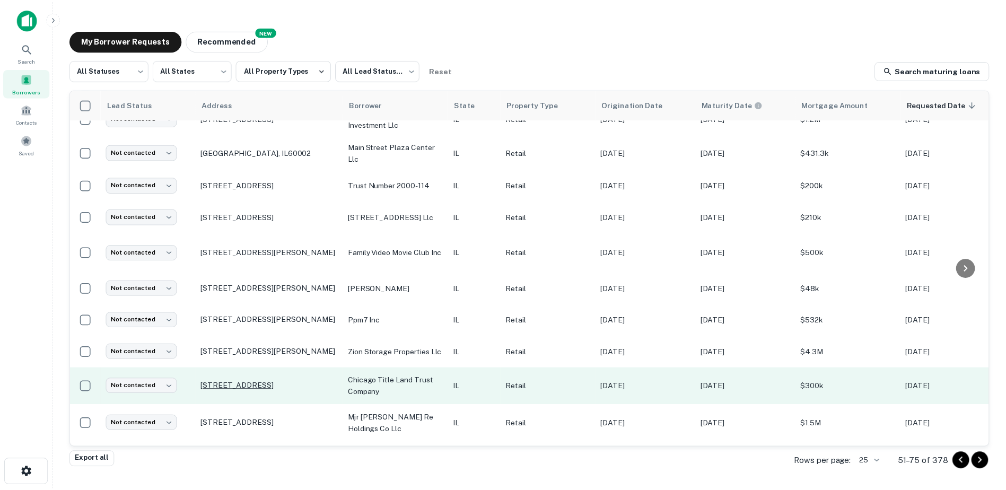
scroll to position [529, 0]
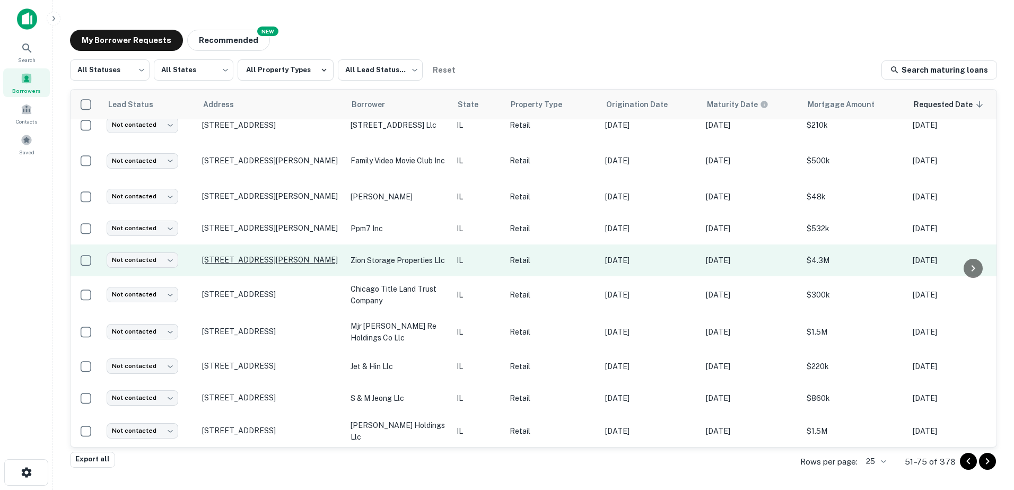
click at [332, 265] on p "[STREET_ADDRESS][PERSON_NAME]" at bounding box center [271, 260] width 138 height 10
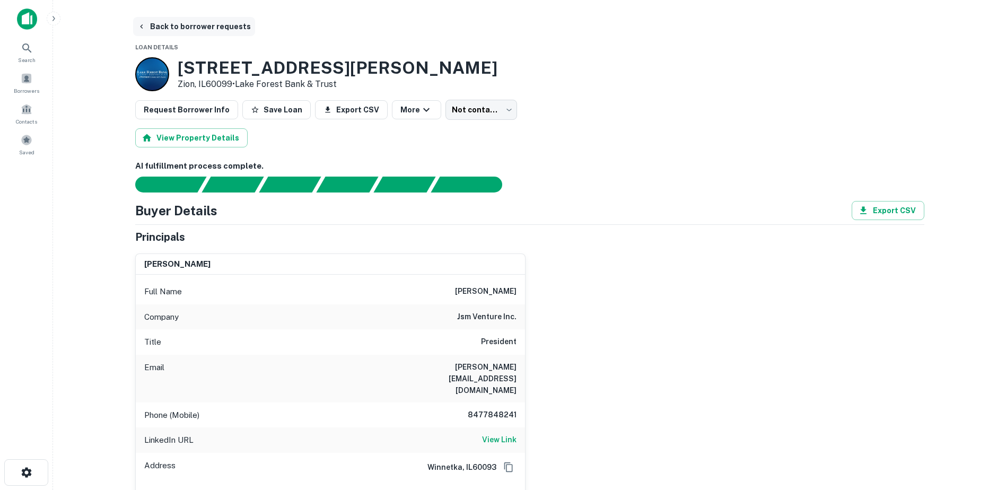
click at [187, 31] on button "Back to borrower requests" at bounding box center [194, 26] width 122 height 19
click at [163, 30] on button "Back to borrower requests" at bounding box center [194, 26] width 122 height 19
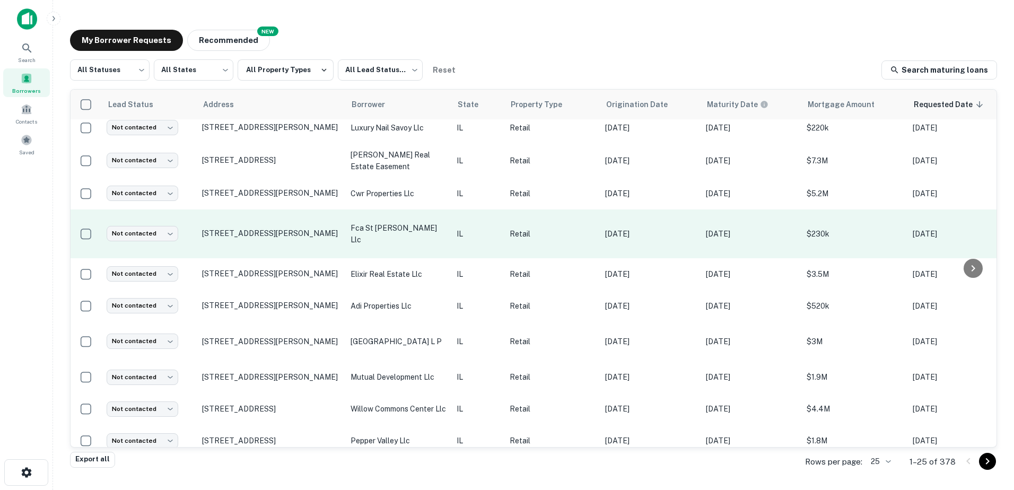
click at [431, 242] on td "fca st [PERSON_NAME] llc" at bounding box center [398, 234] width 106 height 49
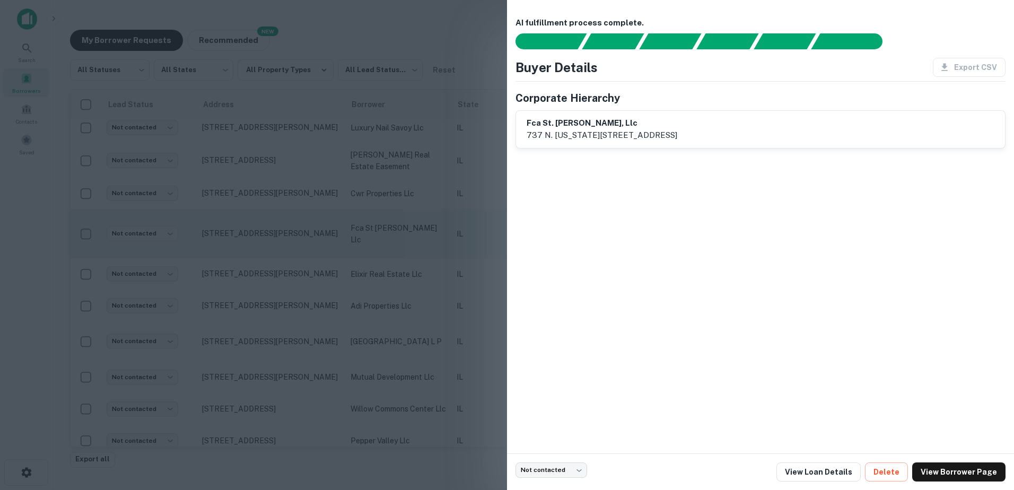
click at [432, 247] on div at bounding box center [507, 245] width 1014 height 490
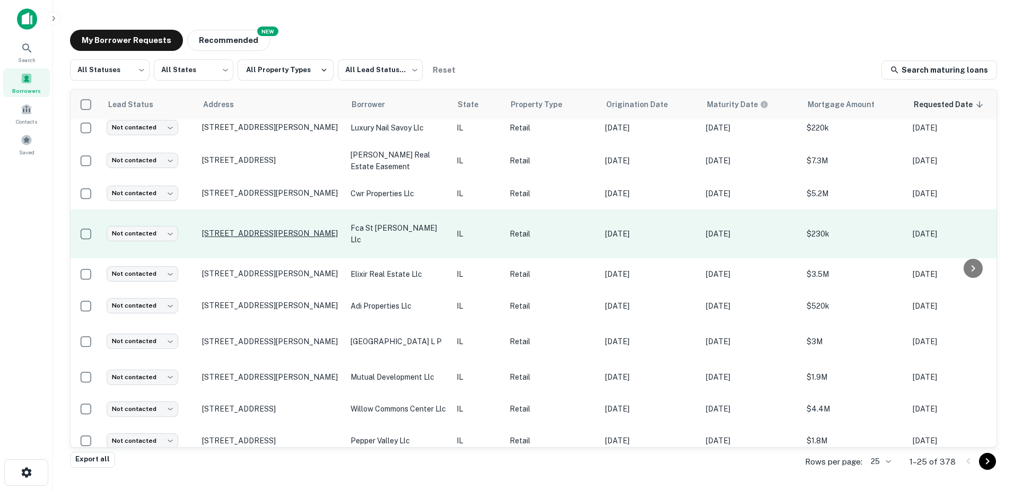
click at [303, 229] on p "2000 W Main St Saint Charles, IL60174" at bounding box center [271, 234] width 138 height 10
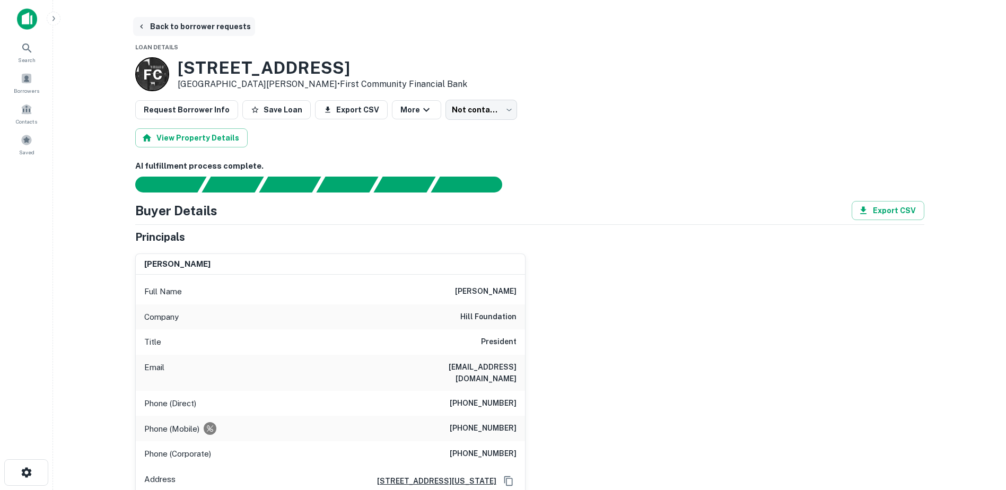
click at [214, 28] on button "Back to borrower requests" at bounding box center [194, 26] width 122 height 19
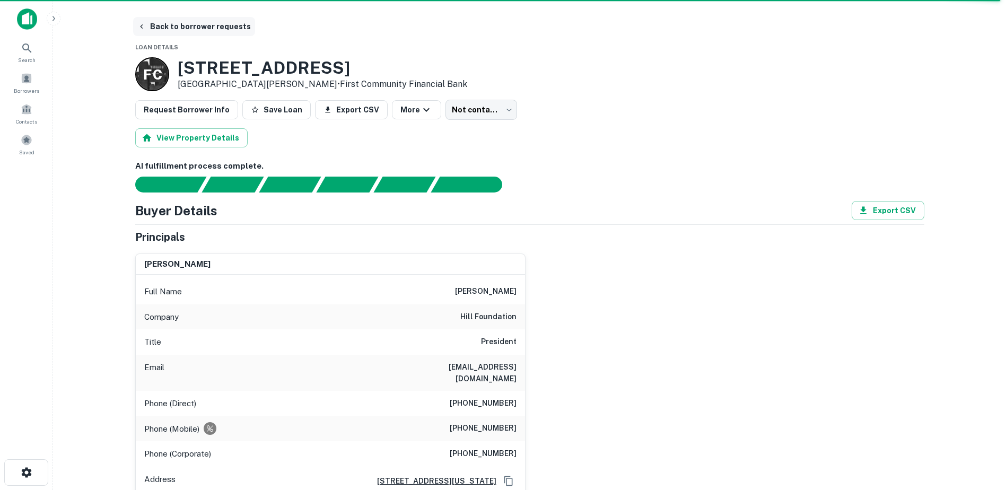
click at [162, 28] on button "Back to borrower requests" at bounding box center [194, 26] width 122 height 19
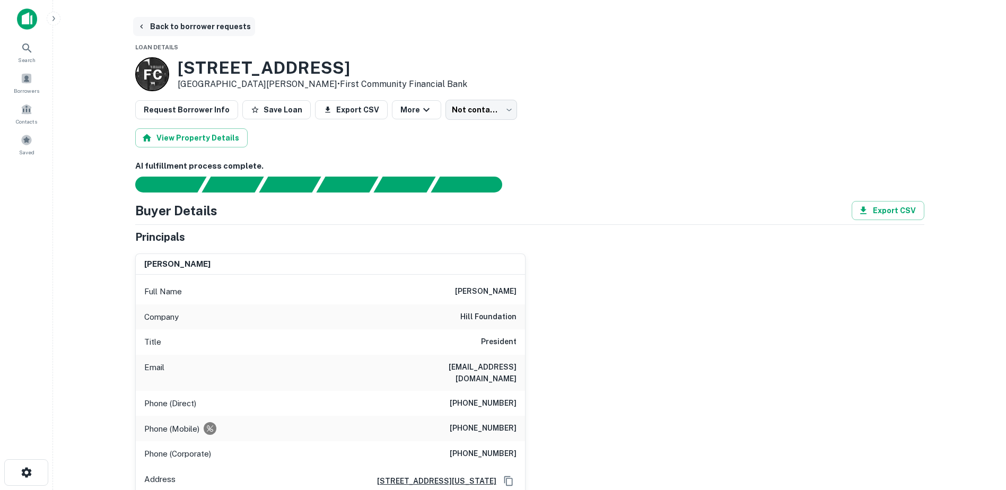
click at [219, 22] on button "Back to borrower requests" at bounding box center [194, 26] width 122 height 19
click at [219, 31] on button "Back to borrower requests" at bounding box center [194, 26] width 122 height 19
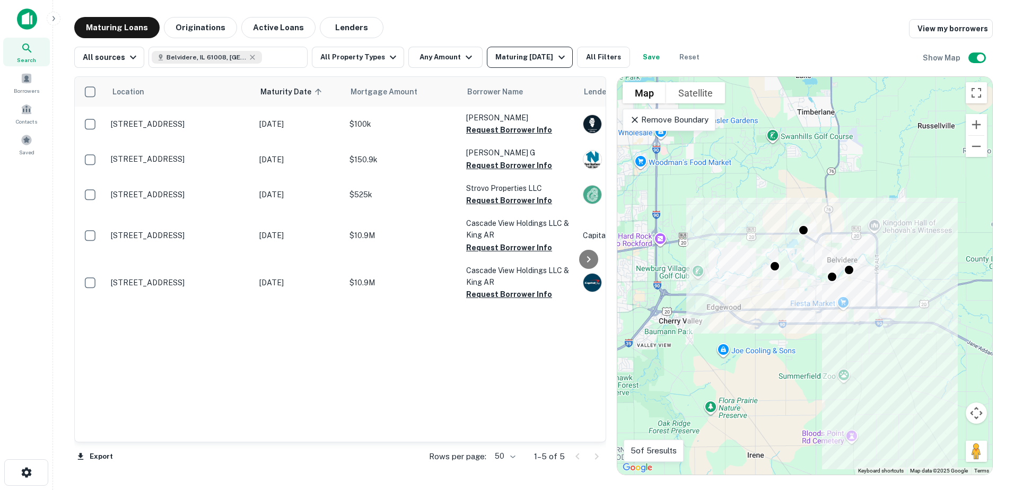
click at [552, 67] on button "Maturing [DATE]" at bounding box center [529, 57] width 85 height 21
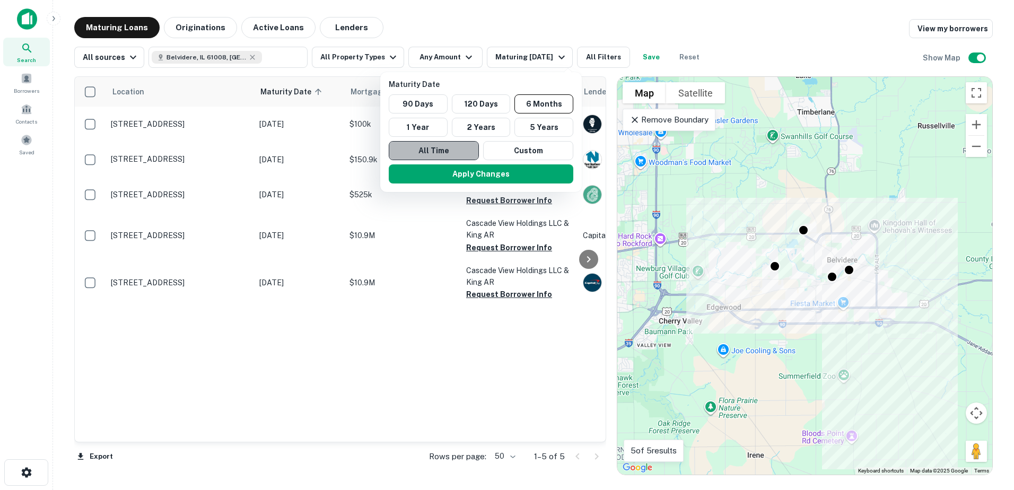
click at [446, 147] on button "All Time" at bounding box center [434, 150] width 90 height 19
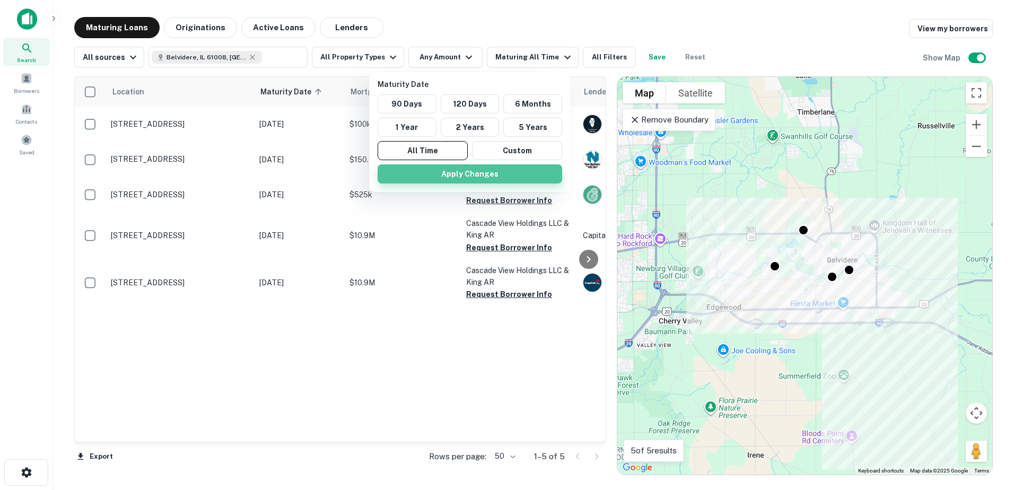
click at [449, 173] on button "Apply Changes" at bounding box center [470, 173] width 185 height 19
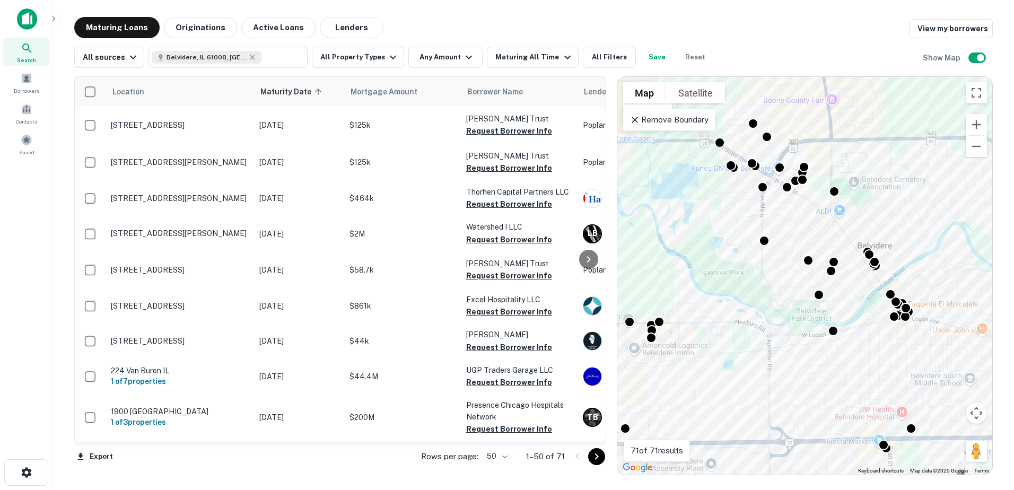
click at [686, 97] on button "Satellite" at bounding box center [695, 92] width 59 height 21
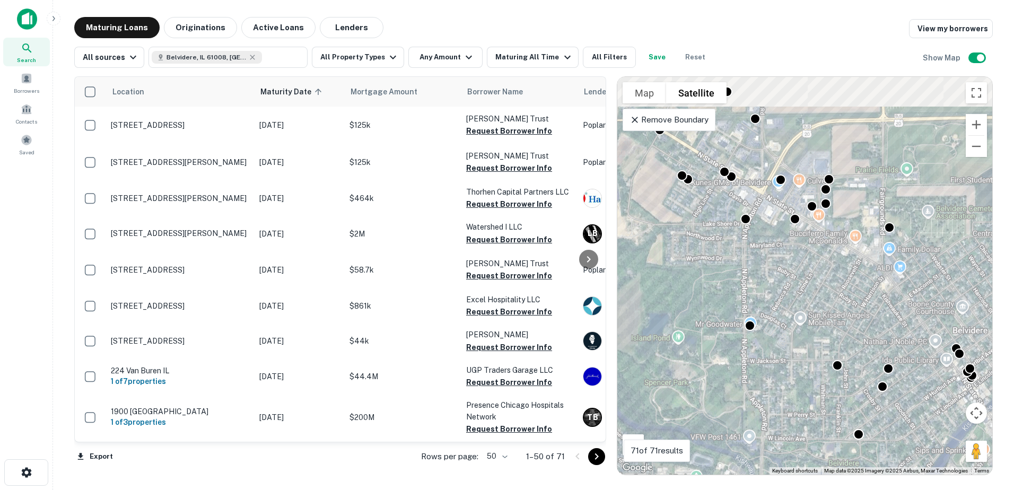
drag, startPoint x: 761, startPoint y: 218, endPoint x: 787, endPoint y: 299, distance: 84.6
click at [787, 299] on div "To activate drag with keyboard, press Alt + Enter. Once in keyboard drag state,…" at bounding box center [805, 276] width 375 height 398
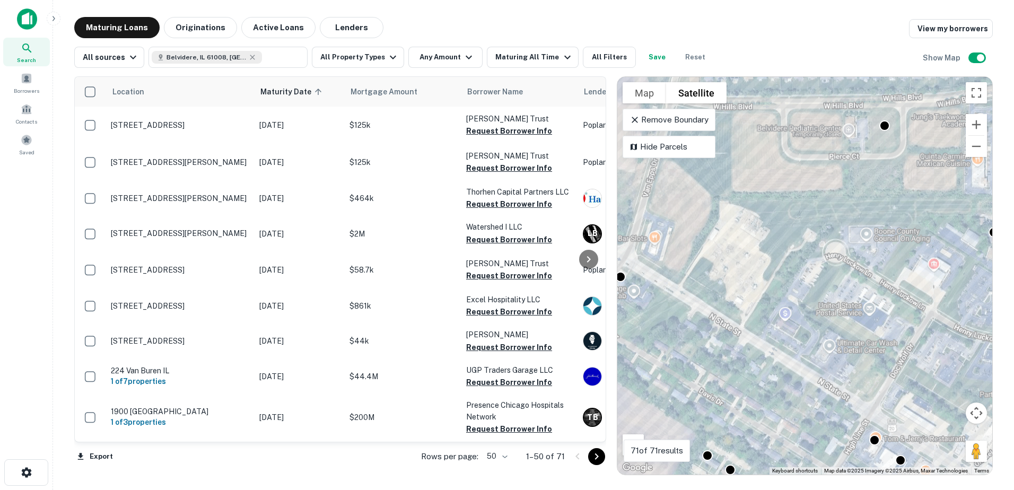
drag, startPoint x: 771, startPoint y: 224, endPoint x: 766, endPoint y: 271, distance: 46.5
click at [766, 272] on div "To activate drag with keyboard, press Alt + Enter. Once in keyboard drag state,…" at bounding box center [805, 276] width 375 height 398
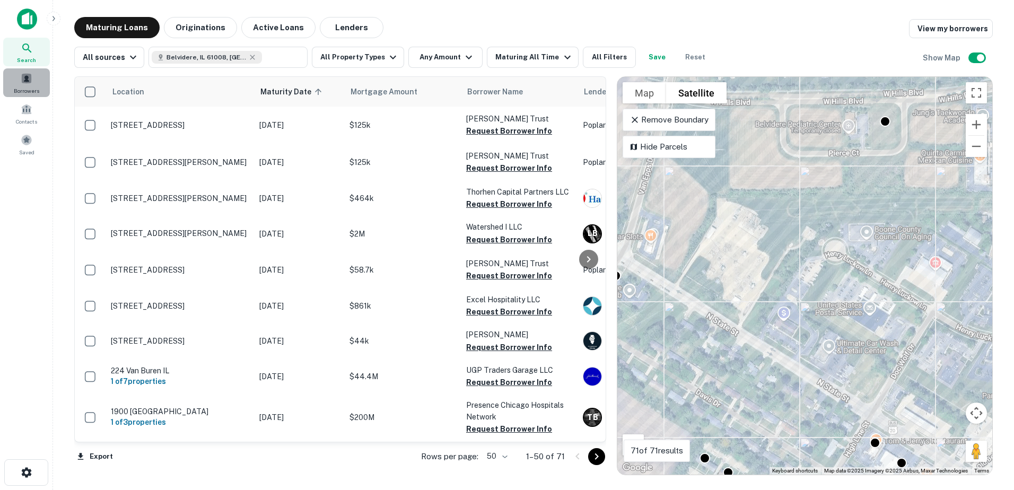
click at [29, 88] on span "Borrowers" at bounding box center [26, 90] width 25 height 8
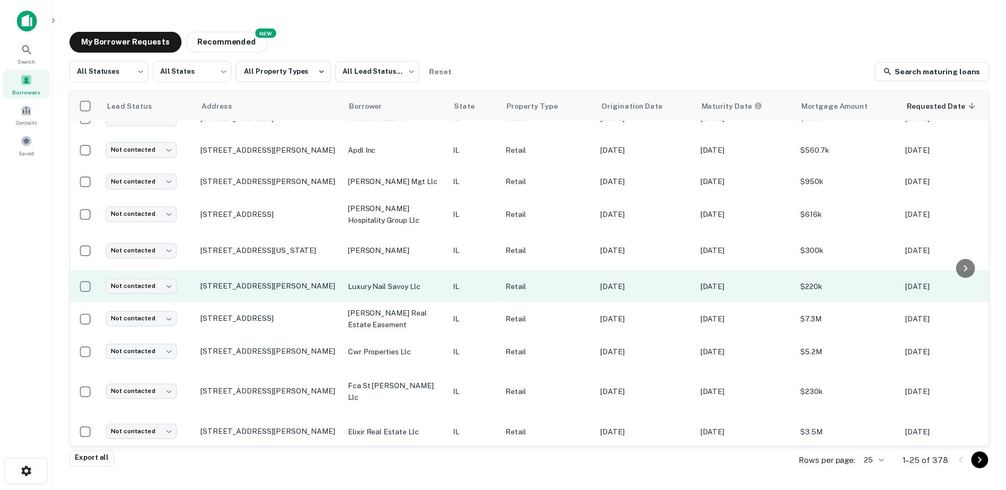
scroll to position [212, 0]
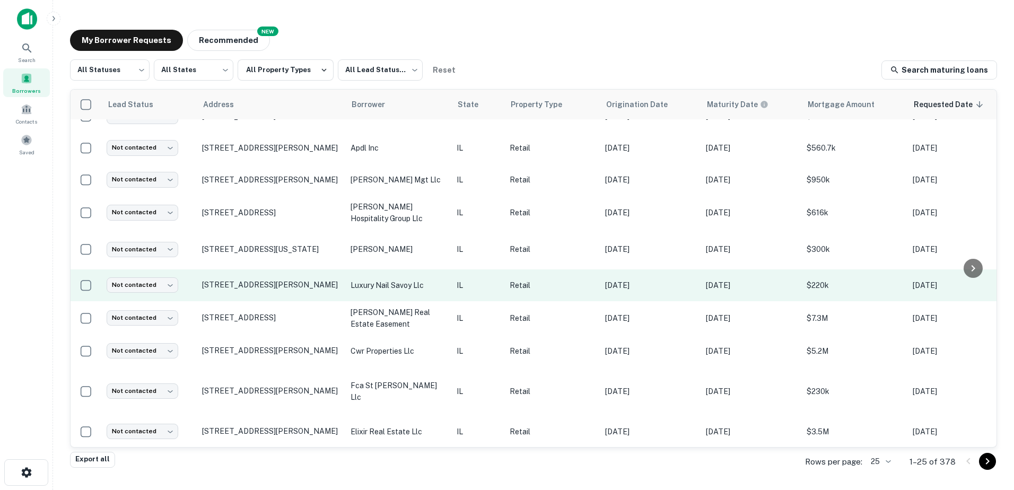
click at [454, 290] on td "IL" at bounding box center [477, 286] width 53 height 32
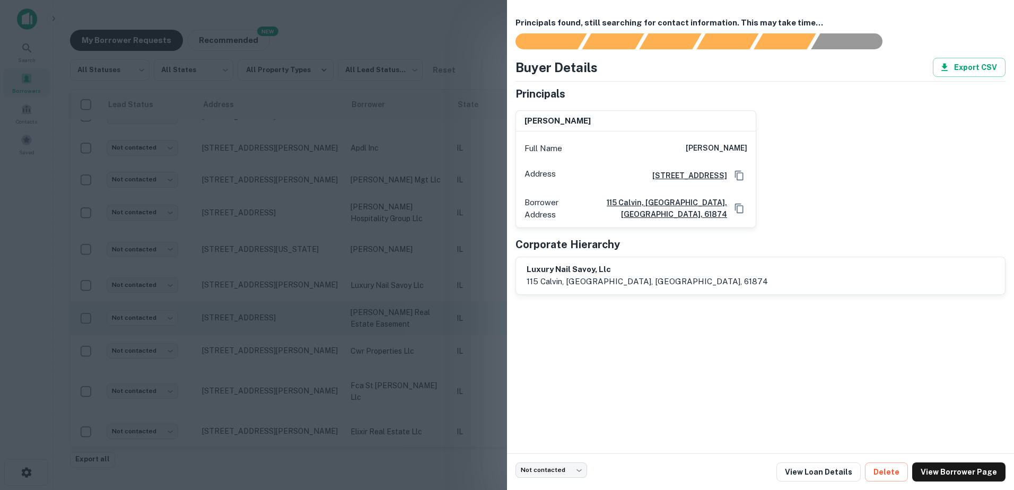
click at [451, 324] on div at bounding box center [507, 245] width 1014 height 490
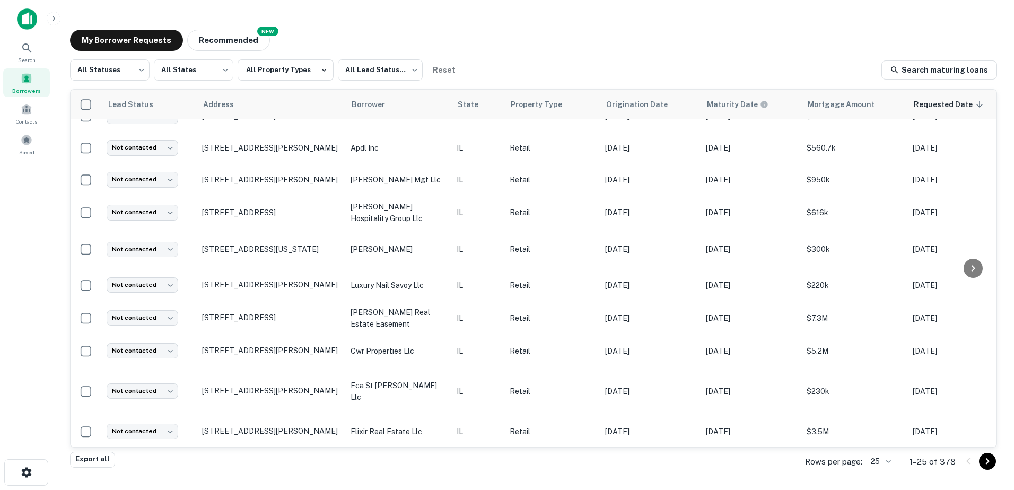
click at [1000, 465] on main "My Borrower Requests NEW Recommended All Statuses *** ​ All States *** ​ All Pr…" at bounding box center [533, 245] width 961 height 490
click at [997, 464] on main "My Borrower Requests NEW Recommended All Statuses *** ​ All States *** ​ All Pr…" at bounding box center [533, 245] width 961 height 490
click at [993, 463] on icon "Go to next page" at bounding box center [987, 461] width 13 height 13
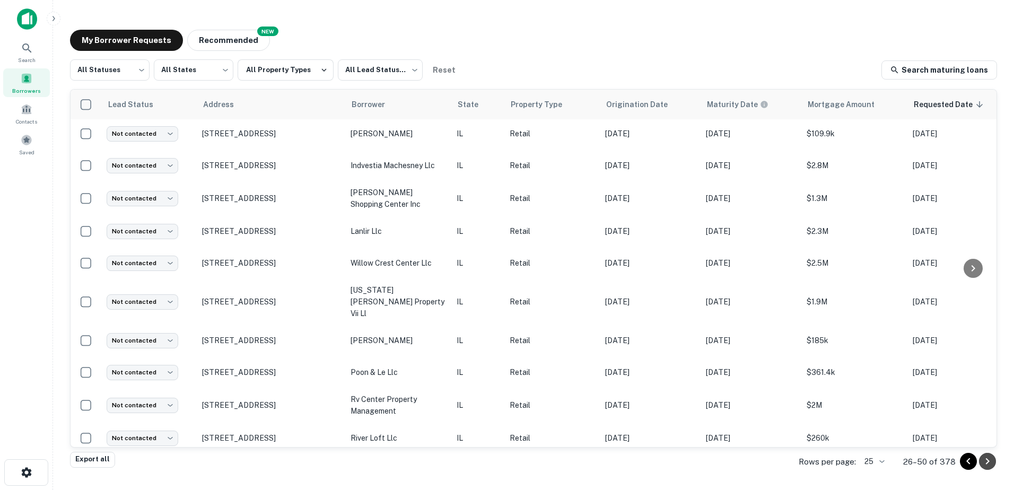
click at [993, 463] on icon "Go to next page" at bounding box center [987, 461] width 13 height 13
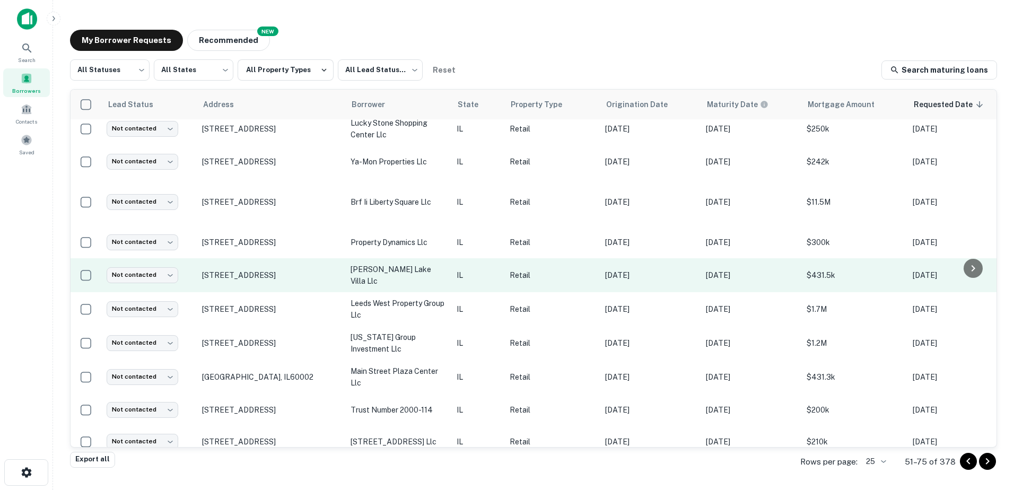
click at [429, 292] on td "[PERSON_NAME] lake villa llc" at bounding box center [398, 275] width 106 height 34
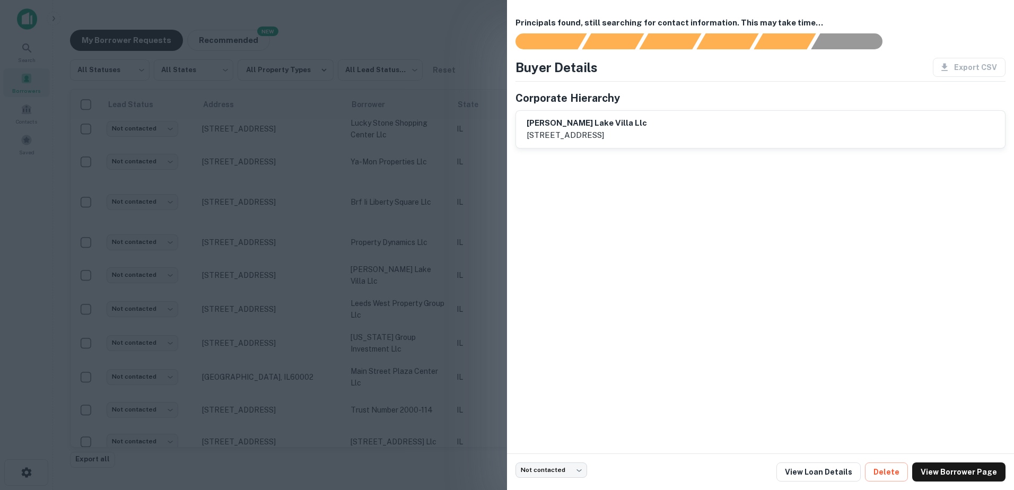
click at [429, 301] on div at bounding box center [507, 245] width 1014 height 490
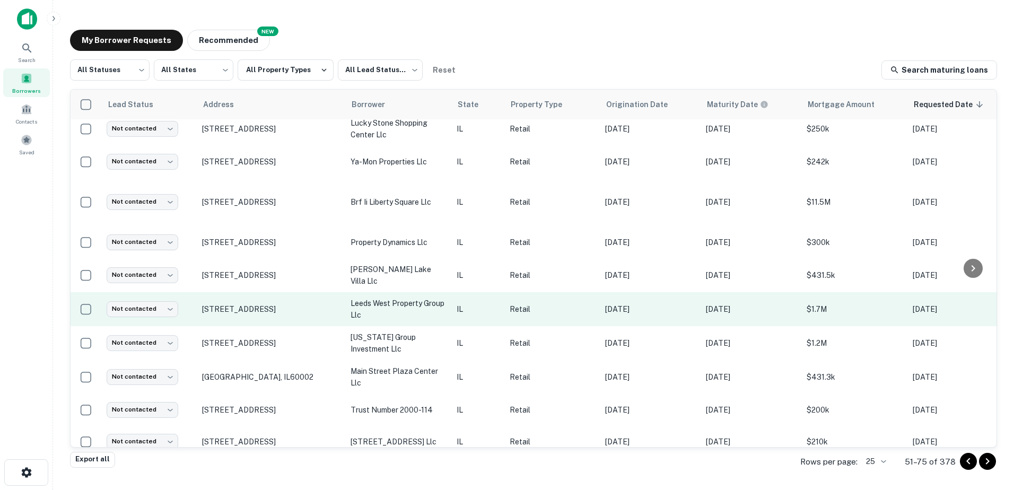
click at [435, 321] on p "leeds west property group llc" at bounding box center [398, 309] width 95 height 23
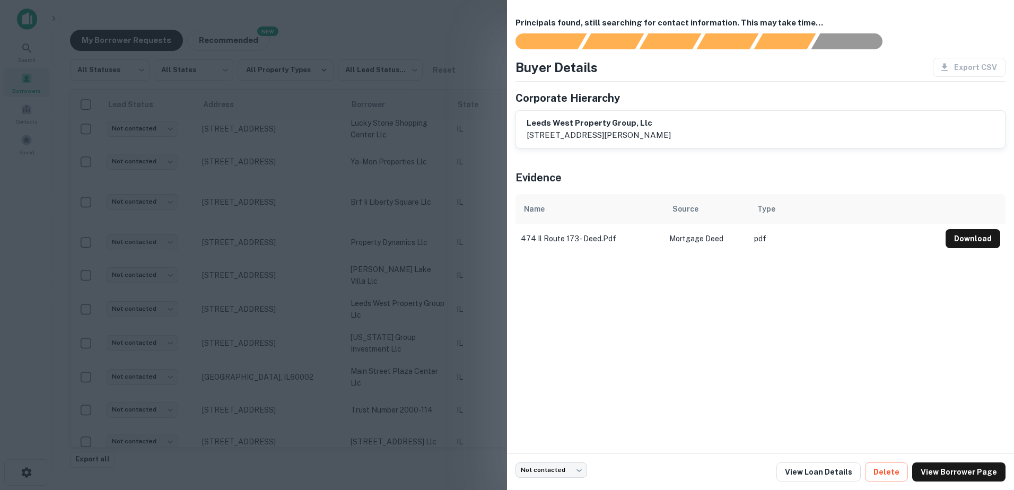
click at [434, 394] on div at bounding box center [507, 245] width 1014 height 490
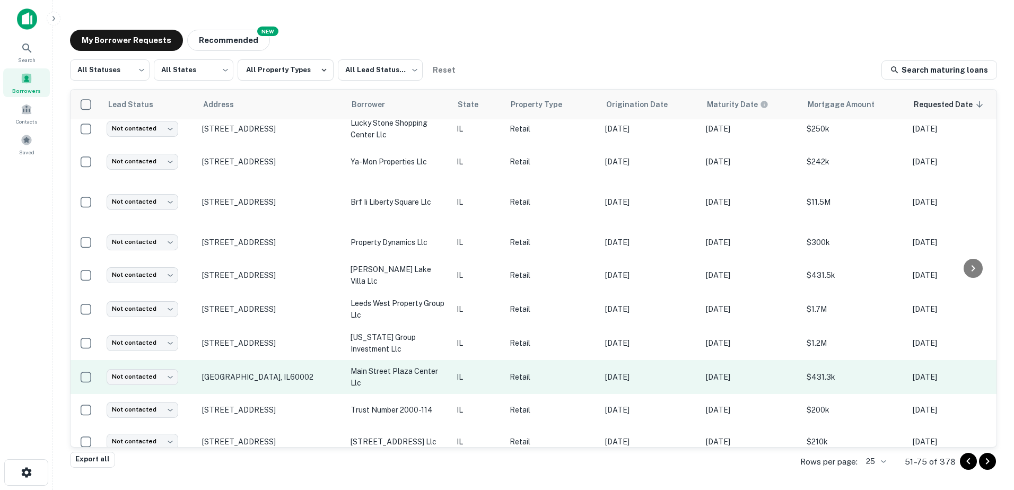
click at [434, 383] on p "main street plaza center llc" at bounding box center [398, 377] width 95 height 23
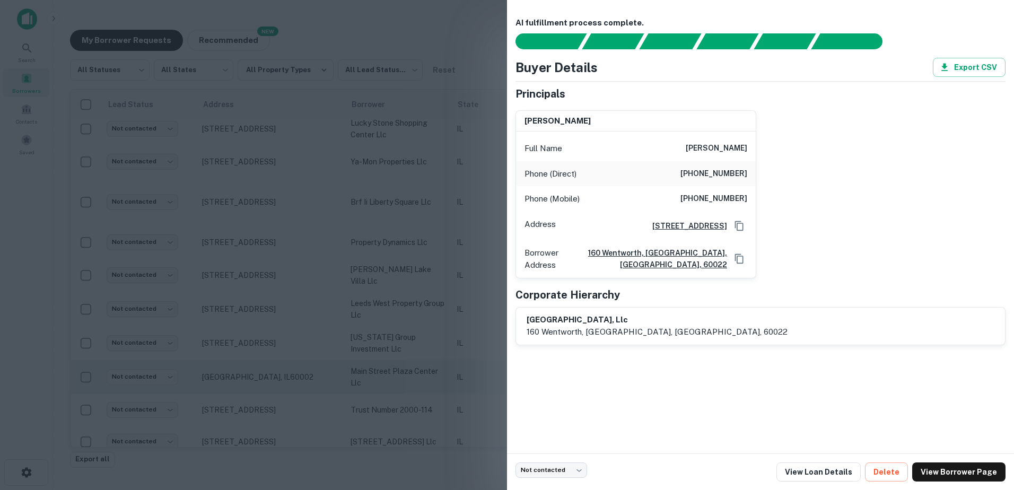
click at [434, 383] on div at bounding box center [507, 245] width 1014 height 490
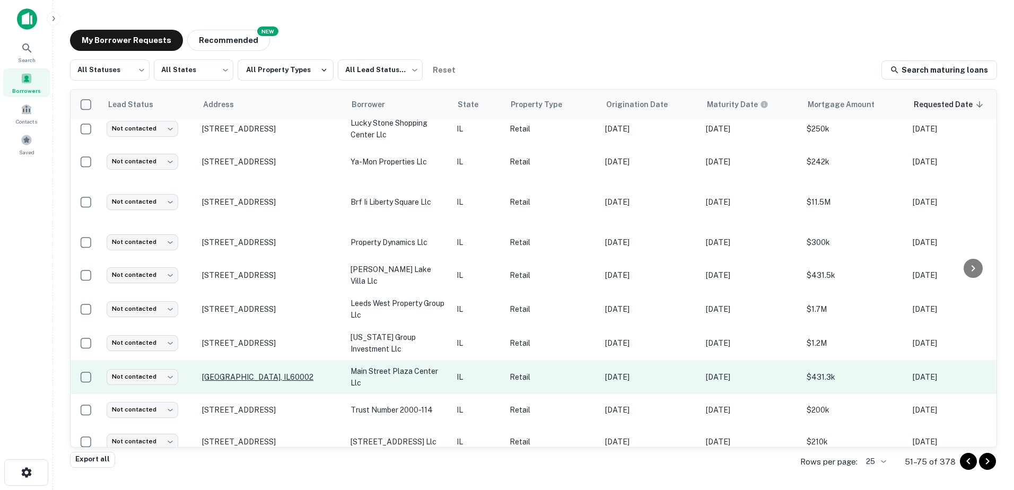
click at [297, 382] on p "1470 Main St Antioch, IL60002" at bounding box center [271, 377] width 138 height 10
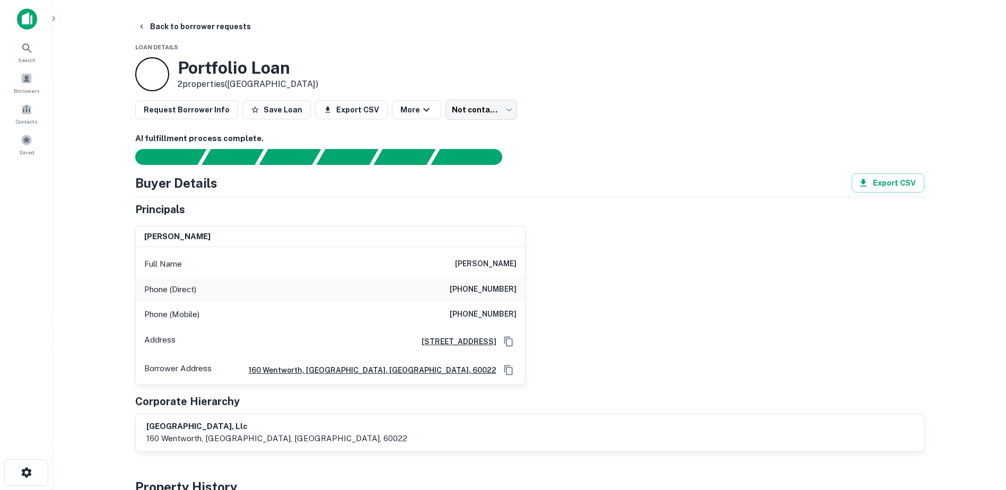
click at [476, 263] on h6 "john w perkins" at bounding box center [486, 264] width 62 height 13
copy h6 "john w perkins"
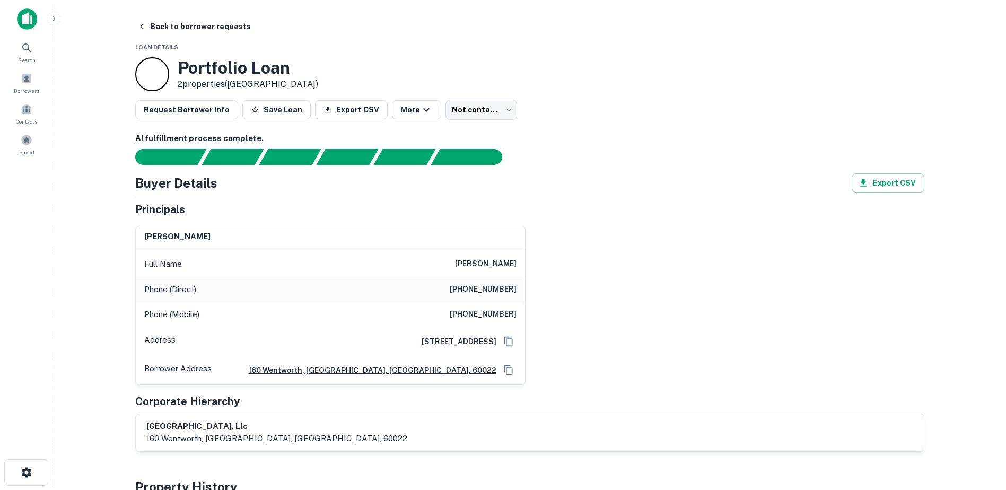
click at [484, 308] on div "Phone (Mobile) (312) 543-7222" at bounding box center [330, 314] width 389 height 25
click at [484, 309] on div "Phone (Mobile) (312) 543-7222" at bounding box center [330, 314] width 389 height 25
click at [484, 309] on h6 "(312) 543-7222" at bounding box center [483, 314] width 67 height 13
click at [484, 314] on h6 "(312) 543-7222" at bounding box center [483, 314] width 67 height 13
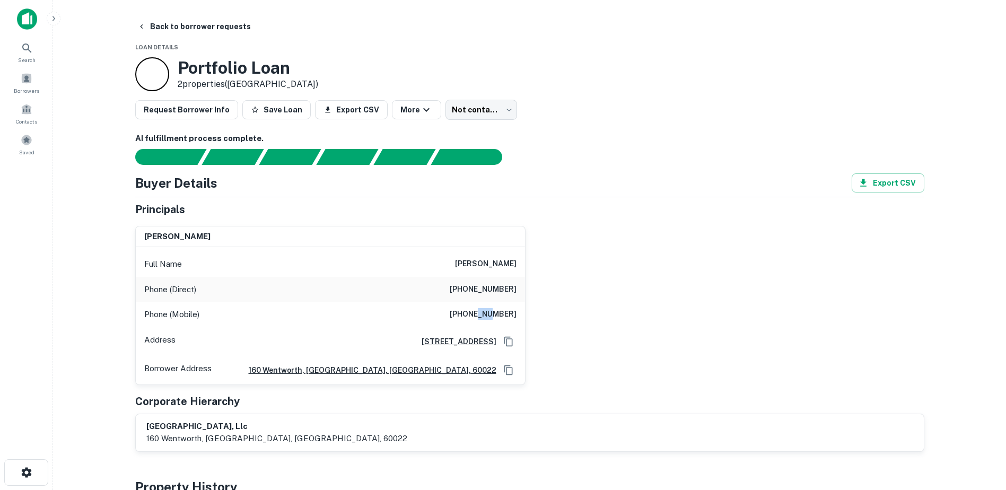
click at [484, 314] on h6 "(312) 543-7222" at bounding box center [483, 314] width 67 height 13
click at [504, 282] on div "Phone (Direct) (847) 242-0222" at bounding box center [330, 289] width 389 height 25
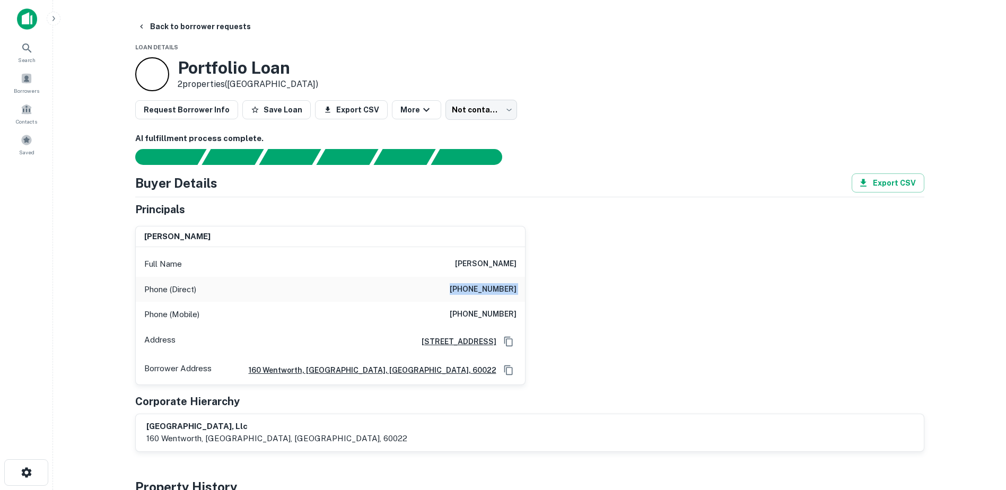
copy h6 "(847) 242-0222"
click at [479, 250] on div "Full Name john w perkins Phone (Direct) (847) 242-0222 Phone (Mobile) (312) 543…" at bounding box center [330, 315] width 389 height 137
click at [479, 262] on h6 "john w perkins" at bounding box center [486, 264] width 62 height 13
click at [479, 263] on h6 "john w perkins" at bounding box center [486, 264] width 62 height 13
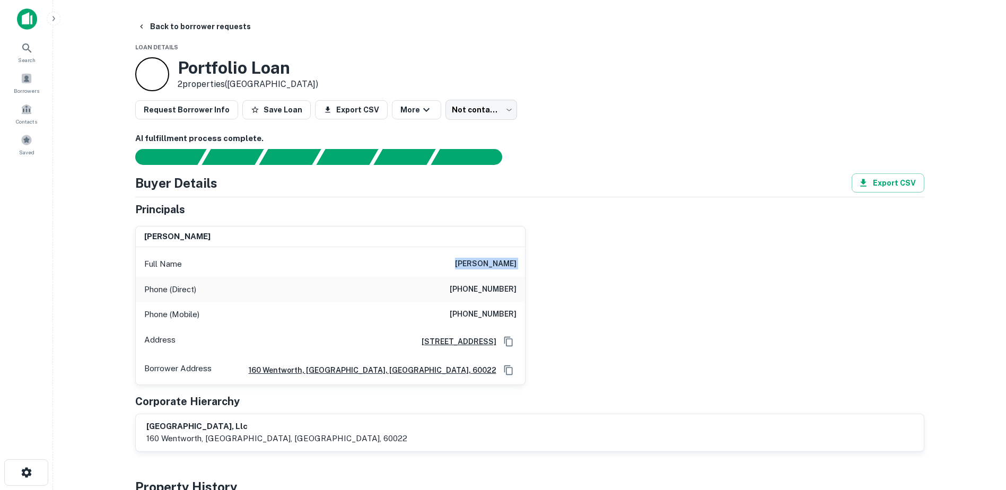
copy h6 "john w perkins"
click at [496, 313] on h6 "(312) 543-7222" at bounding box center [483, 314] width 67 height 13
copy h6 "(312) 543-7222"
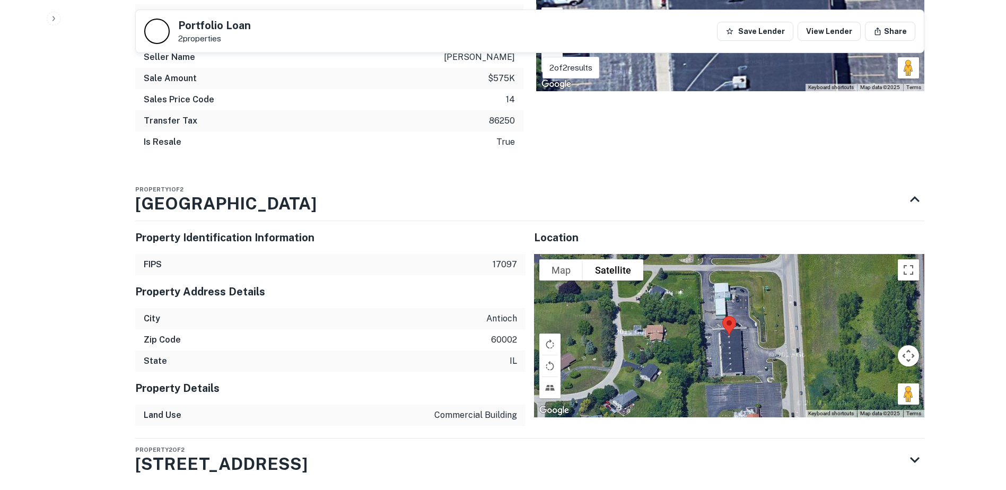
scroll to position [1015, 0]
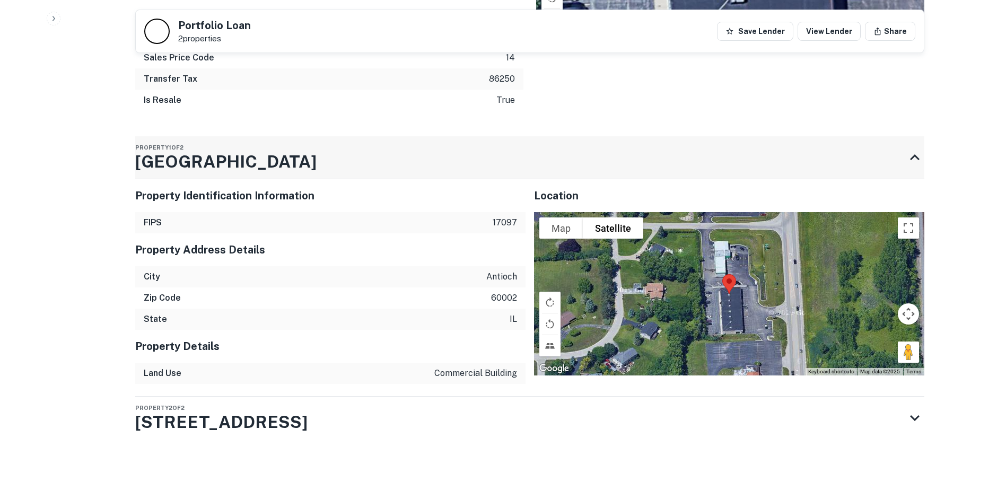
click at [350, 163] on div "Property 1 of 2 1470 Main St" at bounding box center [520, 157] width 770 height 42
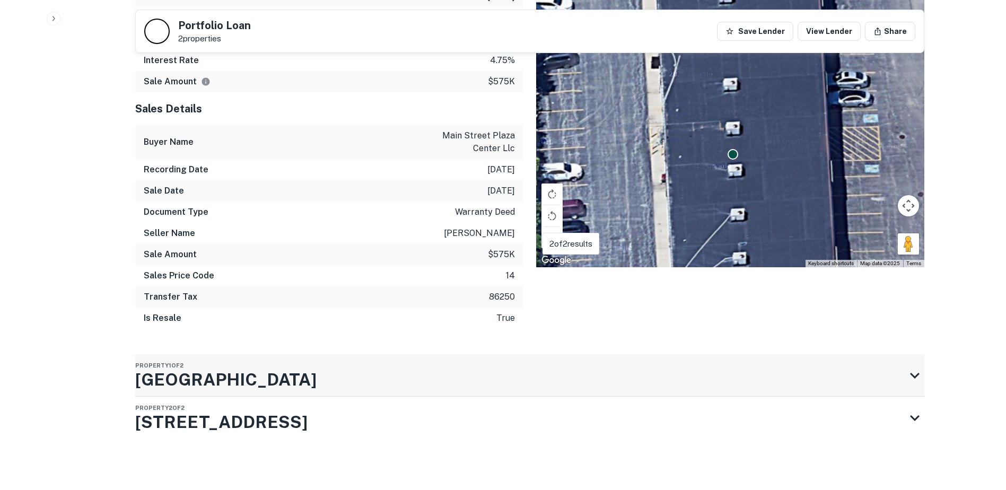
scroll to position [797, 0]
click at [319, 432] on div "Property 2 of 2 1486 Main St" at bounding box center [520, 418] width 770 height 42
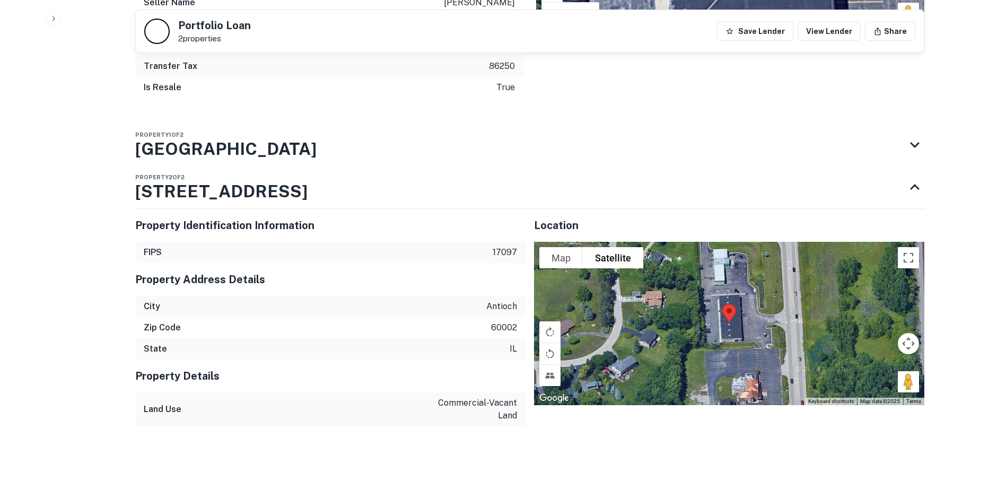
scroll to position [868, 0]
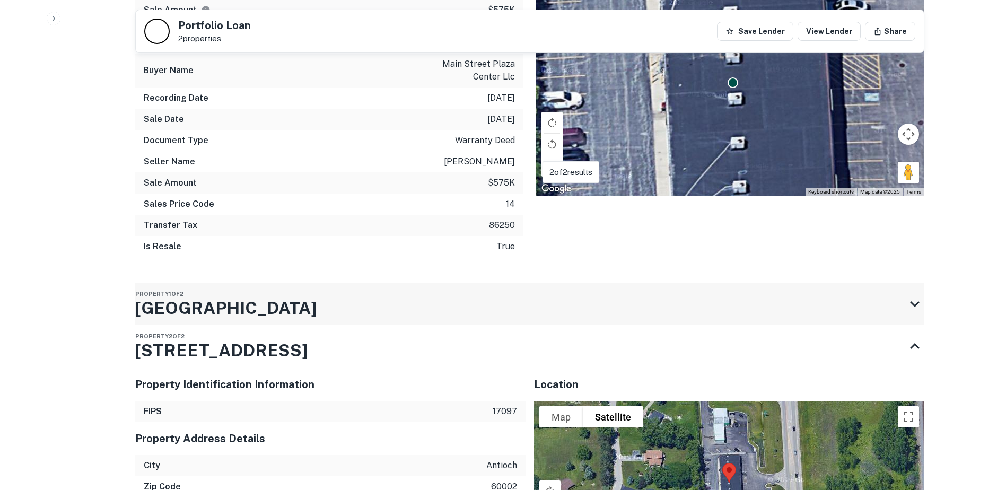
click at [428, 316] on div "Property 1 of 2 1470 Main St" at bounding box center [520, 304] width 770 height 42
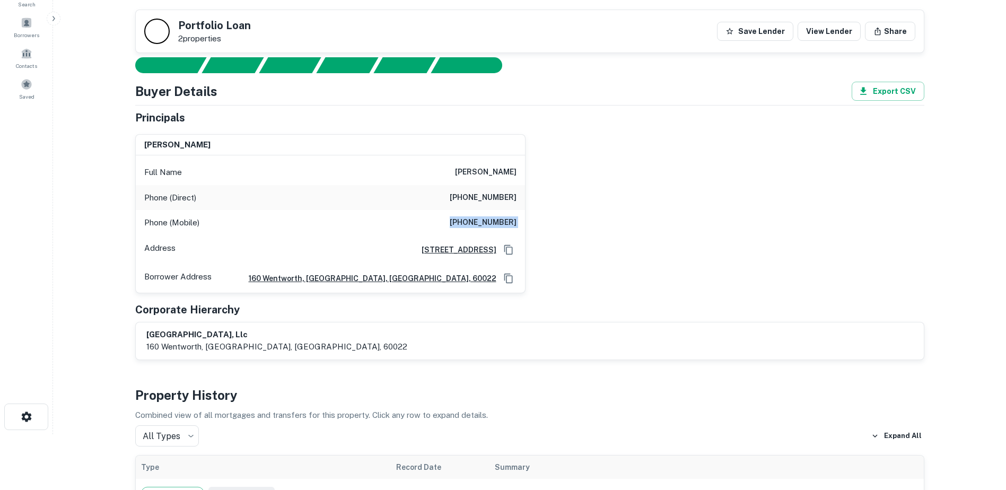
scroll to position [0, 0]
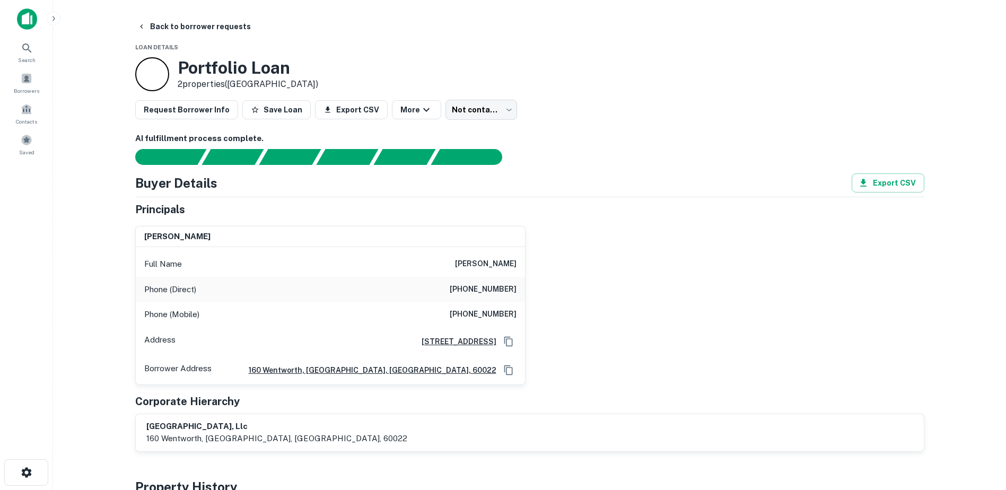
click at [509, 259] on h6 "john w perkins" at bounding box center [486, 264] width 62 height 13
click at [508, 259] on h6 "john w perkins" at bounding box center [486, 264] width 62 height 13
copy h6 "john w perkins"
drag, startPoint x: 223, startPoint y: 245, endPoint x: 247, endPoint y: 228, distance: 29.6
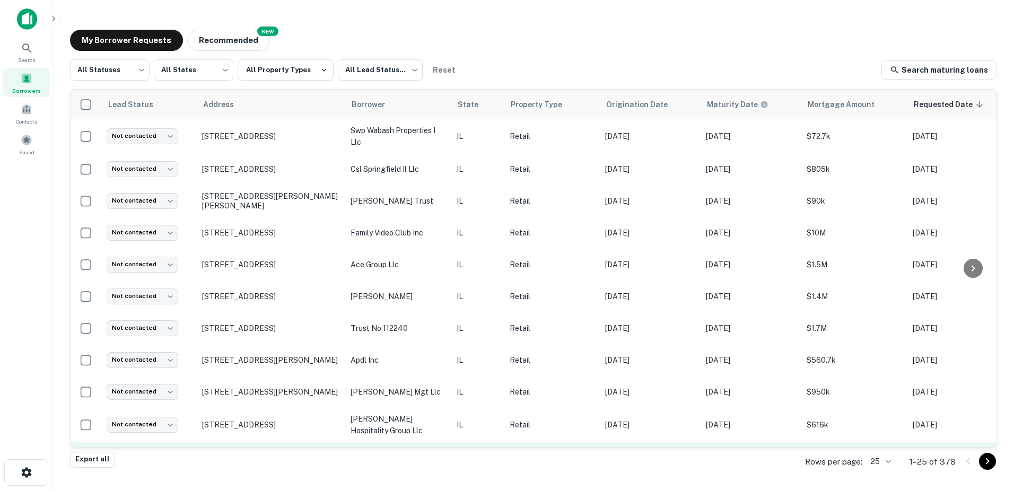
scroll to position [212, 0]
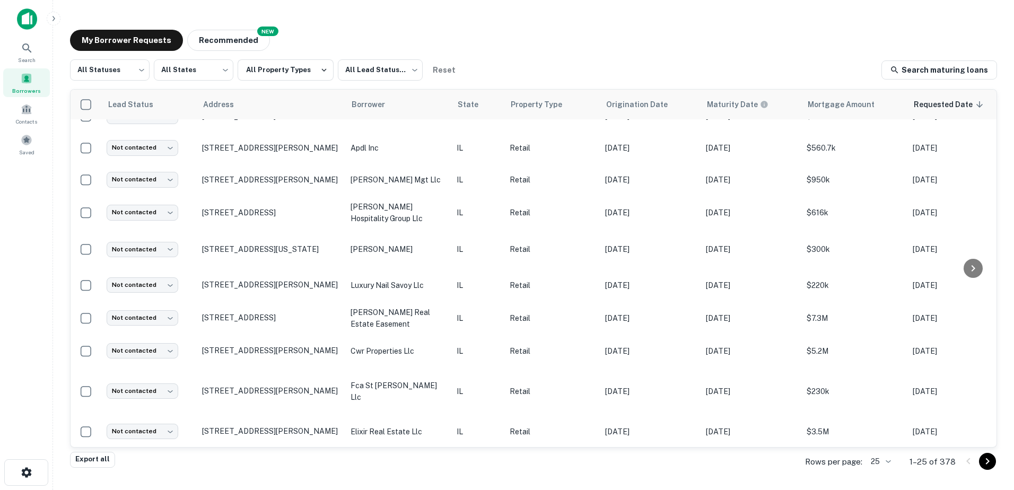
click at [992, 462] on icon "Go to next page" at bounding box center [987, 461] width 13 height 13
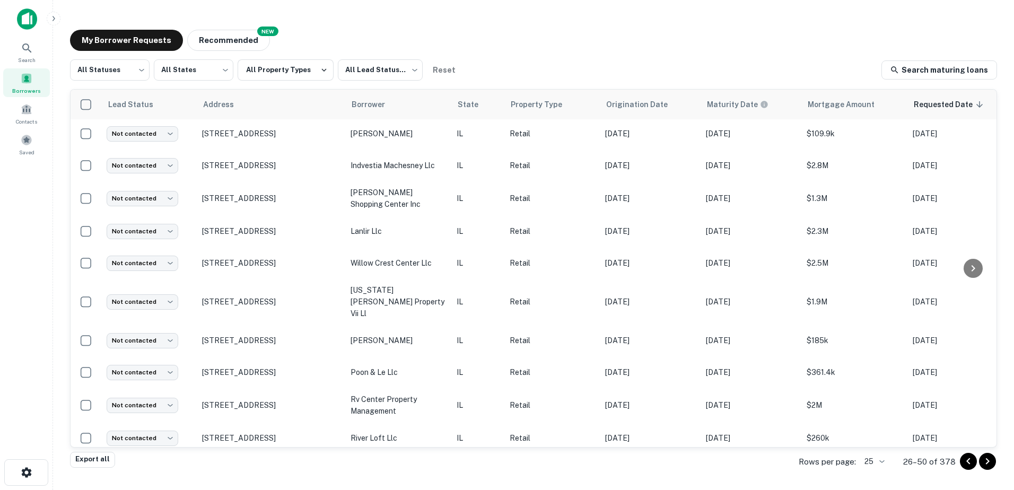
click at [992, 462] on icon "Go to next page" at bounding box center [987, 461] width 13 height 13
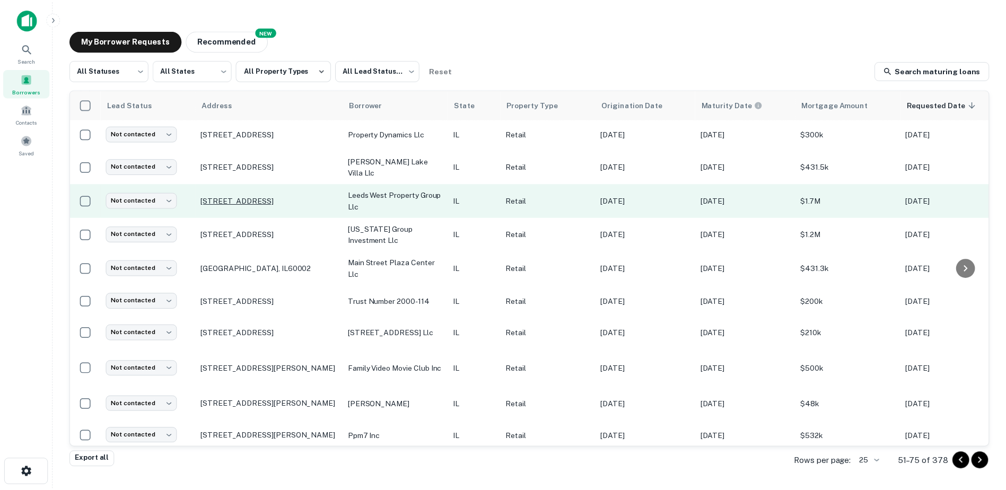
scroll to position [318, 0]
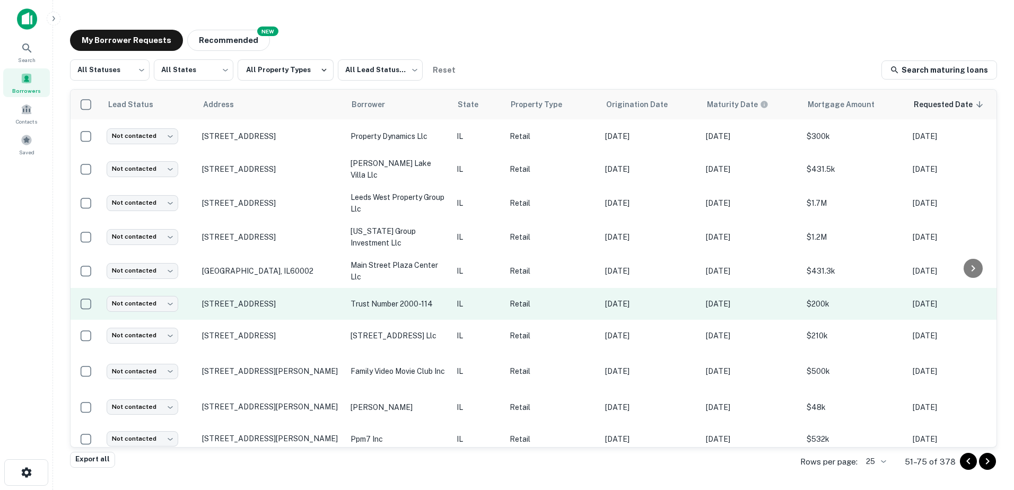
click at [343, 320] on td "[STREET_ADDRESS]" at bounding box center [271, 304] width 149 height 32
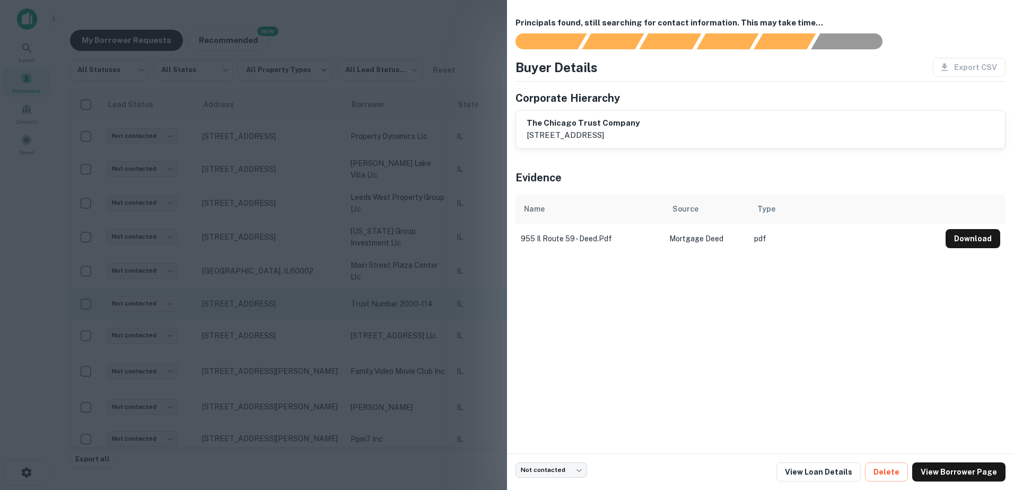
click at [343, 330] on div at bounding box center [507, 245] width 1014 height 490
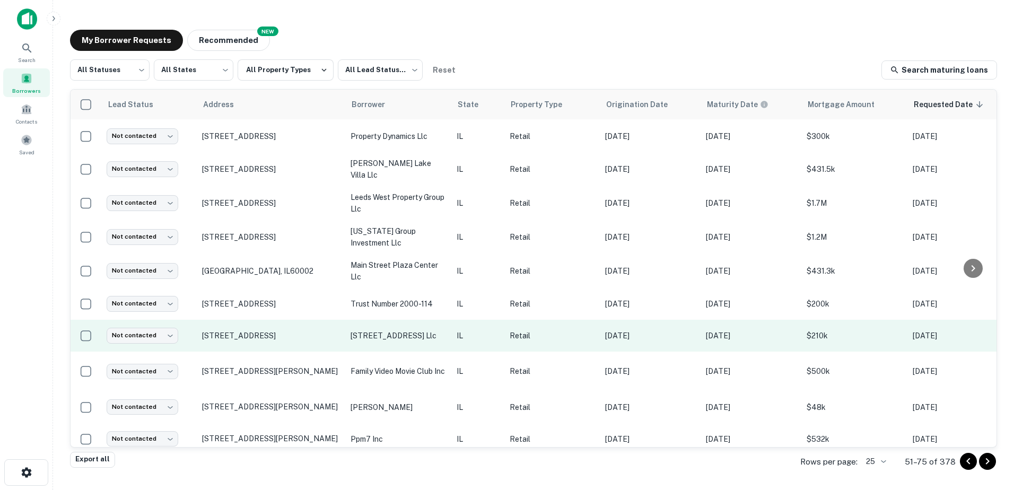
click at [350, 350] on td "[STREET_ADDRESS] llc" at bounding box center [398, 336] width 106 height 32
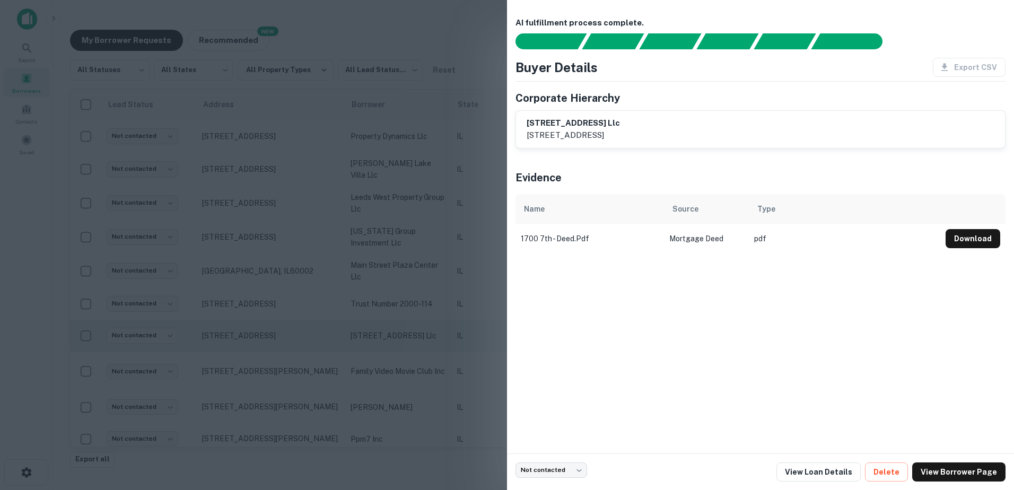
click at [350, 350] on div at bounding box center [507, 245] width 1014 height 490
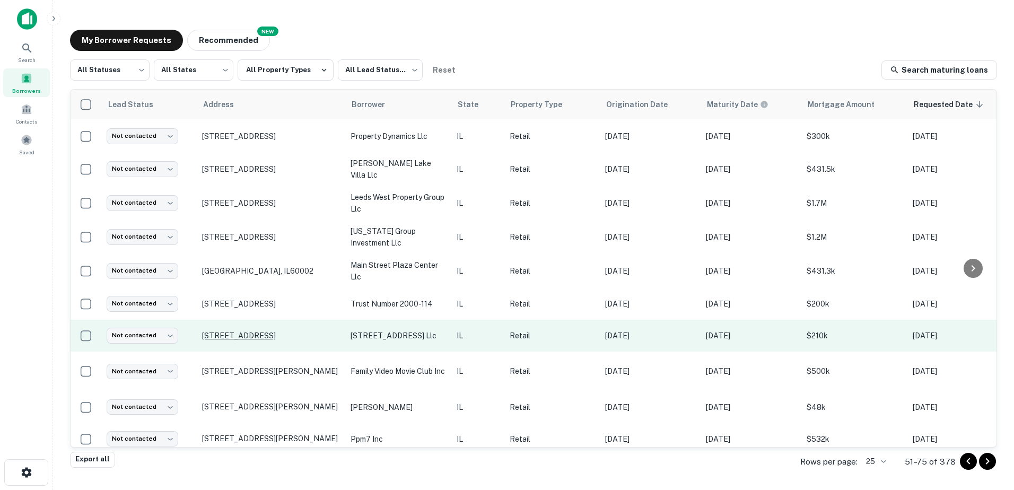
click at [328, 341] on p "[STREET_ADDRESS]" at bounding box center [271, 336] width 138 height 10
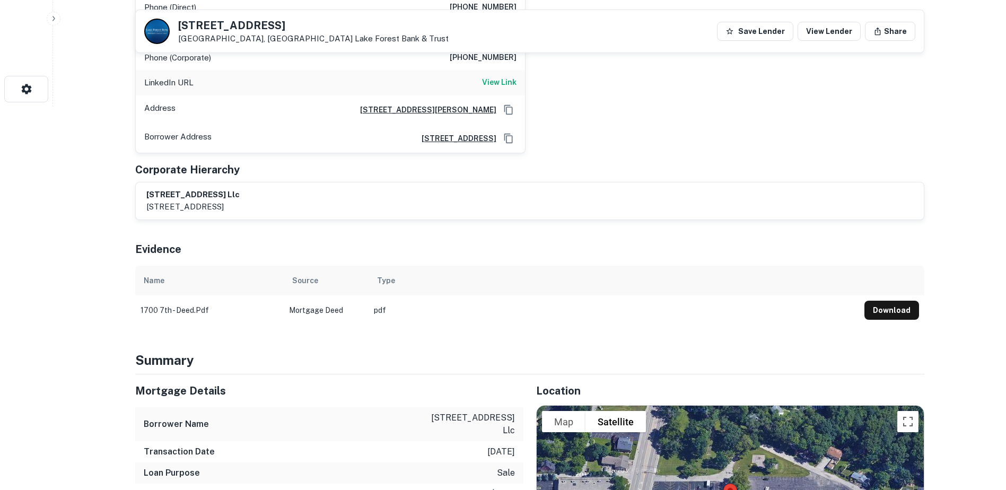
scroll to position [371, 0]
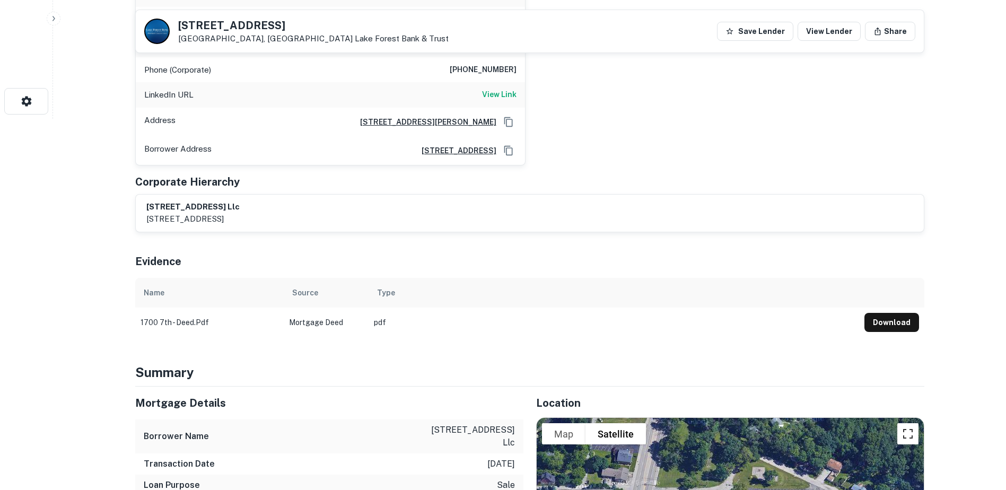
click at [902, 423] on button "Toggle fullscreen view" at bounding box center [908, 433] width 21 height 21
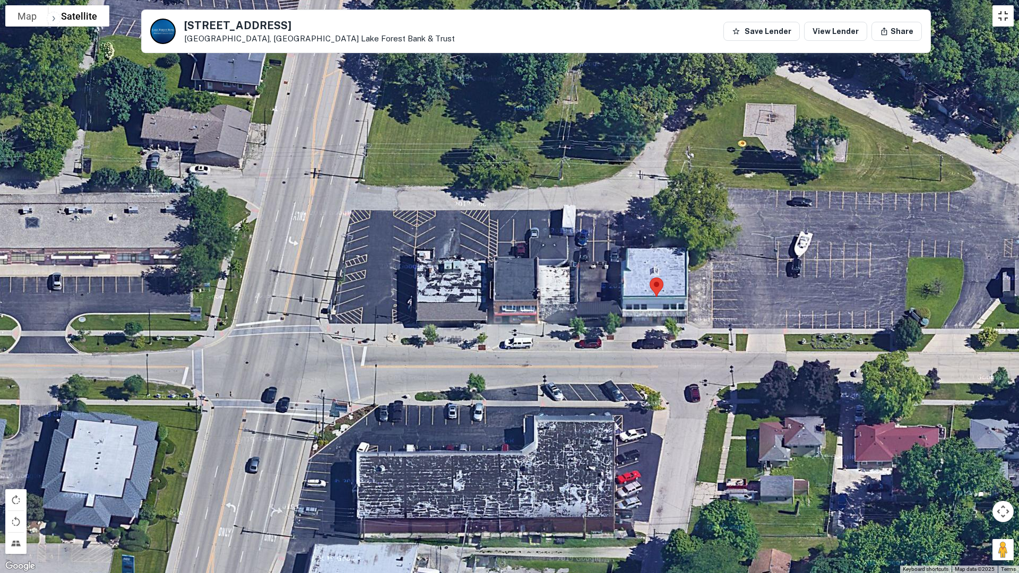
click at [995, 20] on button "Toggle fullscreen view" at bounding box center [1002, 15] width 21 height 21
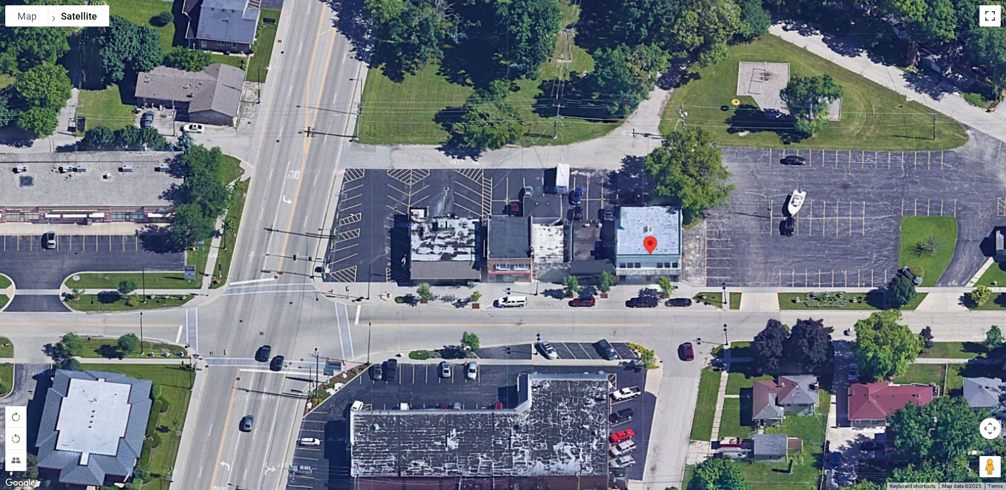
scroll to position [0, 0]
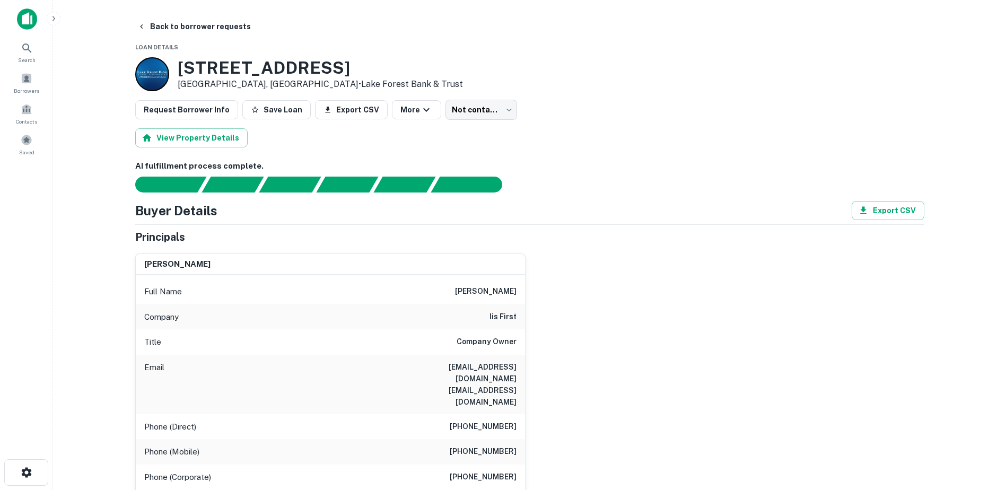
click at [196, 24] on button "Back to borrower requests" at bounding box center [194, 26] width 122 height 19
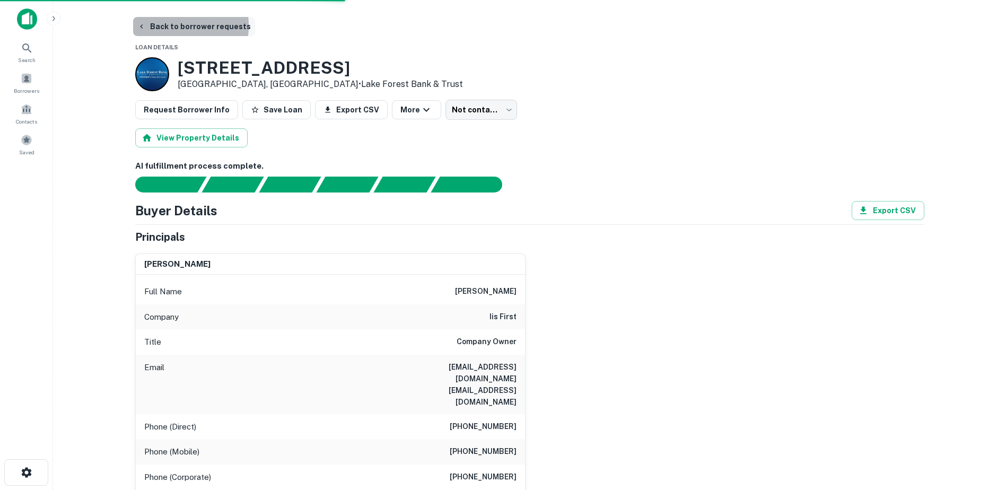
click at [152, 25] on button "Back to borrower requests" at bounding box center [194, 26] width 122 height 19
click at [184, 34] on button "Back to borrower requests" at bounding box center [194, 26] width 122 height 19
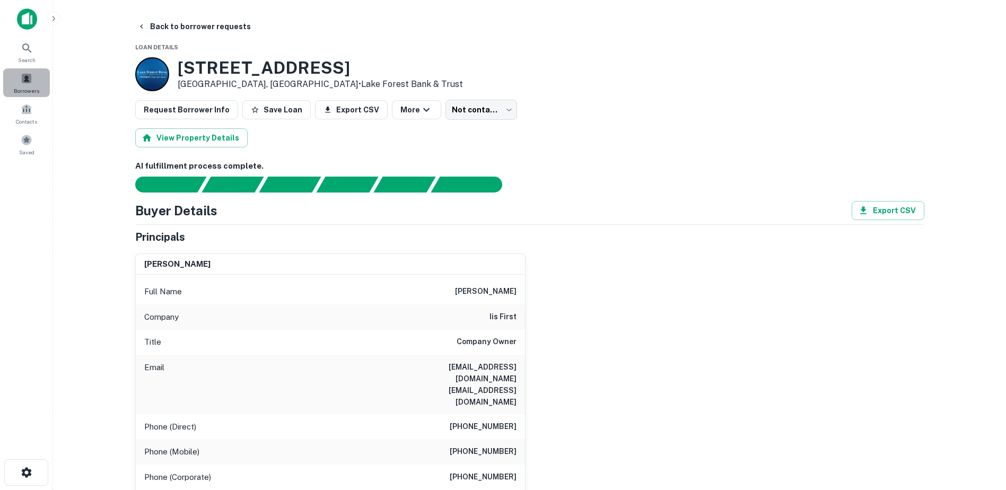
click at [27, 69] on div "Borrowers" at bounding box center [26, 82] width 47 height 29
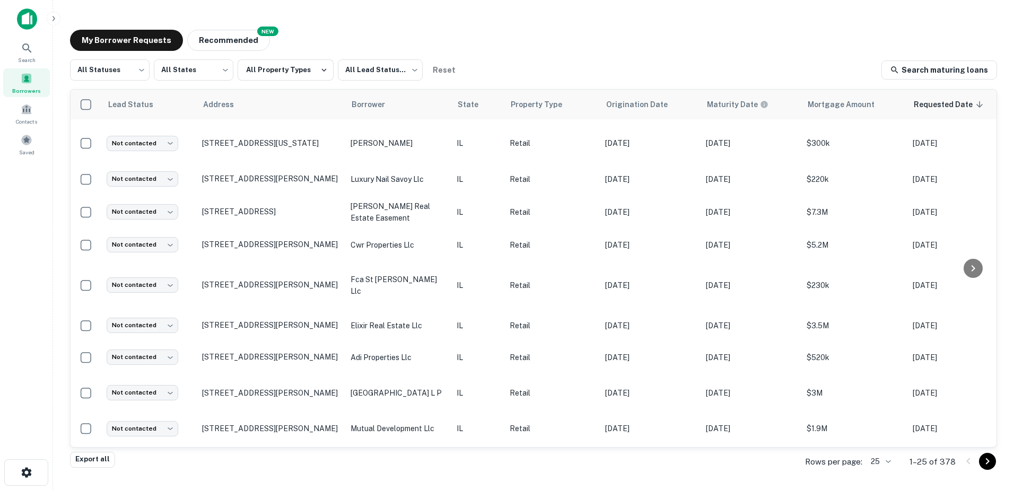
click at [992, 460] on icon "Go to next page" at bounding box center [987, 461] width 13 height 13
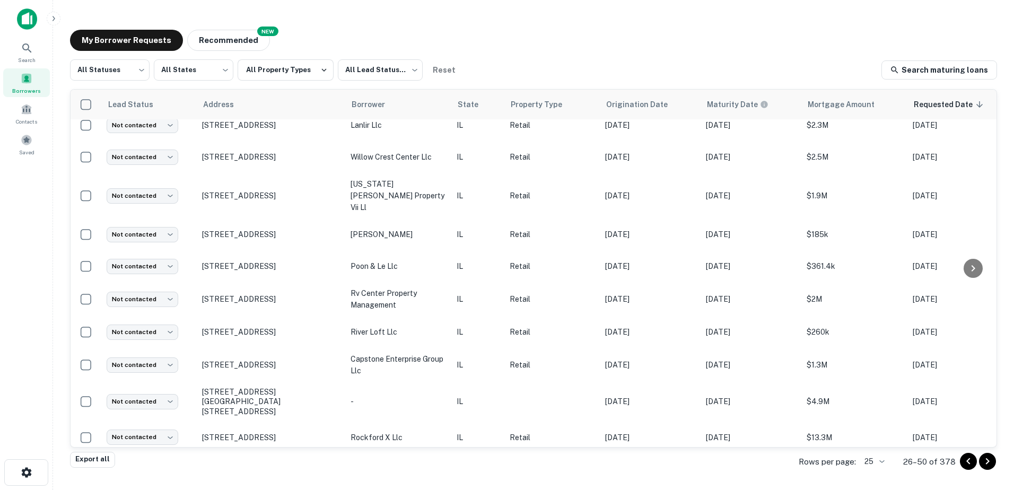
click at [988, 463] on icon "Go to next page" at bounding box center [987, 461] width 13 height 13
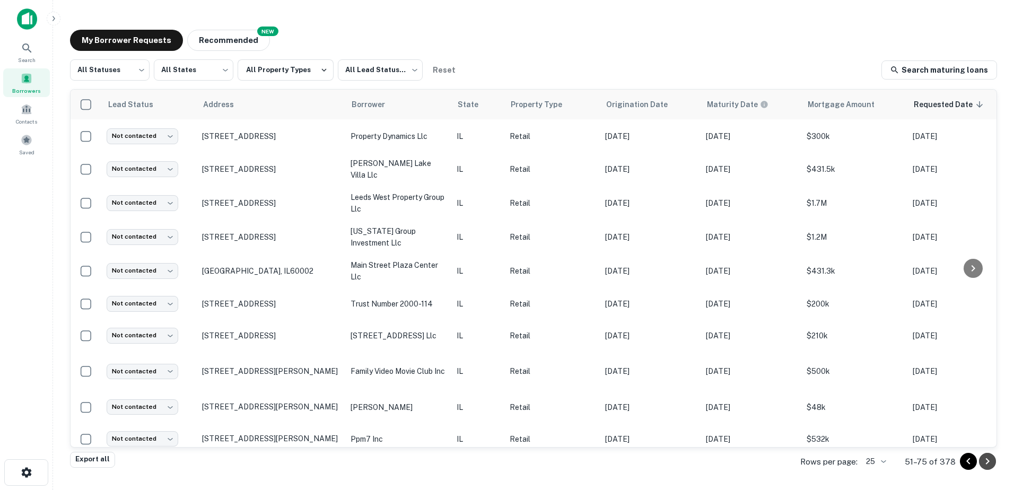
click at [988, 467] on icon "Go to next page" at bounding box center [987, 461] width 13 height 13
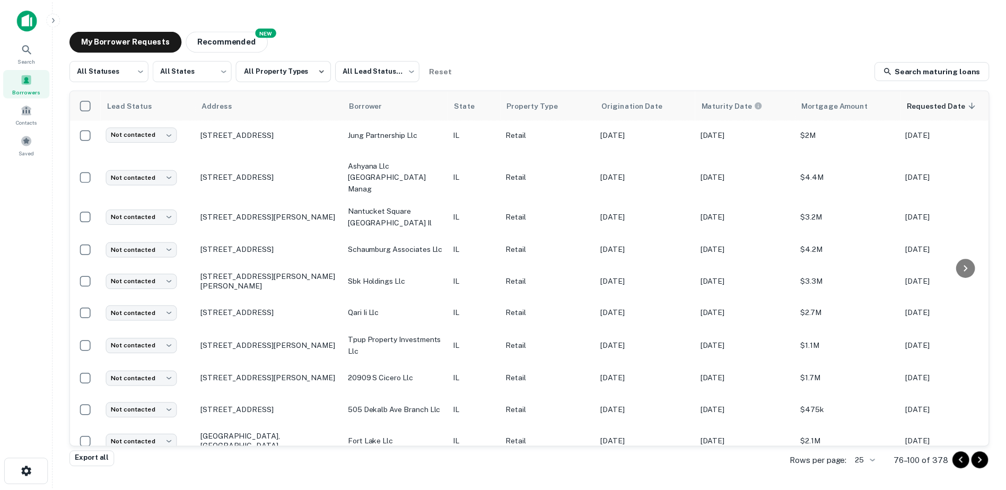
scroll to position [106, 0]
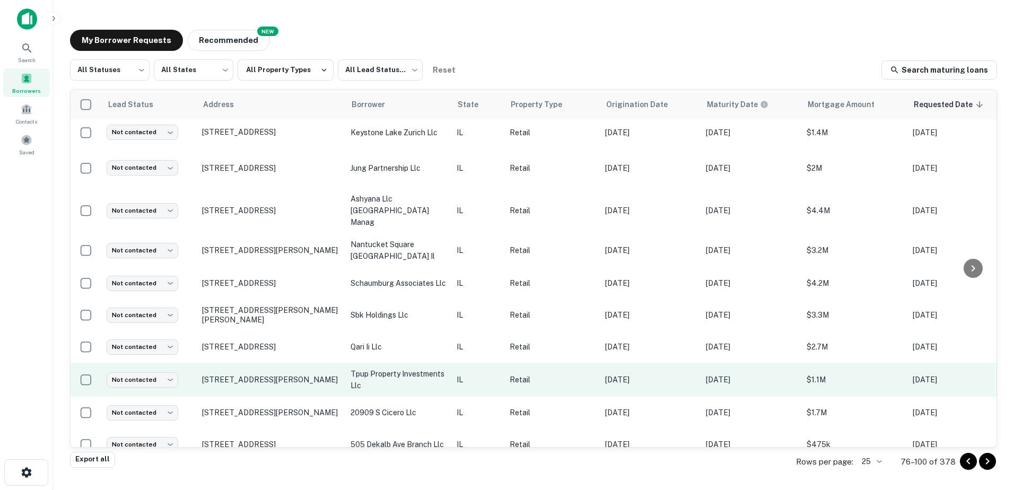
click at [487, 374] on p "IL" at bounding box center [478, 380] width 42 height 12
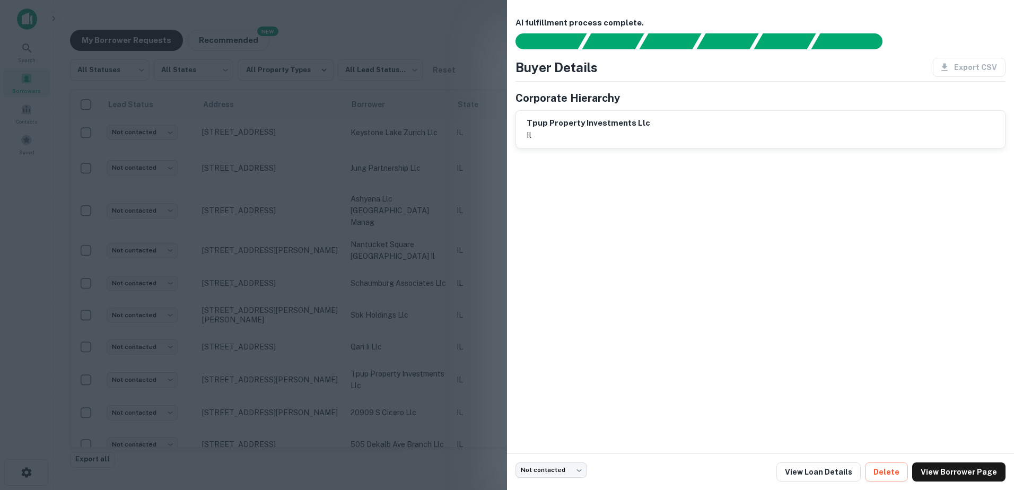
click at [475, 363] on div at bounding box center [507, 245] width 1014 height 490
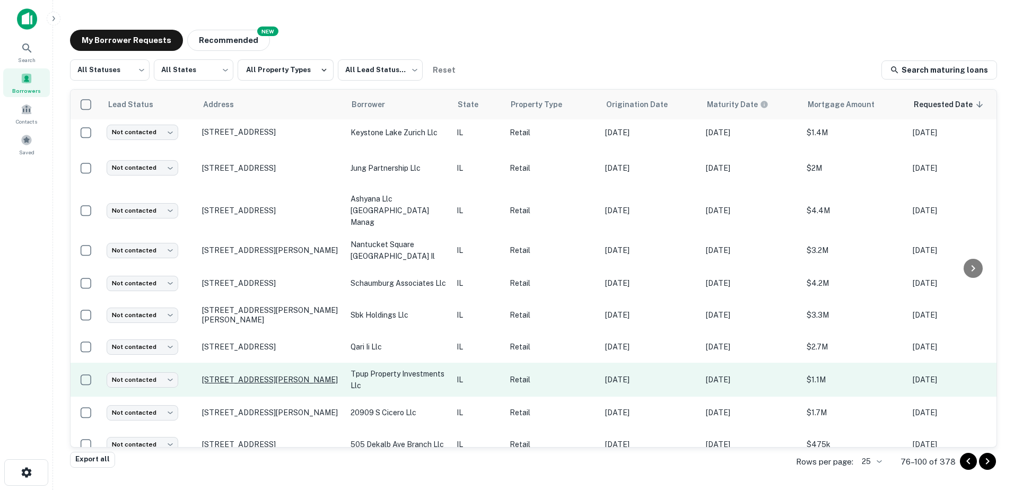
click at [276, 375] on p "401 Devonshire Dr Champaign, IL61820" at bounding box center [271, 380] width 138 height 10
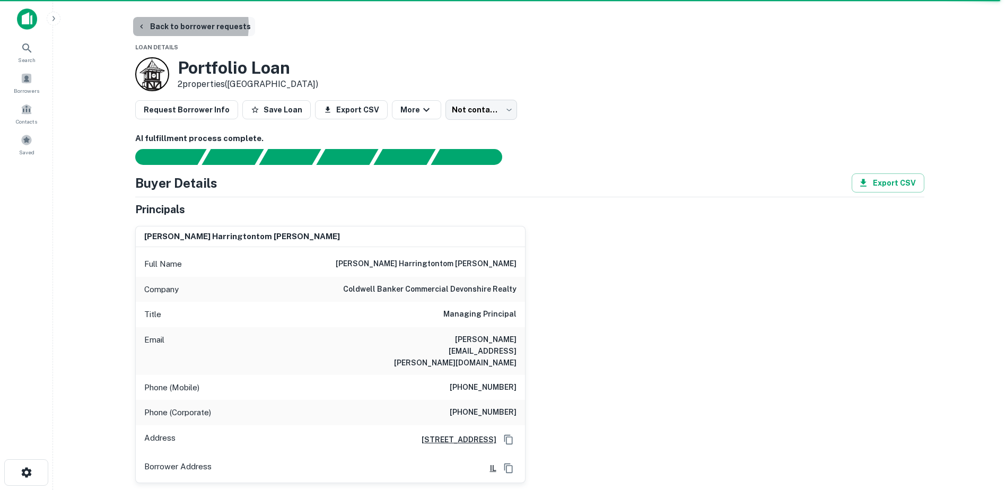
click at [163, 25] on button "Back to borrower requests" at bounding box center [194, 26] width 122 height 19
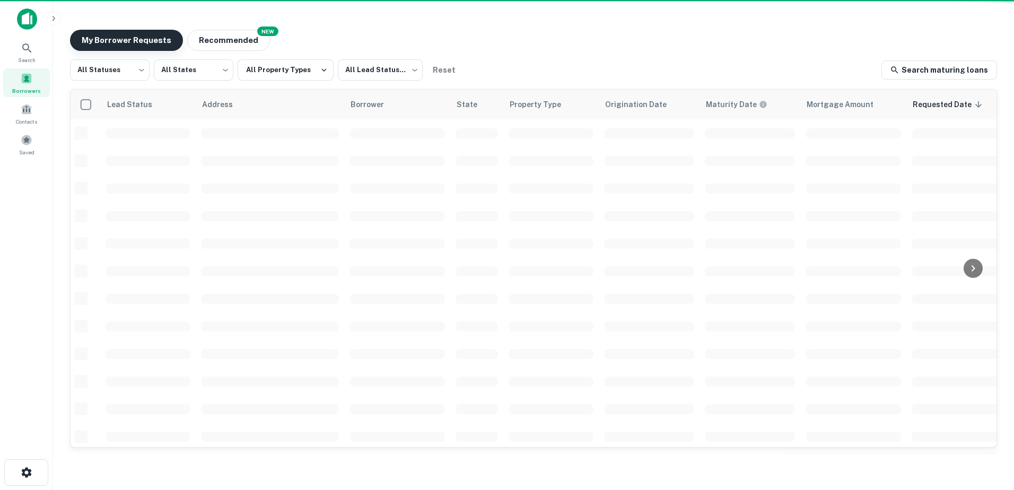
scroll to position [106, 0]
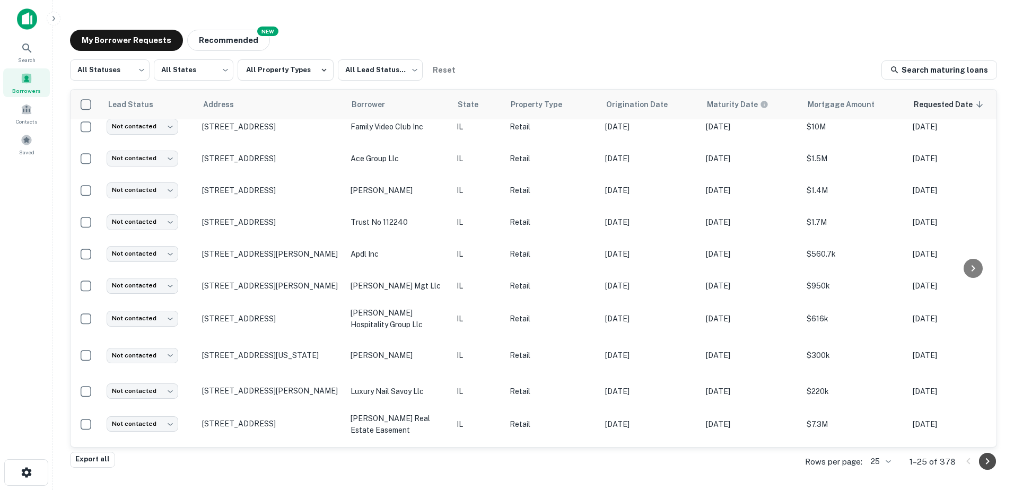
click at [988, 467] on icon "Go to next page" at bounding box center [987, 461] width 13 height 13
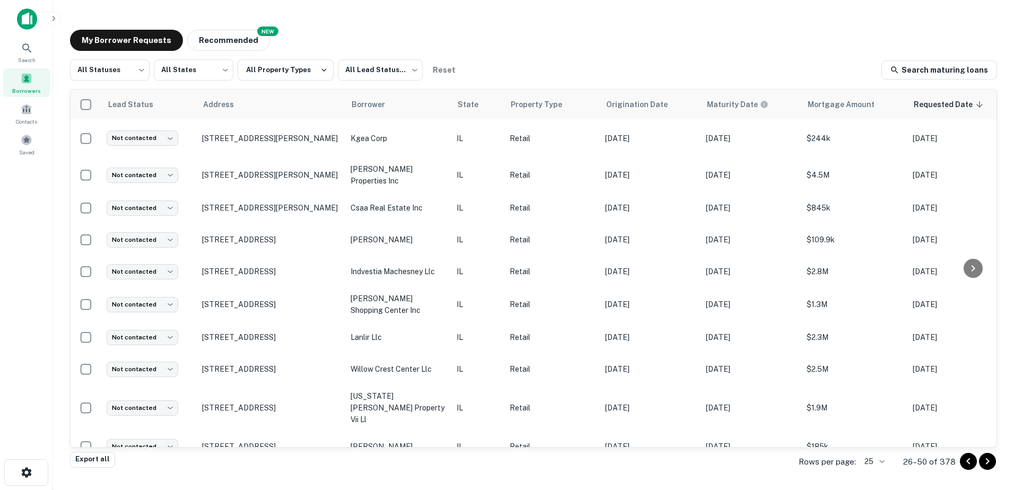
click at [987, 465] on icon "Go to next page" at bounding box center [987, 461] width 13 height 13
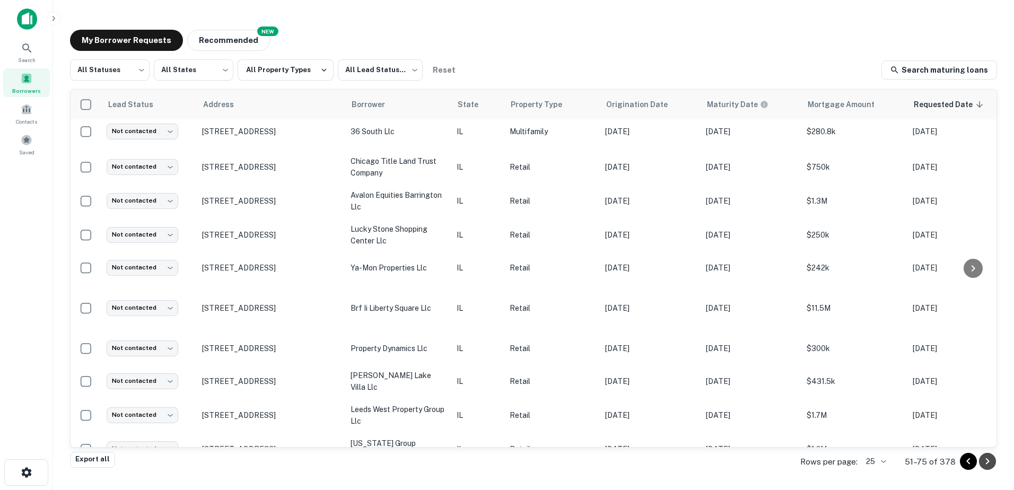
click at [987, 465] on icon "Go to next page" at bounding box center [987, 461] width 13 height 13
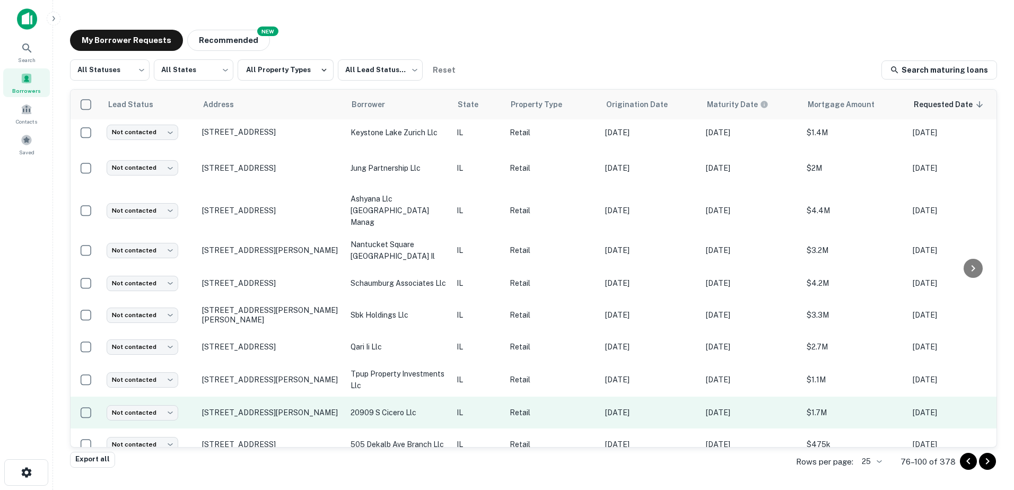
click at [463, 407] on p "IL" at bounding box center [478, 413] width 42 height 12
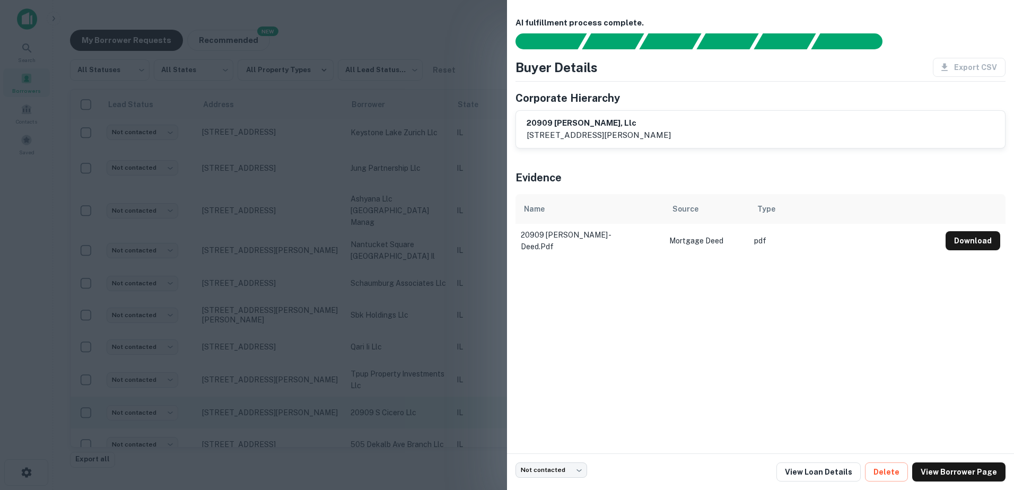
click at [463, 401] on div at bounding box center [507, 245] width 1014 height 490
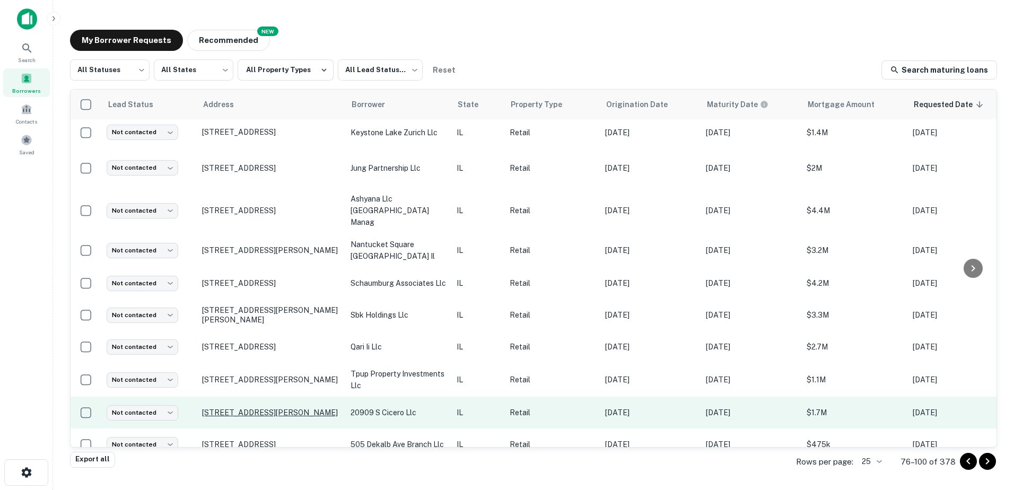
click at [284, 408] on p "20909 S Cicero Ave Matteson, IL60443" at bounding box center [271, 413] width 138 height 10
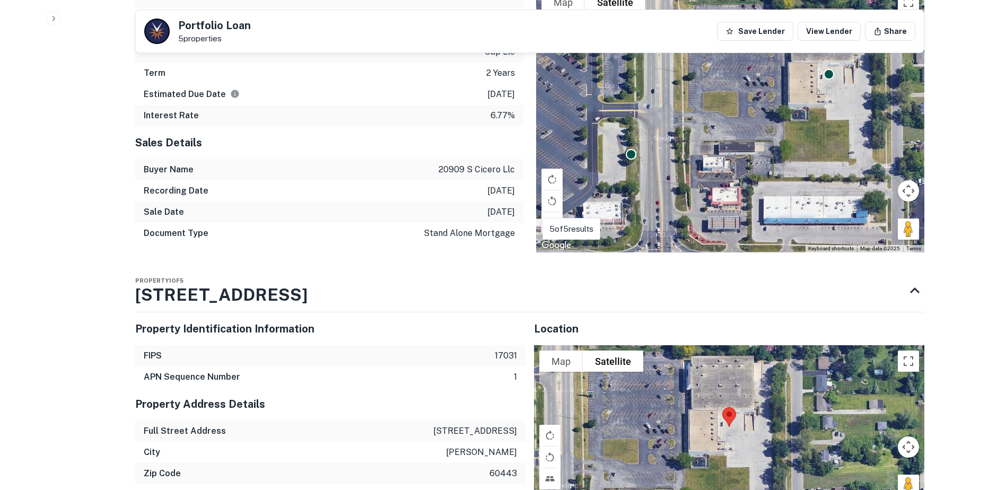
scroll to position [1132, 0]
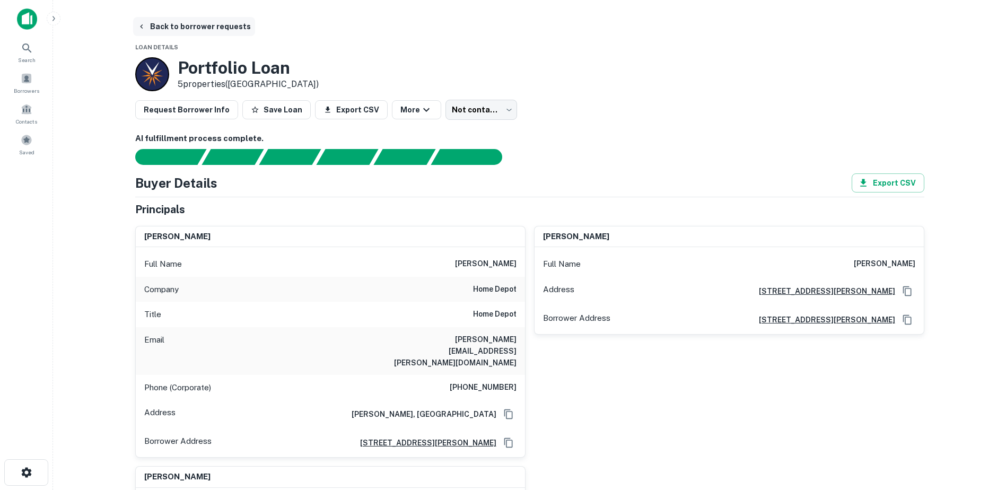
click at [145, 18] on button "Back to borrower requests" at bounding box center [194, 26] width 122 height 19
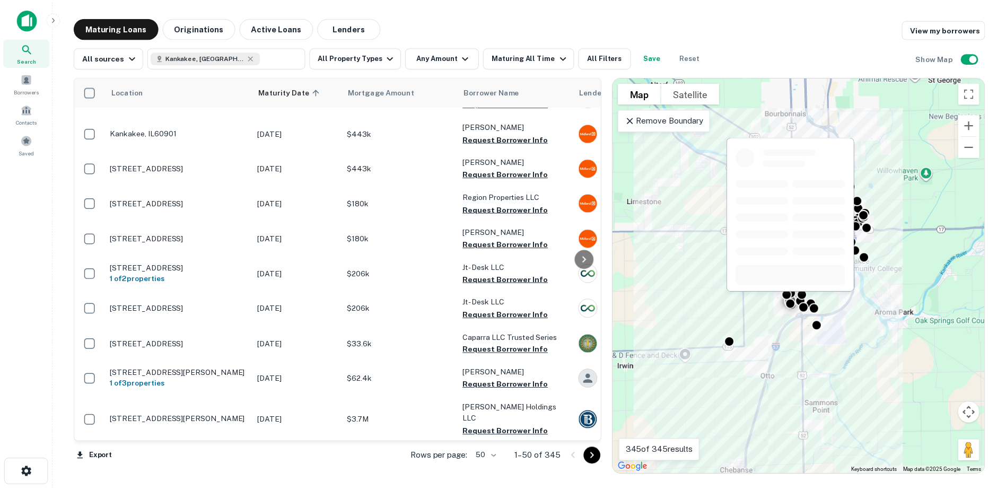
scroll to position [1552, 0]
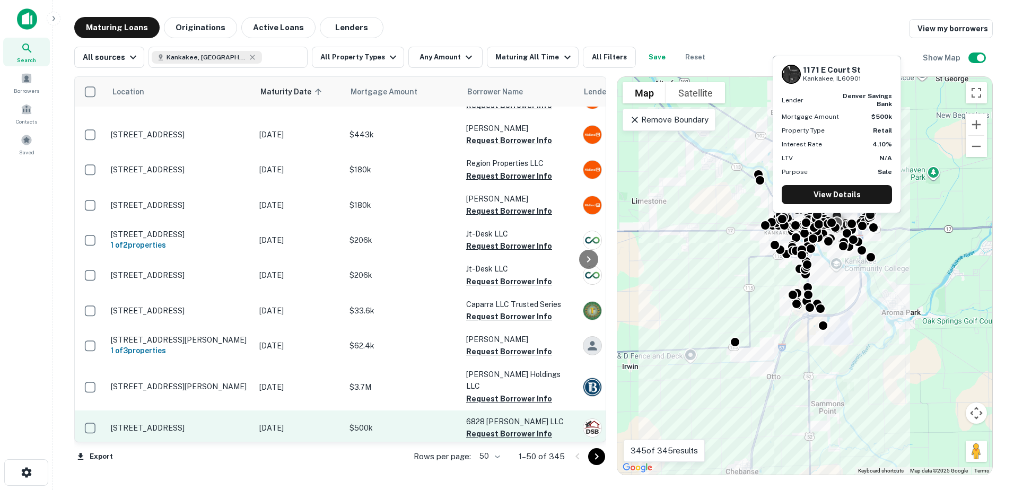
click at [334, 423] on td "Jun 06, 2024" at bounding box center [299, 428] width 90 height 35
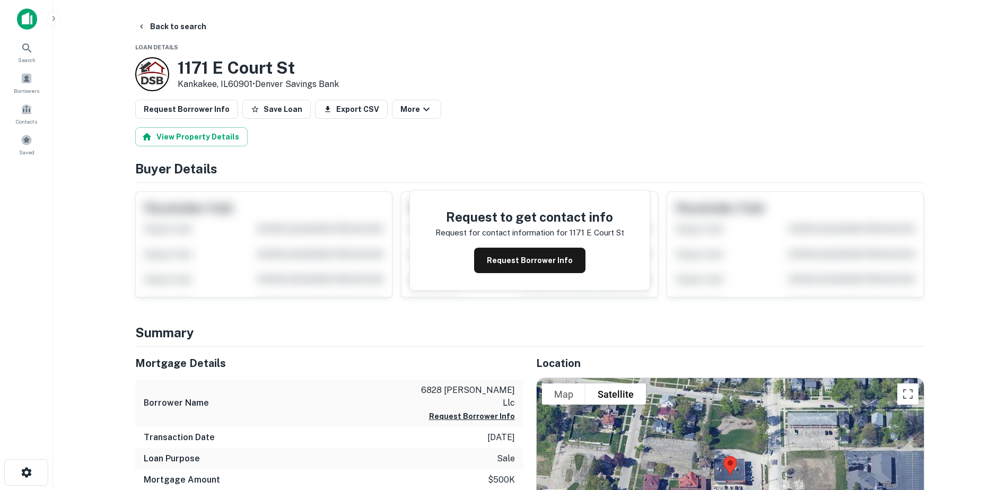
drag, startPoint x: 324, startPoint y: 413, endPoint x: 325, endPoint y: 408, distance: 5.5
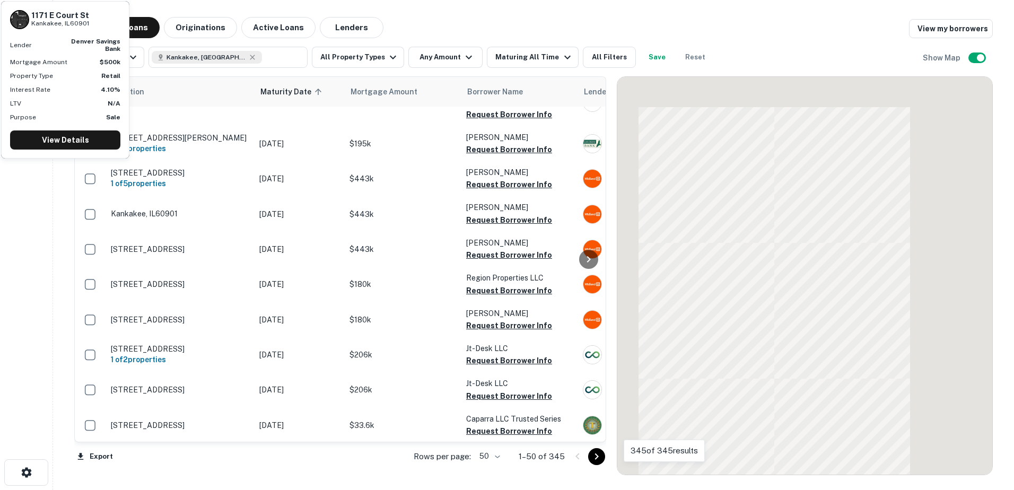
scroll to position [1552, 0]
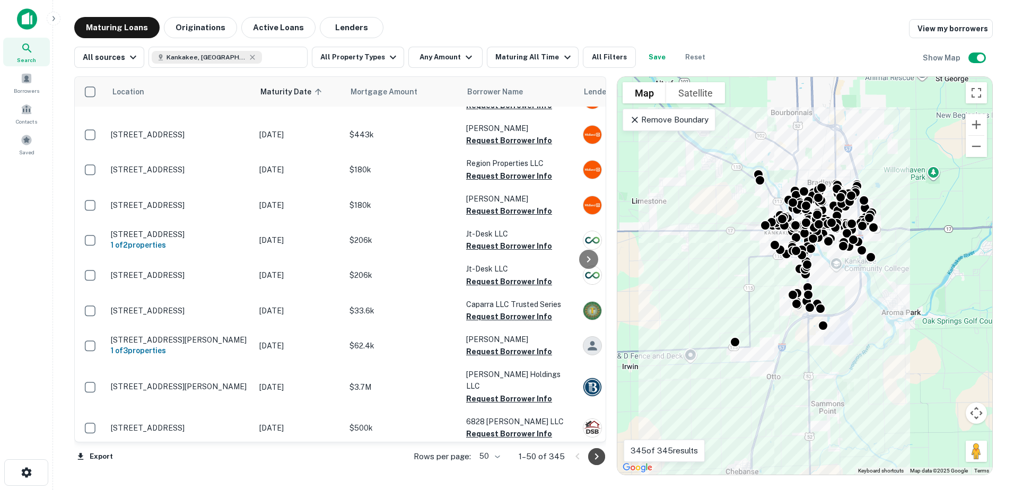
click at [598, 458] on icon "Go to next page" at bounding box center [596, 456] width 13 height 13
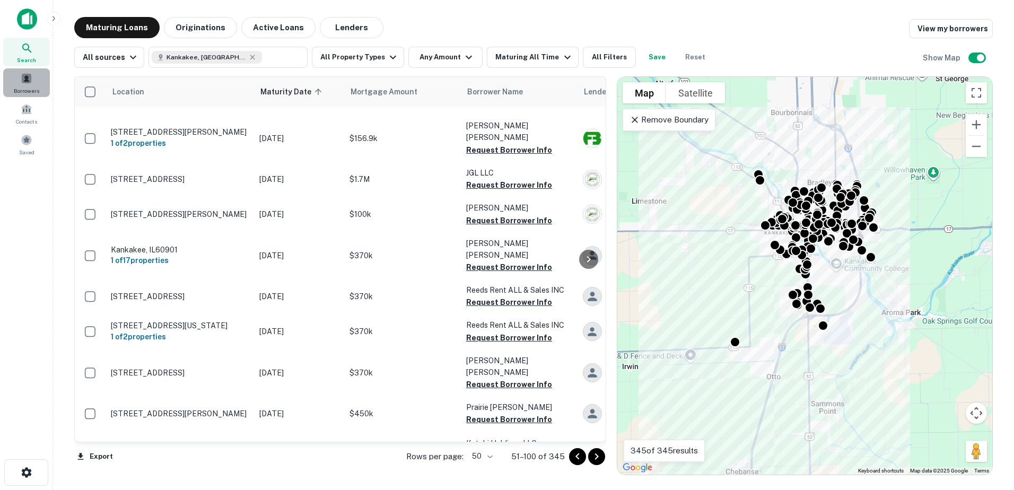
click at [25, 89] on span "Borrowers" at bounding box center [26, 90] width 25 height 8
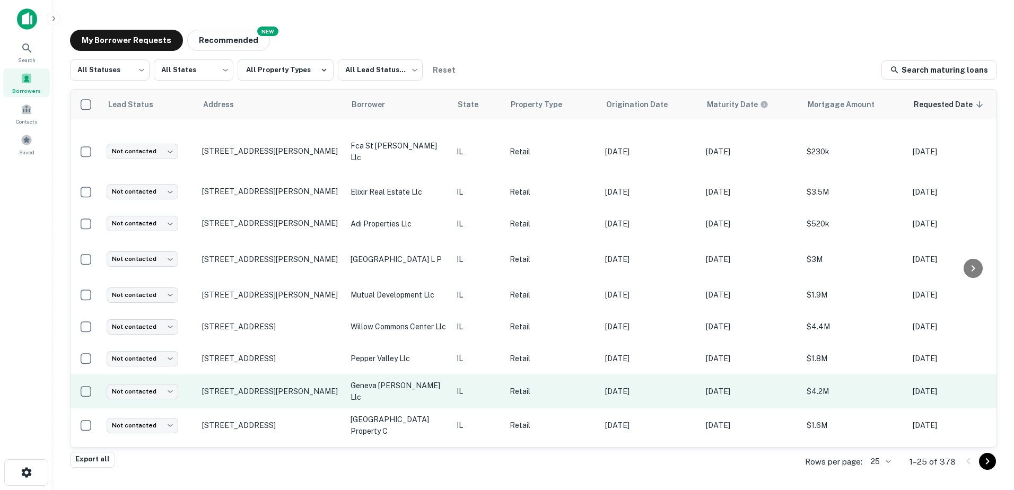
scroll to position [511, 0]
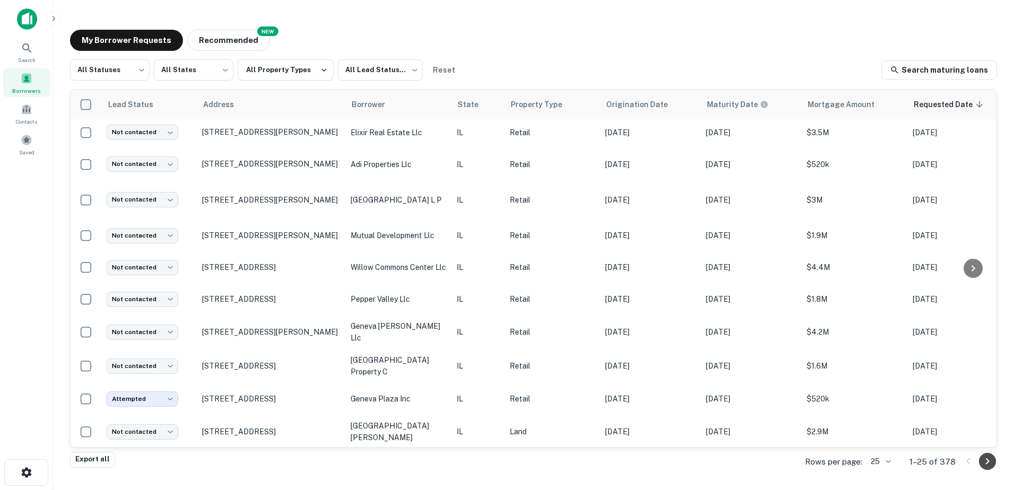
click at [989, 465] on icon "Go to next page" at bounding box center [987, 461] width 13 height 13
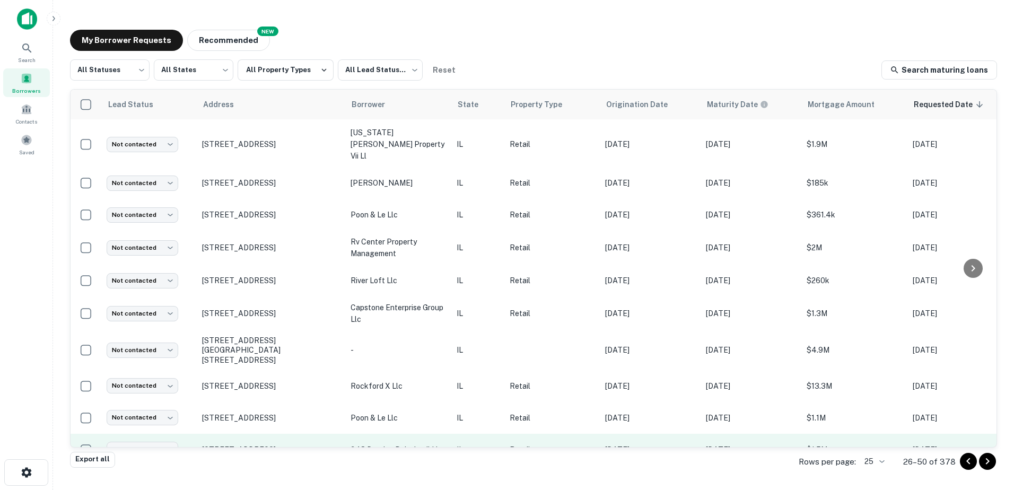
scroll to position [494, 0]
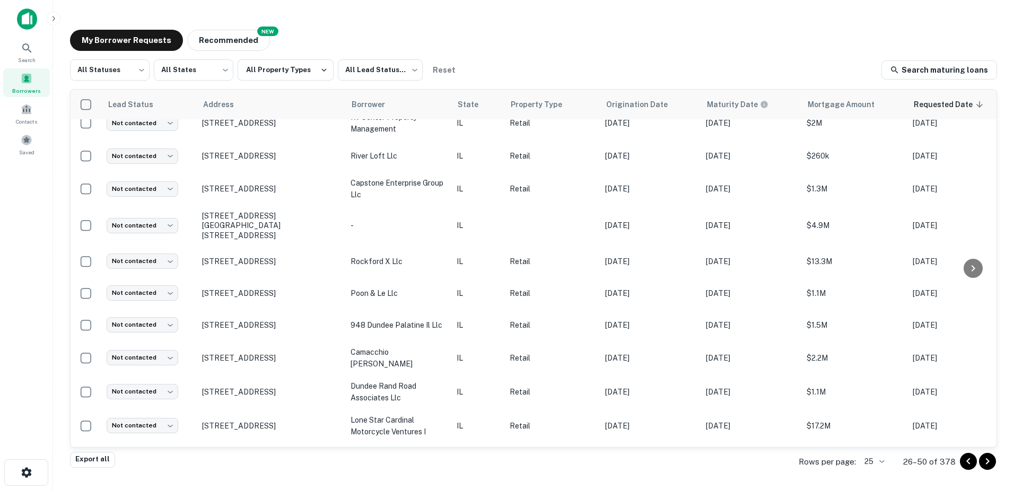
click at [983, 465] on icon "Go to next page" at bounding box center [987, 461] width 13 height 13
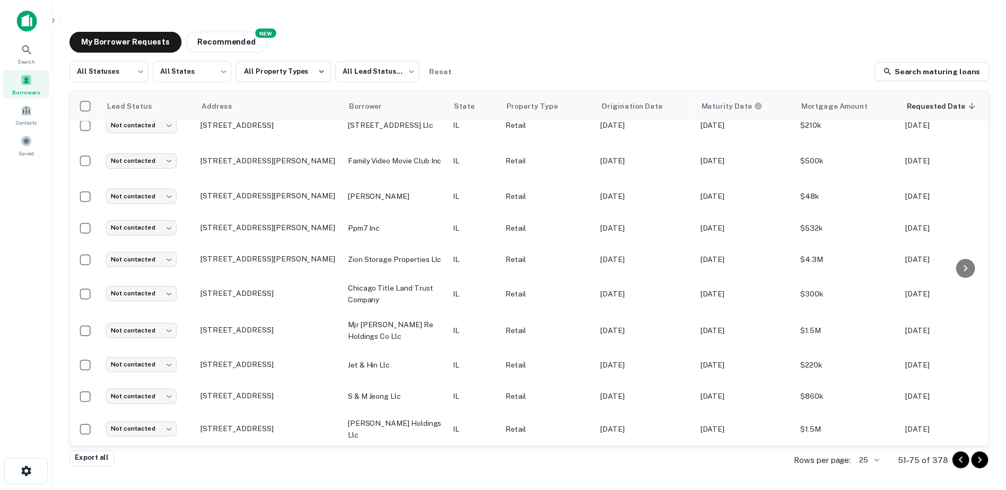
scroll to position [543, 0]
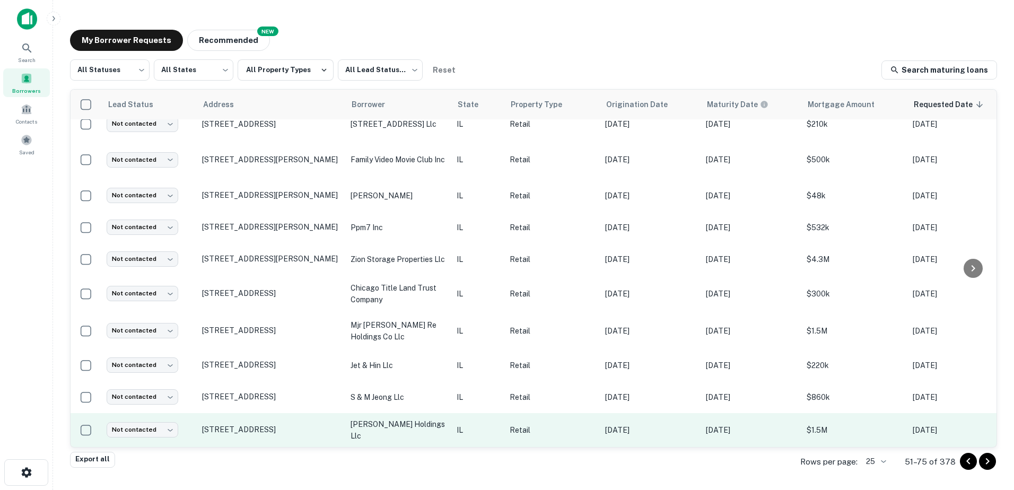
click at [551, 424] on p "Retail" at bounding box center [552, 430] width 85 height 12
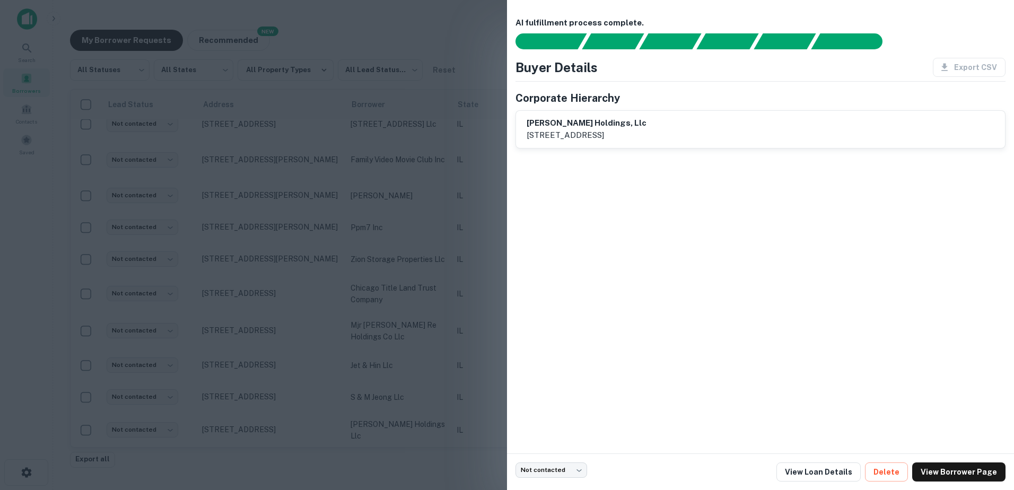
click at [472, 427] on div at bounding box center [507, 245] width 1014 height 490
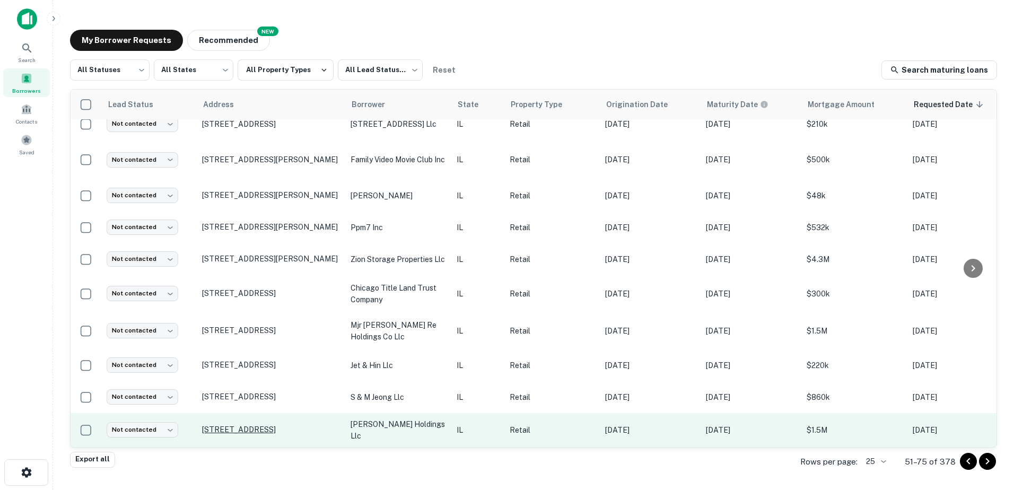
click at [306, 425] on p "[STREET_ADDRESS]" at bounding box center [271, 430] width 138 height 10
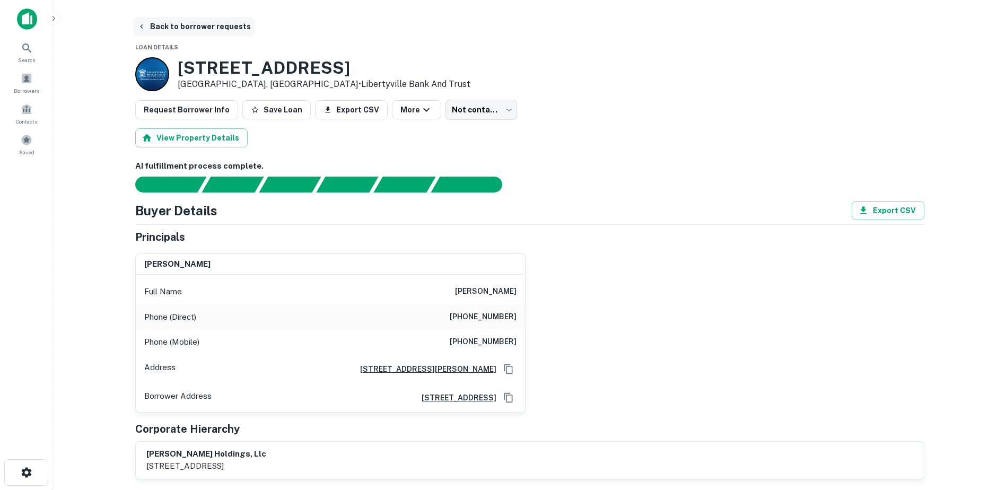
click at [186, 24] on button "Back to borrower requests" at bounding box center [194, 26] width 122 height 19
click at [181, 18] on button "Back to borrower requests" at bounding box center [194, 26] width 122 height 19
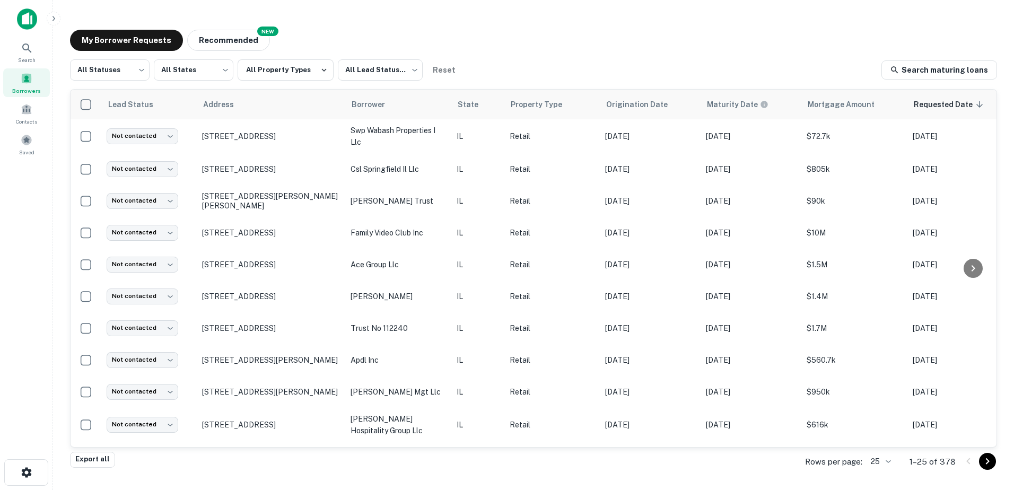
scroll to position [370, 0]
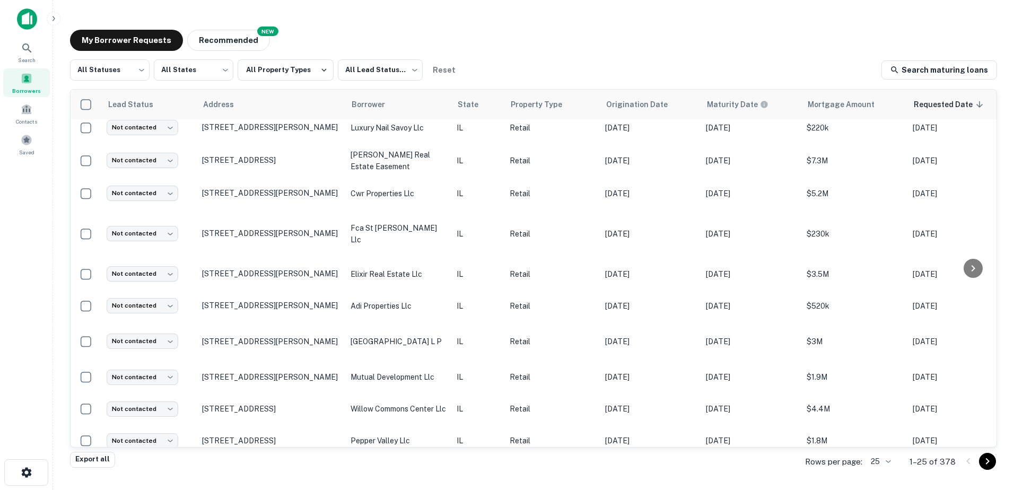
click at [990, 462] on icon "Go to next page" at bounding box center [987, 461] width 13 height 13
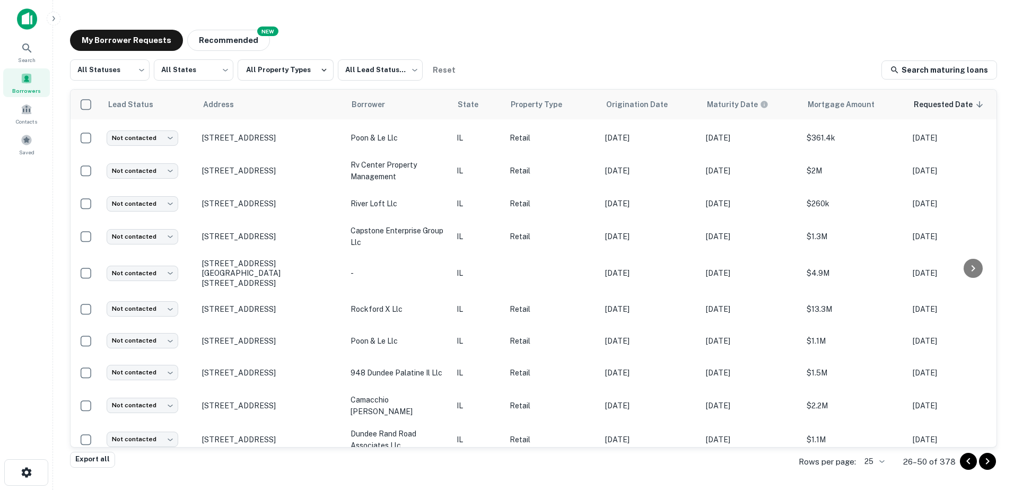
scroll to position [494, 0]
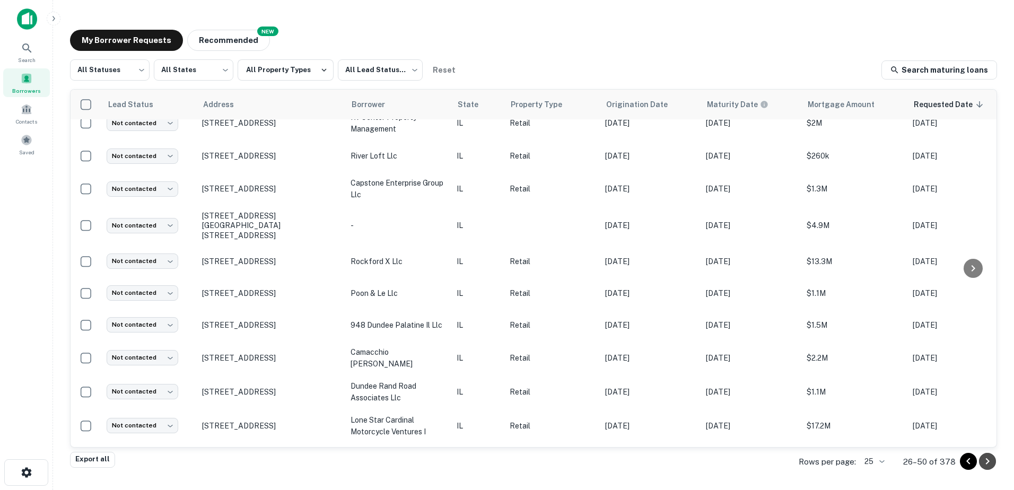
click at [989, 456] on icon "Go to next page" at bounding box center [987, 461] width 13 height 13
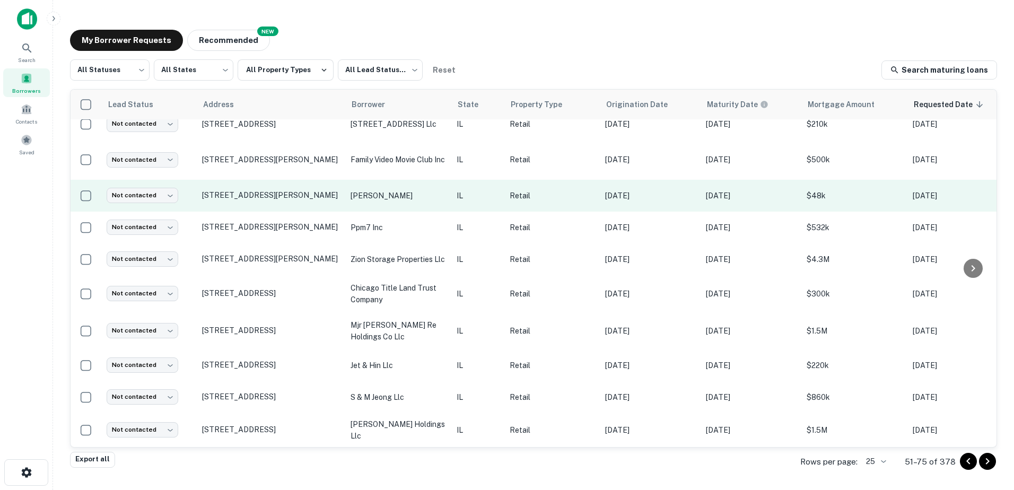
scroll to position [543, 0]
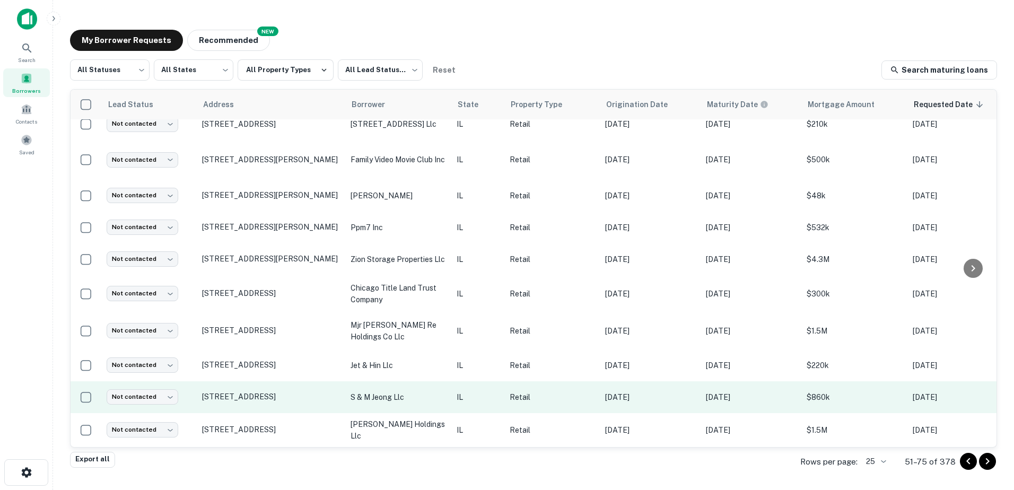
click at [414, 396] on p "s & m jeong llc" at bounding box center [398, 398] width 95 height 12
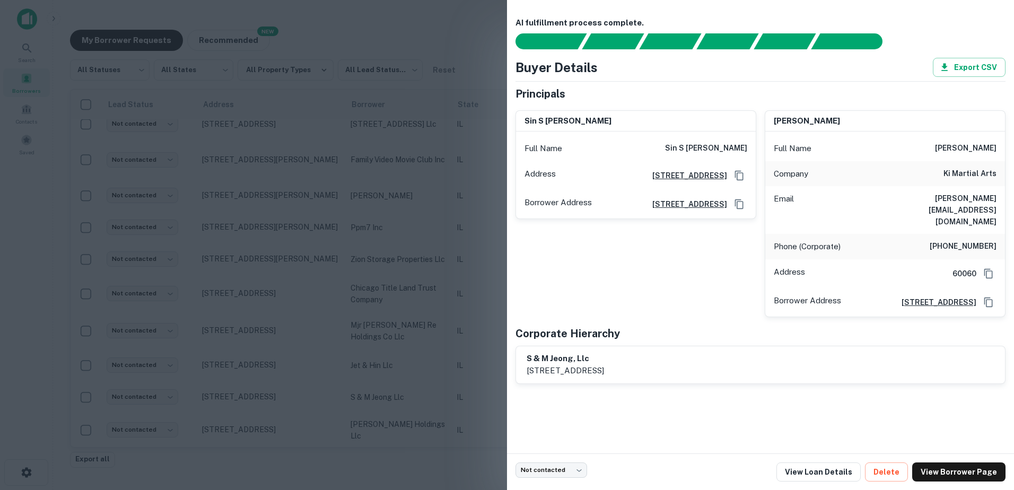
click at [428, 363] on div at bounding box center [507, 245] width 1014 height 490
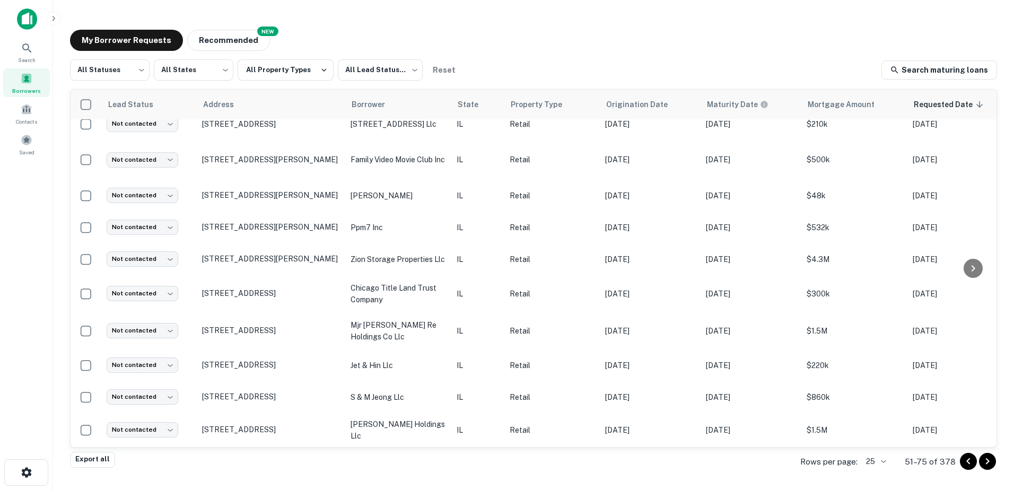
click at [990, 469] on button "Go to next page" at bounding box center [987, 461] width 17 height 17
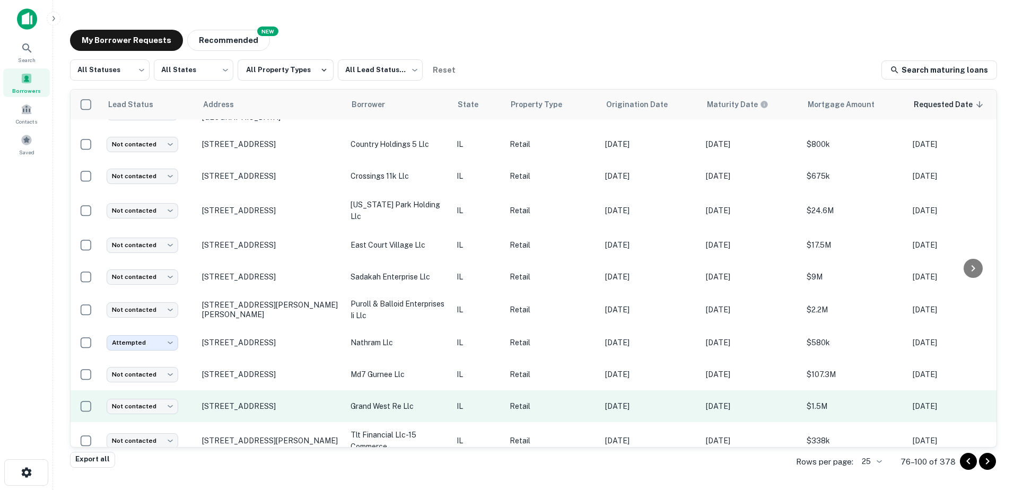
scroll to position [507, 0]
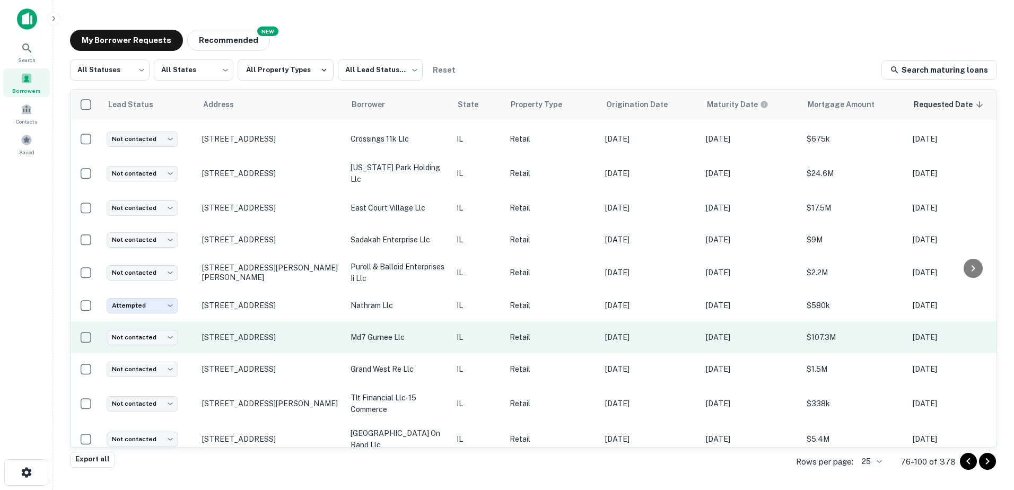
click at [347, 322] on td "md7 gurnee llc" at bounding box center [398, 337] width 106 height 32
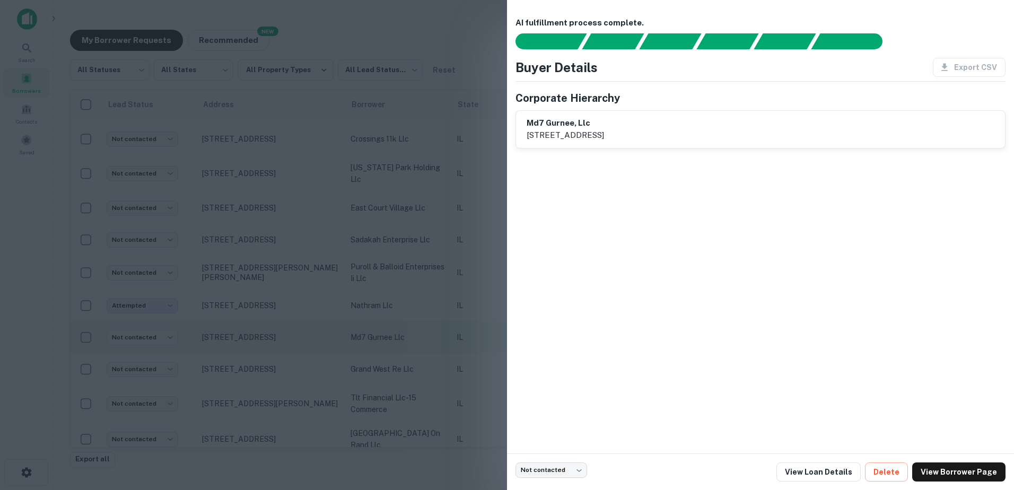
click at [355, 324] on div at bounding box center [507, 245] width 1014 height 490
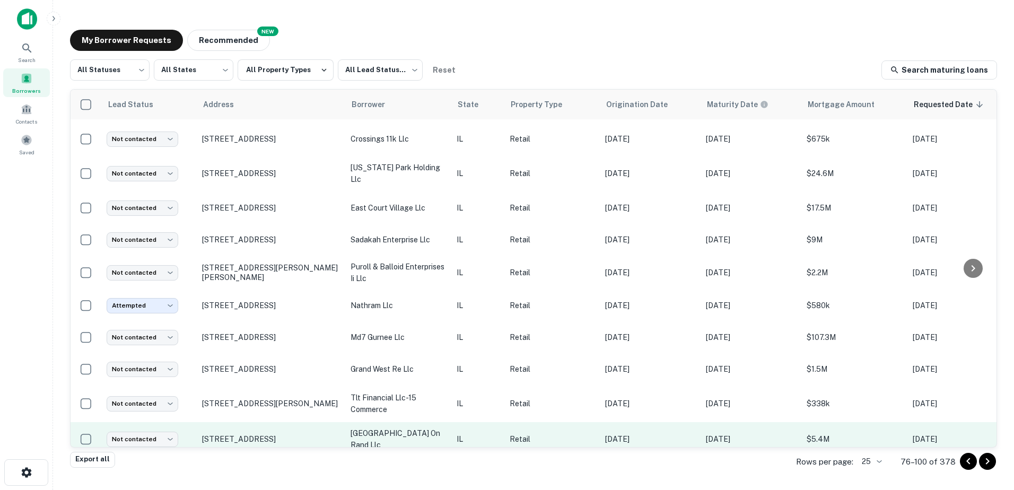
click at [452, 422] on td "IL" at bounding box center [477, 439] width 53 height 34
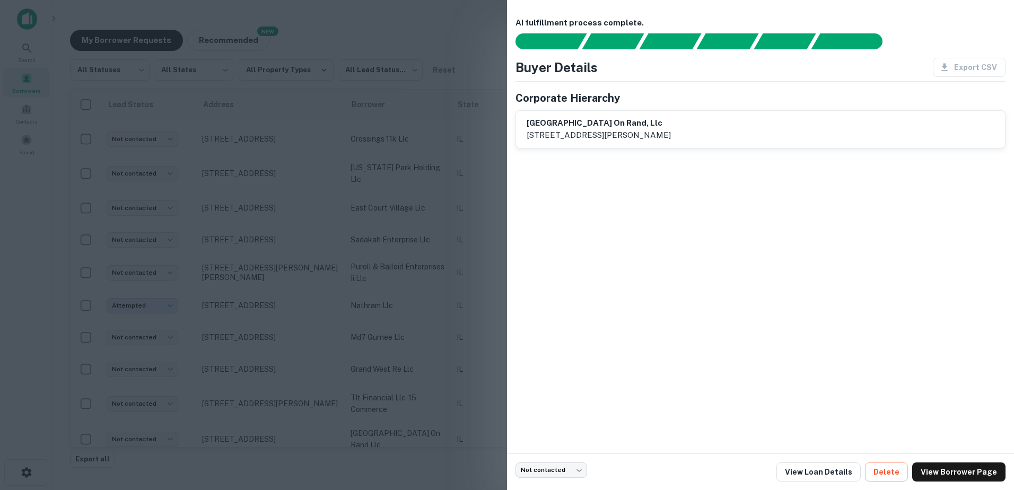
click at [451, 413] on div at bounding box center [507, 245] width 1014 height 490
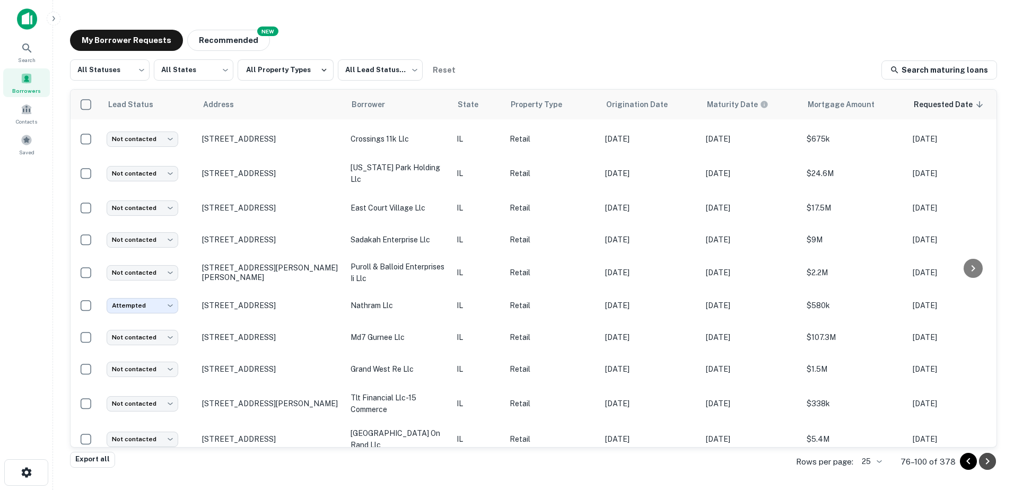
click at [981, 463] on button "Go to next page" at bounding box center [987, 461] width 17 height 17
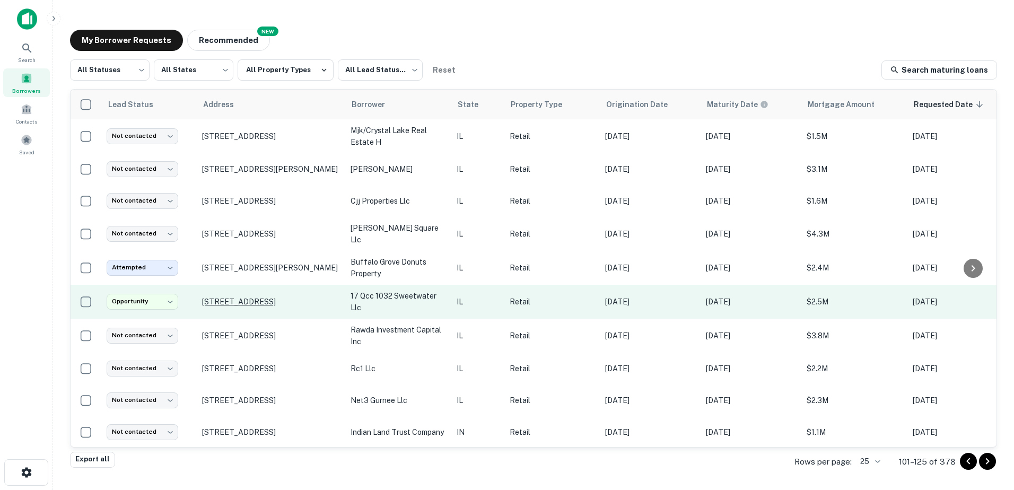
click at [321, 307] on p "2199 N Il Route 83 Round Lake Beach, IL60073" at bounding box center [271, 302] width 138 height 10
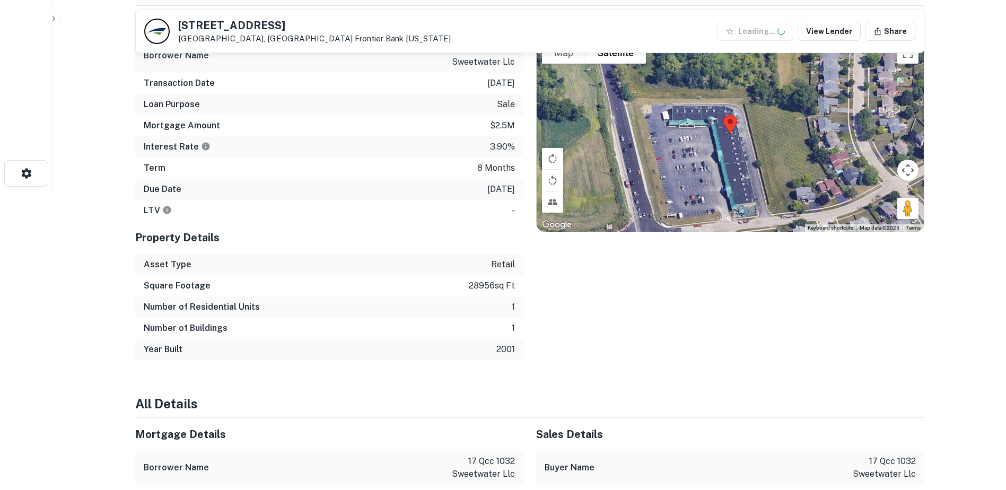
scroll to position [318, 0]
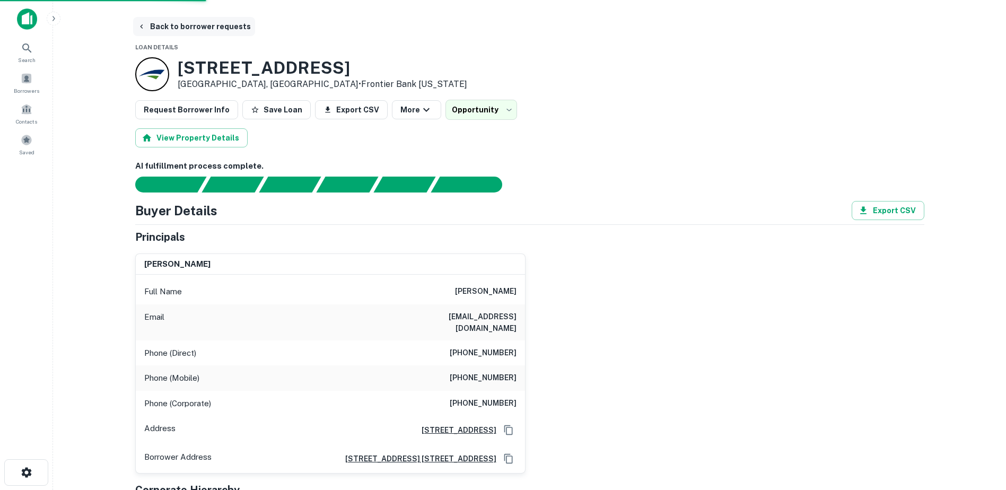
click at [208, 30] on button "Back to borrower requests" at bounding box center [194, 26] width 122 height 19
click at [22, 83] on span at bounding box center [27, 79] width 12 height 12
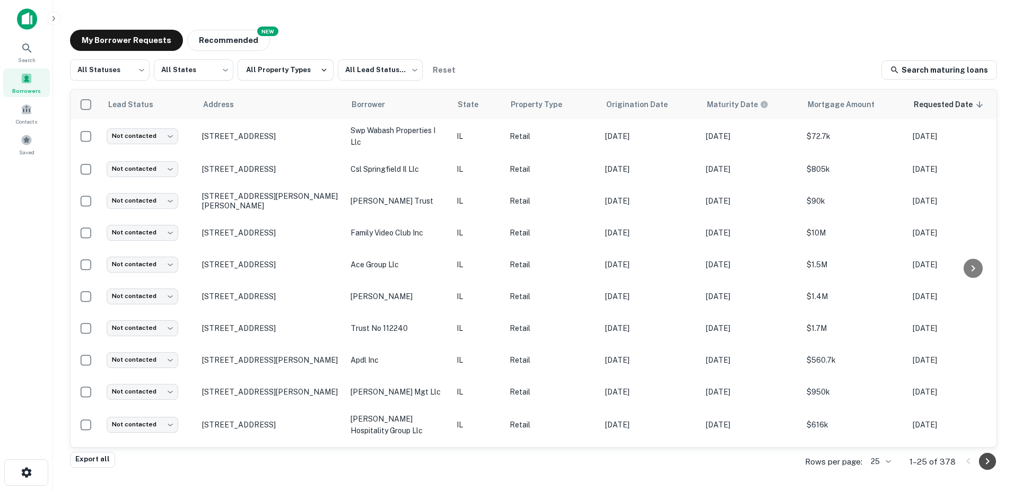
click at [996, 459] on div "Rows per page: 25 ** 1–25 of 378" at bounding box center [895, 462] width 205 height 29
click at [990, 464] on icon "Go to next page" at bounding box center [987, 461] width 13 height 13
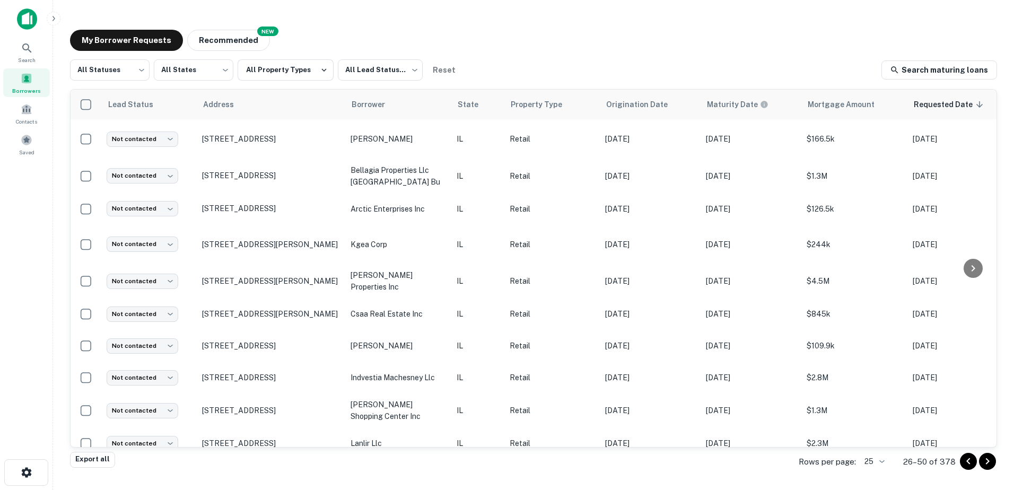
click at [990, 464] on icon "Go to next page" at bounding box center [987, 461] width 13 height 13
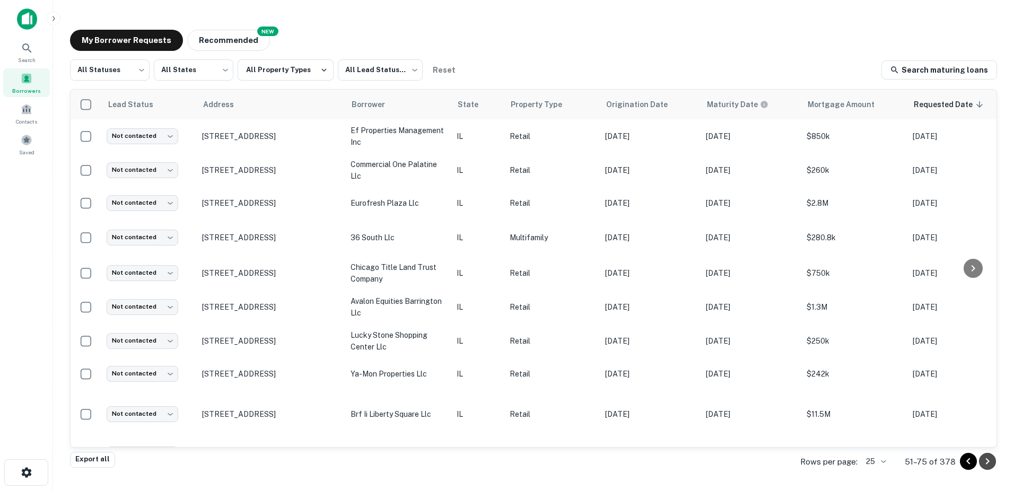
click at [992, 465] on icon "Go to next page" at bounding box center [987, 461] width 13 height 13
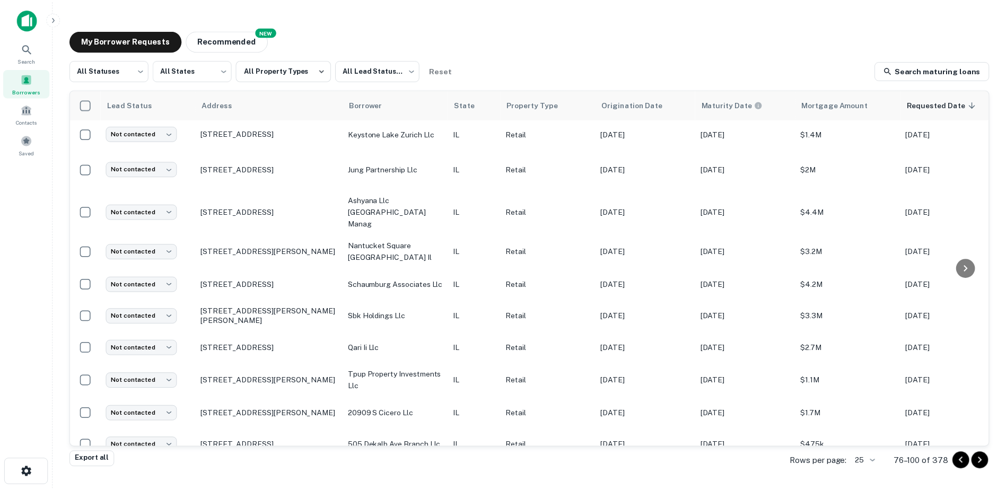
scroll to position [106, 0]
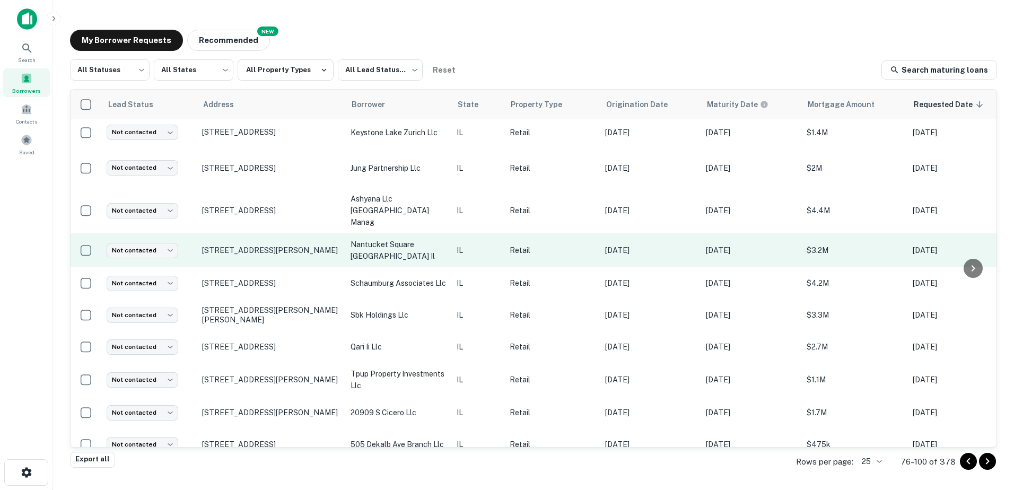
click at [340, 245] on td "[STREET_ADDRESS][PERSON_NAME]" at bounding box center [271, 250] width 149 height 34
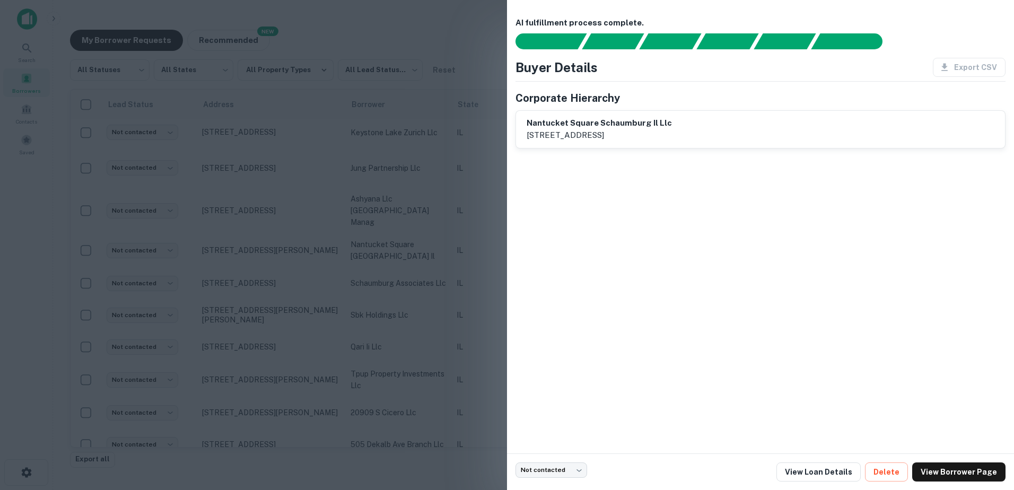
click at [336, 241] on div at bounding box center [507, 245] width 1014 height 490
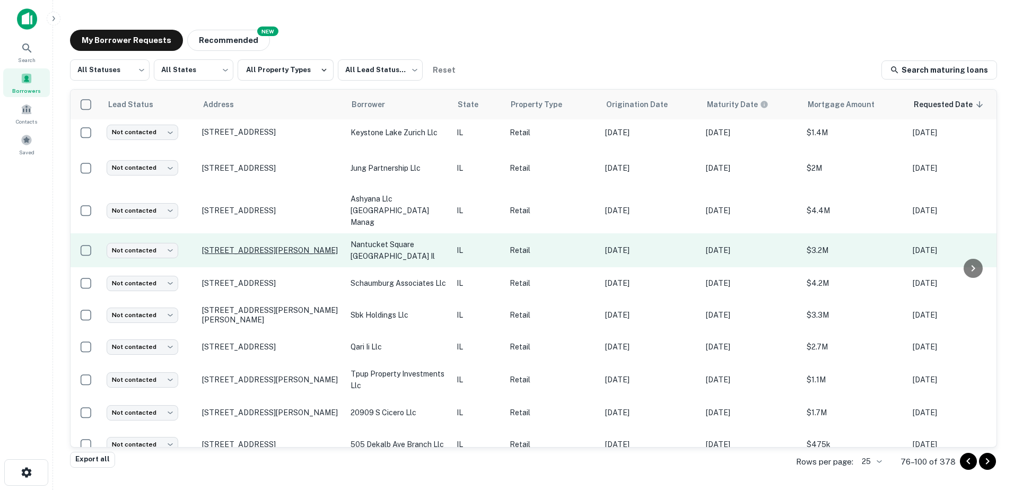
click at [299, 246] on p "[STREET_ADDRESS][PERSON_NAME]" at bounding box center [271, 251] width 138 height 10
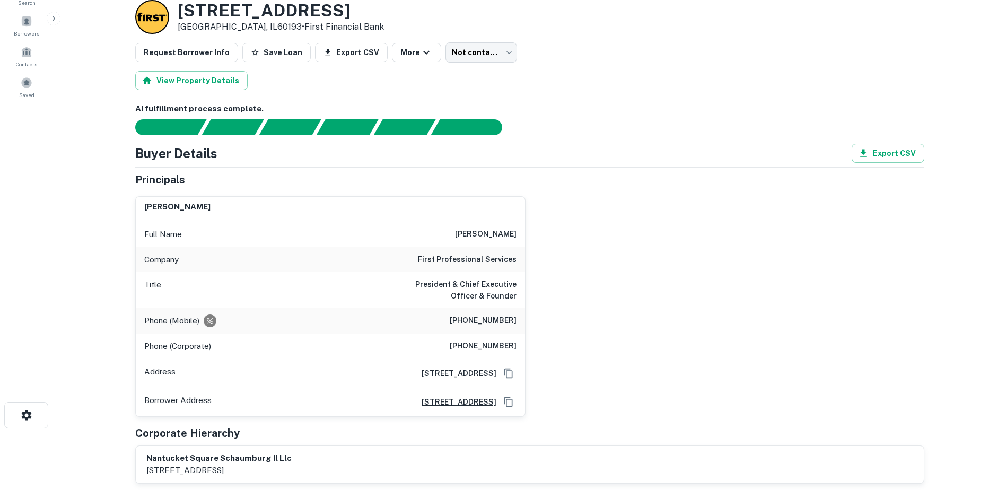
scroll to position [53, 0]
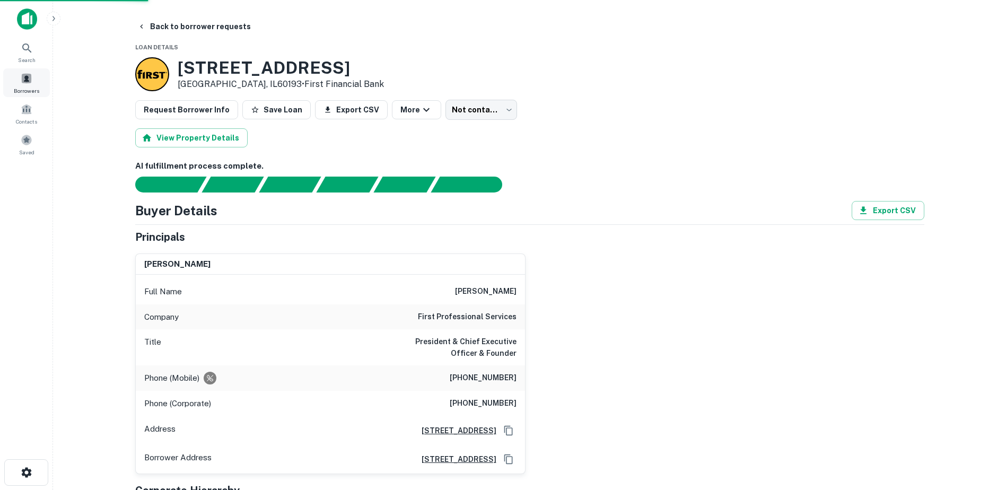
click at [20, 88] on span "Borrowers" at bounding box center [26, 90] width 25 height 8
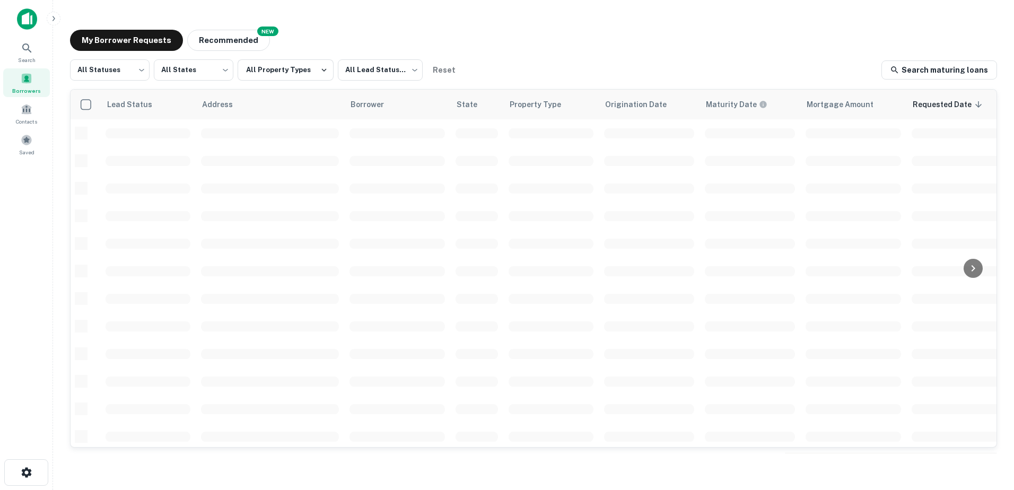
scroll to position [106, 0]
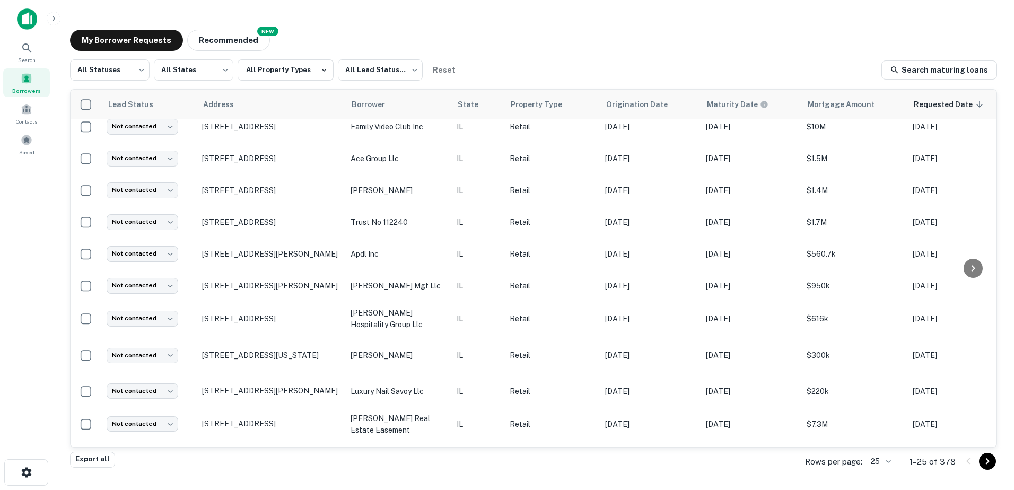
click at [986, 462] on icon "Go to next page" at bounding box center [987, 461] width 13 height 13
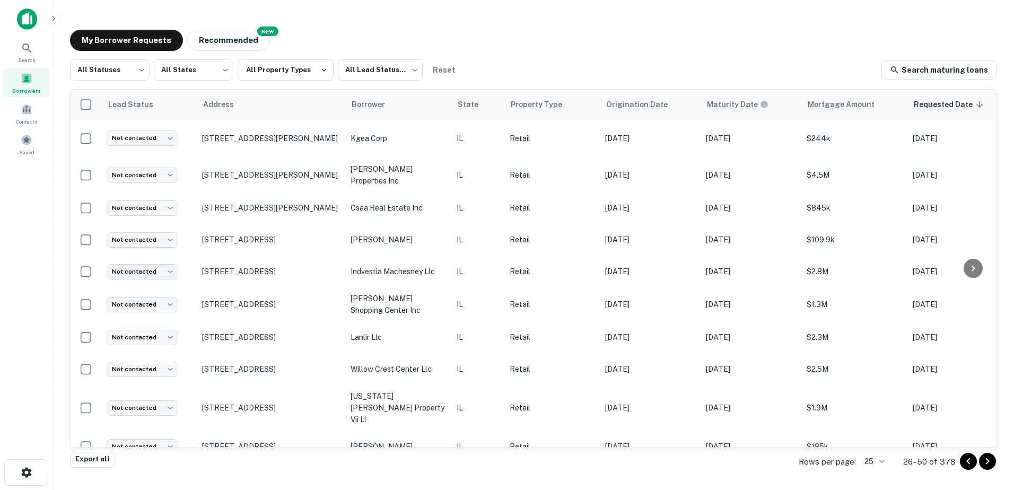
click at [986, 462] on icon "Go to next page" at bounding box center [987, 461] width 13 height 13
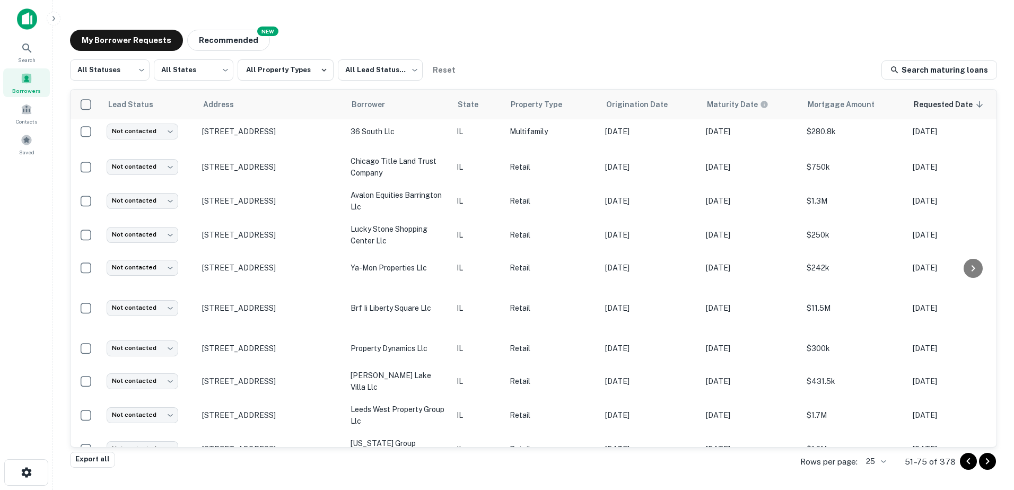
click at [983, 463] on icon "Go to next page" at bounding box center [987, 461] width 13 height 13
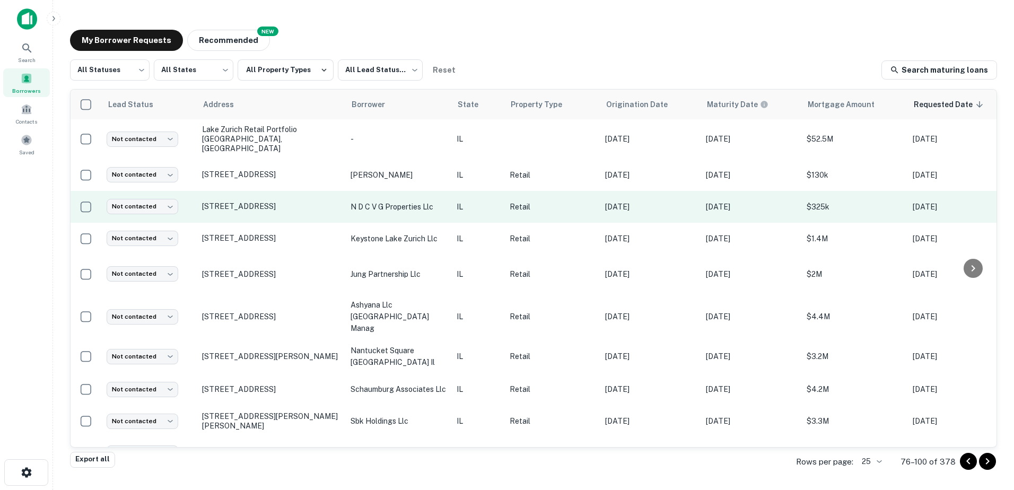
click at [356, 212] on td "n d c v g properties llc" at bounding box center [398, 207] width 106 height 32
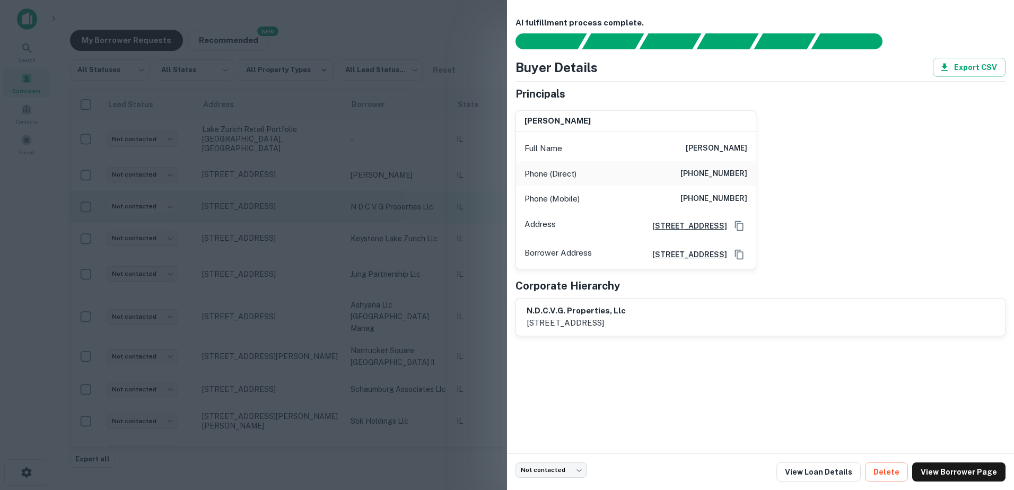
click at [356, 212] on div at bounding box center [507, 245] width 1014 height 490
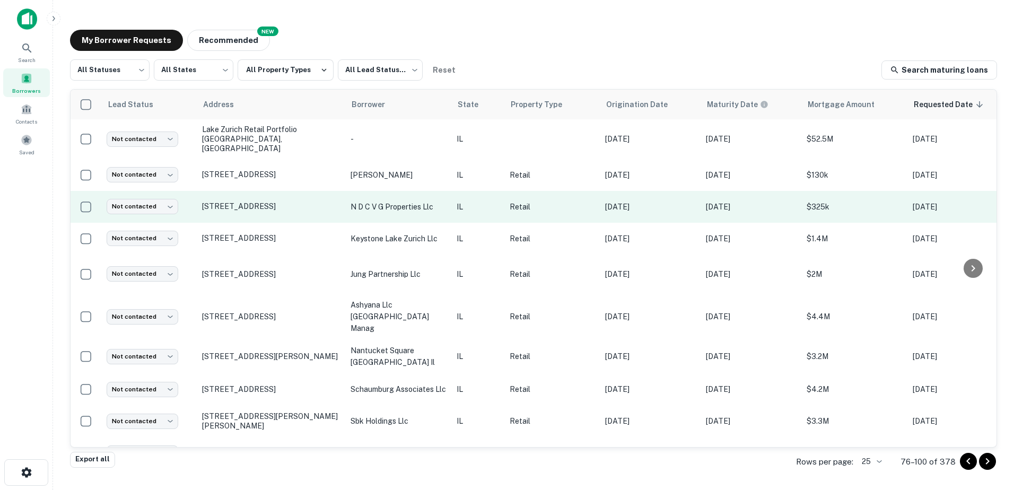
click at [354, 212] on td "n d c v g properties llc" at bounding box center [398, 207] width 106 height 32
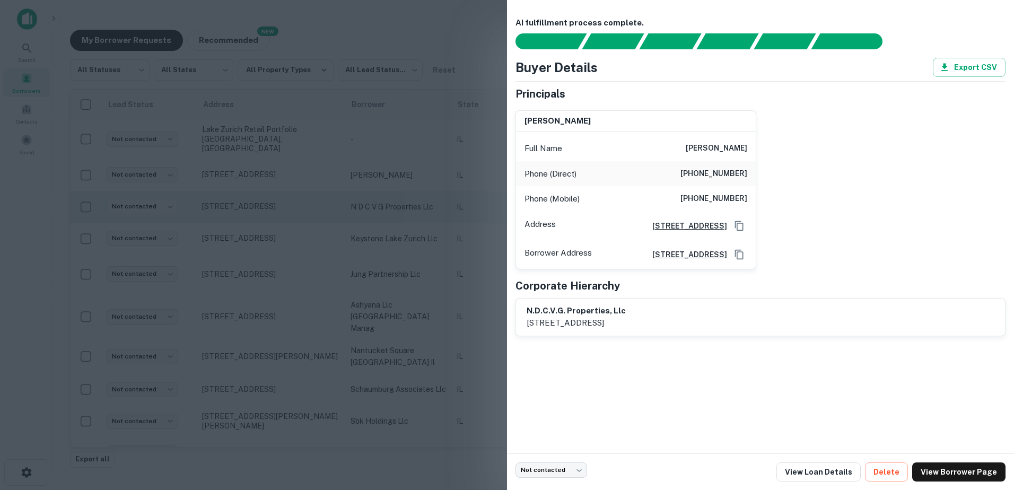
click at [354, 212] on div at bounding box center [507, 245] width 1014 height 490
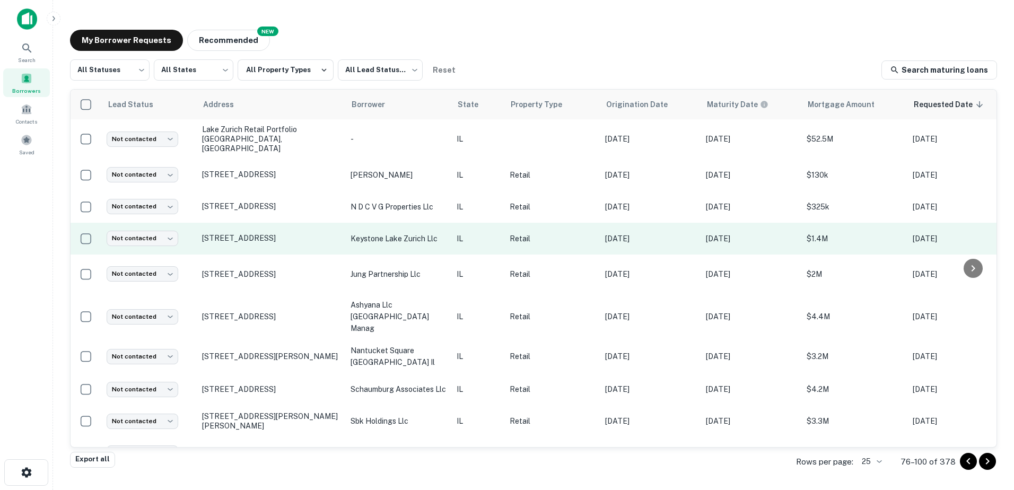
click at [357, 238] on td "keystone lake zurich llc" at bounding box center [398, 239] width 106 height 32
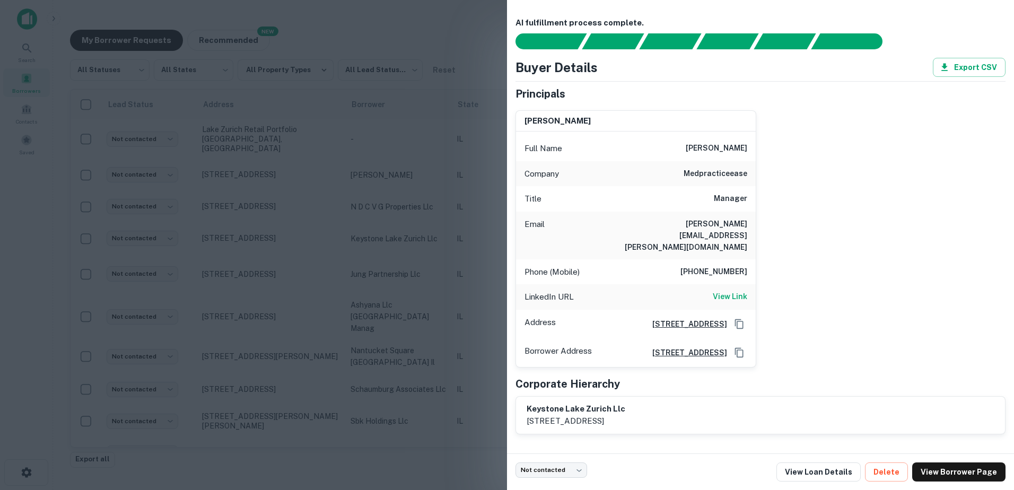
click at [692, 175] on h6 "medpracticeease" at bounding box center [716, 174] width 64 height 13
copy h6 "medpracticeease"
click at [278, 273] on div at bounding box center [507, 245] width 1014 height 490
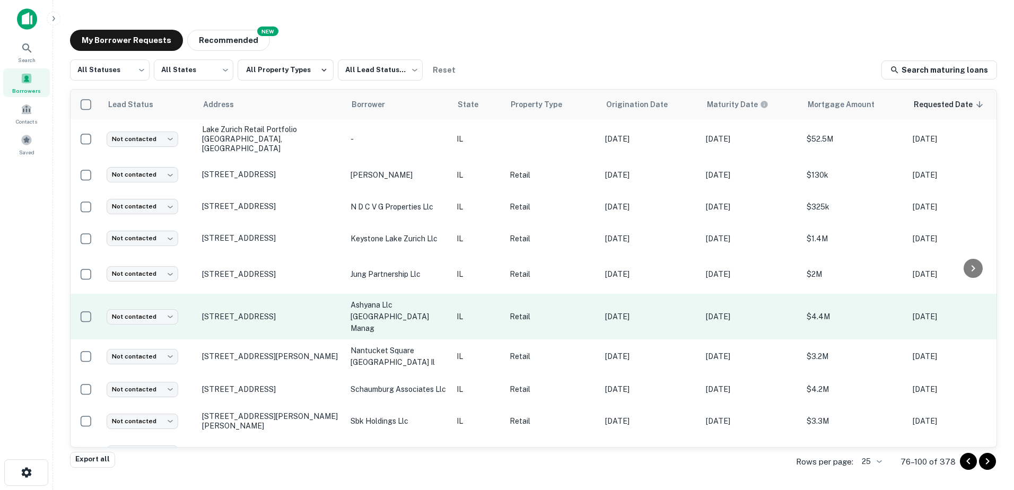
click at [412, 309] on p "ashyana llc libertyville manag" at bounding box center [398, 316] width 95 height 35
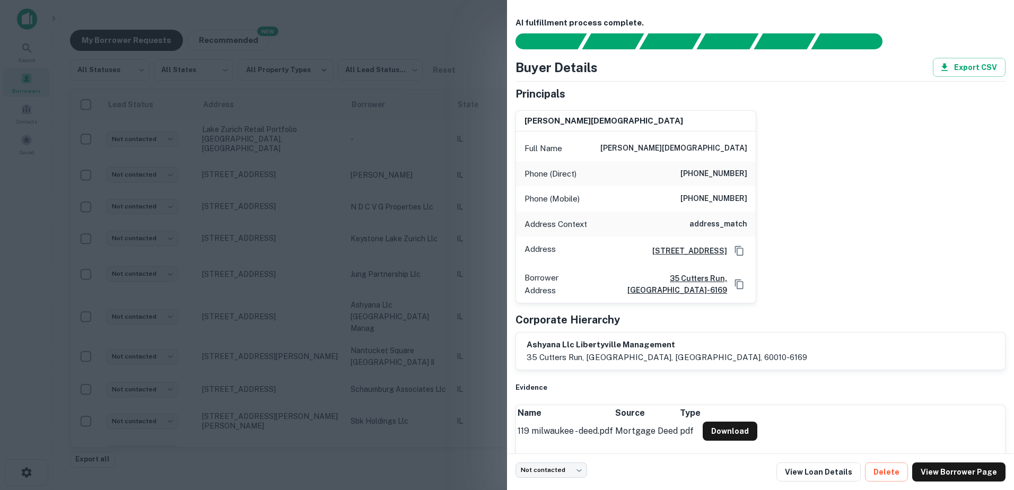
click at [444, 327] on div at bounding box center [507, 245] width 1014 height 490
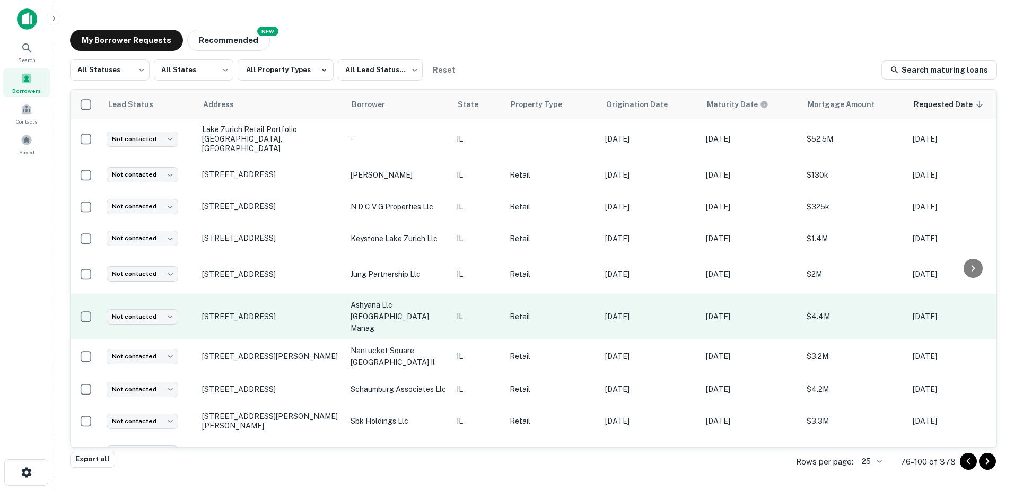
click at [447, 309] on td "ashyana llc libertyville manag" at bounding box center [398, 317] width 106 height 46
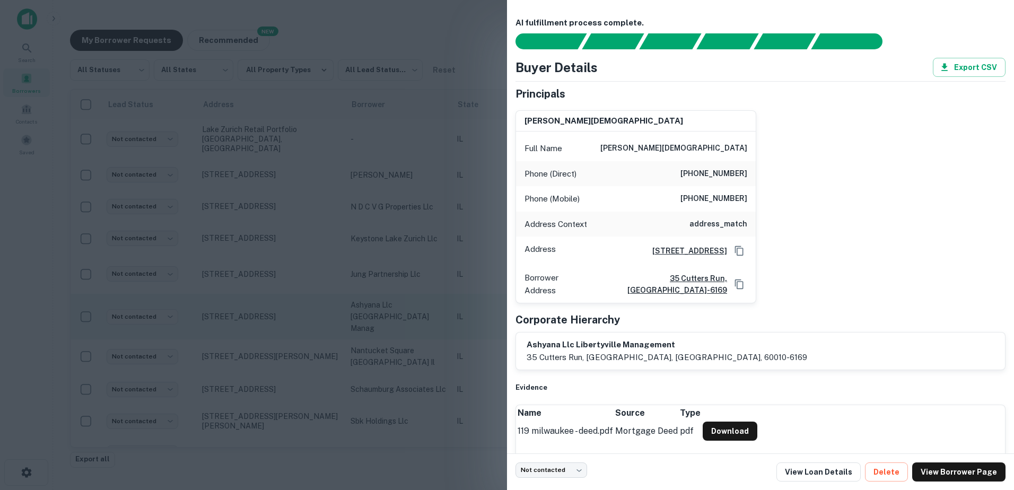
click at [447, 309] on div at bounding box center [507, 245] width 1014 height 490
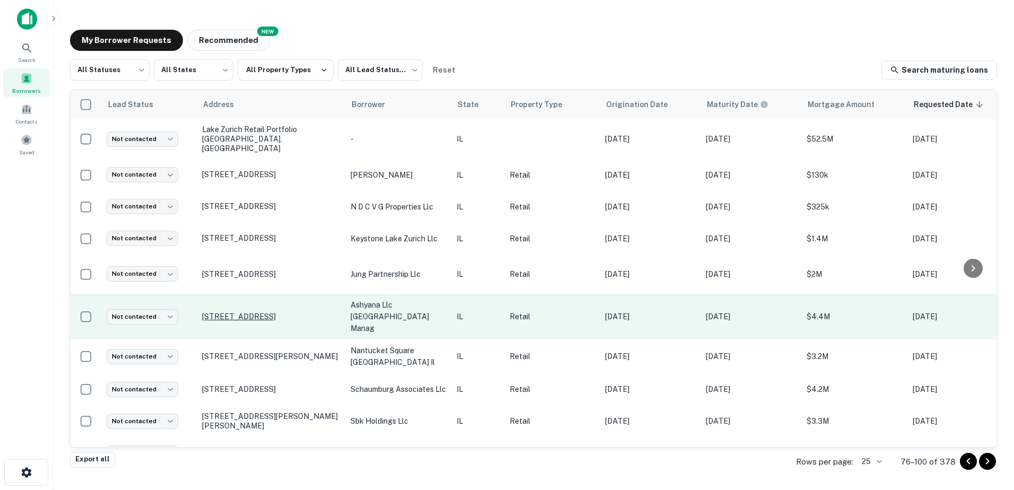
click at [276, 312] on p "119 N Milwaukee Ave Libertyville, IL60048" at bounding box center [271, 317] width 138 height 10
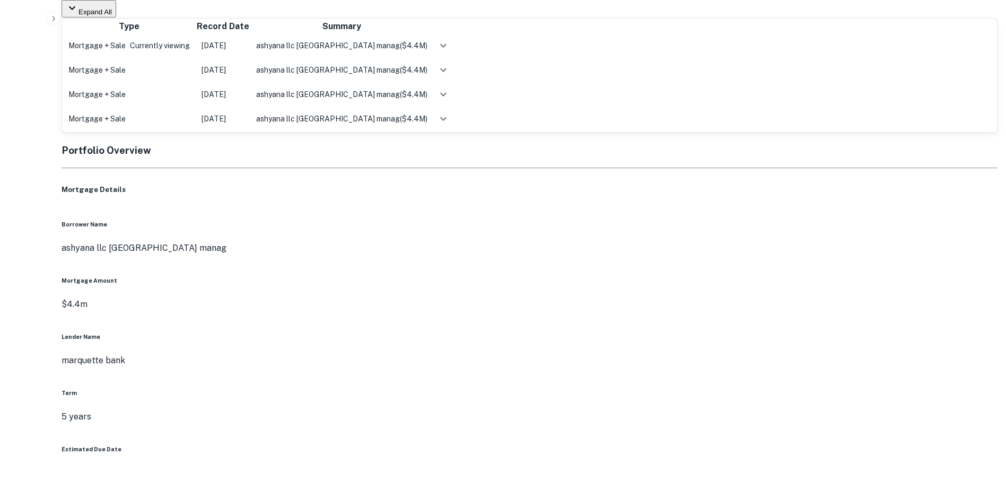
scroll to position [637, 0]
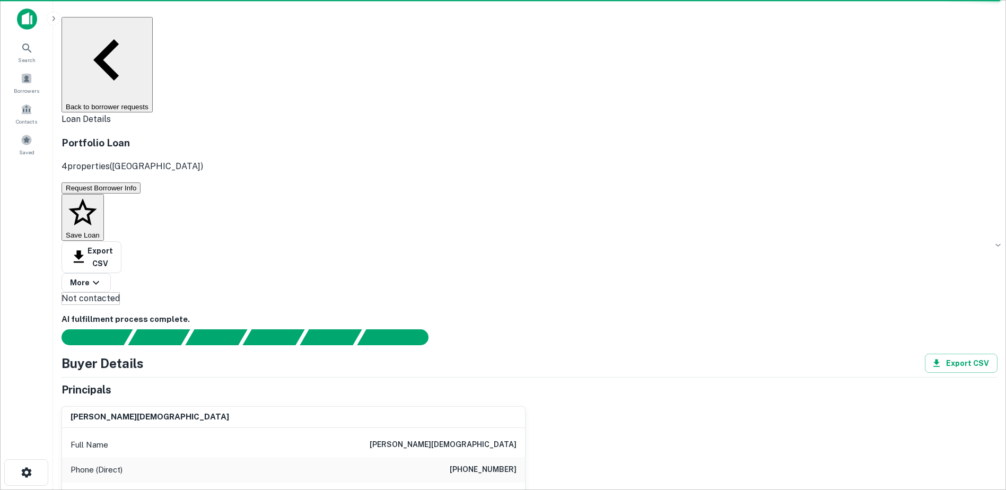
click at [153, 34] on button "Back to borrower requests" at bounding box center [107, 64] width 91 height 95
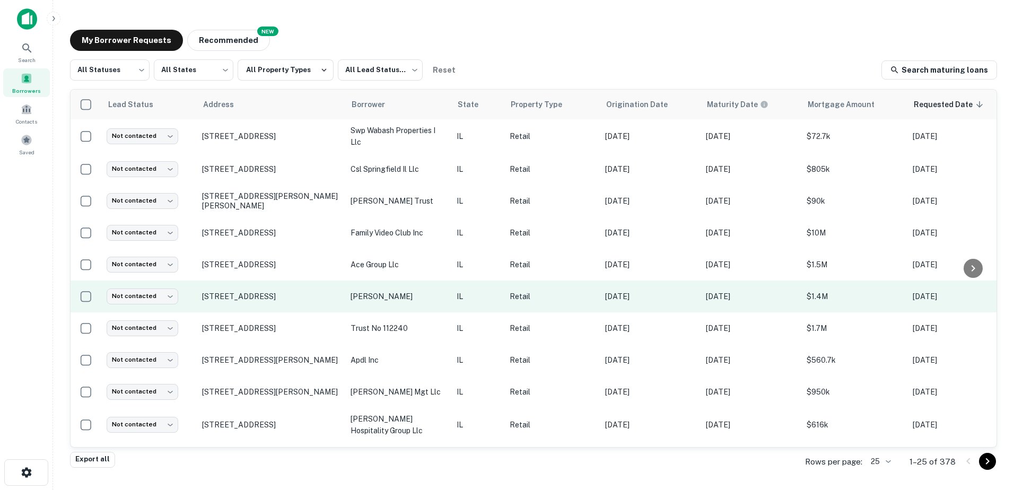
click at [442, 302] on td "[PERSON_NAME]" at bounding box center [398, 297] width 106 height 32
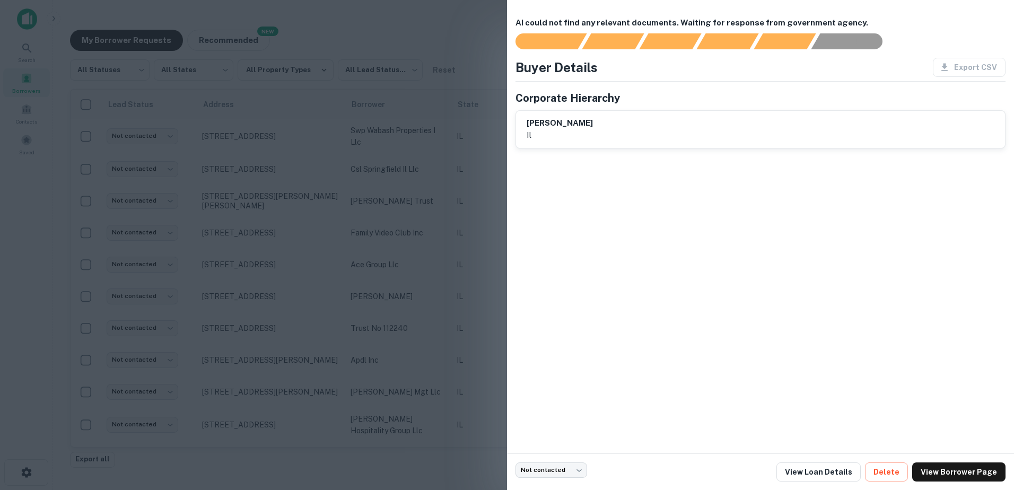
click at [439, 303] on div at bounding box center [507, 245] width 1014 height 490
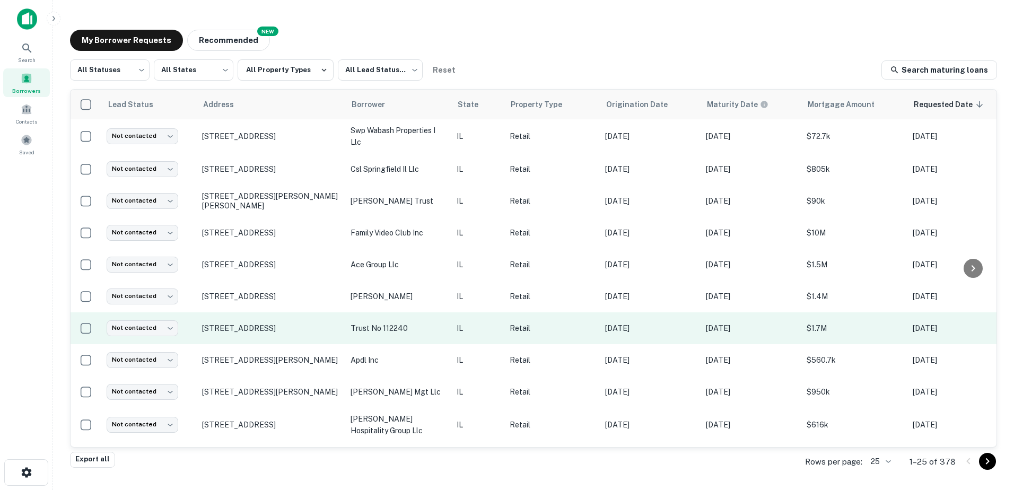
click at [419, 336] on td "trust no 112240" at bounding box center [398, 328] width 106 height 32
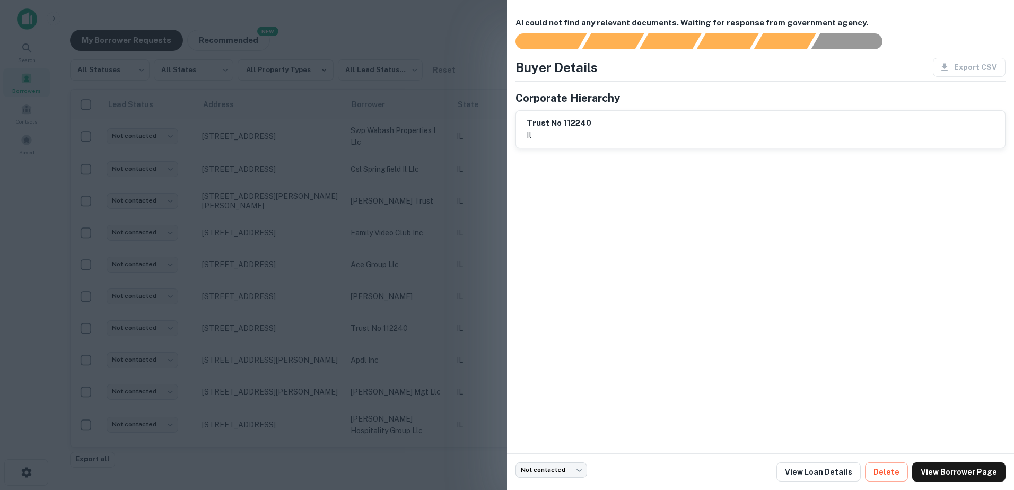
click at [421, 364] on div at bounding box center [507, 245] width 1014 height 490
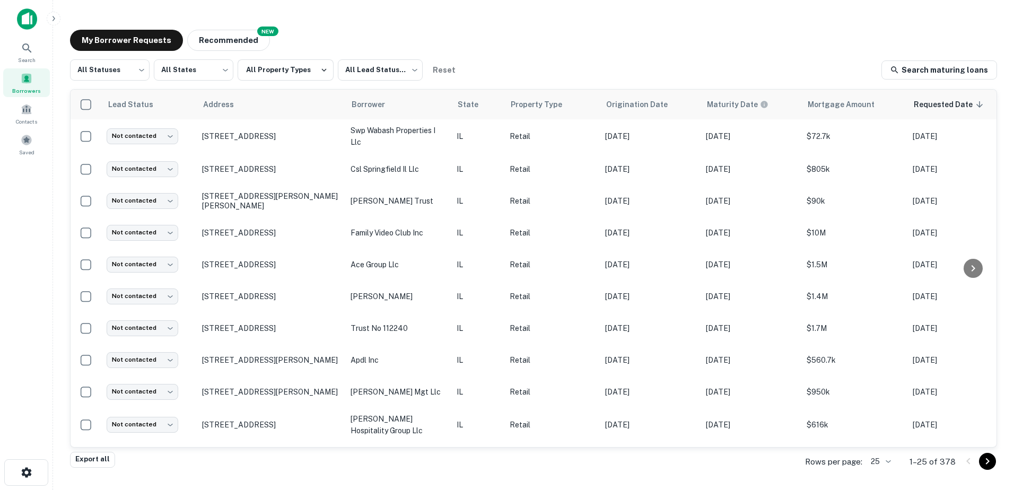
click at [421, 364] on p "apdl inc" at bounding box center [398, 360] width 95 height 12
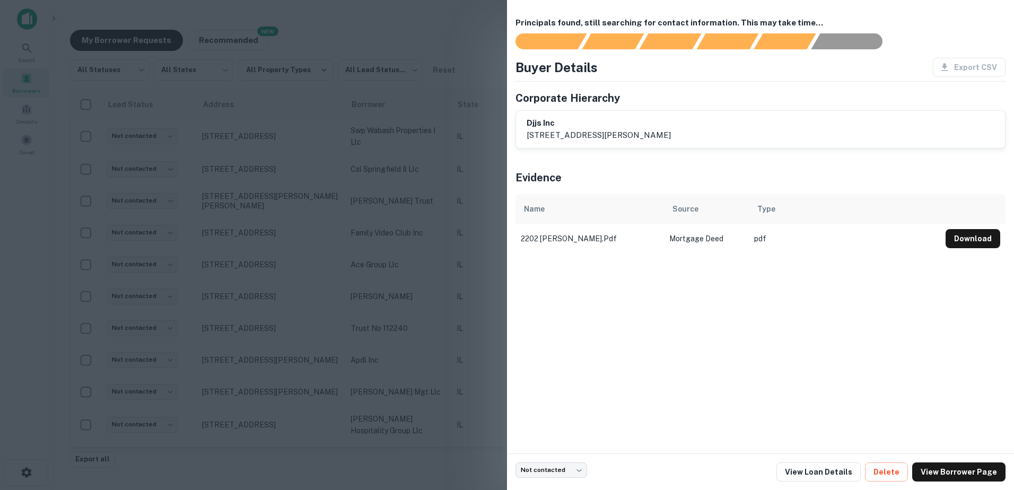
click at [420, 386] on div at bounding box center [507, 245] width 1014 height 490
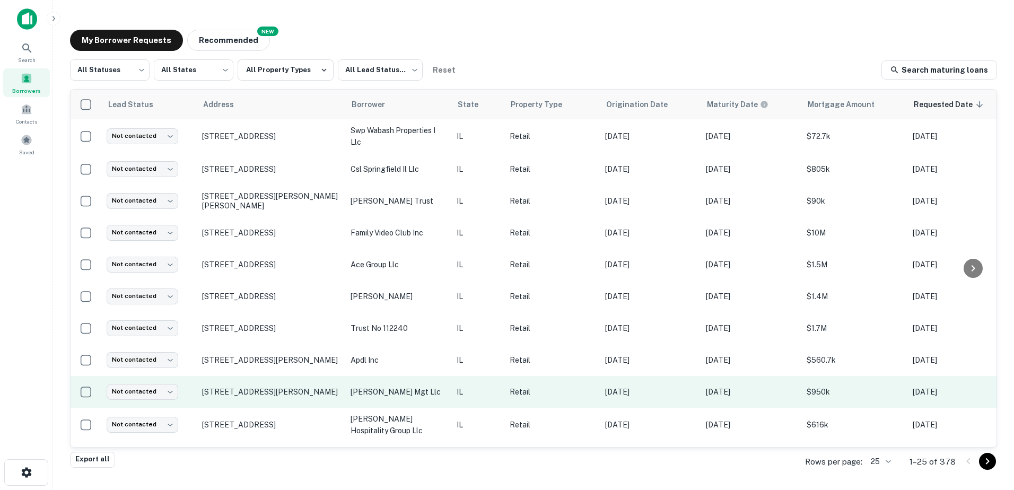
click at [419, 399] on td "[PERSON_NAME] mgt llc" at bounding box center [398, 392] width 106 height 32
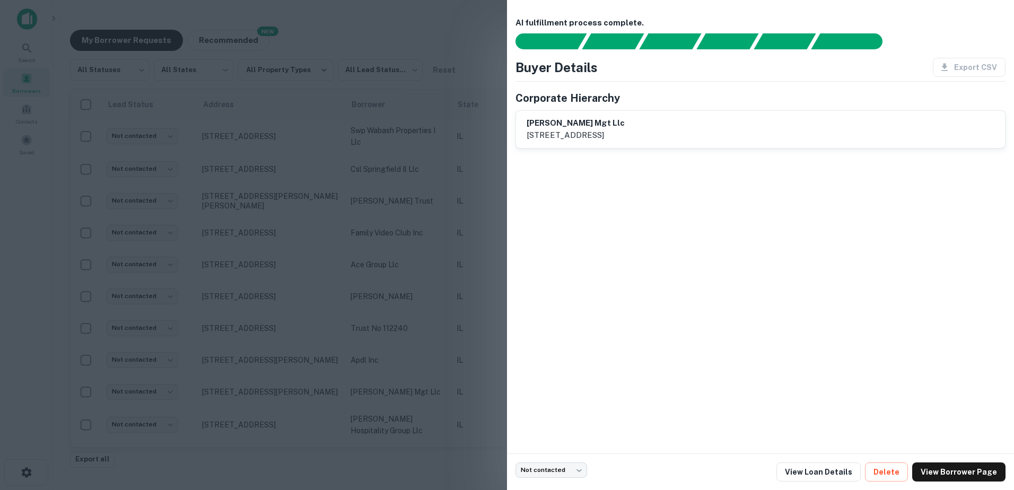
click at [421, 404] on div at bounding box center [507, 245] width 1014 height 490
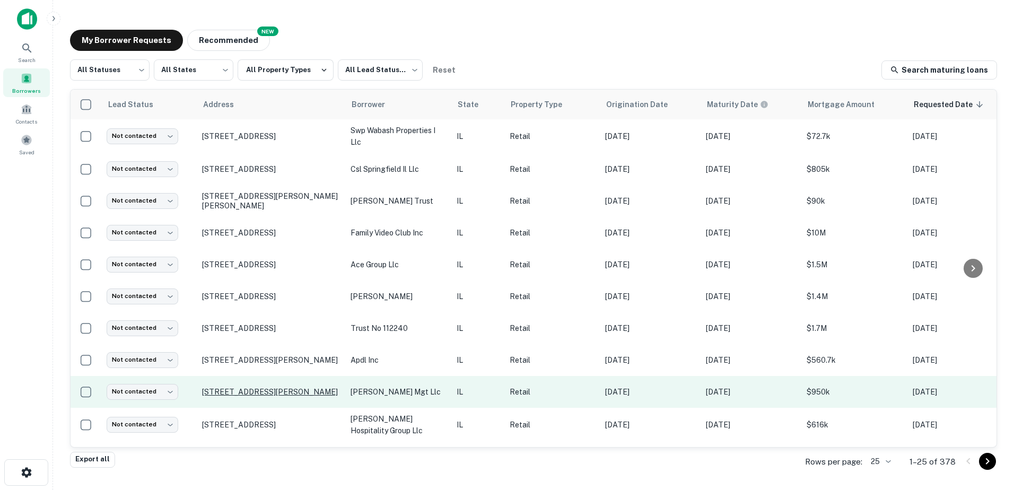
click at [317, 394] on p "[STREET_ADDRESS][PERSON_NAME]" at bounding box center [271, 392] width 138 height 10
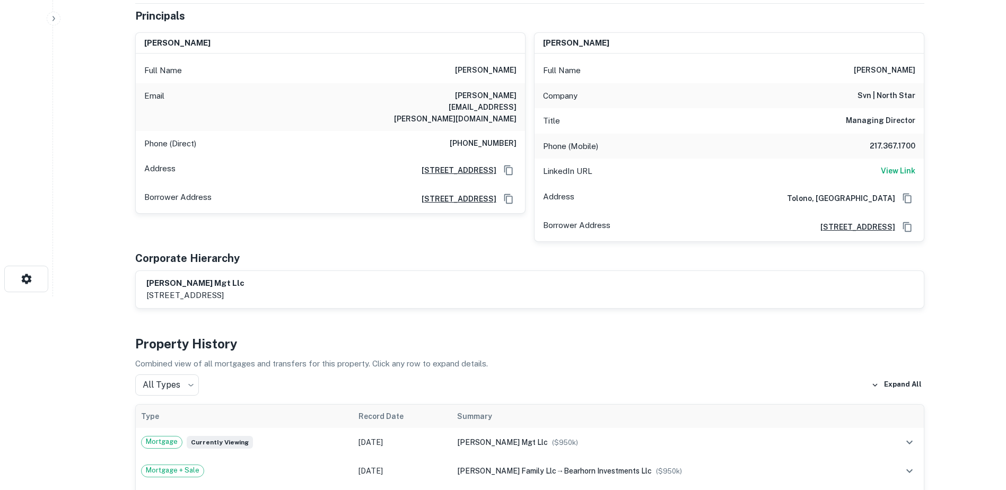
scroll to position [2, 0]
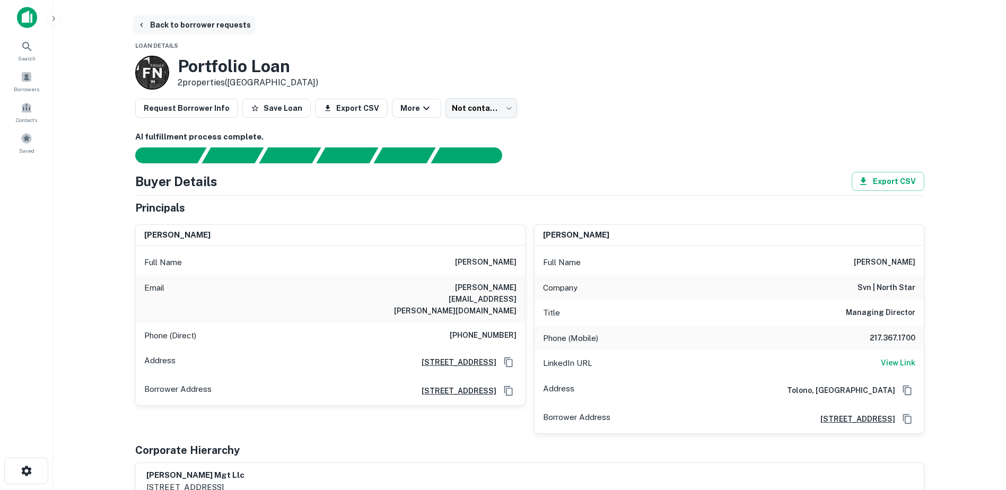
click at [190, 27] on button "Back to borrower requests" at bounding box center [194, 24] width 122 height 19
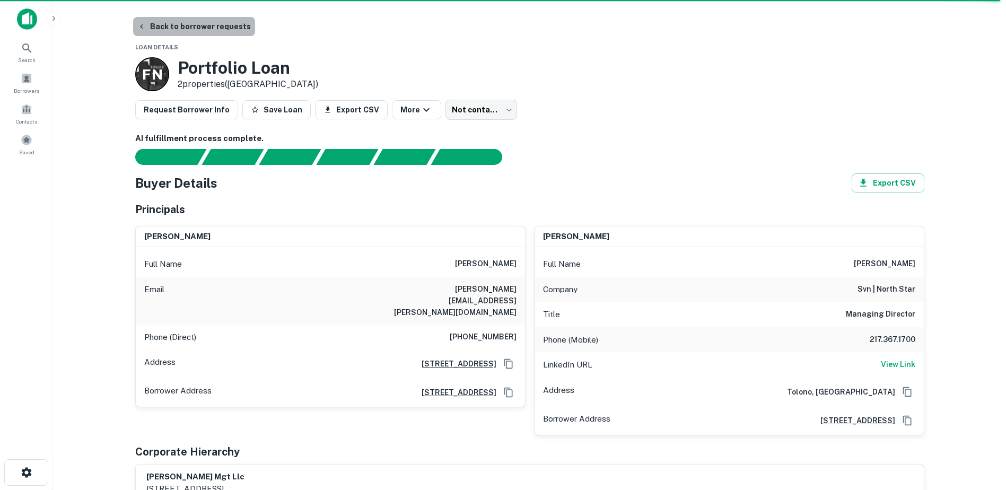
click at [202, 28] on button "Back to borrower requests" at bounding box center [194, 26] width 122 height 19
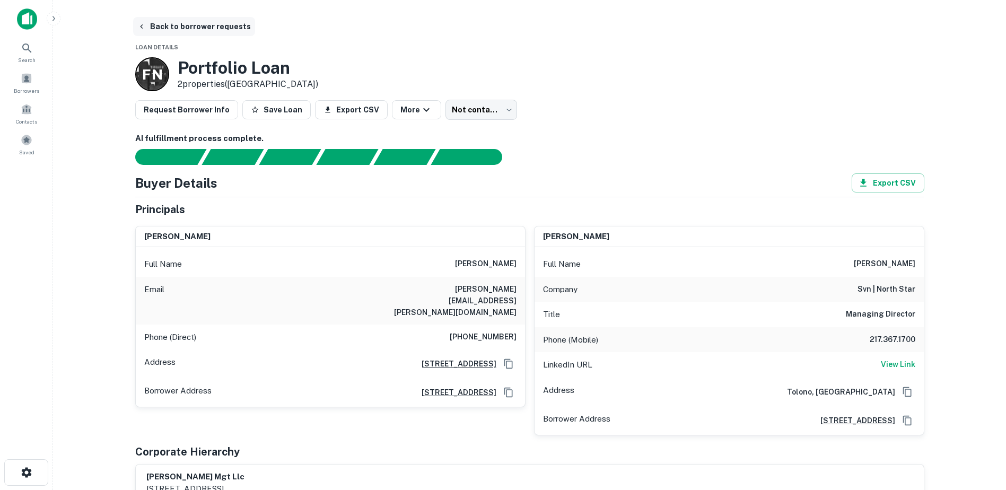
click at [193, 27] on button "Back to borrower requests" at bounding box center [194, 26] width 122 height 19
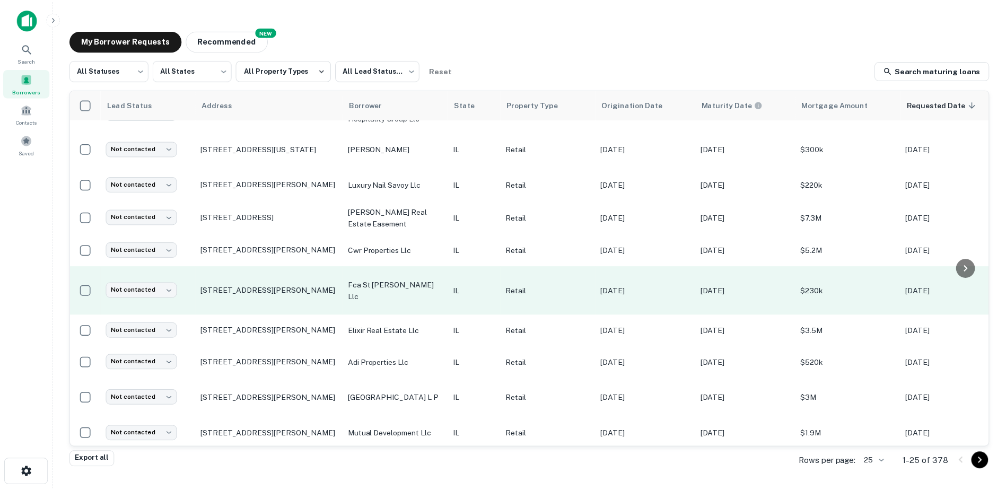
scroll to position [318, 0]
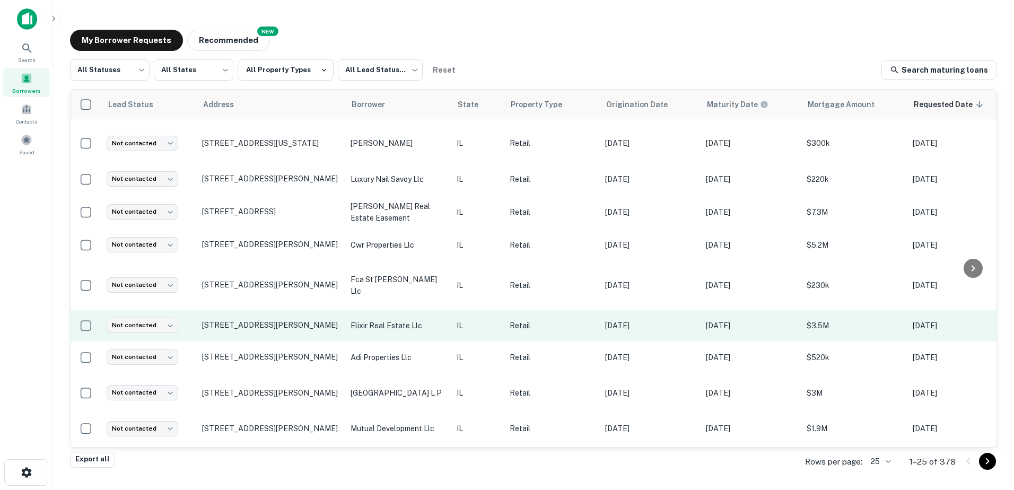
click at [435, 320] on p "elixir real estate llc" at bounding box center [398, 326] width 95 height 12
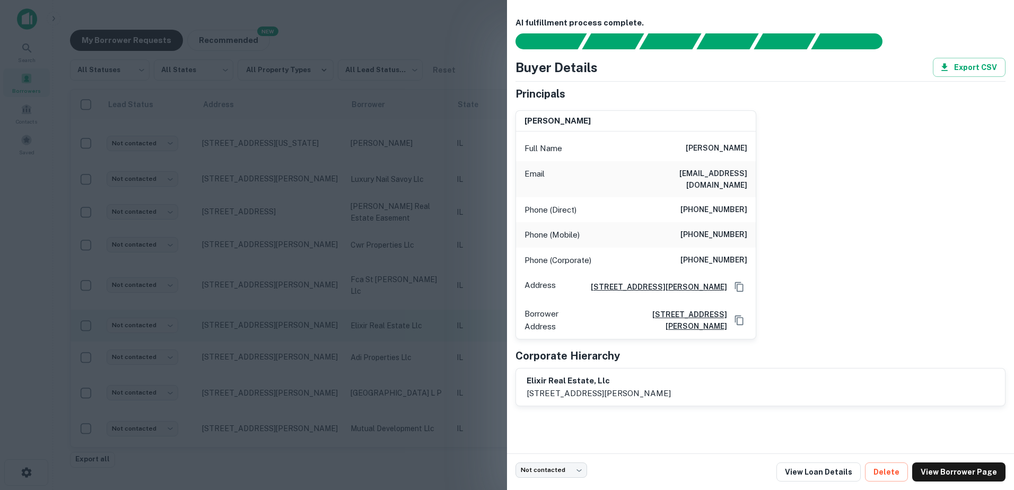
click at [435, 319] on div at bounding box center [507, 245] width 1014 height 490
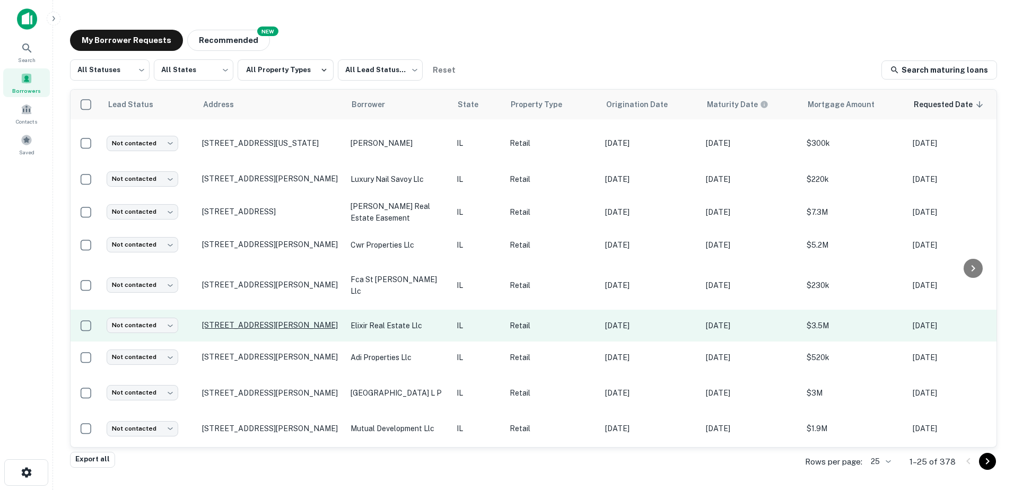
click at [310, 320] on p "[STREET_ADDRESS][PERSON_NAME]" at bounding box center [271, 325] width 138 height 10
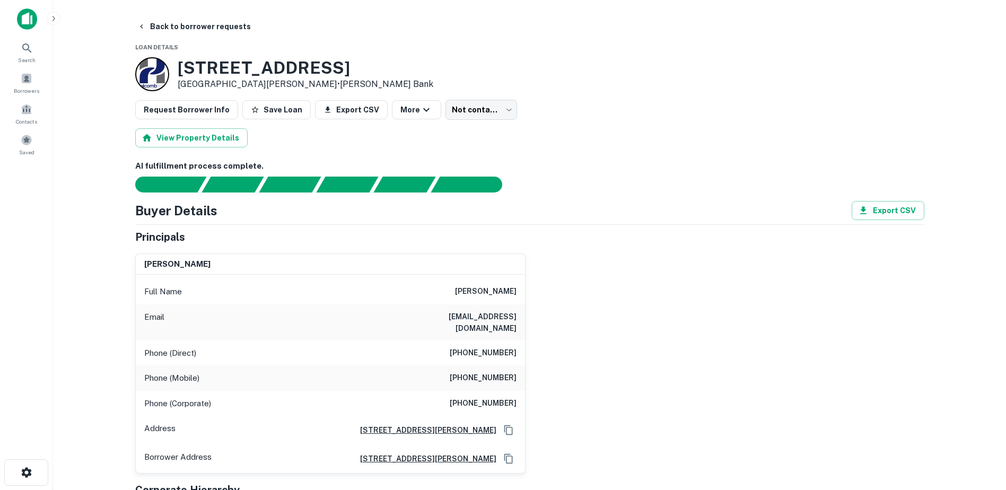
click at [273, 73] on h3 "2460 W MAIN ST" at bounding box center [306, 68] width 256 height 20
click at [491, 280] on div "Full Name manish patel" at bounding box center [330, 291] width 389 height 25
click at [491, 290] on h6 "manish patel" at bounding box center [486, 291] width 62 height 13
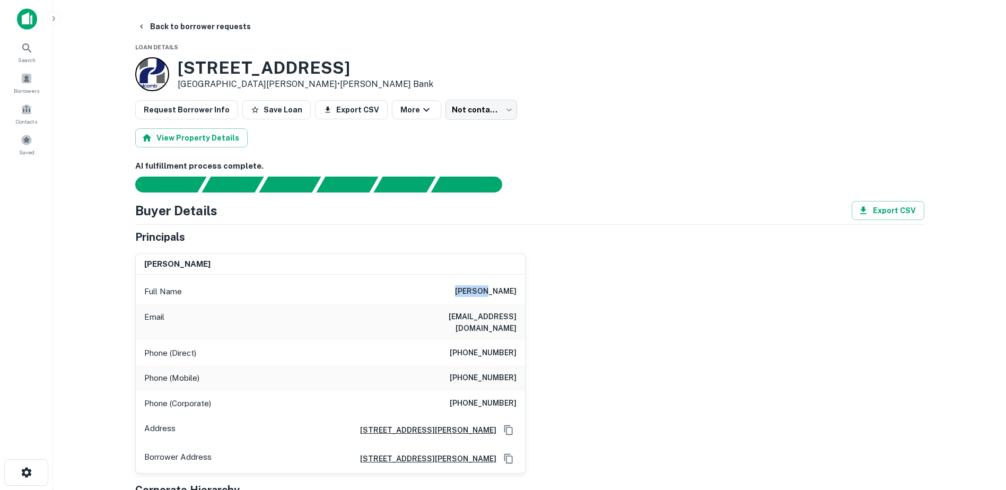
click at [491, 290] on h6 "manish patel" at bounding box center [486, 291] width 62 height 13
copy h6 "manish patel"
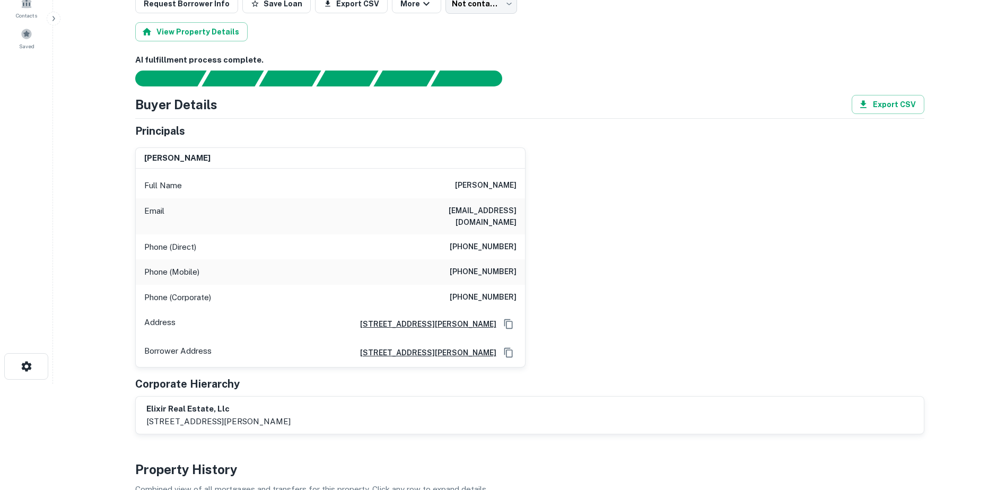
click at [448, 211] on h6 "dee_amin@hotmail.com" at bounding box center [452, 216] width 127 height 23
click at [448, 215] on h6 "dee_amin@hotmail.com" at bounding box center [452, 216] width 127 height 23
copy h6 "dee_amin@hotmail.com"
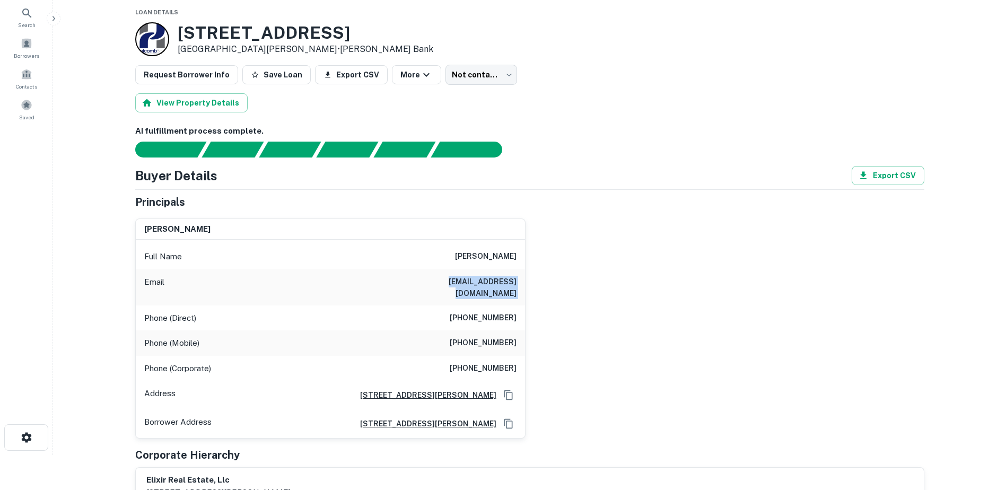
scroll to position [0, 0]
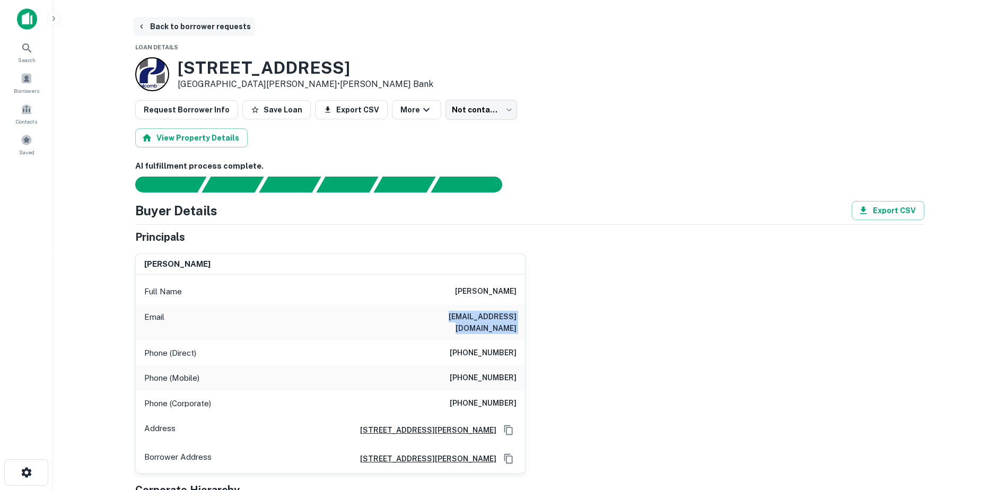
click at [162, 19] on button "Back to borrower requests" at bounding box center [194, 26] width 122 height 19
click at [166, 32] on button "Back to borrower requests" at bounding box center [194, 26] width 122 height 19
click at [39, 81] on div "Borrowers" at bounding box center [26, 82] width 47 height 29
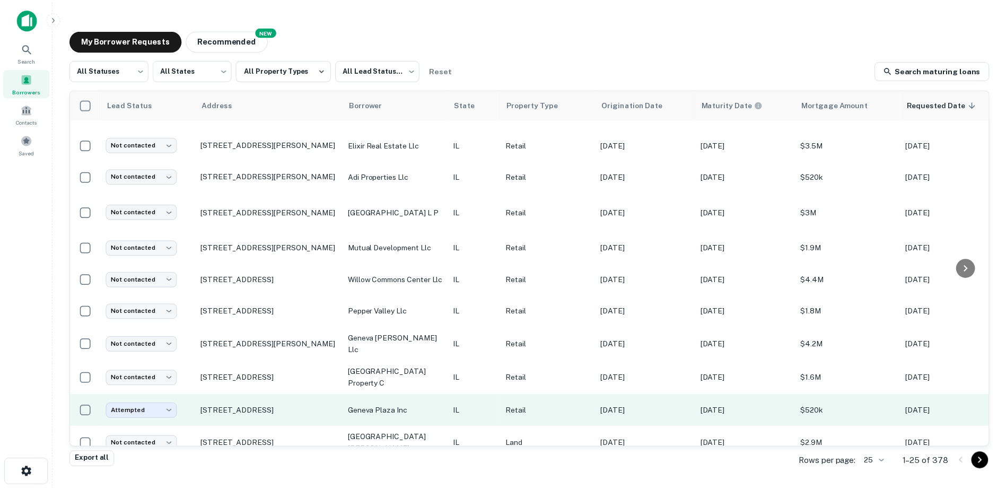
scroll to position [511, 0]
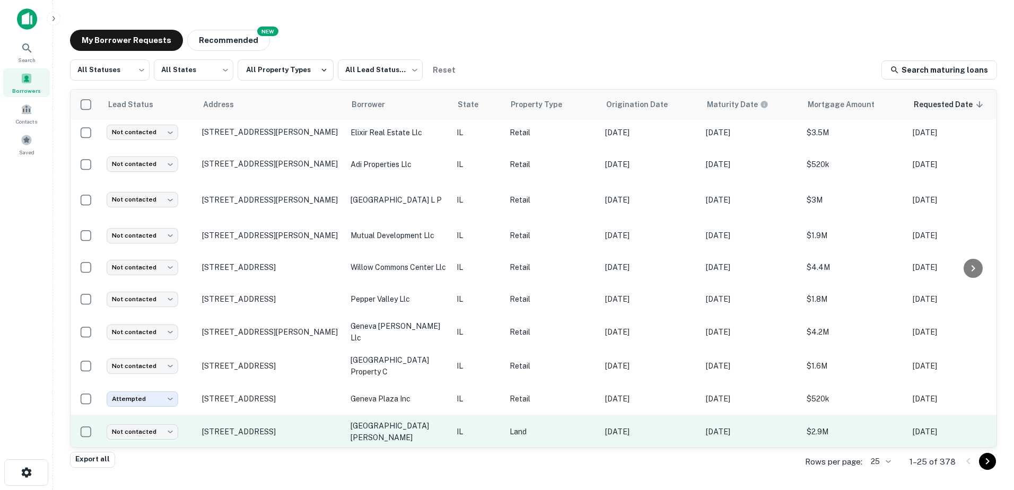
click at [385, 428] on p "[GEOGRAPHIC_DATA][PERSON_NAME]" at bounding box center [398, 431] width 95 height 23
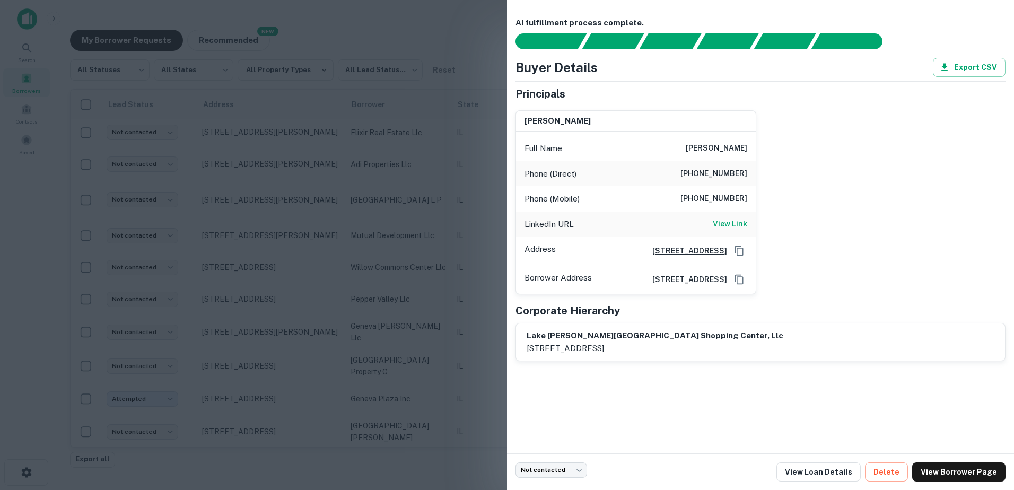
click at [396, 427] on div at bounding box center [507, 245] width 1014 height 490
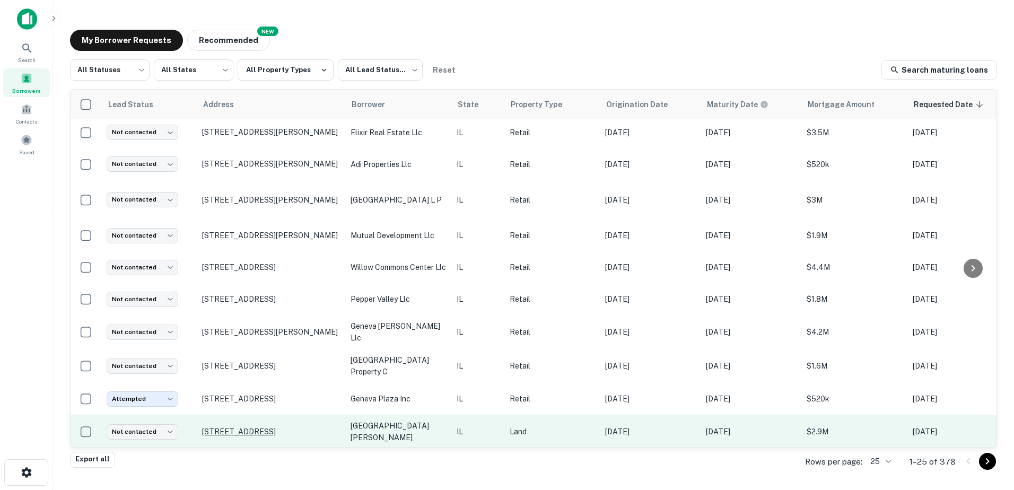
click at [294, 427] on p "[STREET_ADDRESS]" at bounding box center [271, 432] width 138 height 10
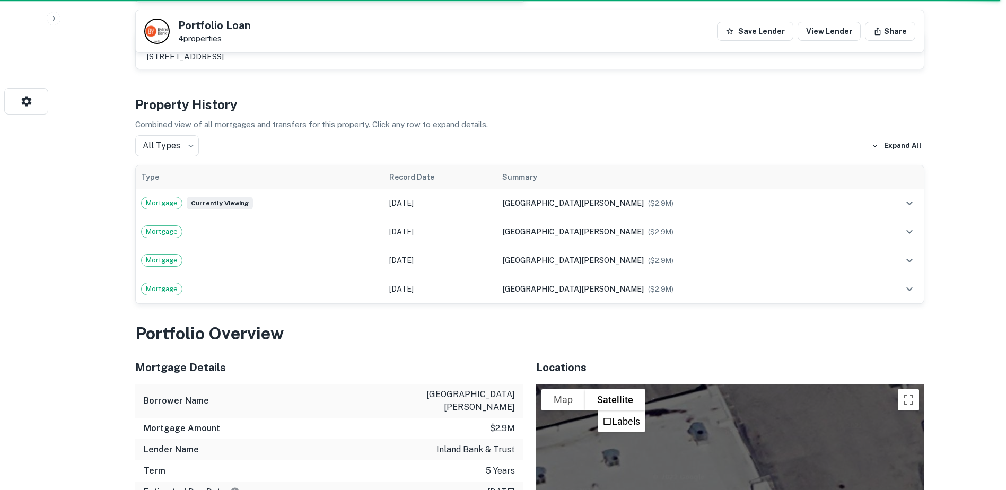
scroll to position [690, 0]
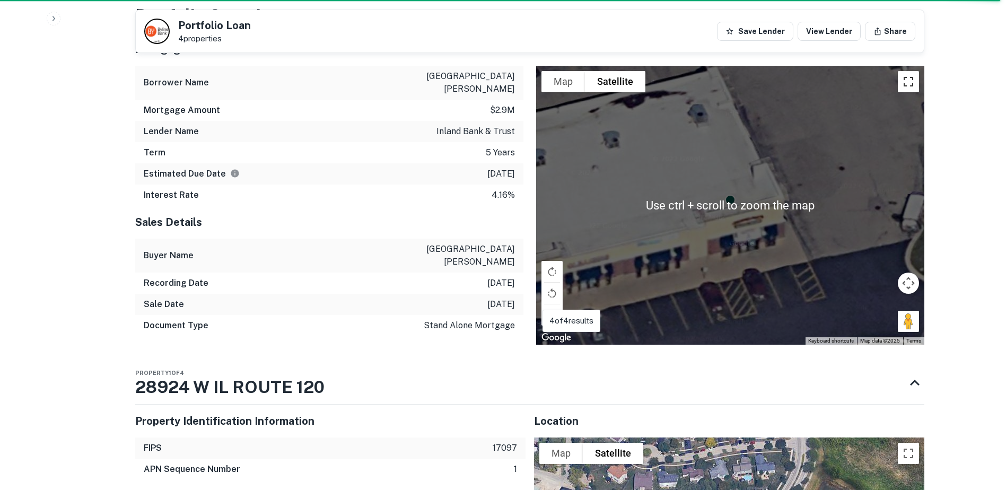
drag, startPoint x: 909, startPoint y: 81, endPoint x: 908, endPoint y: 138, distance: 57.3
click at [909, 82] on button "Toggle fullscreen view" at bounding box center [908, 81] width 21 height 21
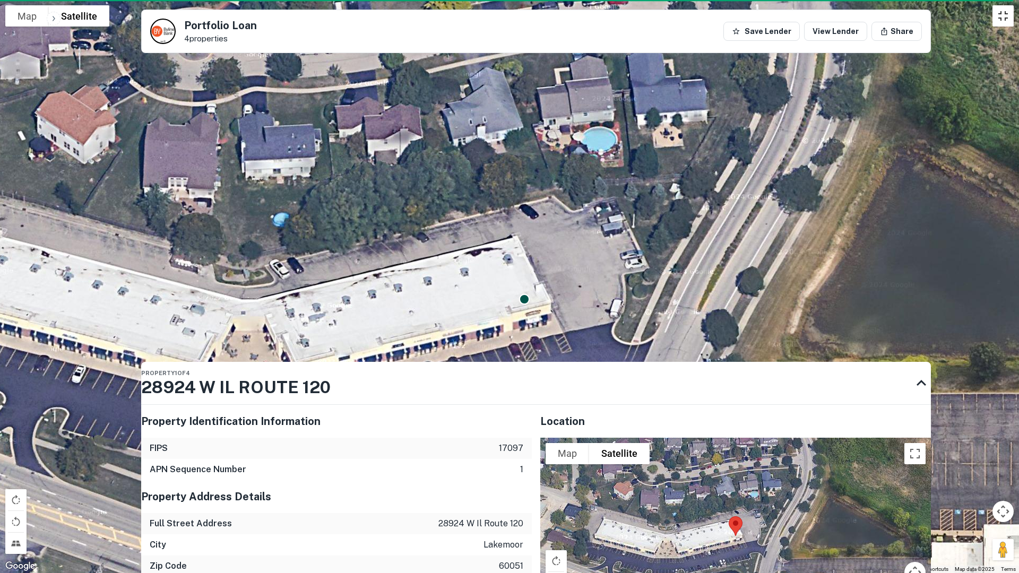
click at [995, 21] on button "Toggle fullscreen view" at bounding box center [1002, 15] width 21 height 21
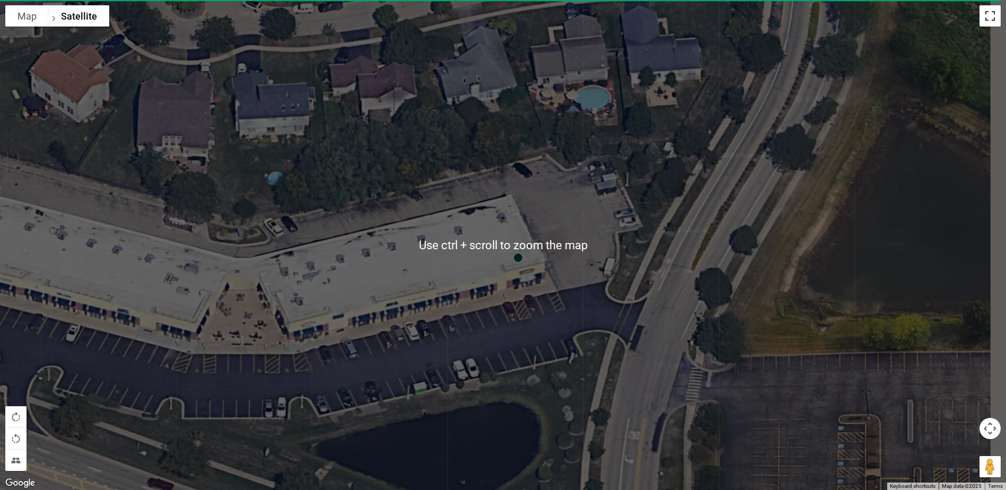
scroll to position [0, 0]
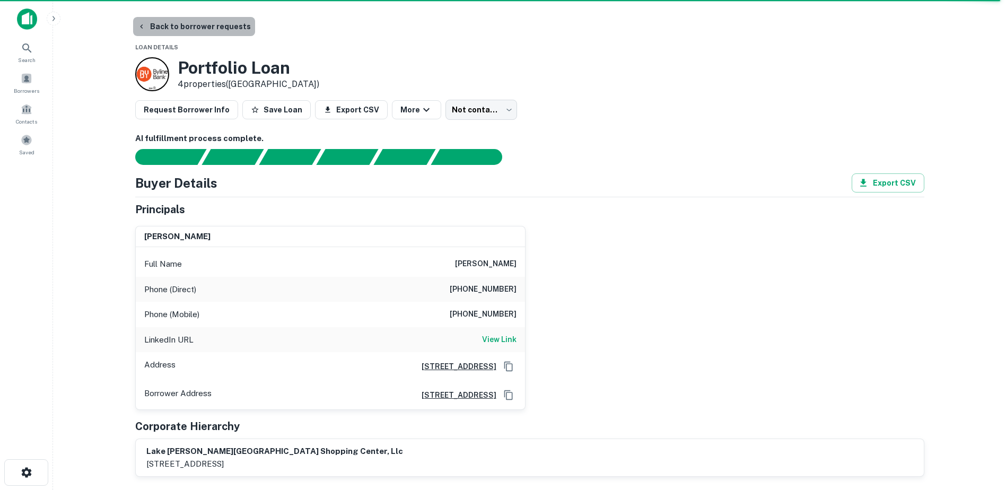
click at [211, 32] on button "Back to borrower requests" at bounding box center [194, 26] width 122 height 19
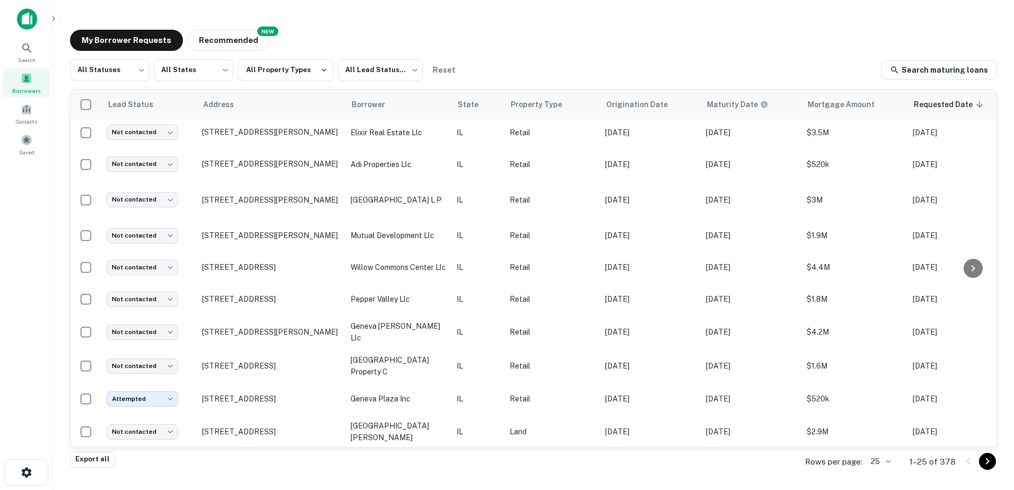
scroll to position [511, 0]
click at [987, 462] on icon "Go to next page" at bounding box center [987, 461] width 13 height 13
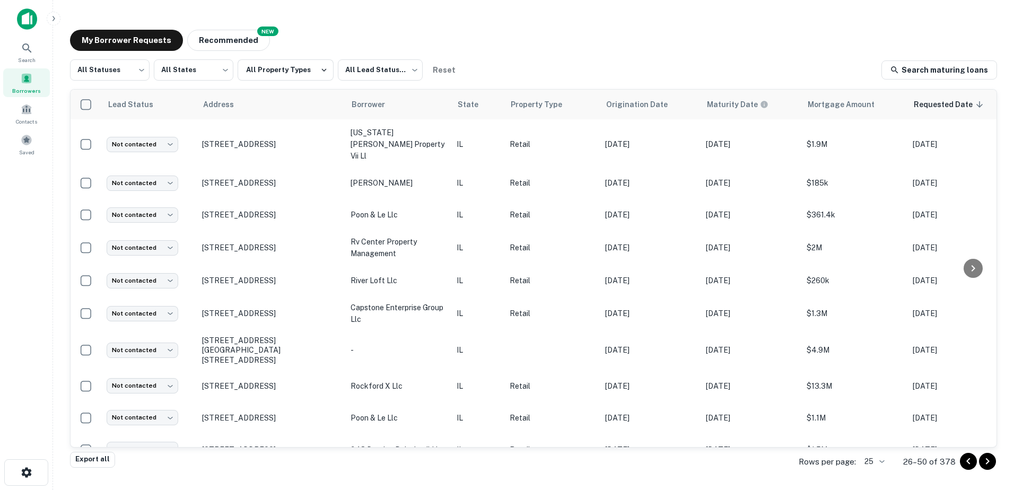
scroll to position [494, 0]
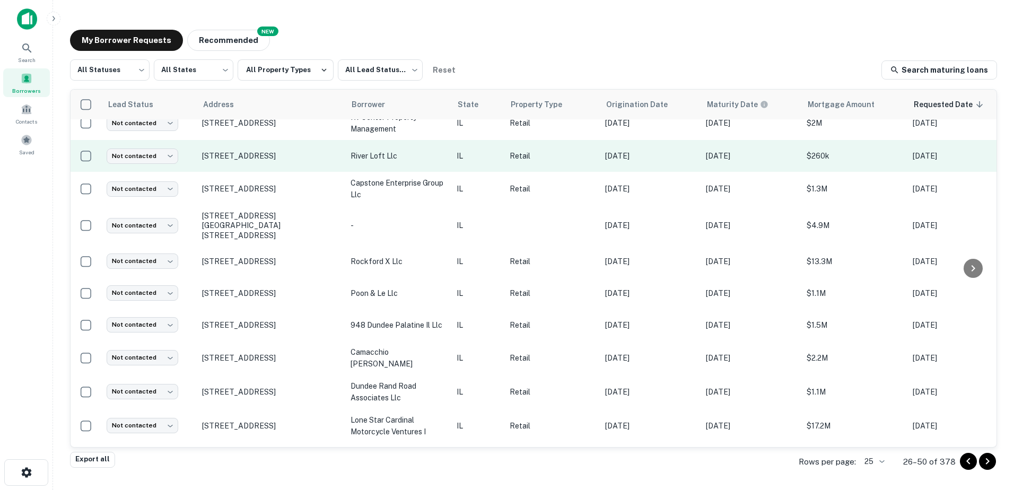
click at [541, 150] on p "Retail" at bounding box center [552, 156] width 85 height 12
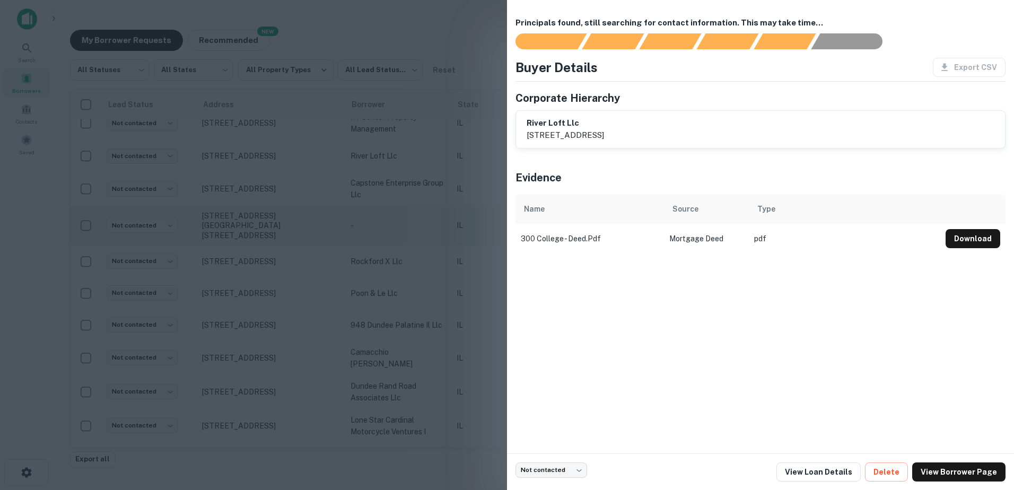
click at [441, 183] on div at bounding box center [507, 245] width 1014 height 490
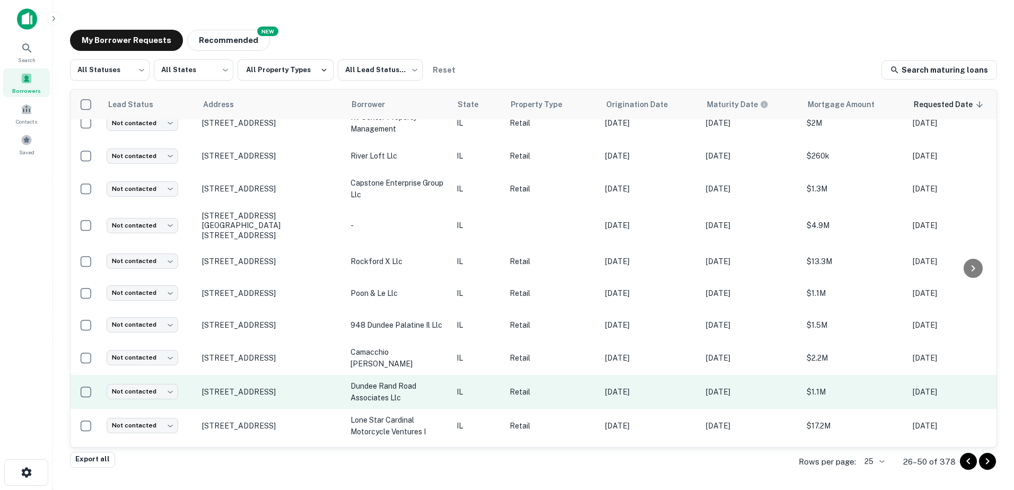
click at [446, 380] on p "dundee rand road associates llc" at bounding box center [398, 391] width 95 height 23
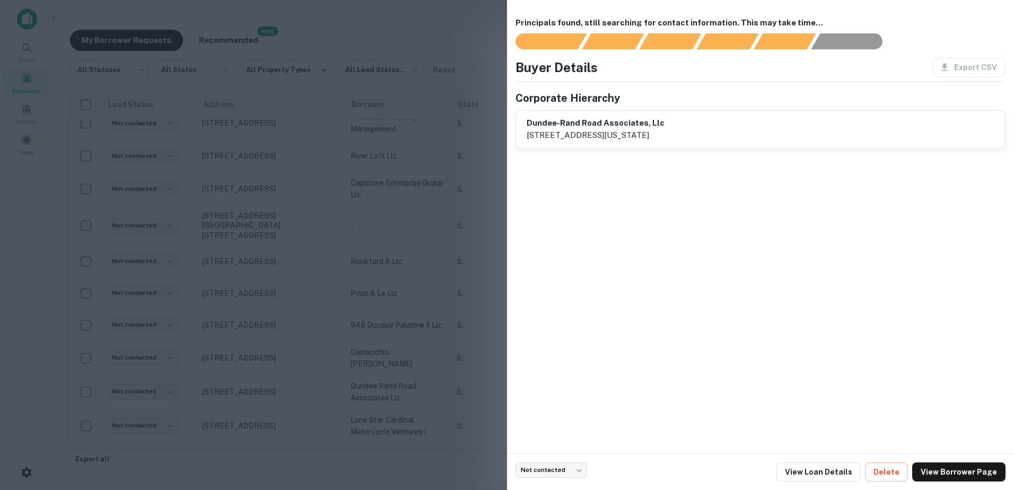
click at [438, 375] on div at bounding box center [507, 245] width 1014 height 490
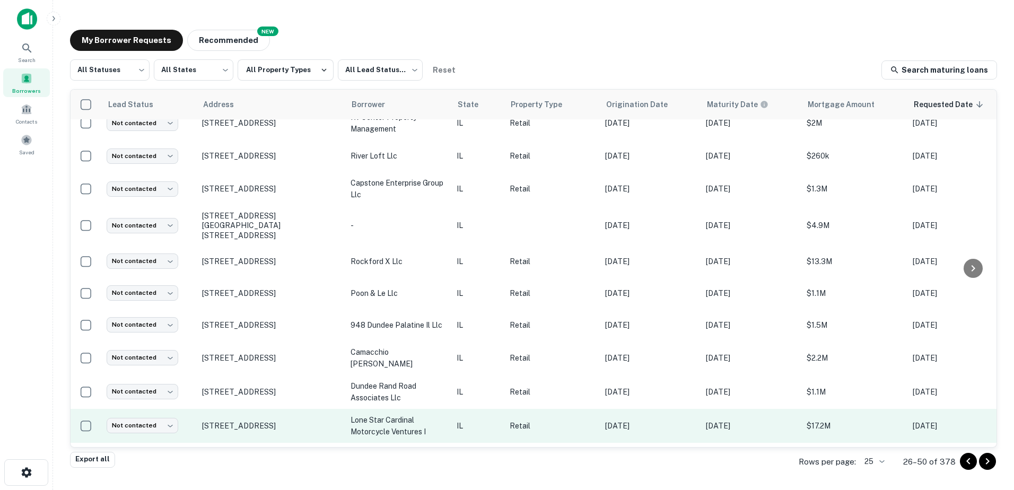
click at [440, 414] on p "lone star cardinal motorcycle ventures i" at bounding box center [398, 425] width 95 height 23
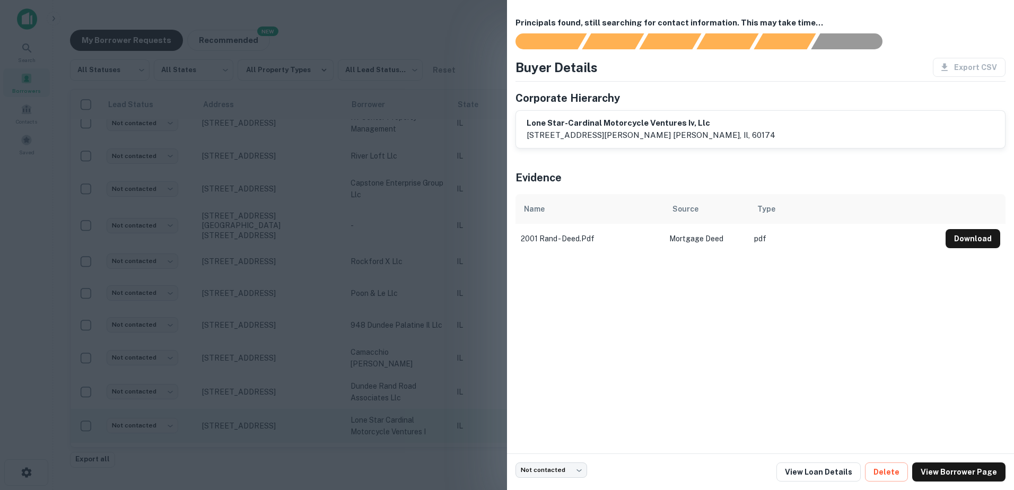
drag, startPoint x: 441, startPoint y: 392, endPoint x: 443, endPoint y: 399, distance: 8.1
click at [442, 392] on div at bounding box center [507, 245] width 1014 height 490
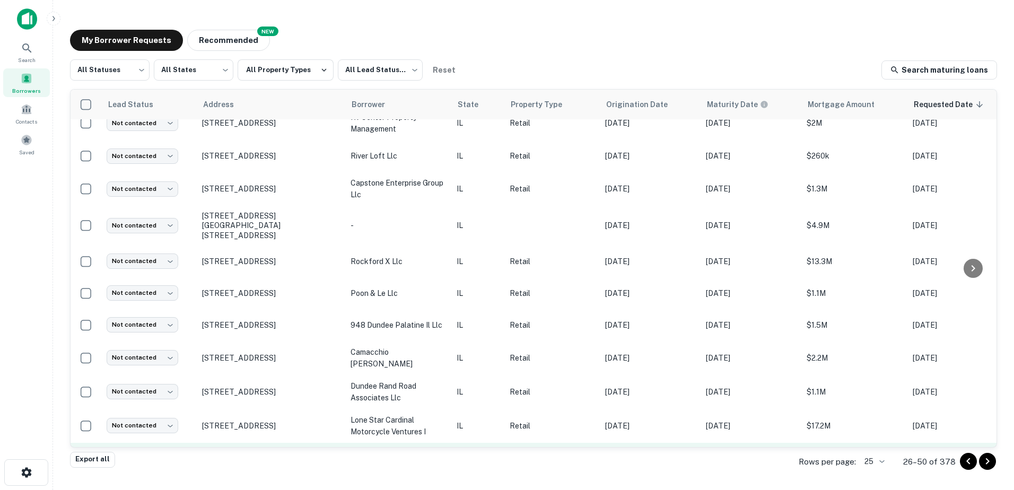
click at [442, 453] on p "commons of palatine llc" at bounding box center [398, 459] width 95 height 12
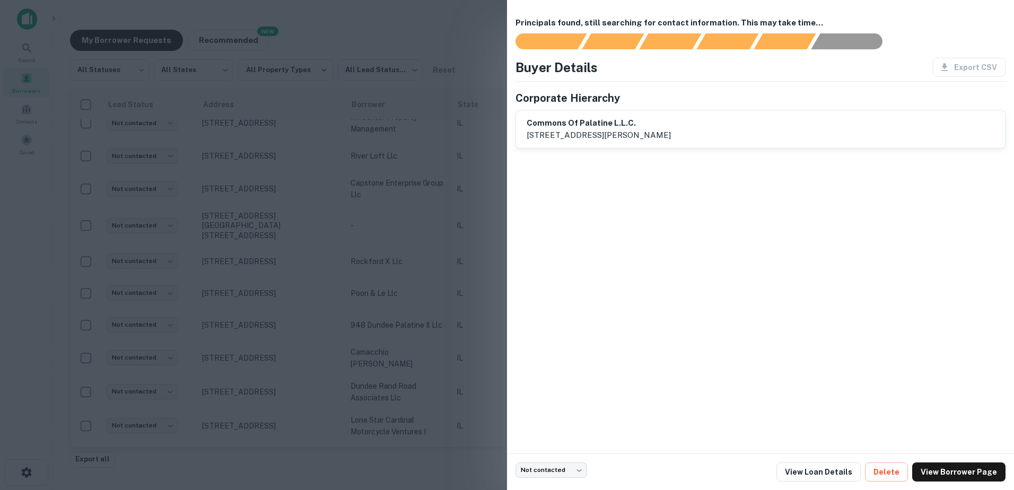
click at [450, 419] on div at bounding box center [507, 245] width 1014 height 490
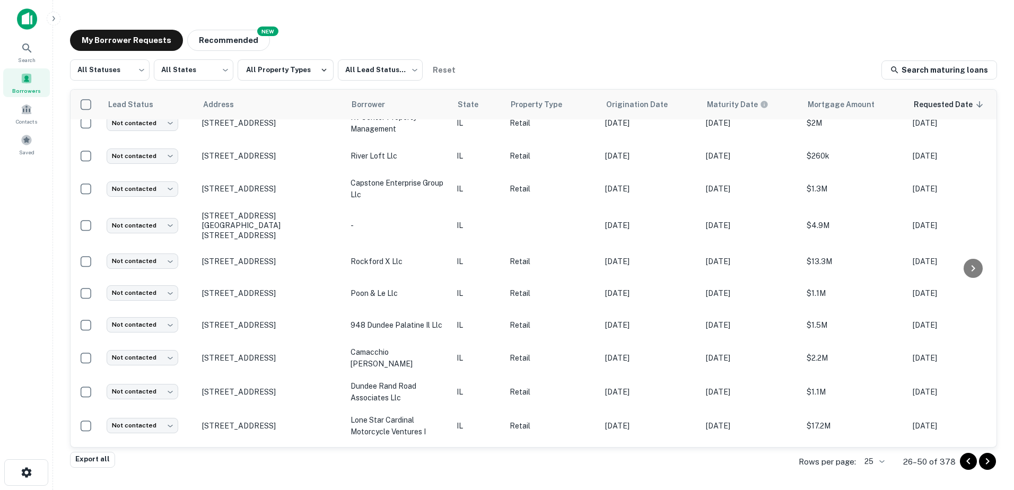
click at [984, 464] on icon "Go to next page" at bounding box center [987, 461] width 13 height 13
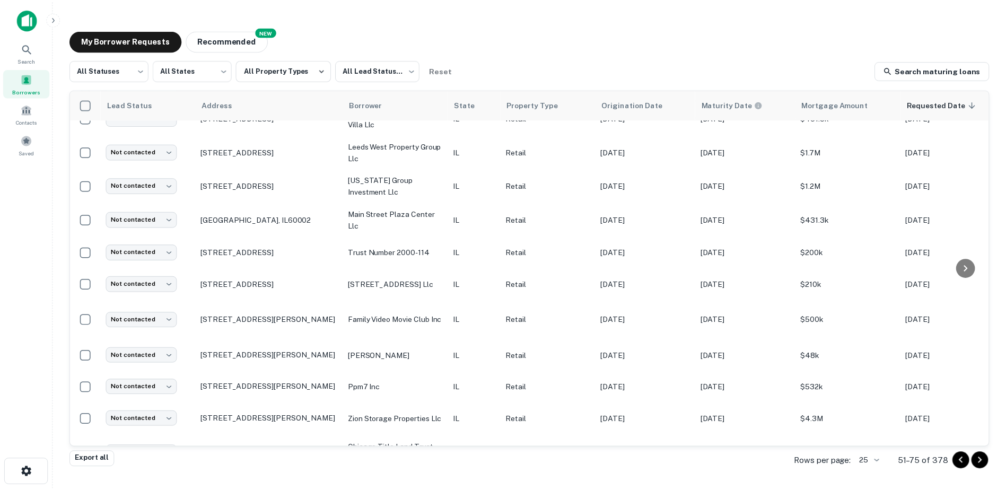
scroll to position [511, 0]
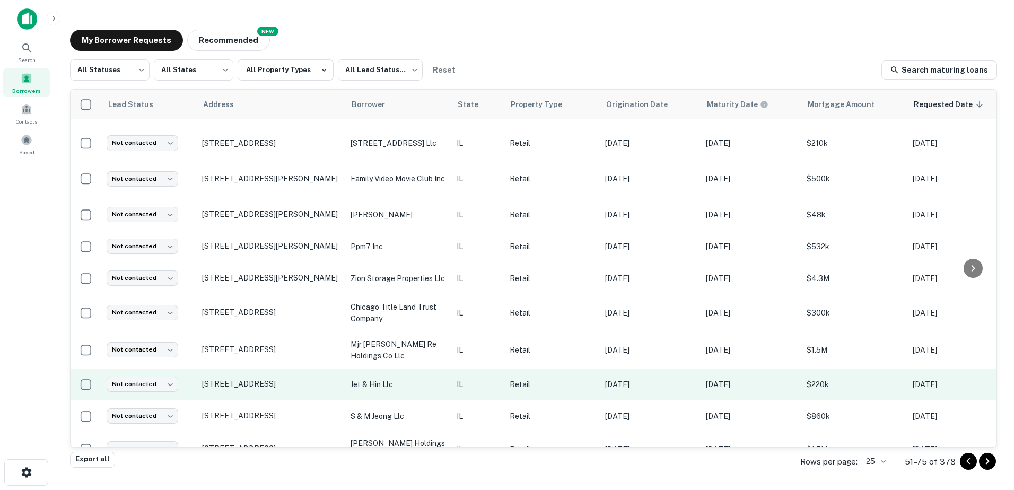
click at [431, 388] on p "jet & hin llc" at bounding box center [398, 385] width 95 height 12
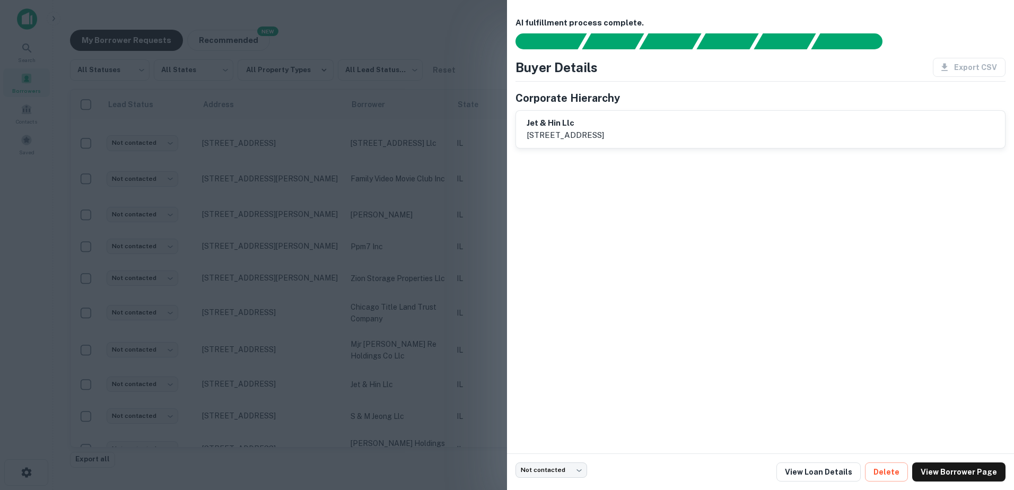
click at [430, 381] on div at bounding box center [507, 245] width 1014 height 490
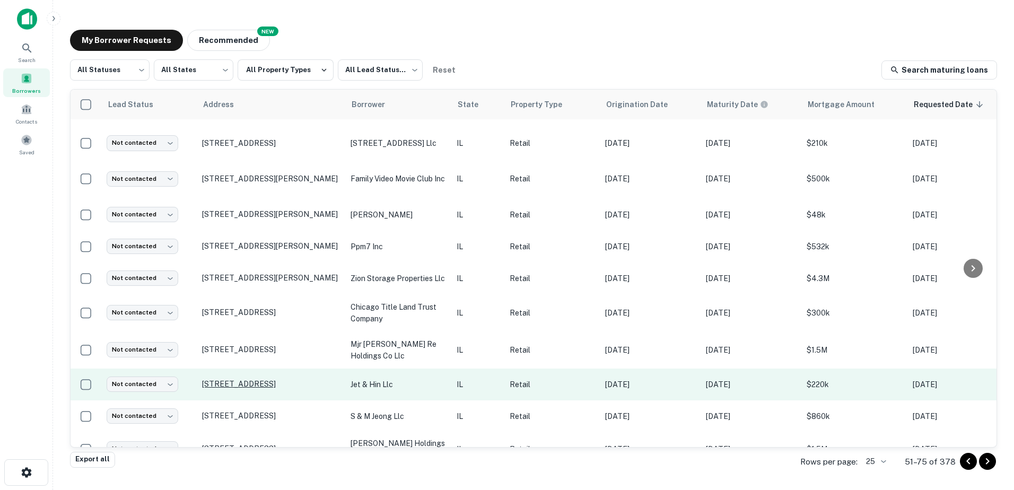
click at [269, 387] on p "631 N Midlothian Rd Mundelein, IL60060" at bounding box center [271, 384] width 138 height 10
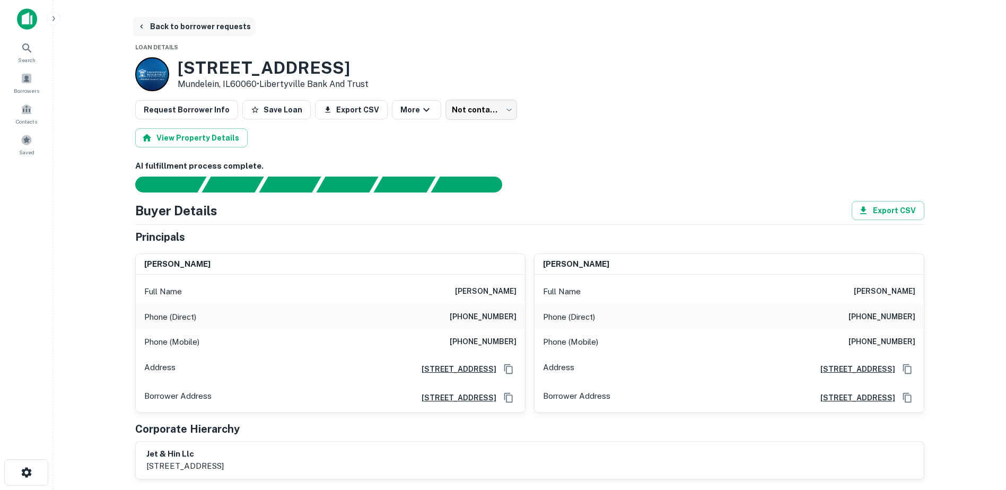
click at [170, 33] on button "Back to borrower requests" at bounding box center [194, 26] width 122 height 19
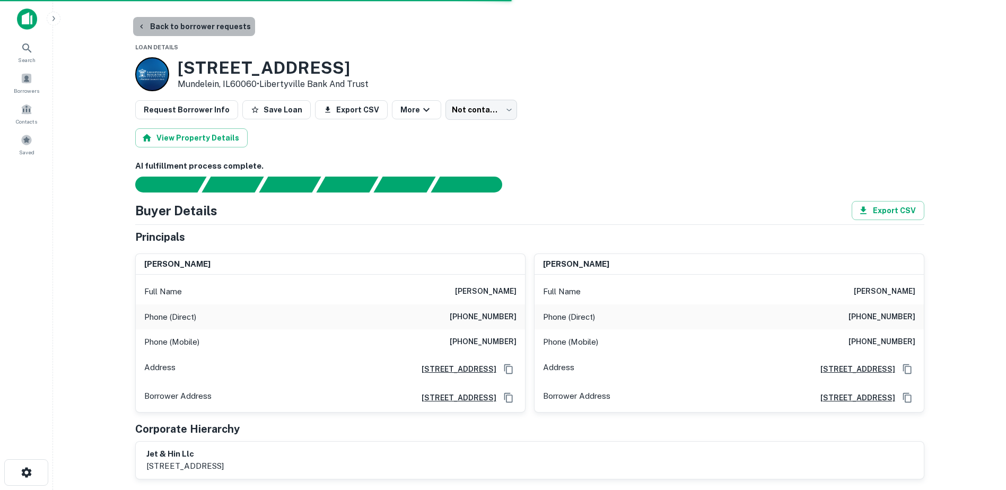
click at [220, 31] on button "Back to borrower requests" at bounding box center [194, 26] width 122 height 19
click at [188, 28] on button "Back to borrower requests" at bounding box center [194, 26] width 122 height 19
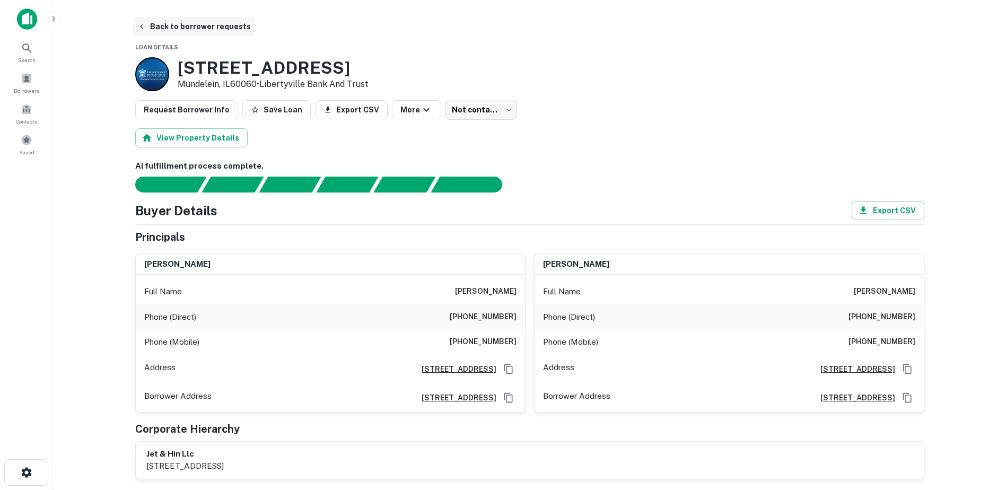
click at [182, 21] on button "Back to borrower requests" at bounding box center [194, 26] width 122 height 19
click at [193, 27] on button "Back to borrower requests" at bounding box center [194, 26] width 122 height 19
click at [200, 27] on button "Back to borrower requests" at bounding box center [194, 26] width 122 height 19
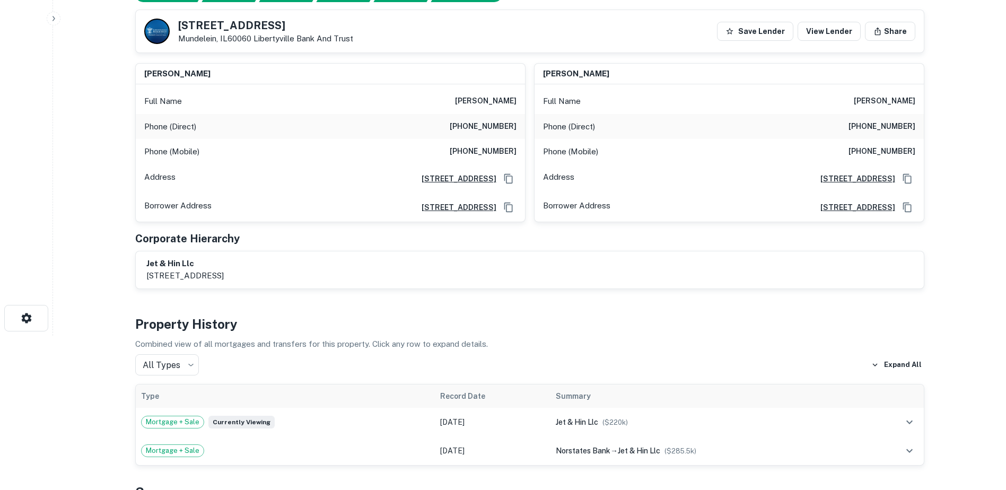
scroll to position [159, 0]
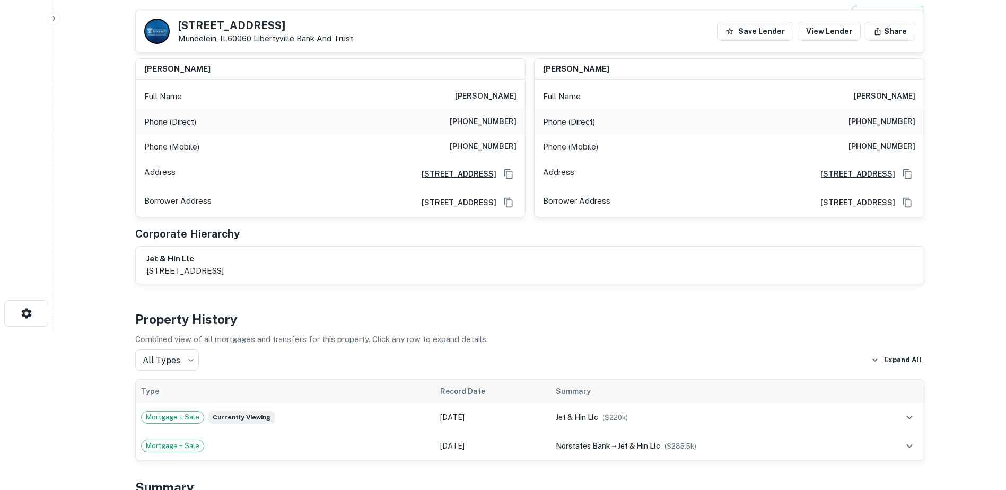
click at [478, 100] on h6 "jitendra hingu" at bounding box center [486, 96] width 62 height 13
copy h6 "jitendra hingu"
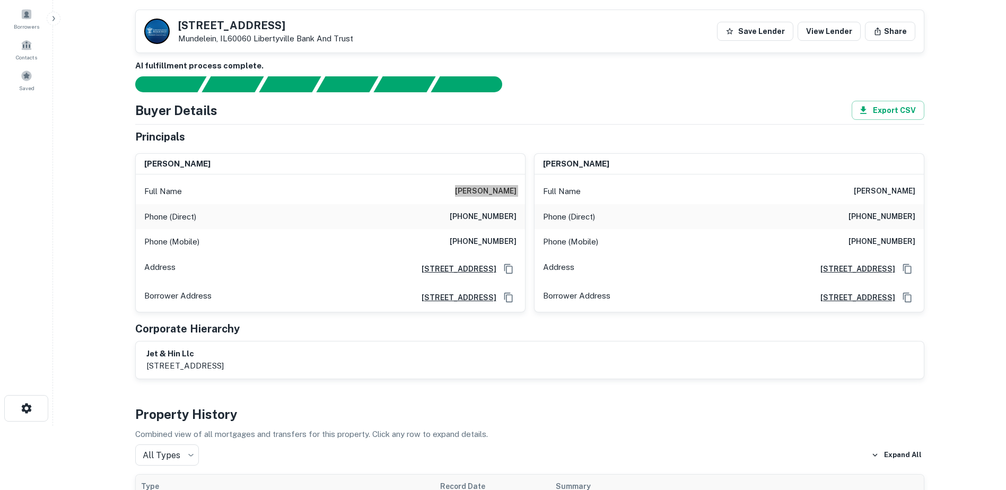
scroll to position [0, 0]
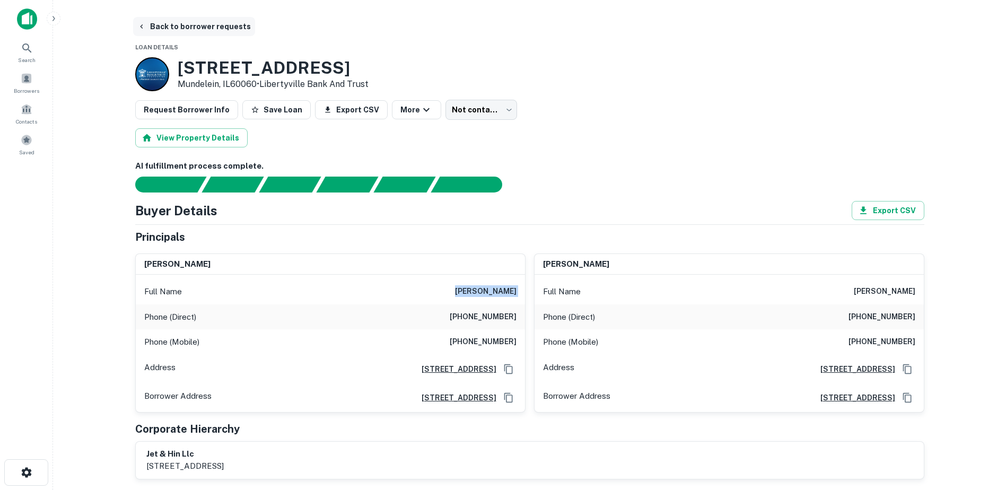
click at [169, 28] on button "Back to borrower requests" at bounding box center [194, 26] width 122 height 19
click at [176, 29] on button "Back to borrower requests" at bounding box center [194, 26] width 122 height 19
click at [35, 87] on span "Borrowers" at bounding box center [26, 90] width 25 height 8
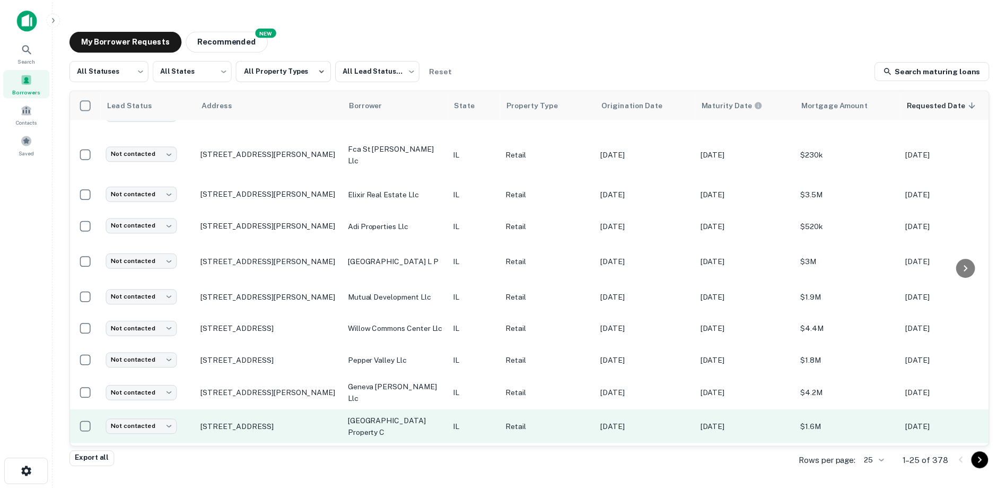
scroll to position [511, 0]
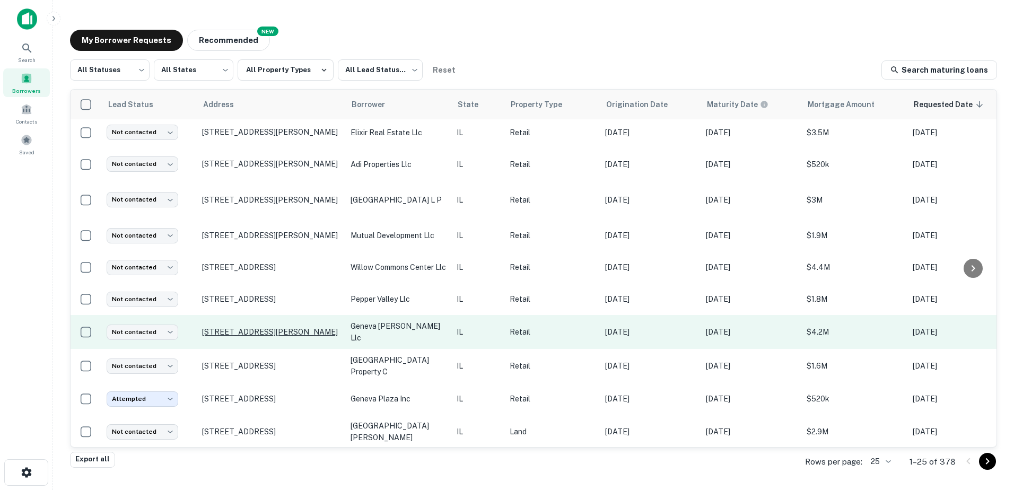
click at [305, 327] on p "[STREET_ADDRESS][PERSON_NAME]" at bounding box center [271, 332] width 138 height 10
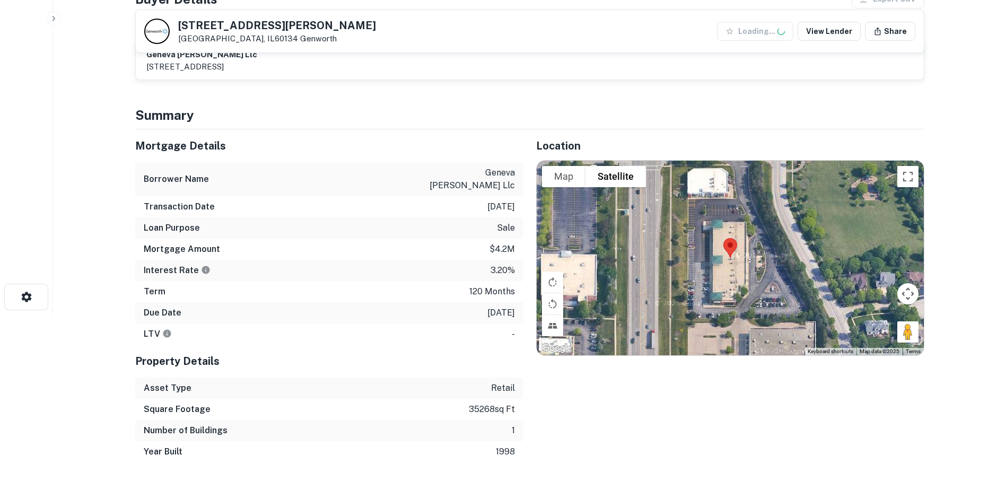
scroll to position [318, 0]
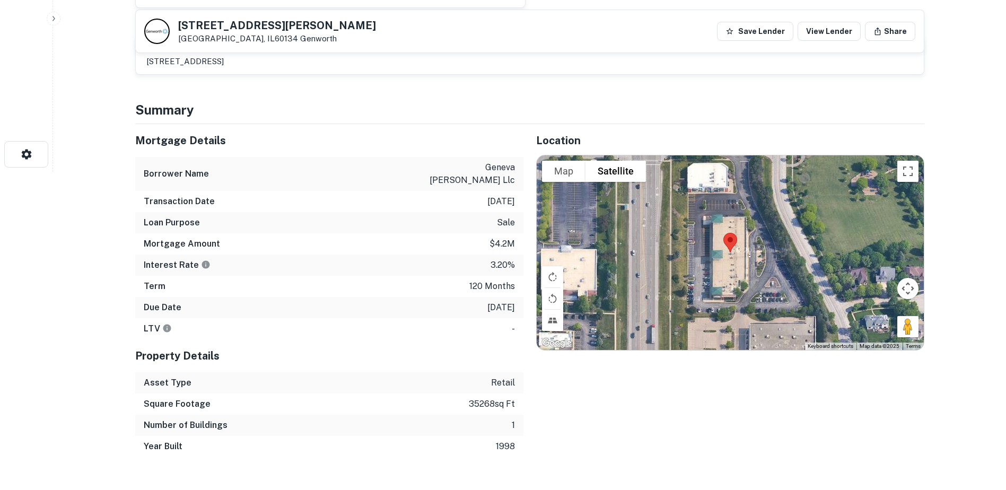
drag, startPoint x: 418, startPoint y: 304, endPoint x: 418, endPoint y: 298, distance: 6.4
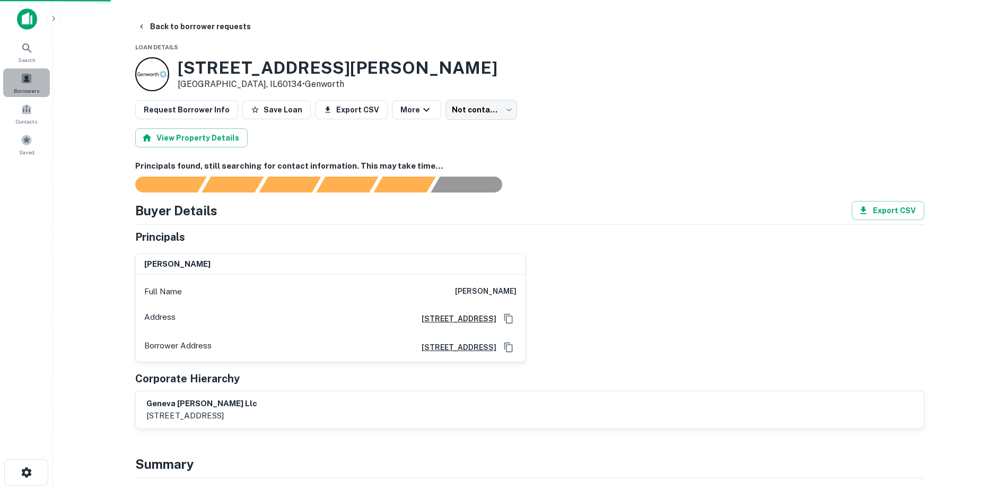
click at [29, 92] on span "Borrowers" at bounding box center [26, 90] width 25 height 8
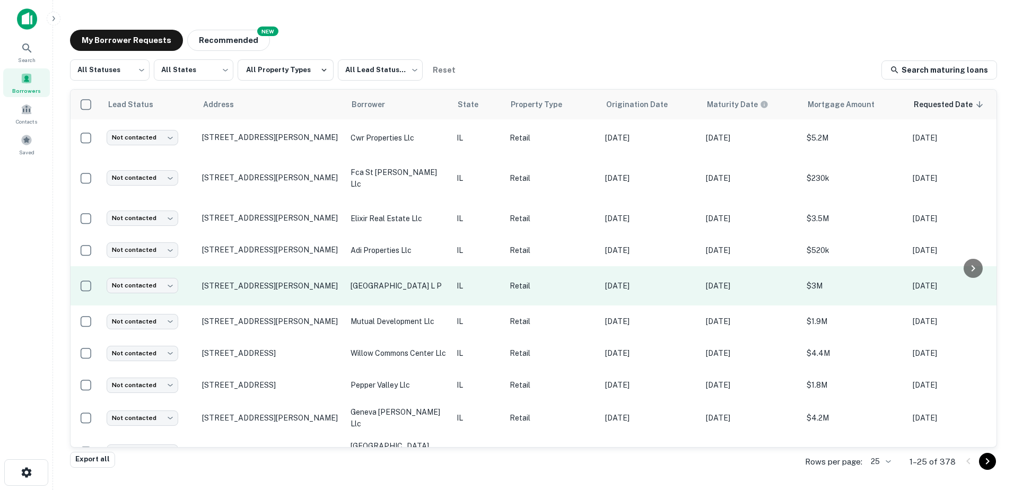
scroll to position [476, 0]
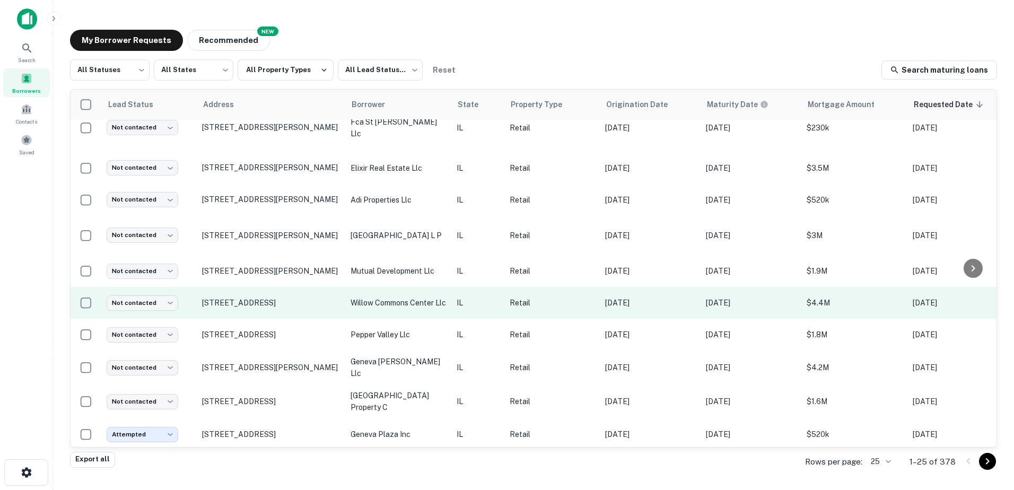
click at [485, 298] on p "IL" at bounding box center [478, 303] width 42 height 12
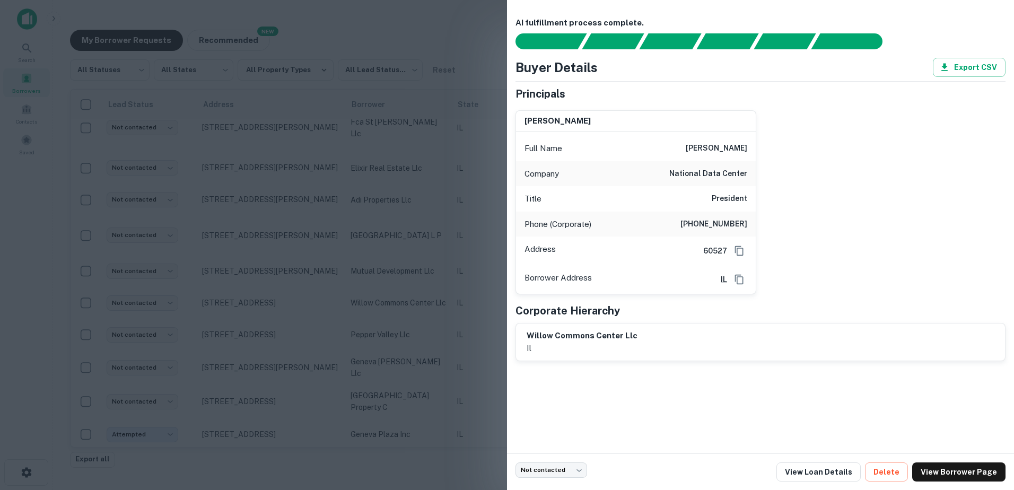
click at [476, 298] on div at bounding box center [507, 245] width 1014 height 490
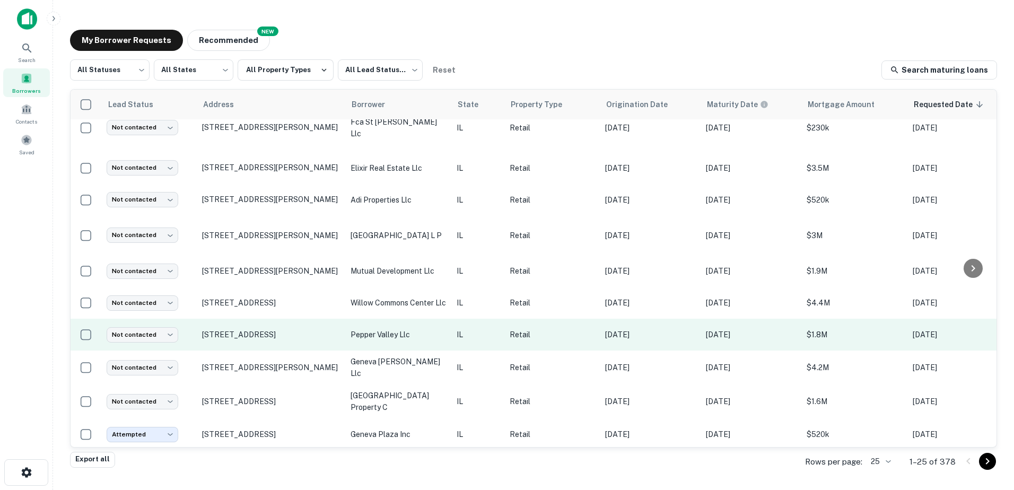
click at [459, 331] on p "IL" at bounding box center [478, 335] width 42 height 12
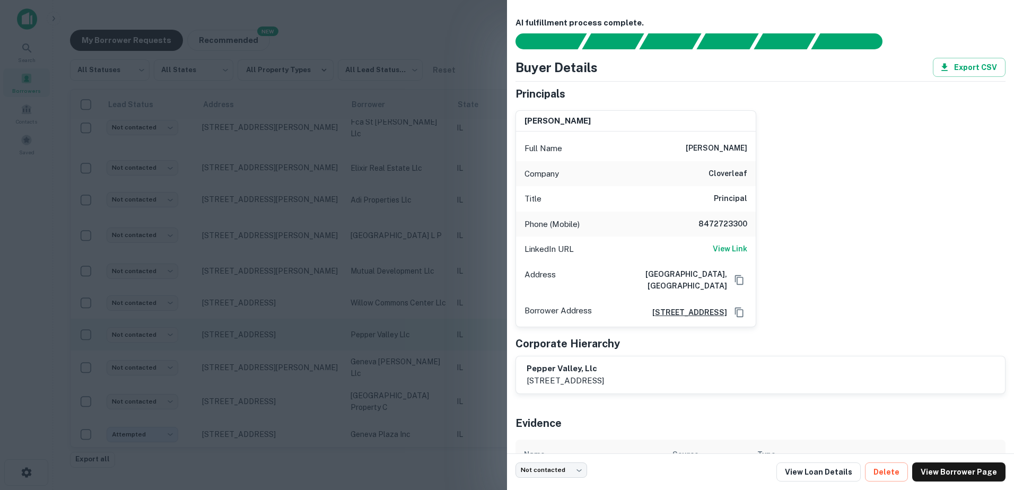
drag, startPoint x: 468, startPoint y: 331, endPoint x: 466, endPoint y: 338, distance: 7.6
click at [467, 333] on div at bounding box center [507, 245] width 1014 height 490
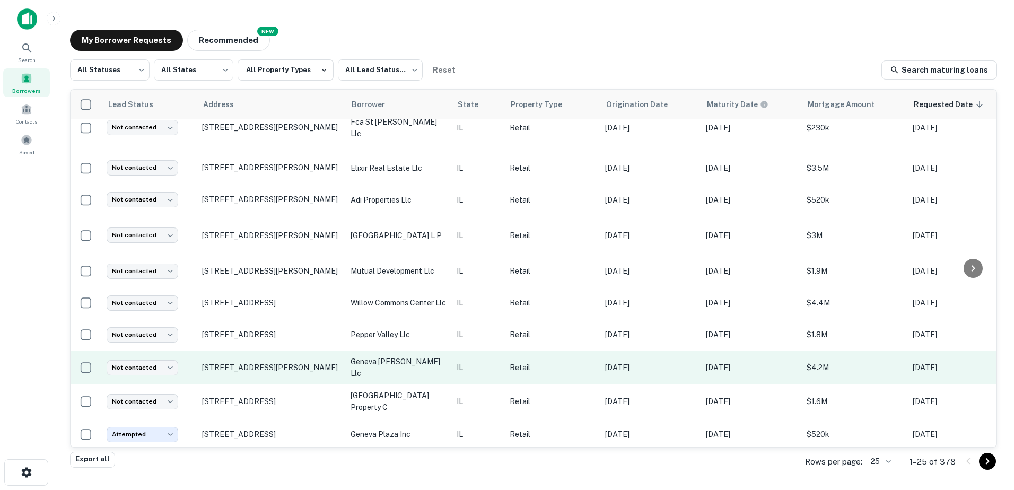
click at [466, 362] on p "IL" at bounding box center [478, 368] width 42 height 12
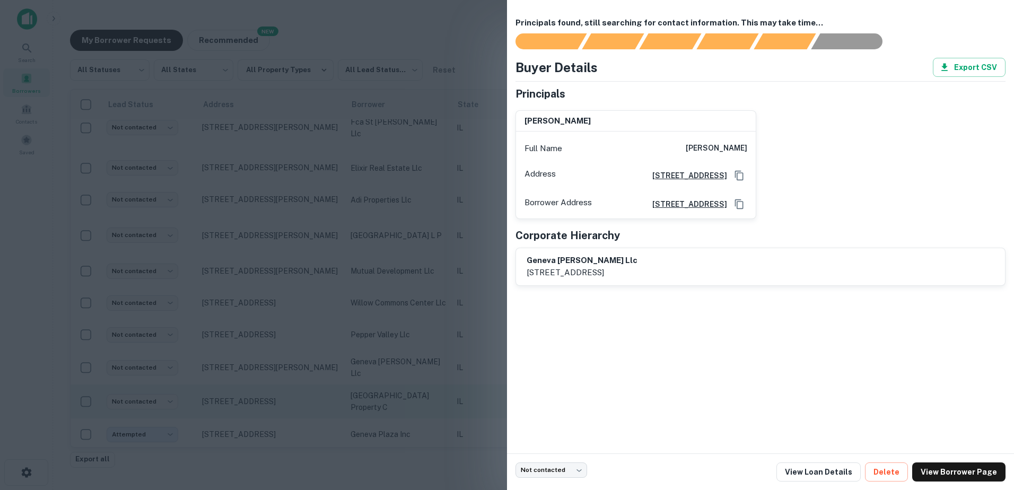
drag, startPoint x: 451, startPoint y: 371, endPoint x: 450, endPoint y: 383, distance: 11.7
click at [451, 372] on div at bounding box center [507, 245] width 1014 height 490
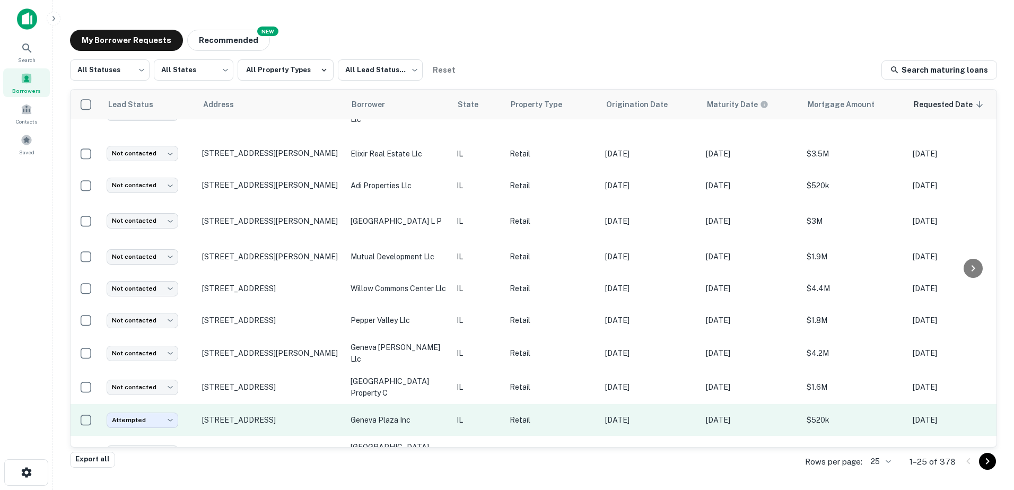
scroll to position [511, 0]
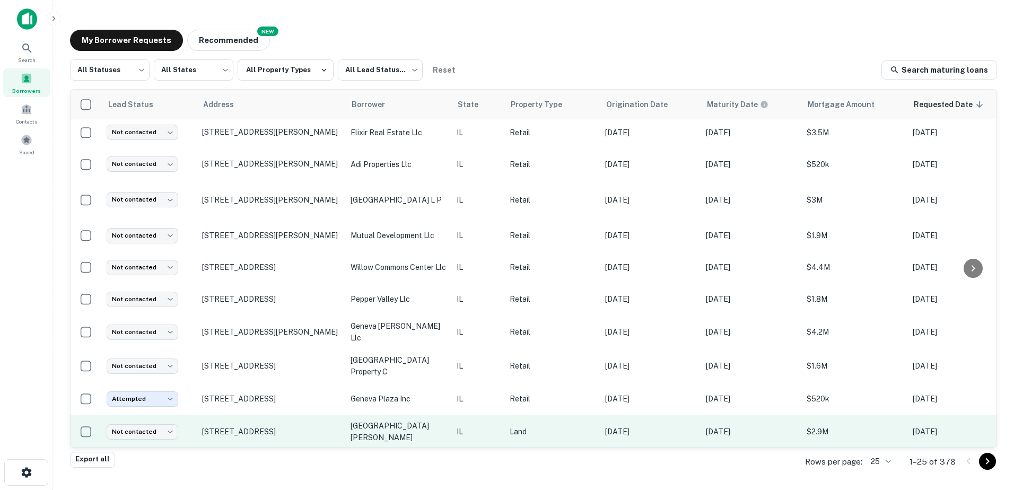
click at [477, 415] on td "IL" at bounding box center [477, 432] width 53 height 34
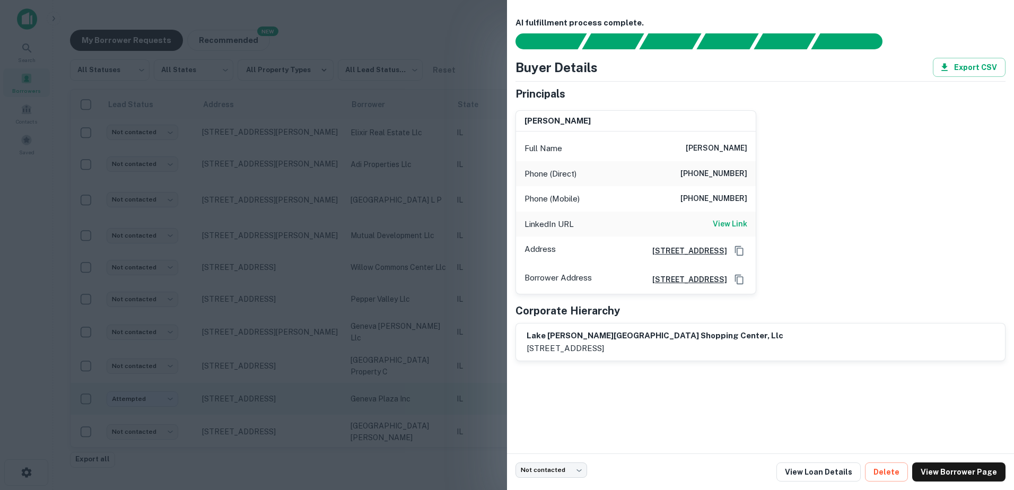
click at [474, 394] on div at bounding box center [507, 245] width 1014 height 490
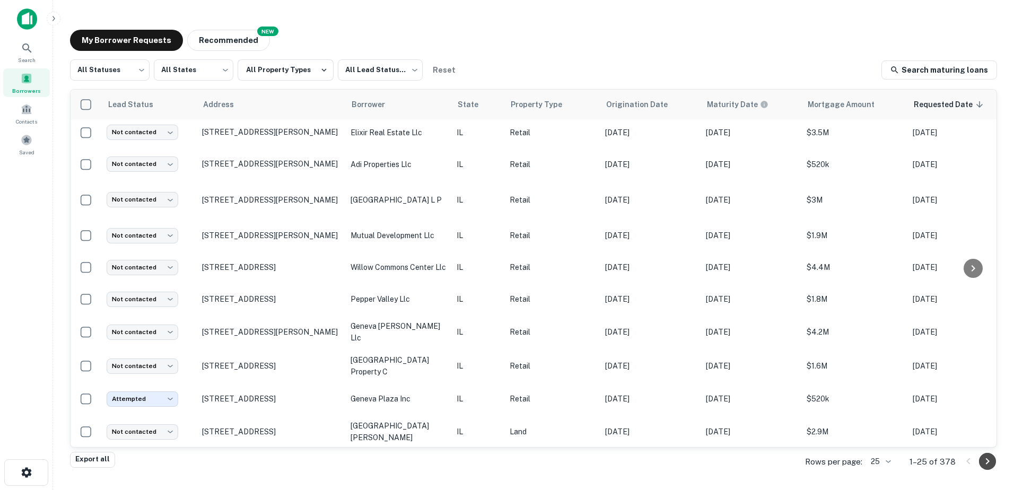
click at [989, 467] on icon "Go to next page" at bounding box center [987, 461] width 13 height 13
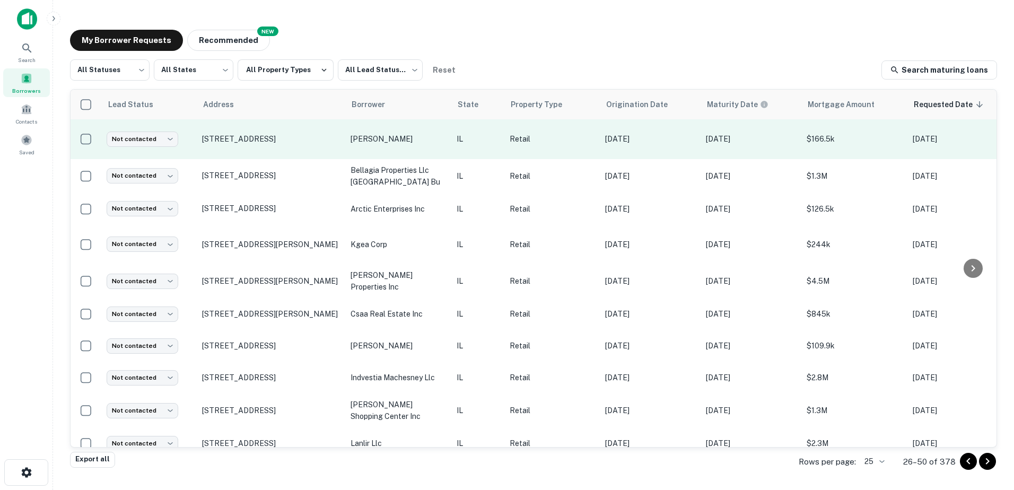
click at [569, 133] on p "Retail" at bounding box center [552, 139] width 85 height 12
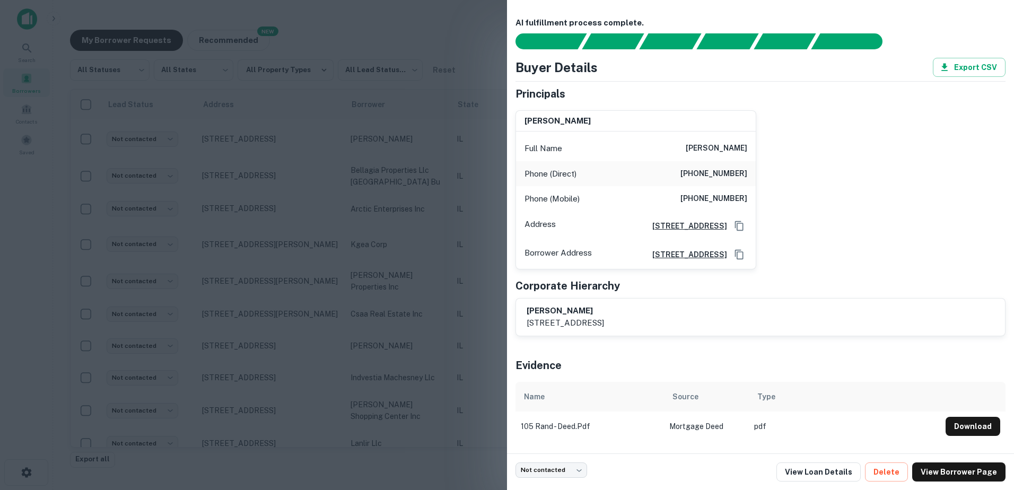
click at [455, 134] on div at bounding box center [507, 245] width 1014 height 490
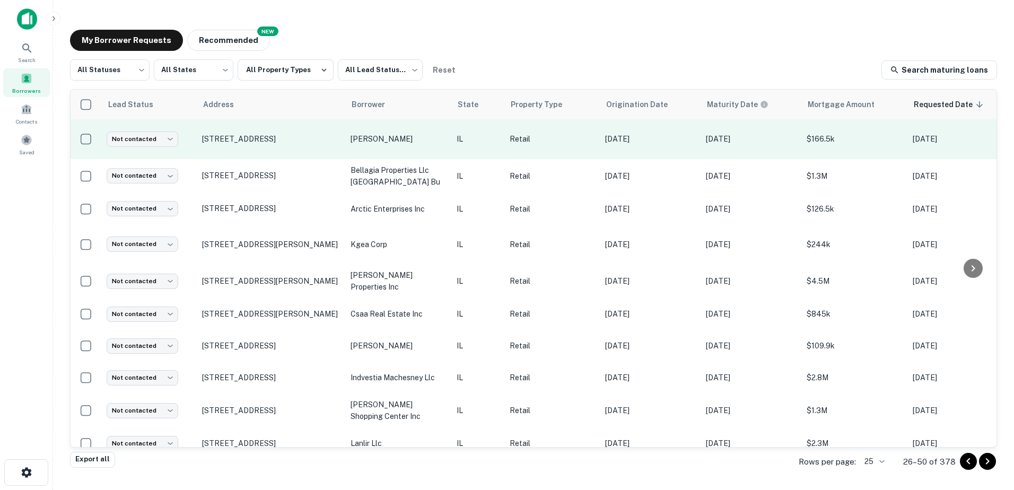
click at [309, 126] on td "[STREET_ADDRESS]" at bounding box center [271, 139] width 149 height 40
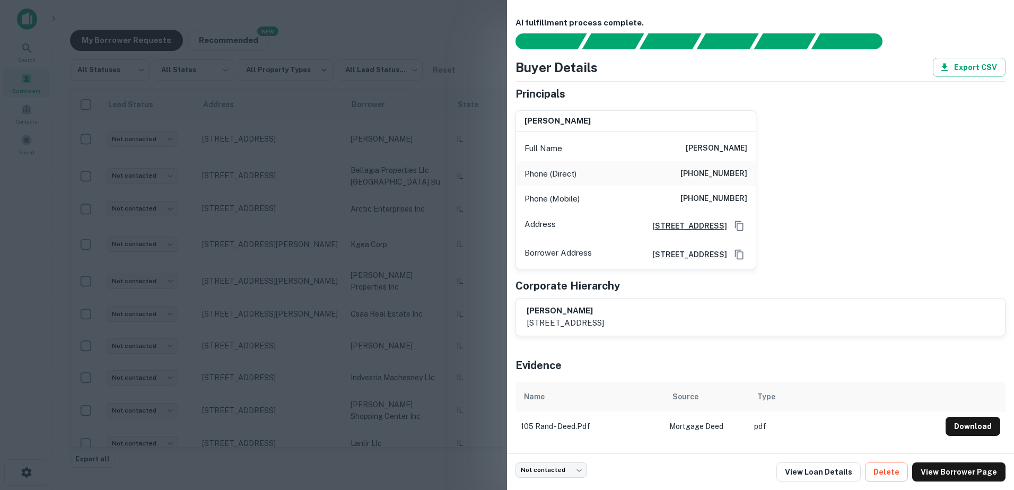
click at [298, 133] on div at bounding box center [507, 245] width 1014 height 490
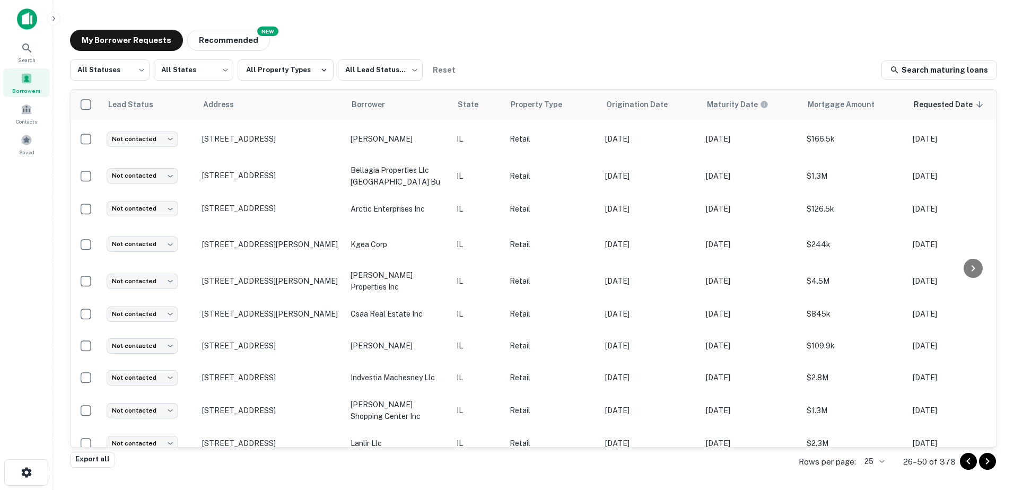
click at [298, 134] on p "[STREET_ADDRESS]" at bounding box center [271, 139] width 138 height 10
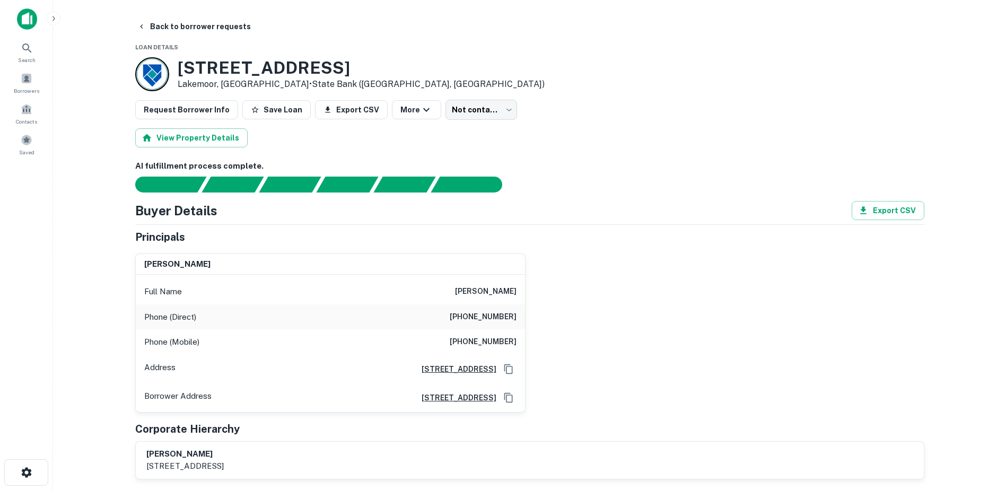
click at [152, 14] on main "Back to borrower requests Loan Details 105 Rand Rd Lakemoor, IL60051 • State Ba…" at bounding box center [529, 245] width 953 height 490
drag, startPoint x: 152, startPoint y: 14, endPoint x: 152, endPoint y: 25, distance: 11.2
click at [152, 25] on button "Back to borrower requests" at bounding box center [194, 26] width 122 height 19
click at [197, 32] on button "Back to borrower requests" at bounding box center [194, 26] width 122 height 19
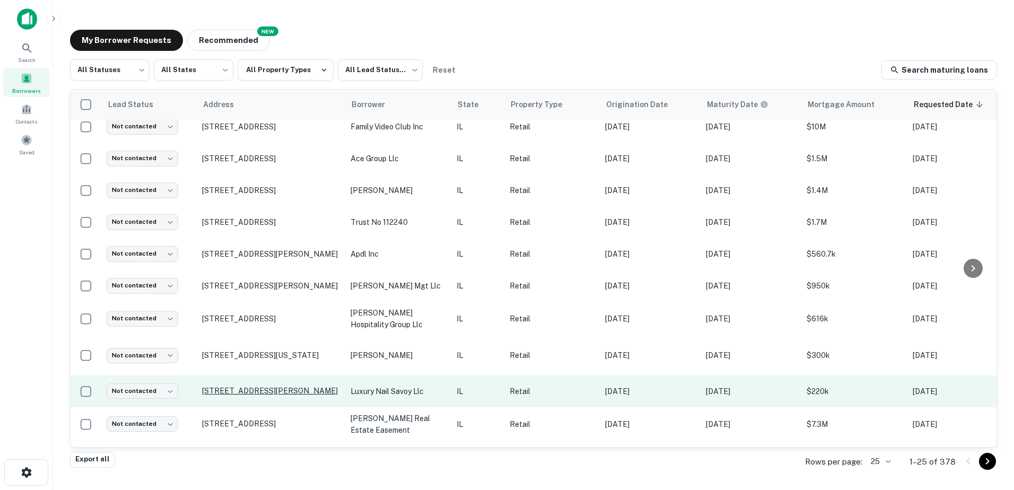
click at [322, 386] on p "[STREET_ADDRESS][PERSON_NAME]" at bounding box center [271, 391] width 138 height 10
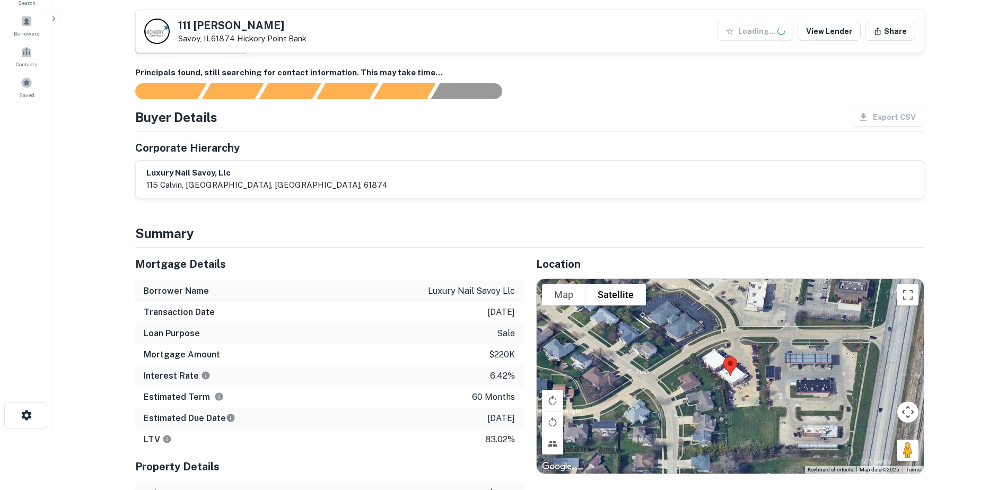
scroll to position [53, 0]
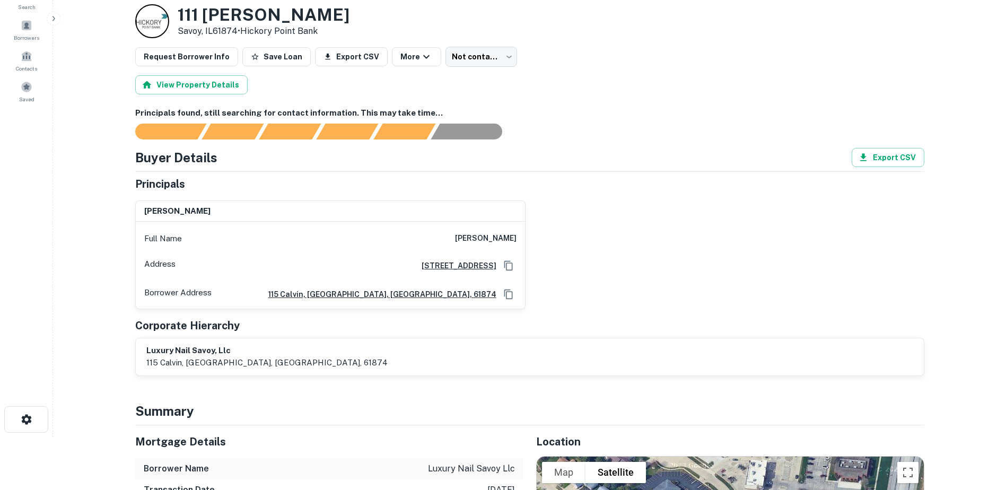
click at [476, 246] on div "Full Name [PERSON_NAME]" at bounding box center [330, 238] width 389 height 25
copy h6 "[PERSON_NAME]"
drag, startPoint x: 354, startPoint y: 259, endPoint x: 502, endPoint y: 258, distance: 148.0
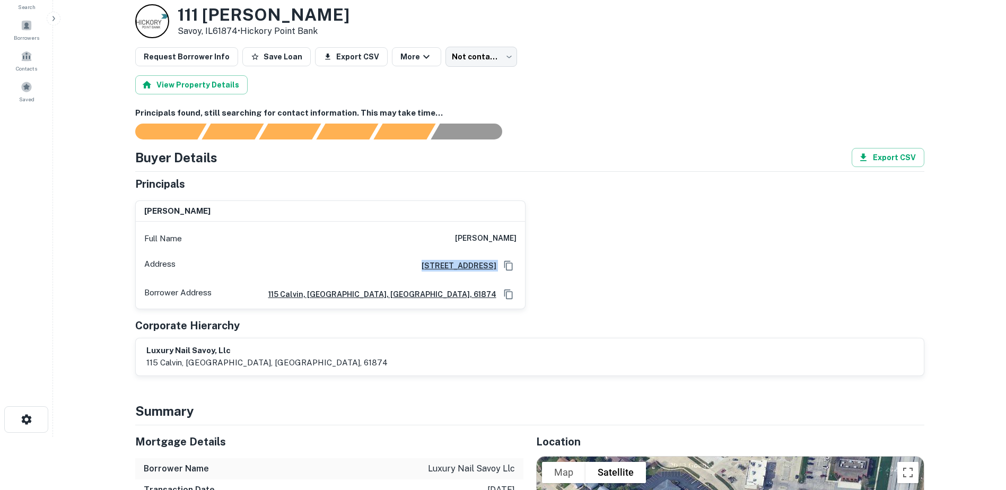
click at [502, 258] on div "Address [STREET_ADDRESS]" at bounding box center [330, 265] width 389 height 29
copy div "[STREET_ADDRESS]"
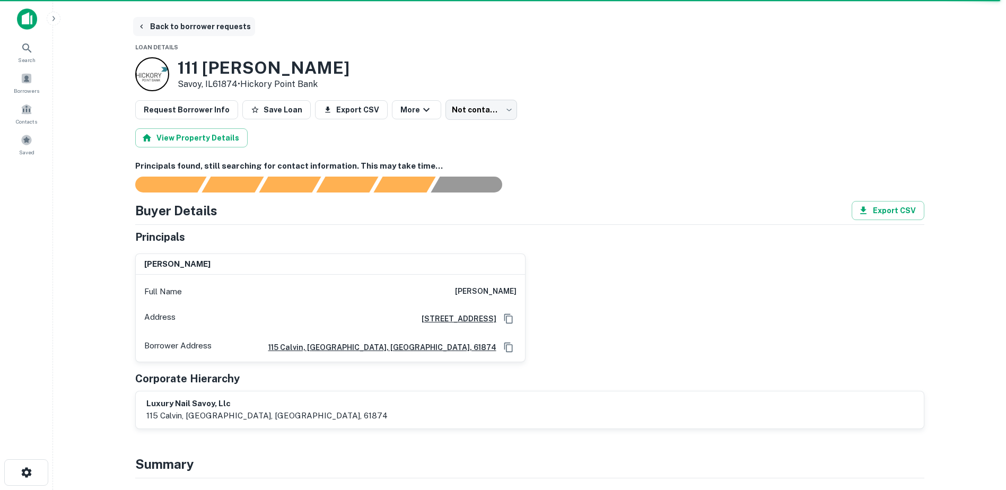
click at [220, 24] on button "Back to borrower requests" at bounding box center [194, 26] width 122 height 19
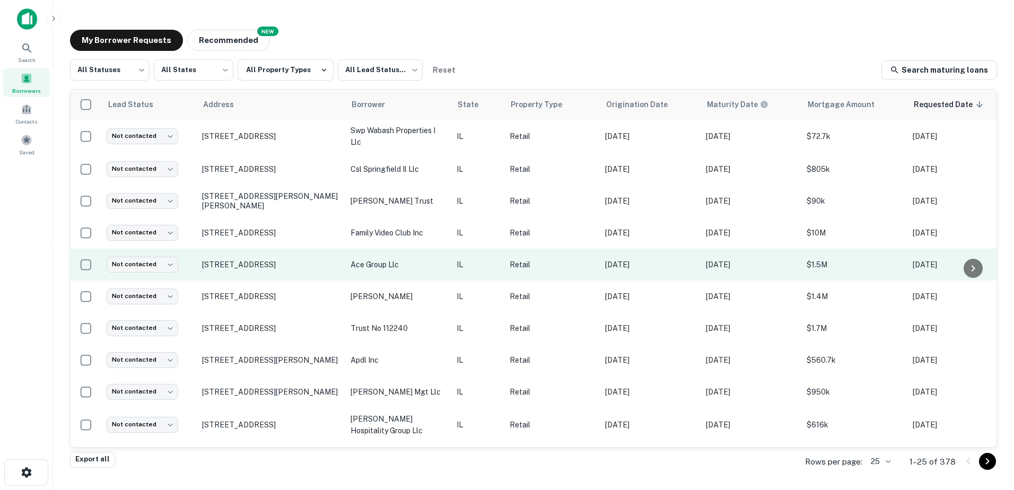
click at [396, 266] on p "ace group llc" at bounding box center [398, 265] width 95 height 12
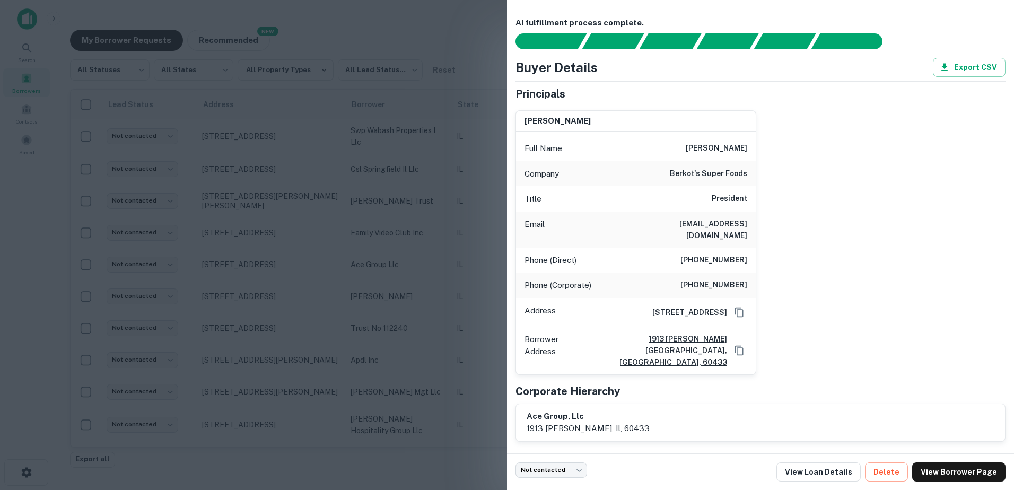
click at [404, 311] on div at bounding box center [507, 245] width 1014 height 490
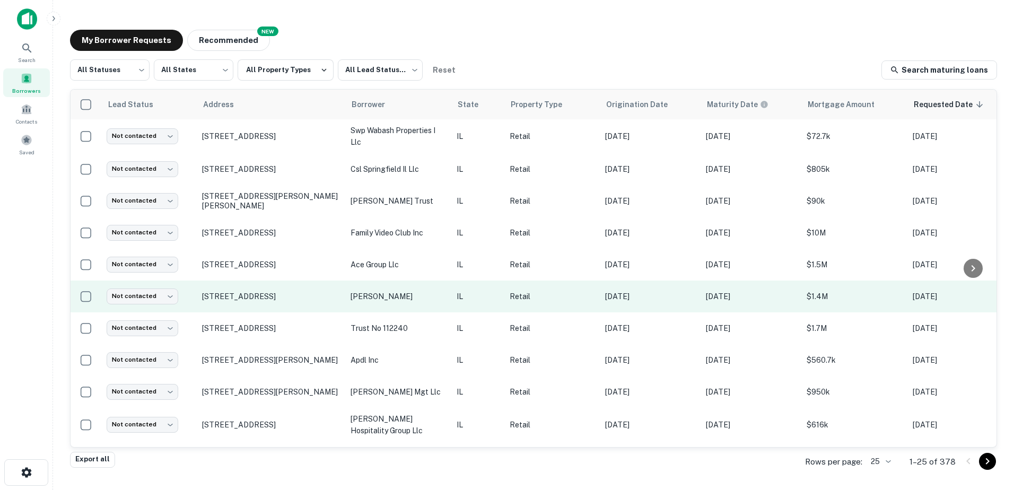
click at [406, 301] on p "[PERSON_NAME]" at bounding box center [398, 297] width 95 height 12
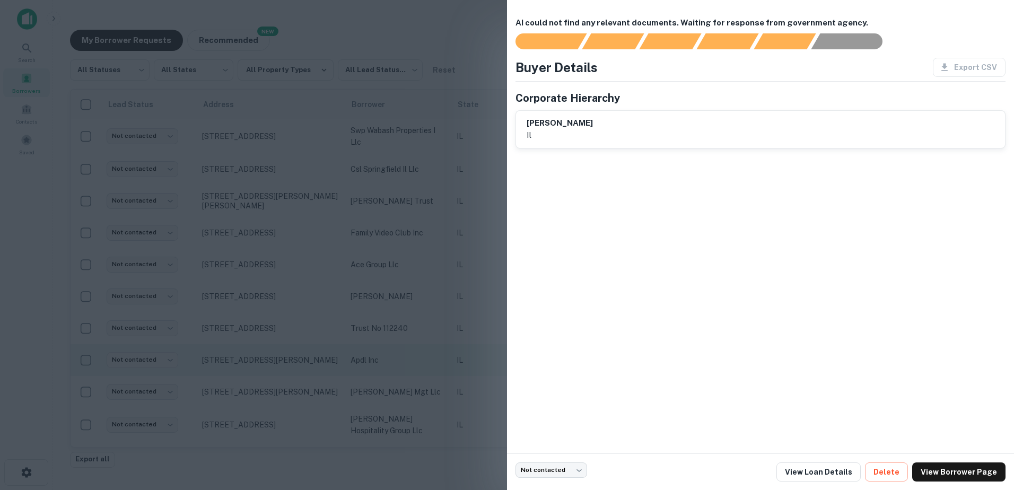
click at [423, 347] on div at bounding box center [507, 245] width 1014 height 490
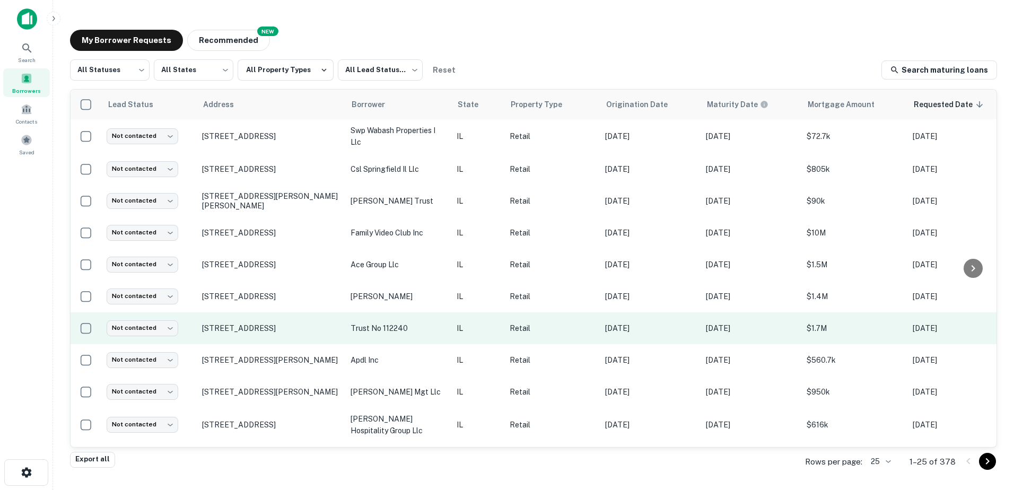
click at [425, 333] on p "trust no 112240" at bounding box center [398, 329] width 95 height 12
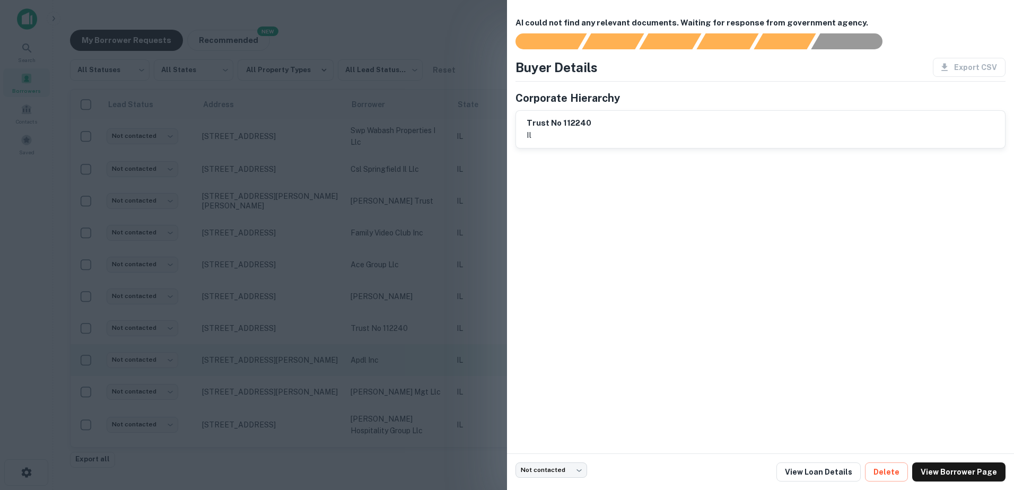
click at [424, 353] on div at bounding box center [507, 245] width 1014 height 490
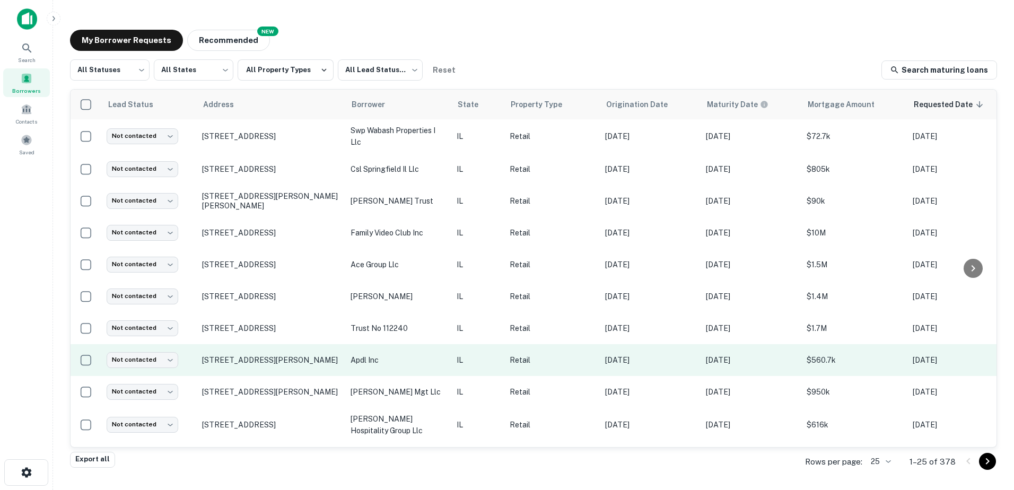
click at [424, 361] on p "apdl inc" at bounding box center [398, 360] width 95 height 12
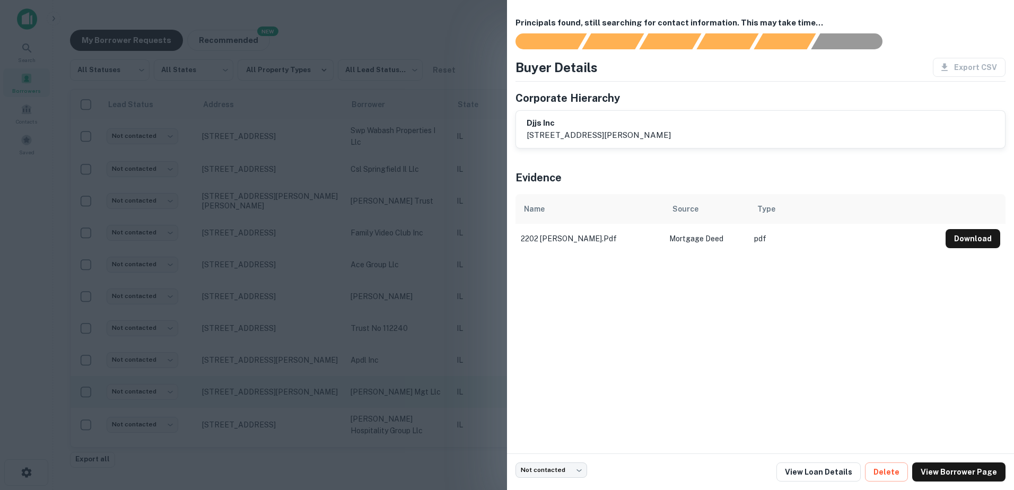
drag, startPoint x: 429, startPoint y: 371, endPoint x: 432, endPoint y: 377, distance: 6.2
click at [429, 372] on div at bounding box center [507, 245] width 1014 height 490
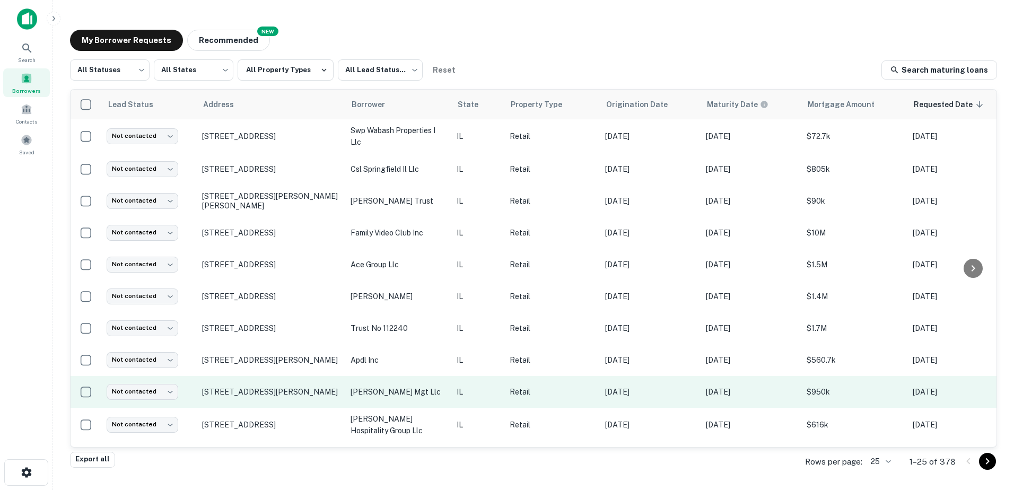
click at [430, 395] on p "[PERSON_NAME] mgt llc" at bounding box center [398, 392] width 95 height 12
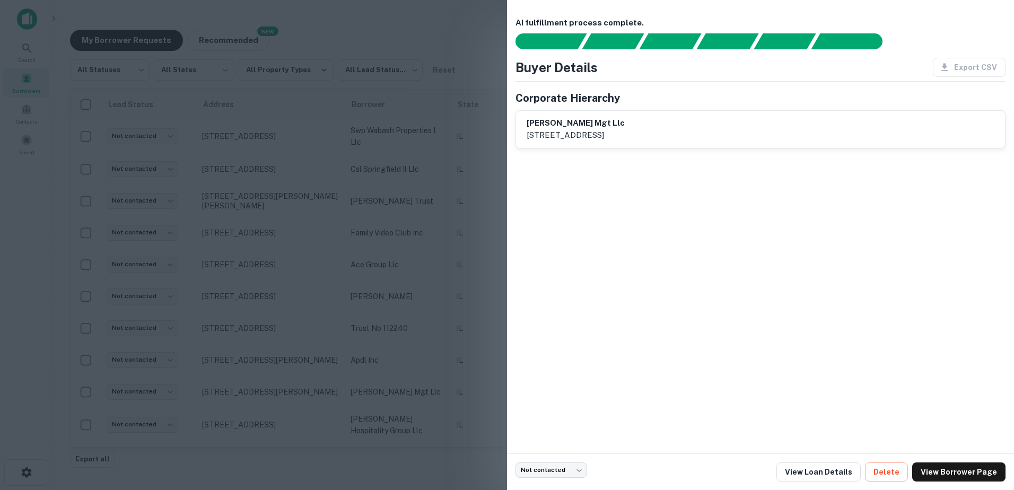
click at [430, 396] on div at bounding box center [507, 245] width 1014 height 490
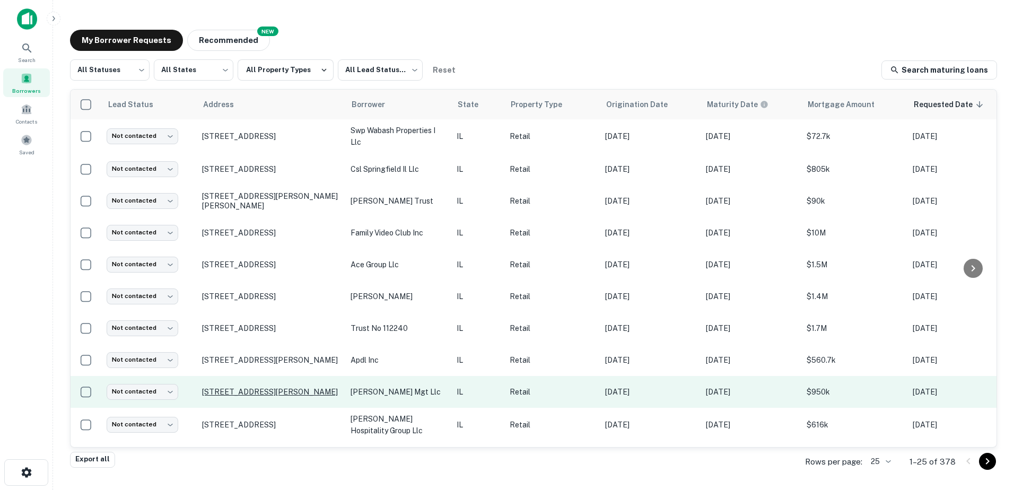
click at [315, 396] on p "[STREET_ADDRESS][PERSON_NAME]" at bounding box center [271, 392] width 138 height 10
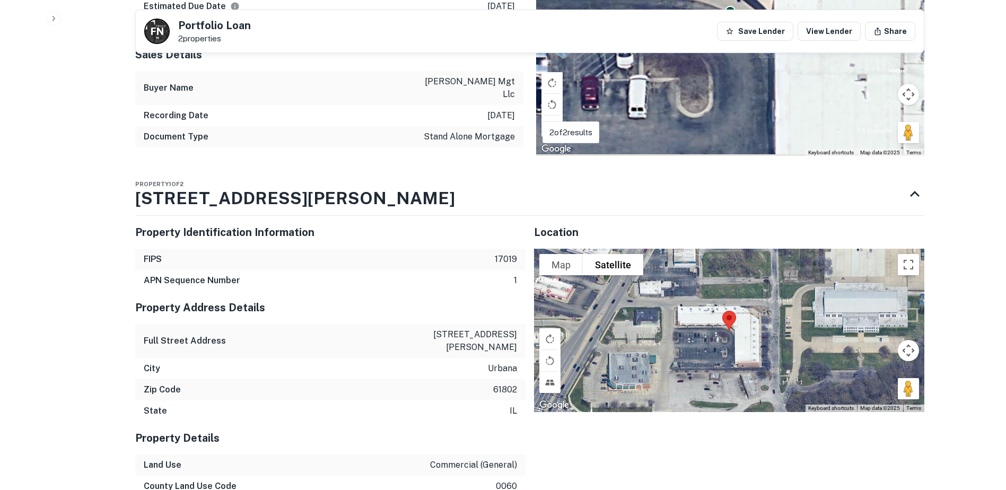
scroll to position [1222, 0]
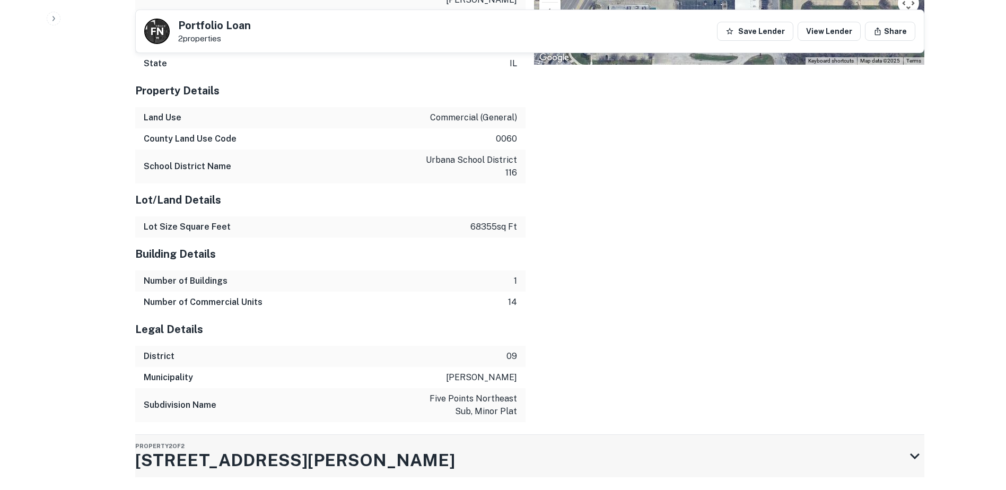
click at [359, 435] on div "Property 2 of 2 510 N Cunningham Ave" at bounding box center [520, 456] width 770 height 42
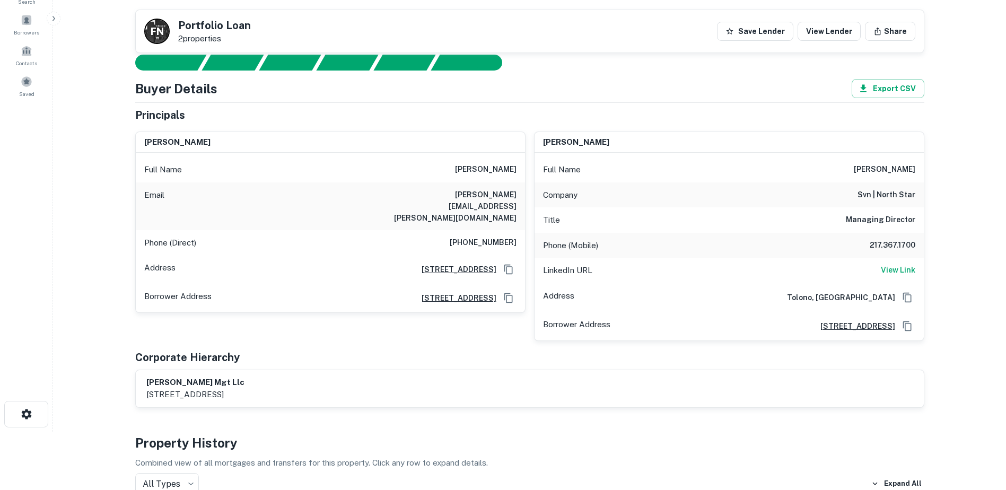
scroll to position [0, 0]
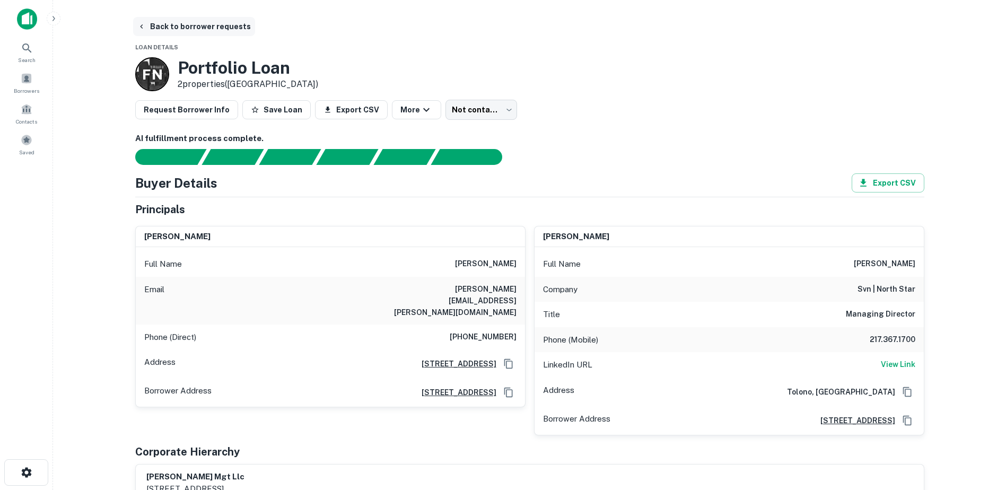
click at [173, 31] on button "Back to borrower requests" at bounding box center [194, 26] width 122 height 19
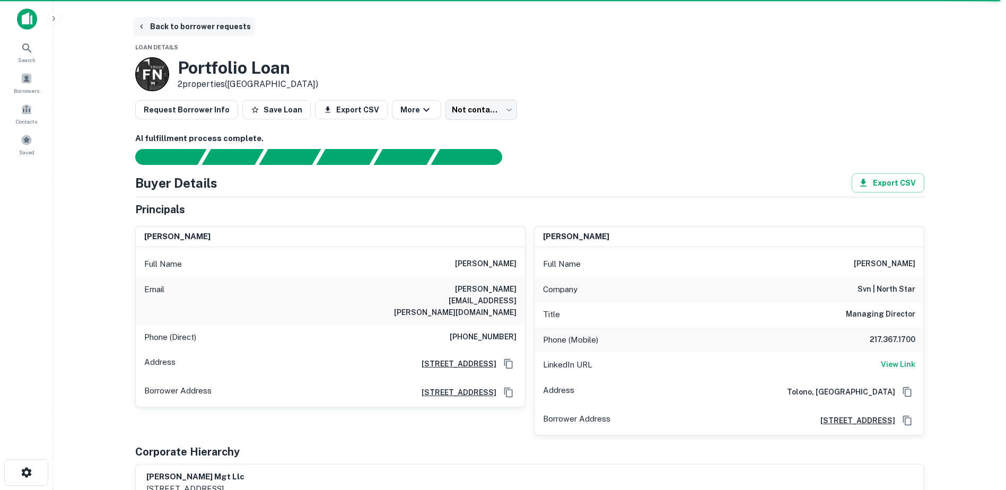
click at [204, 33] on button "Back to borrower requests" at bounding box center [194, 26] width 122 height 19
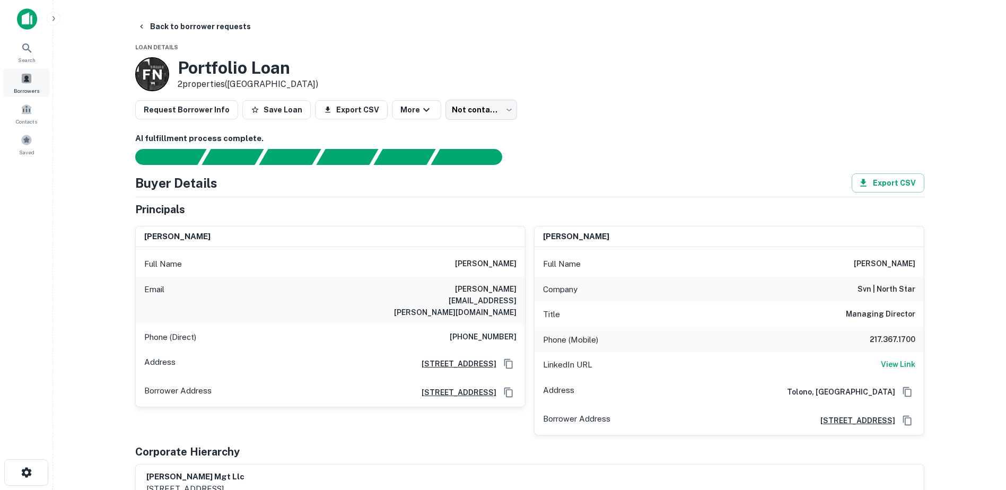
click at [34, 73] on div "Borrowers" at bounding box center [26, 82] width 47 height 29
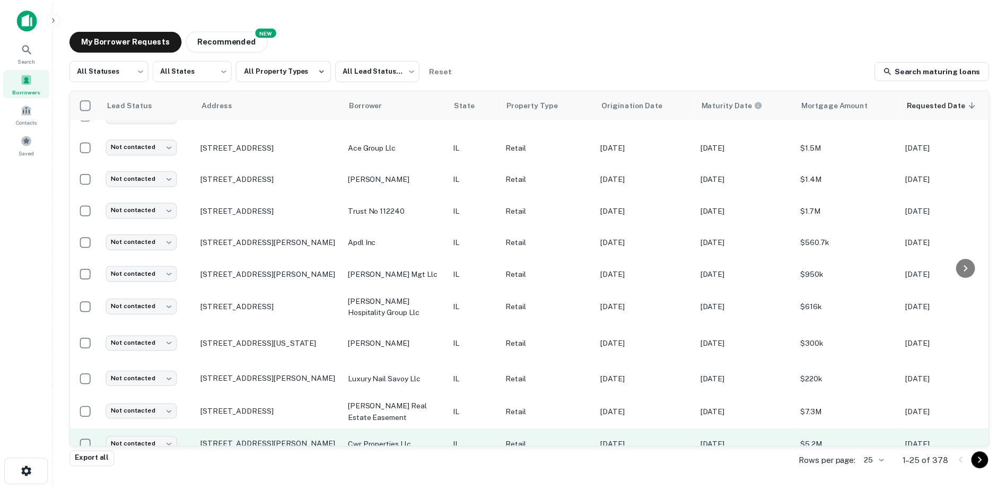
scroll to position [318, 0]
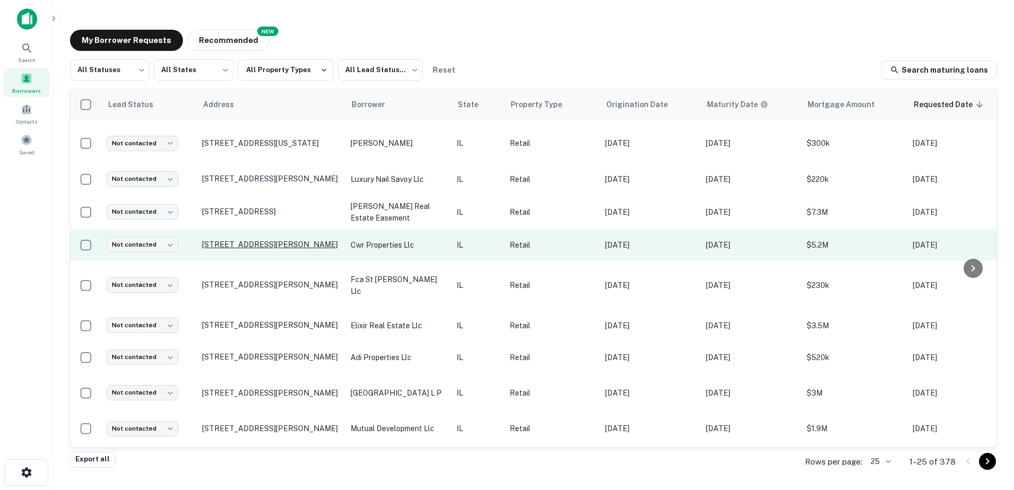
click at [279, 240] on p "[STREET_ADDRESS][PERSON_NAME]" at bounding box center [271, 245] width 138 height 10
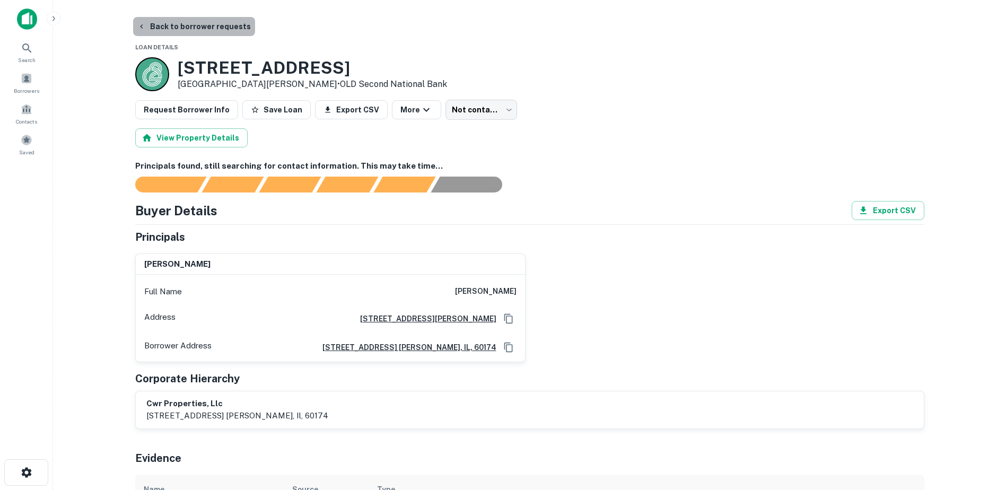
click at [234, 33] on button "Back to borrower requests" at bounding box center [194, 26] width 122 height 19
click at [201, 23] on button "Back to borrower requests" at bounding box center [194, 26] width 122 height 19
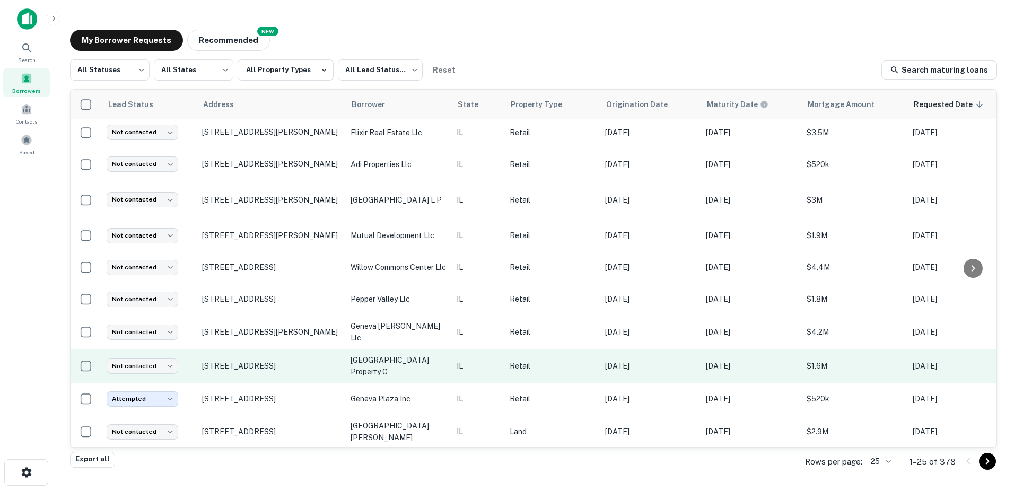
click at [352, 360] on p "[GEOGRAPHIC_DATA] property c" at bounding box center [398, 365] width 95 height 23
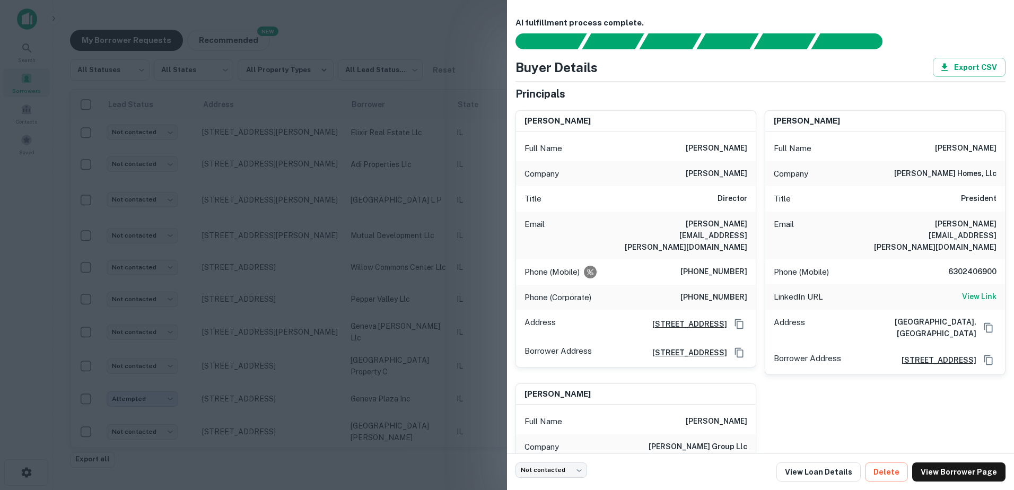
click at [353, 356] on div at bounding box center [507, 245] width 1014 height 490
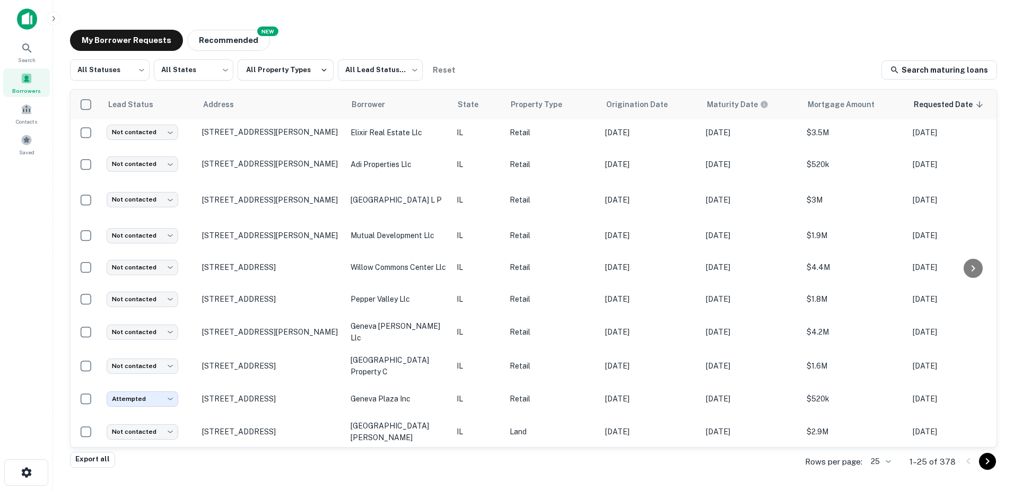
click at [993, 463] on icon "Go to next page" at bounding box center [987, 461] width 13 height 13
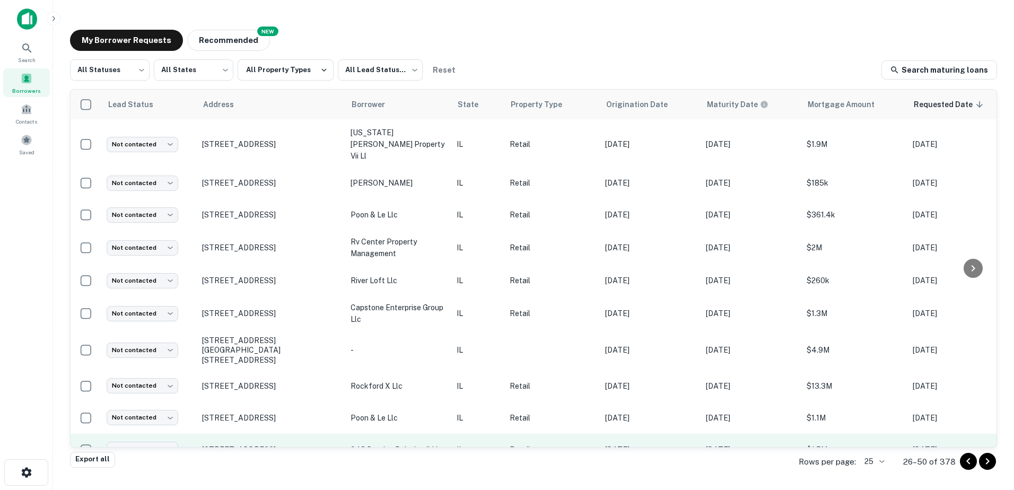
scroll to position [494, 0]
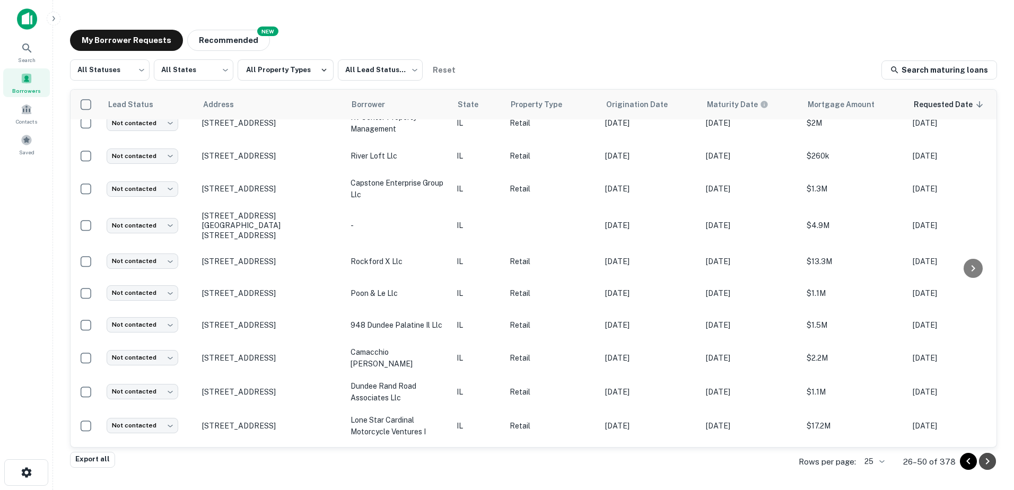
click at [983, 456] on icon "Go to next page" at bounding box center [987, 461] width 13 height 13
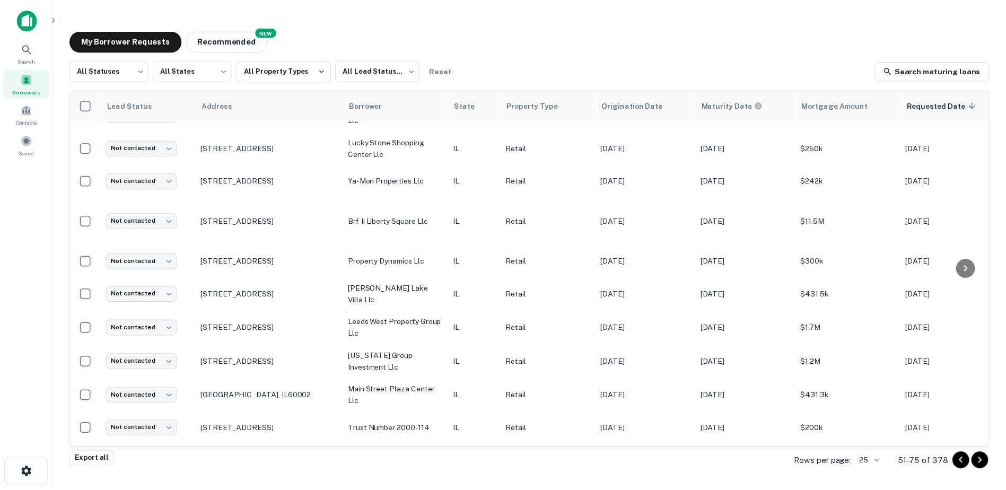
scroll to position [193, 0]
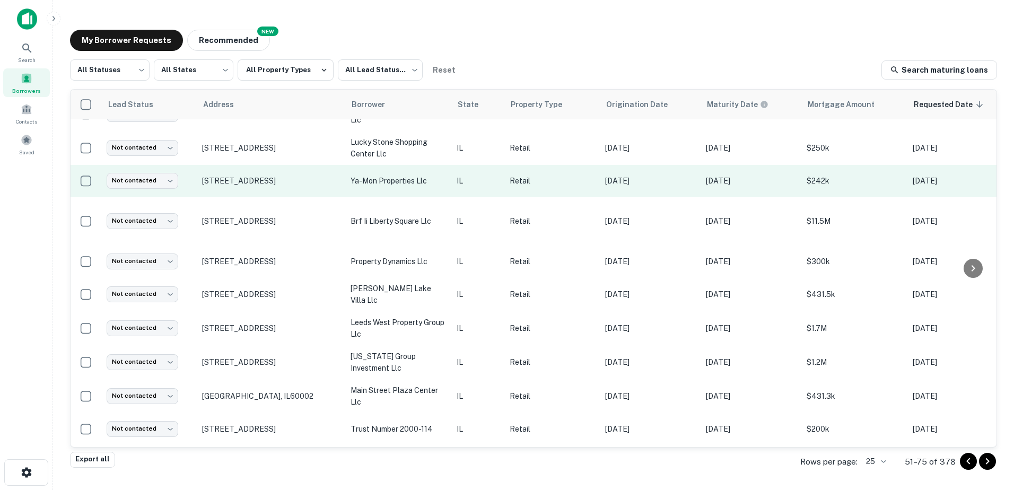
click at [410, 187] on p "ya-mon properties llc" at bounding box center [398, 181] width 95 height 12
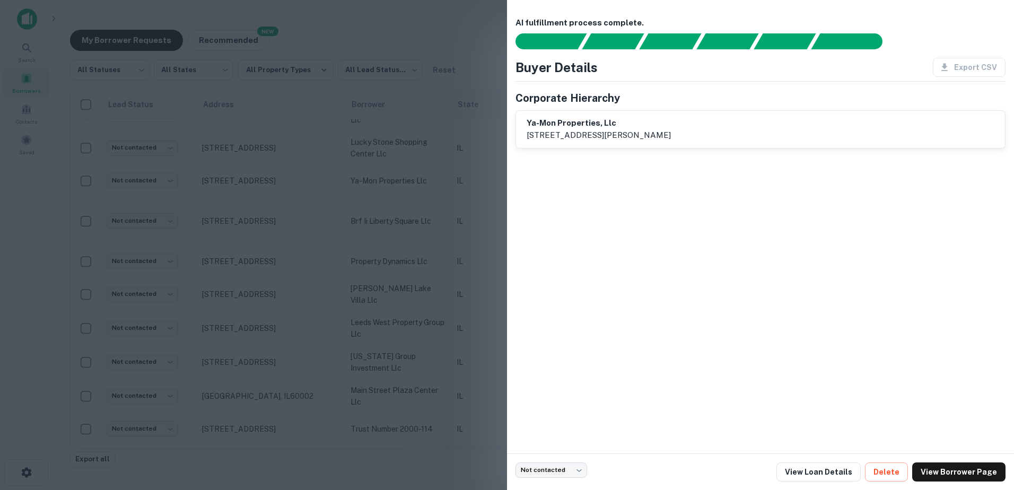
click at [409, 193] on div at bounding box center [507, 245] width 1014 height 490
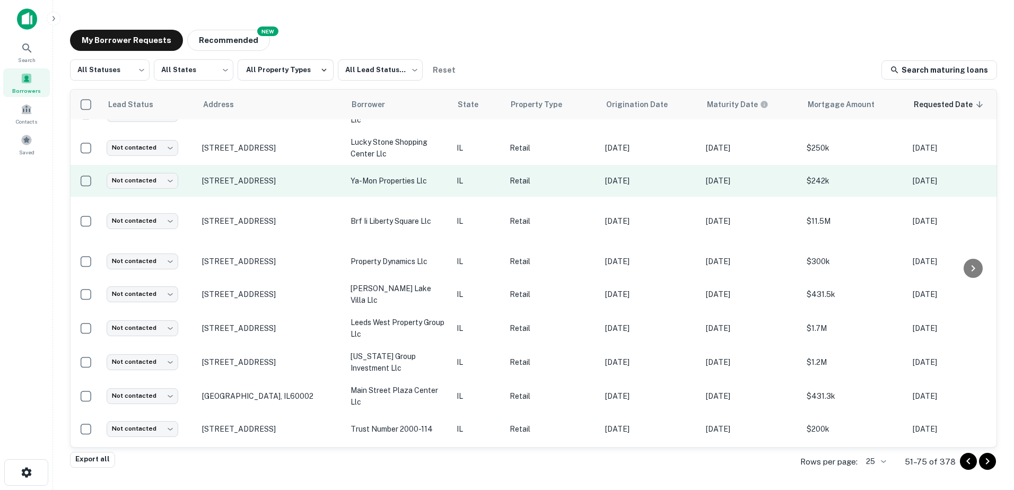
click at [255, 182] on td "[STREET_ADDRESS]" at bounding box center [271, 181] width 149 height 32
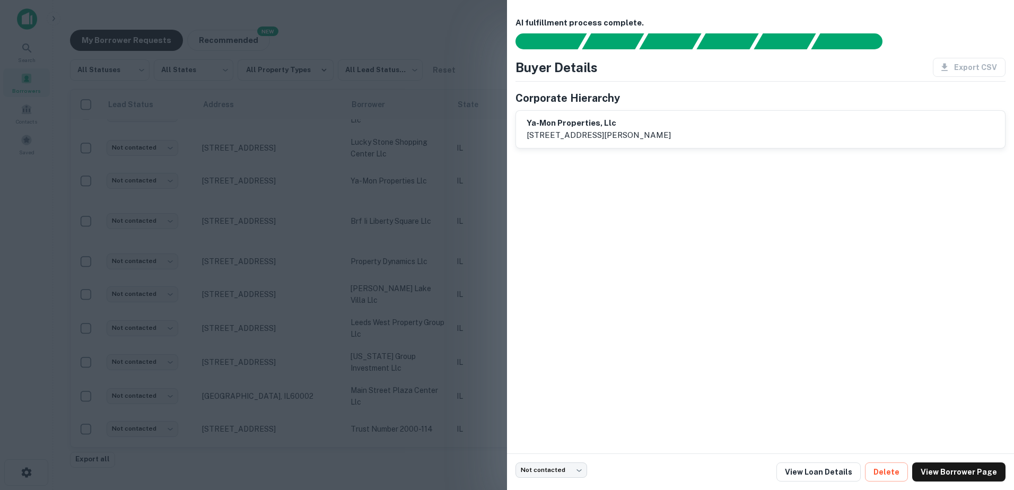
click at [254, 183] on div at bounding box center [507, 245] width 1014 height 490
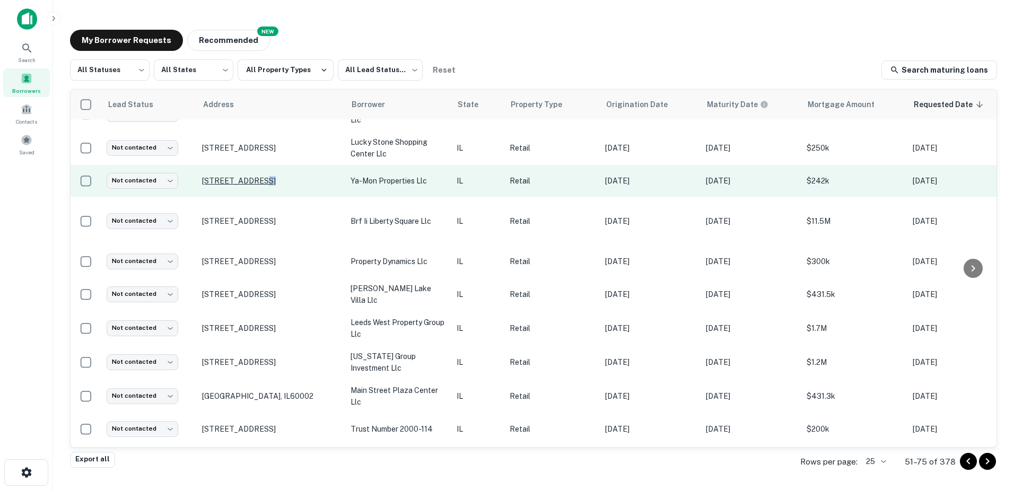
click at [254, 185] on p "[STREET_ADDRESS]" at bounding box center [271, 181] width 138 height 10
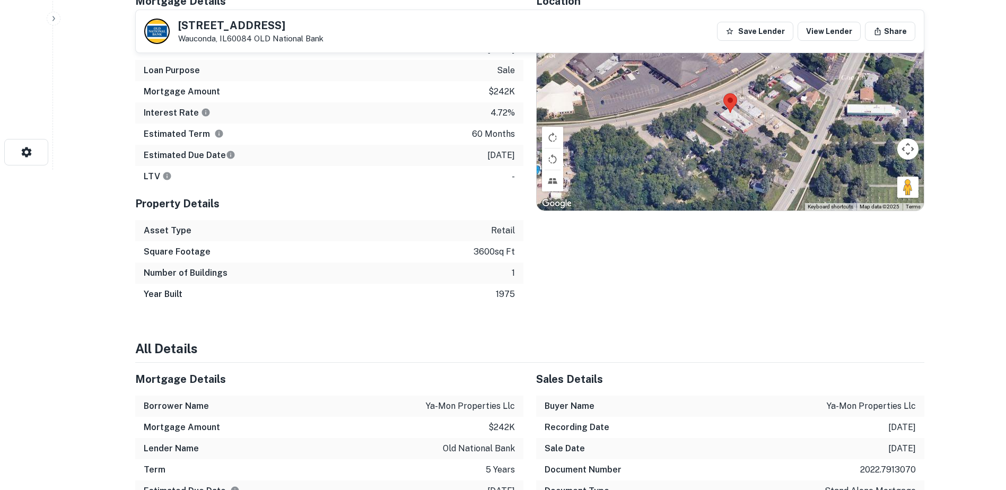
scroll to position [53, 0]
